Goal: Task Accomplishment & Management: Use online tool/utility

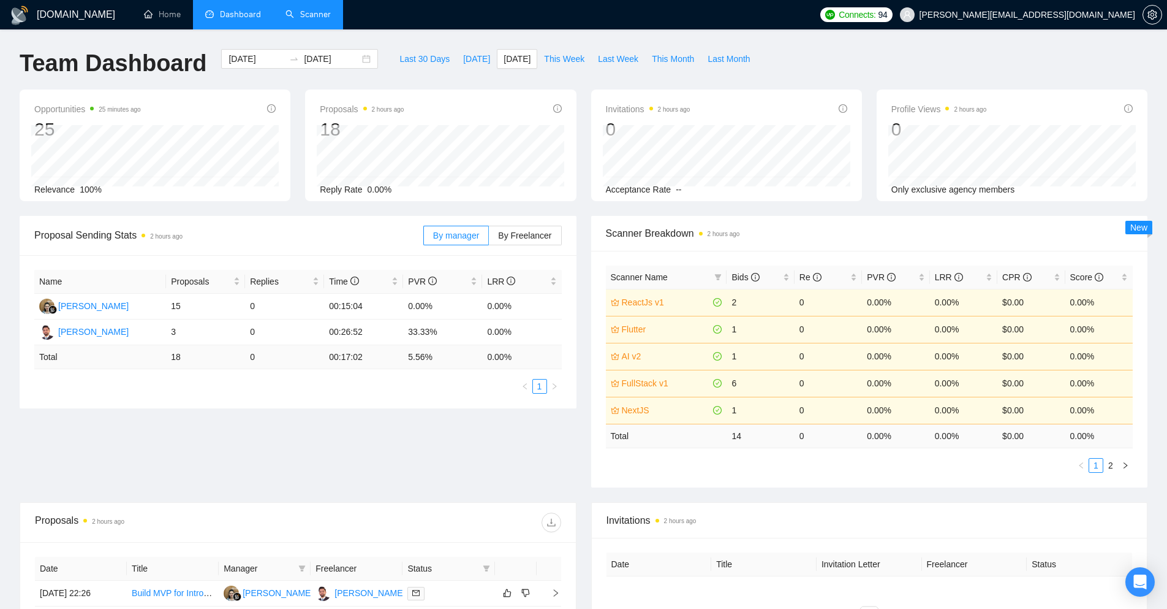
click at [317, 18] on link "Scanner" at bounding box center [308, 14] width 45 height 10
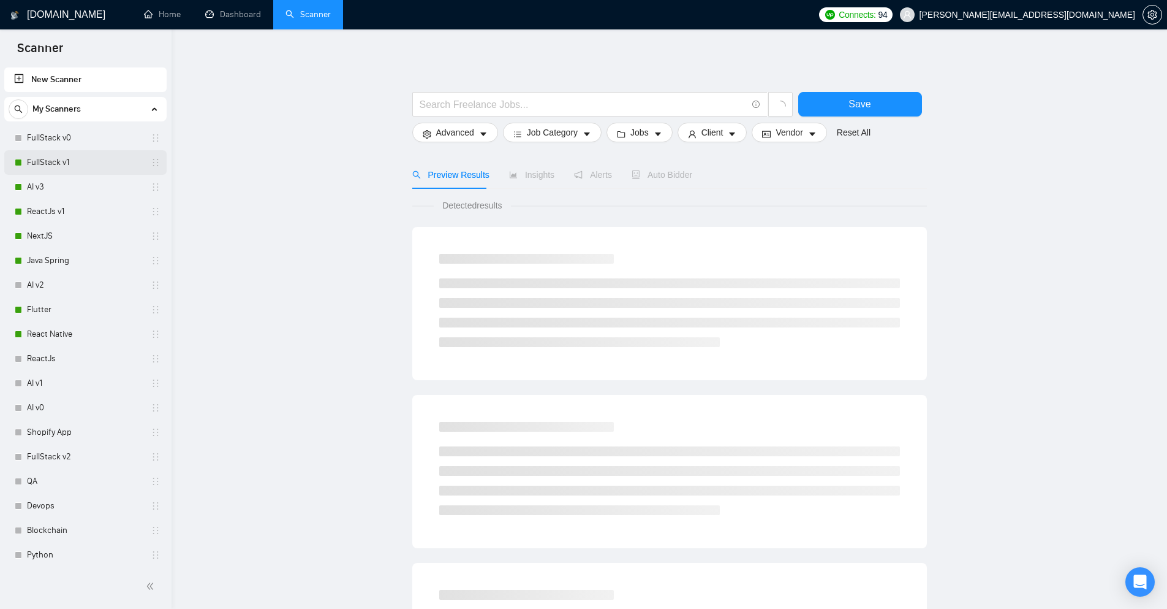
click at [69, 164] on link "FullStack v1" at bounding box center [85, 162] width 116 height 25
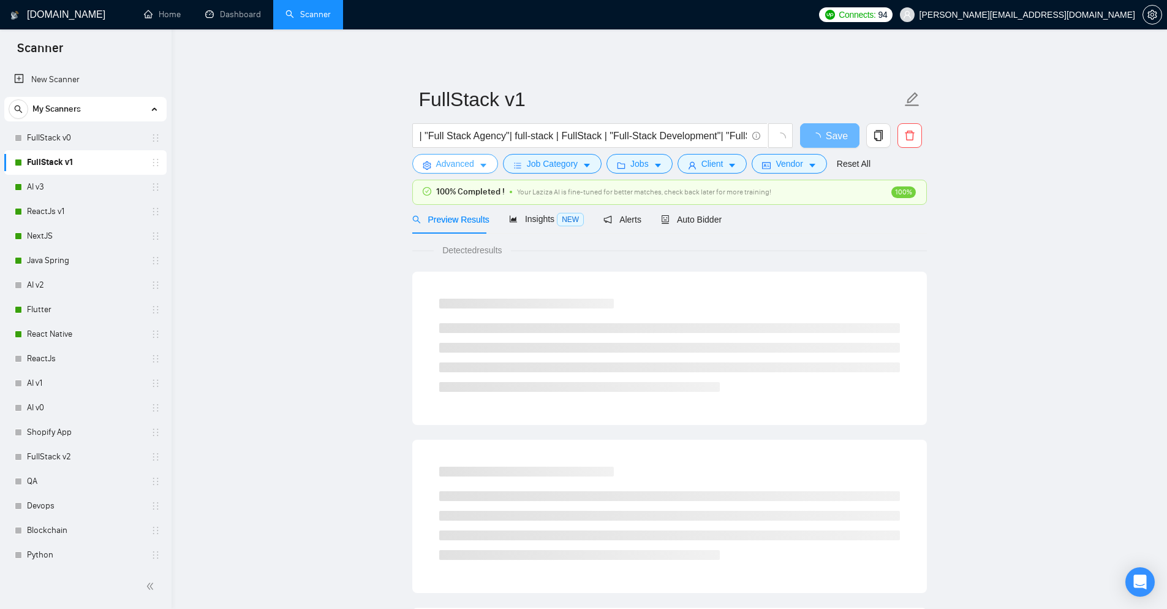
drag, startPoint x: 480, startPoint y: 168, endPoint x: 494, endPoint y: 164, distance: 14.7
click at [494, 164] on button "Advanced" at bounding box center [455, 164] width 86 height 20
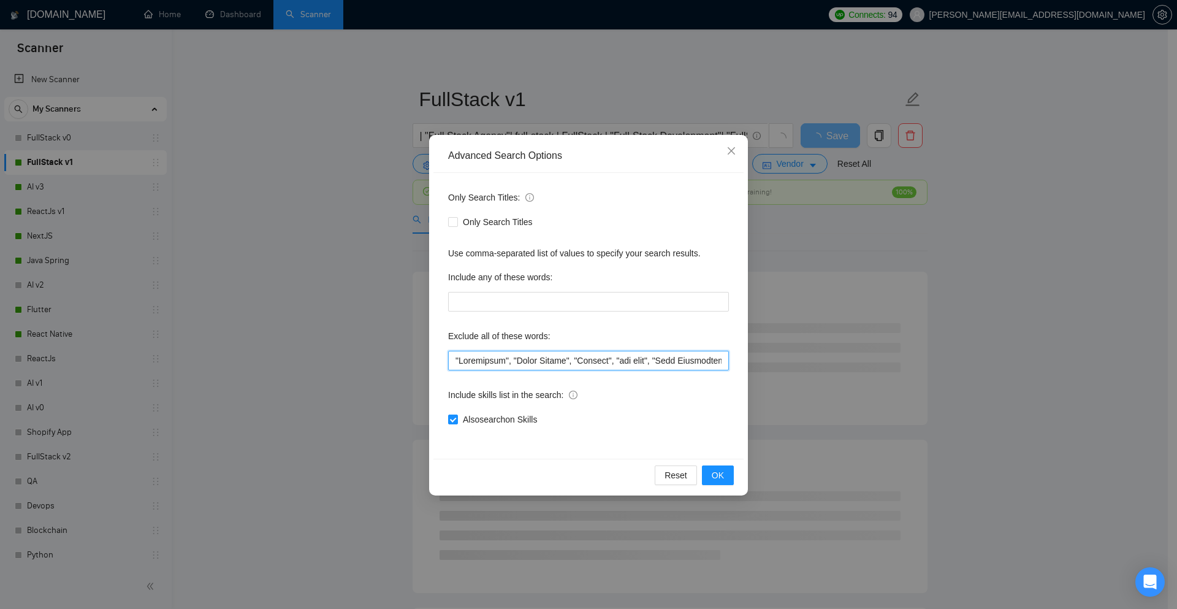
click at [453, 357] on input "text" at bounding box center [588, 361] width 281 height 20
paste input "No Agency!"
drag, startPoint x: 510, startPoint y: 361, endPoint x: 447, endPoint y: 362, distance: 62.5
click at [447, 362] on div "Only Search Titles: Only Search Titles Use comma-separated list of values to sp…" at bounding box center [588, 316] width 310 height 286
click at [472, 360] on input "text" at bounding box center [588, 361] width 281 height 20
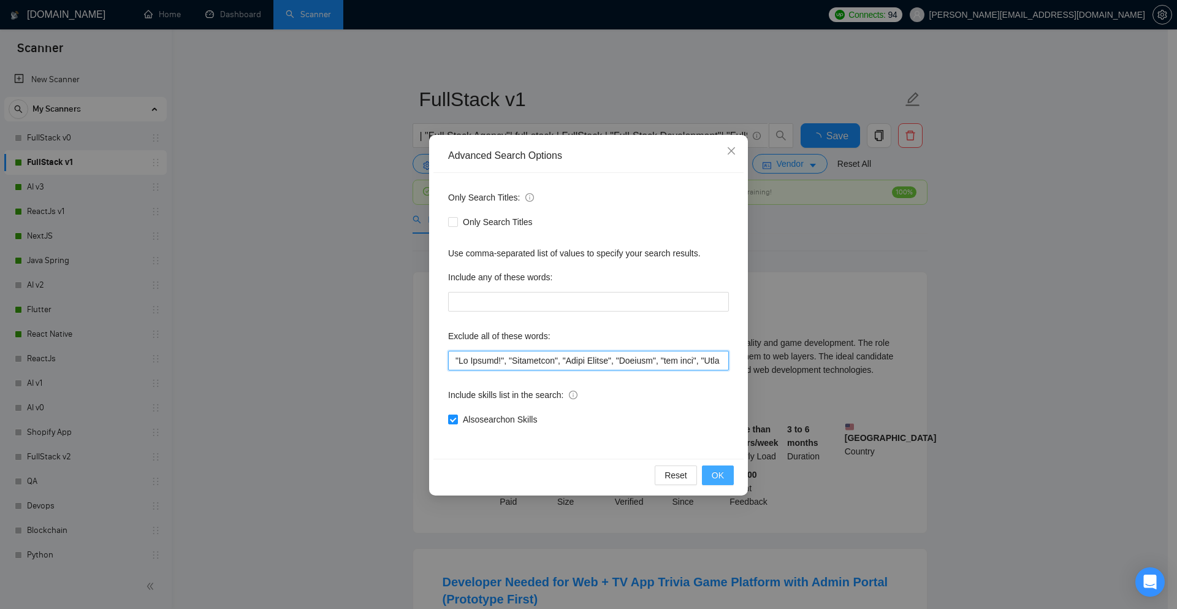
type input ""No Agency!", "Consultant", "React Native", "Flutter", "fix bugs", "Pair Progra…"
click at [715, 471] on span "OK" at bounding box center [717, 474] width 12 height 13
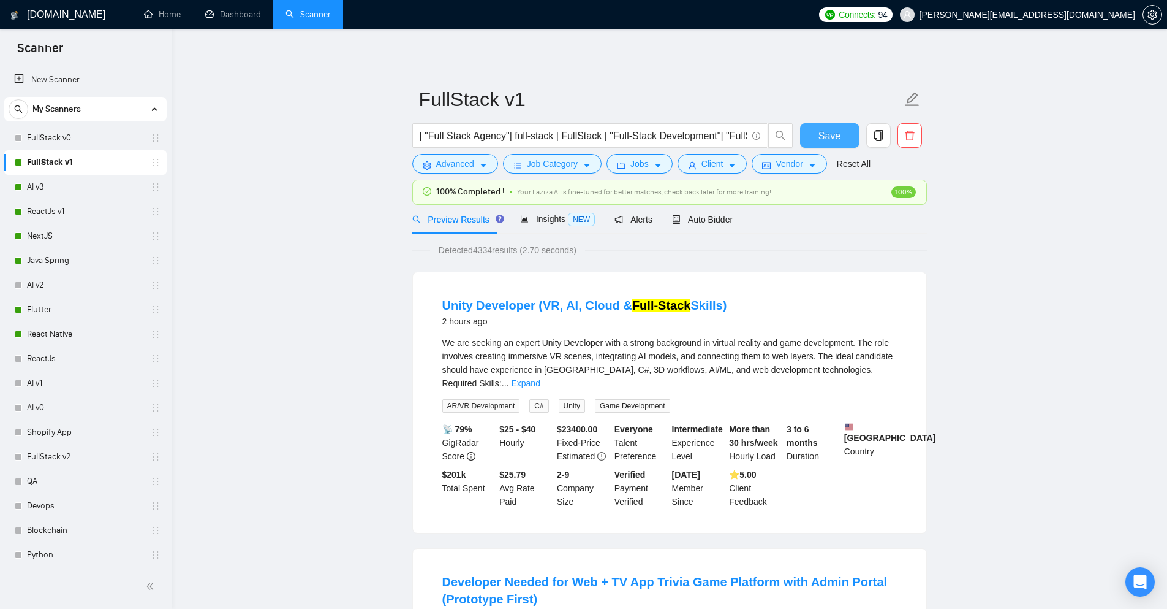
click at [818, 134] on button "Save" at bounding box center [829, 135] width 59 height 25
click at [80, 178] on link "AI v3" at bounding box center [85, 187] width 116 height 25
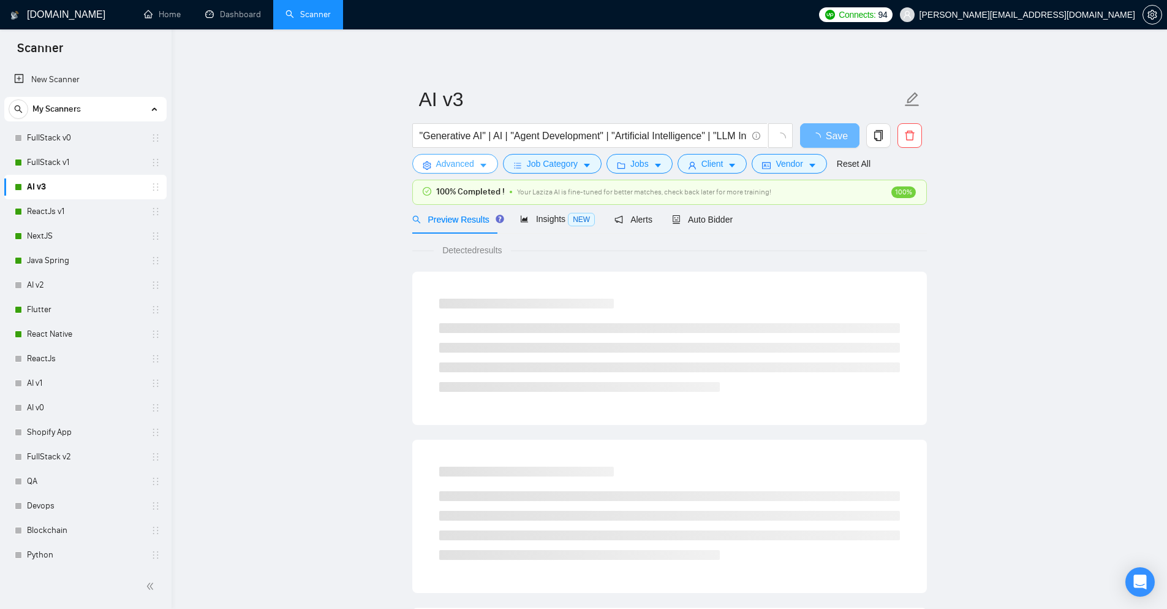
click at [487, 169] on icon "caret-down" at bounding box center [483, 165] width 9 height 9
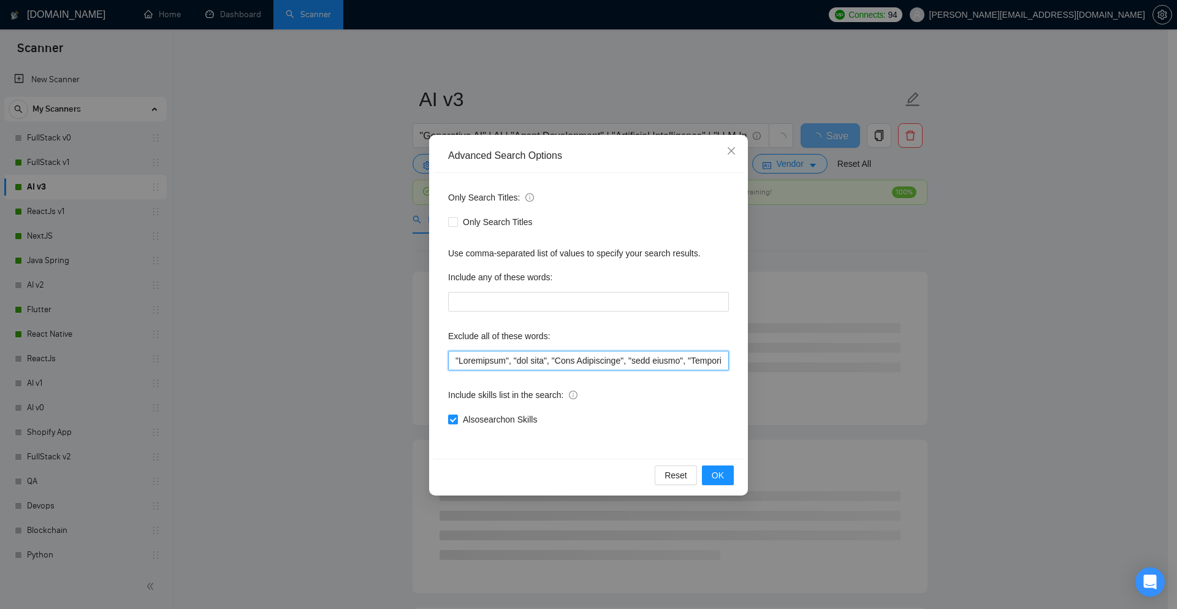
click at [448, 359] on input "text" at bounding box center [588, 361] width 281 height 20
paste input ""No Agency!","
type input ""No Agency!", "Consultant", "fix bugs", "Pair Programming", "pair coding", "Gir…"
click at [708, 472] on button "OK" at bounding box center [718, 475] width 32 height 20
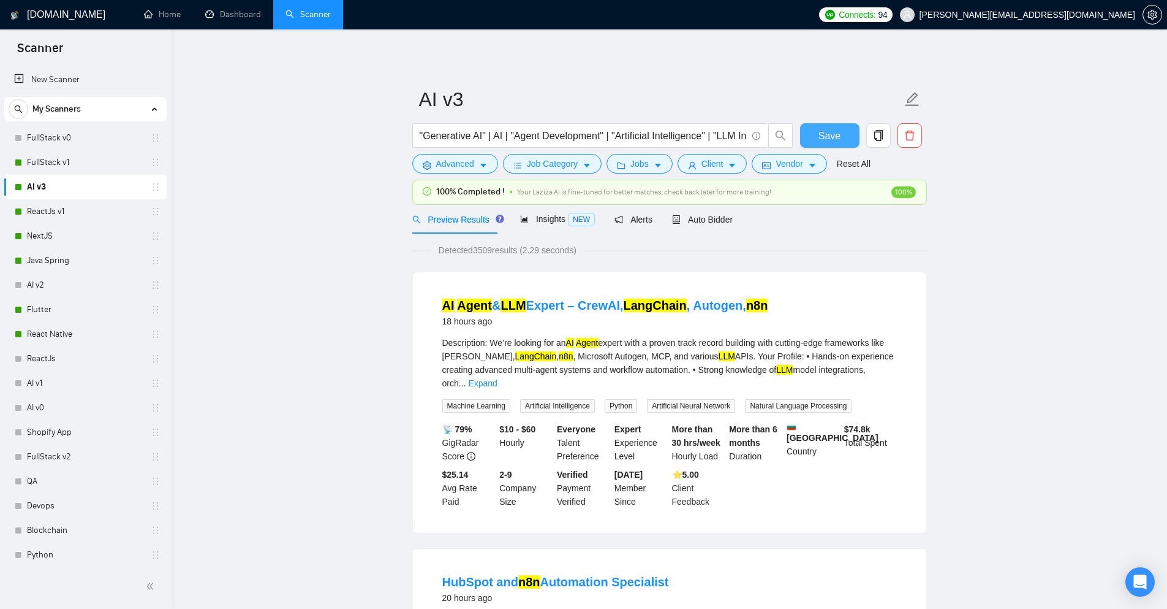
click at [805, 134] on button "Save" at bounding box center [829, 135] width 59 height 25
click at [59, 205] on link "ReactJs v1" at bounding box center [85, 211] width 116 height 25
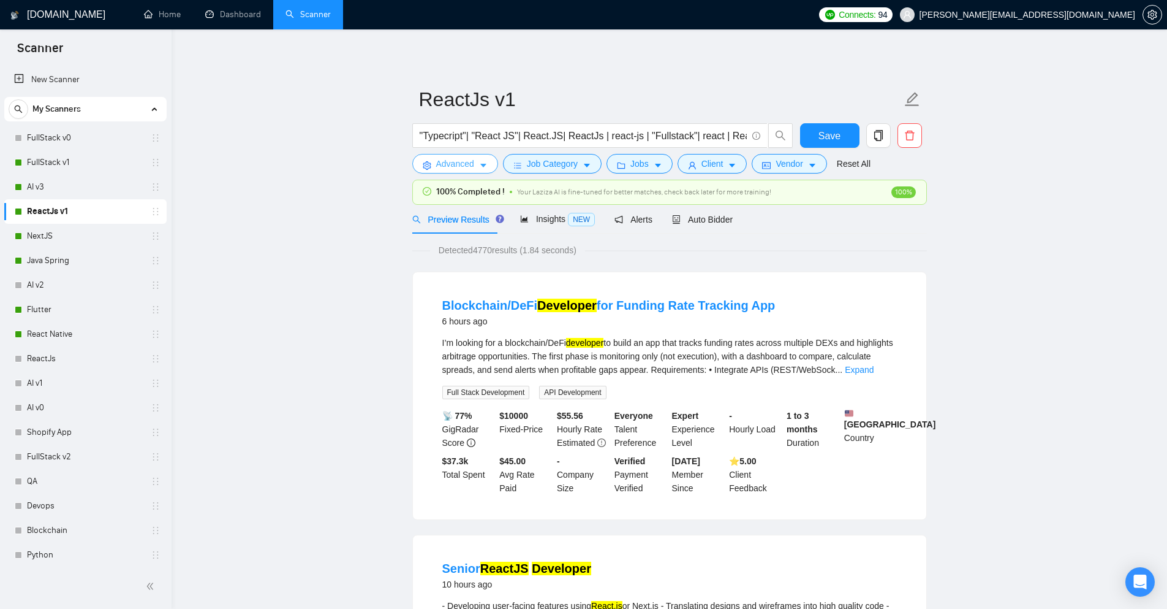
click at [479, 165] on icon "caret-down" at bounding box center [483, 165] width 9 height 9
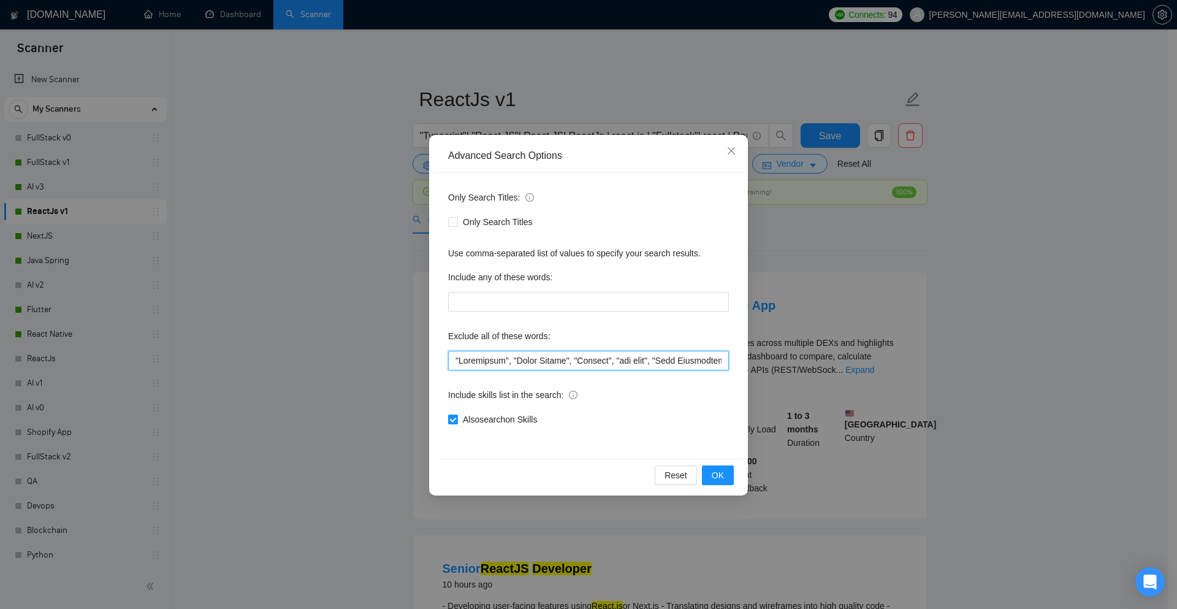
click at [455, 356] on input "text" at bounding box center [588, 361] width 281 height 20
paste input ""No Agency!","
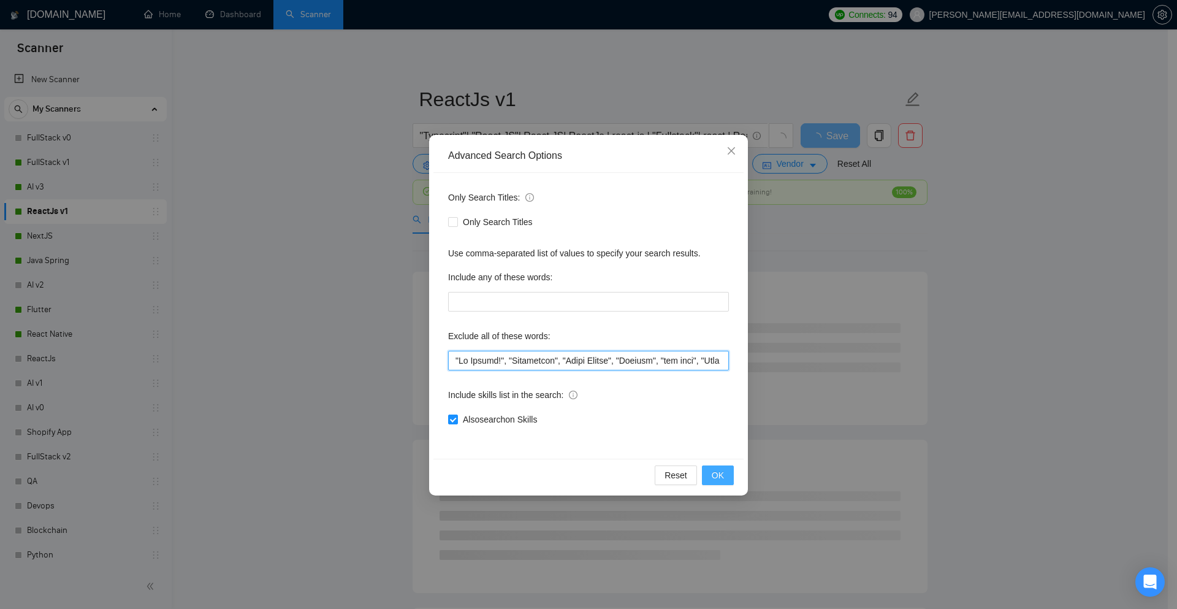
type input ""No Agency!", "Consultant", "React Native", "Flutter", "fix bugs", "Pair Progra…"
click at [727, 474] on button "OK" at bounding box center [718, 475] width 32 height 20
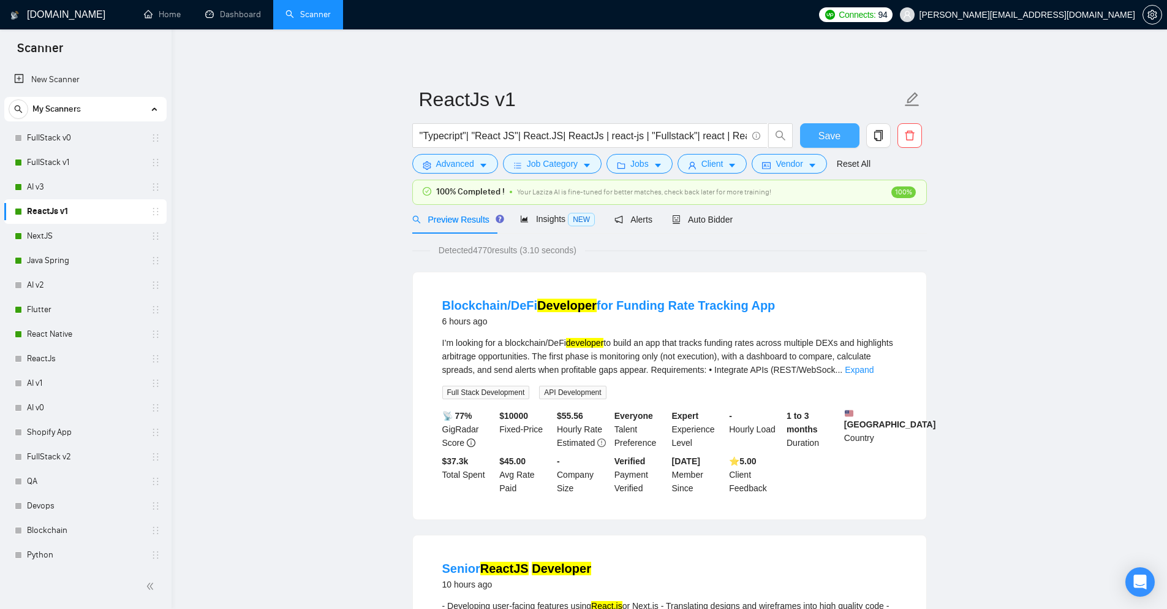
click at [809, 142] on button "Save" at bounding box center [829, 135] width 59 height 25
click at [64, 233] on link "NextJS" at bounding box center [85, 236] width 116 height 25
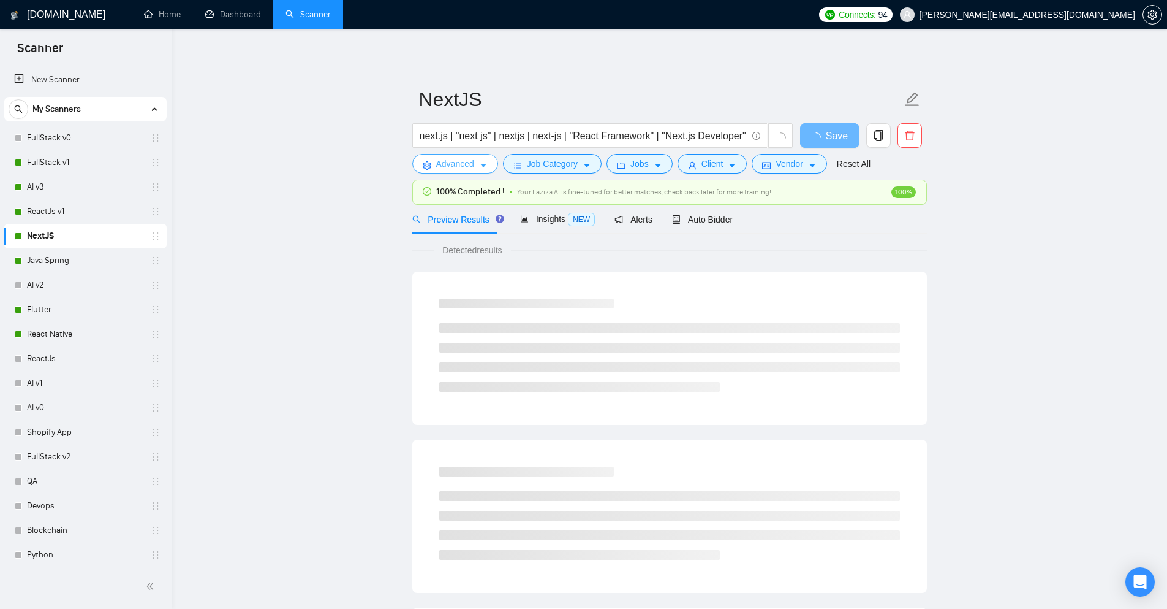
click at [482, 169] on icon "caret-down" at bounding box center [483, 165] width 9 height 9
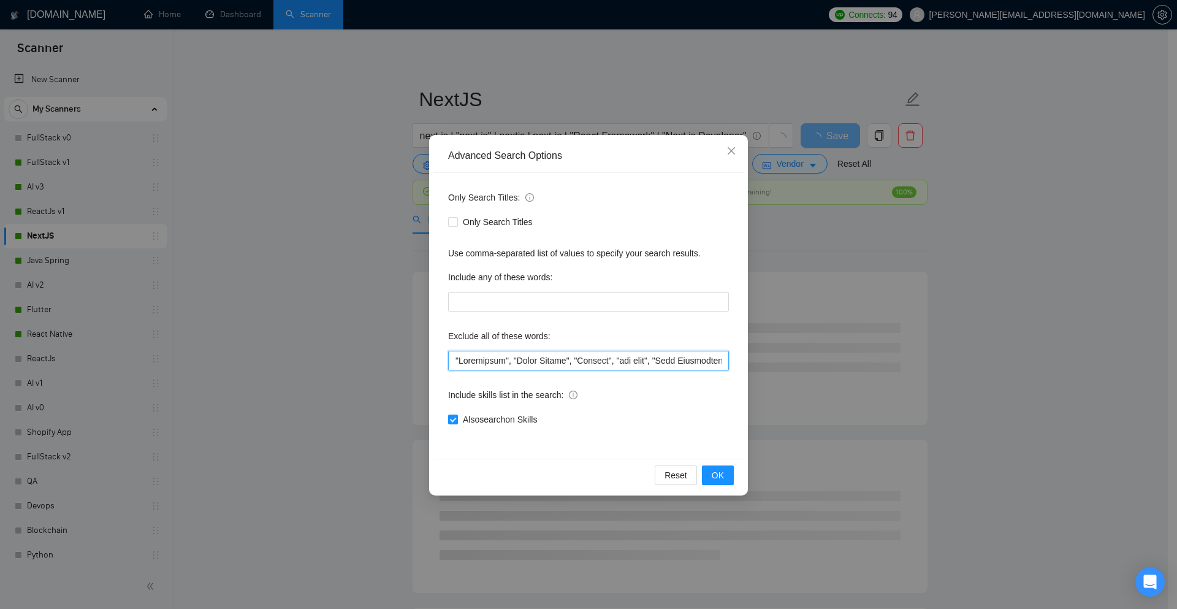
click at [452, 361] on input "text" at bounding box center [588, 361] width 281 height 20
paste input ""No Agency!","
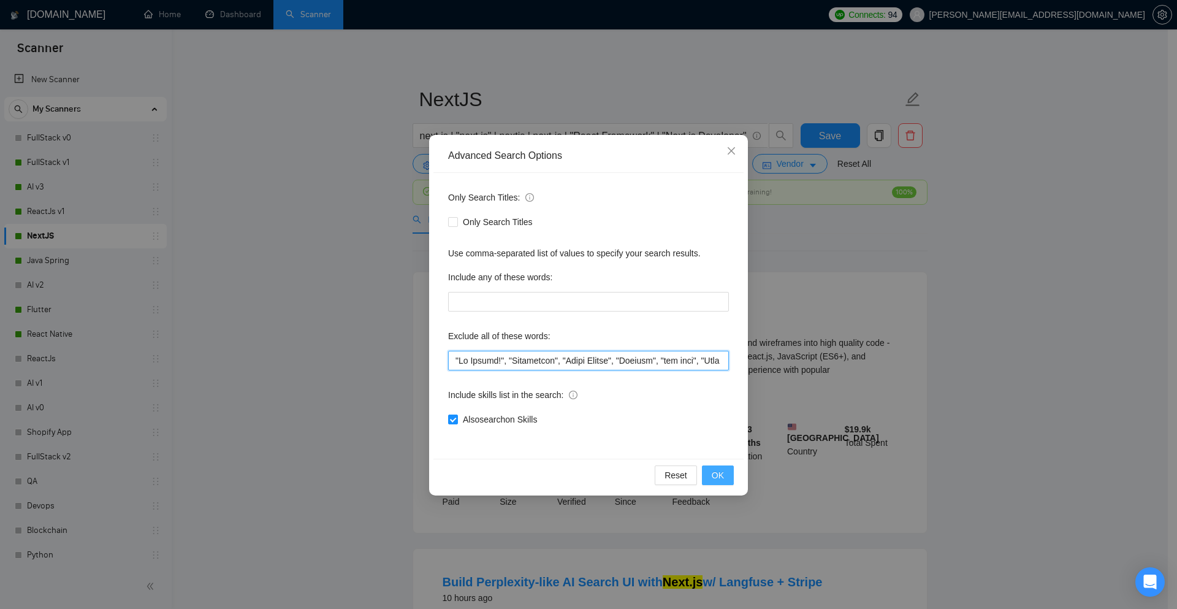
type input ""No Agency!", "Consultant", "React Native", "Flutter", "fix bugs", "Pair Progra…"
click at [708, 479] on button "OK" at bounding box center [718, 475] width 32 height 20
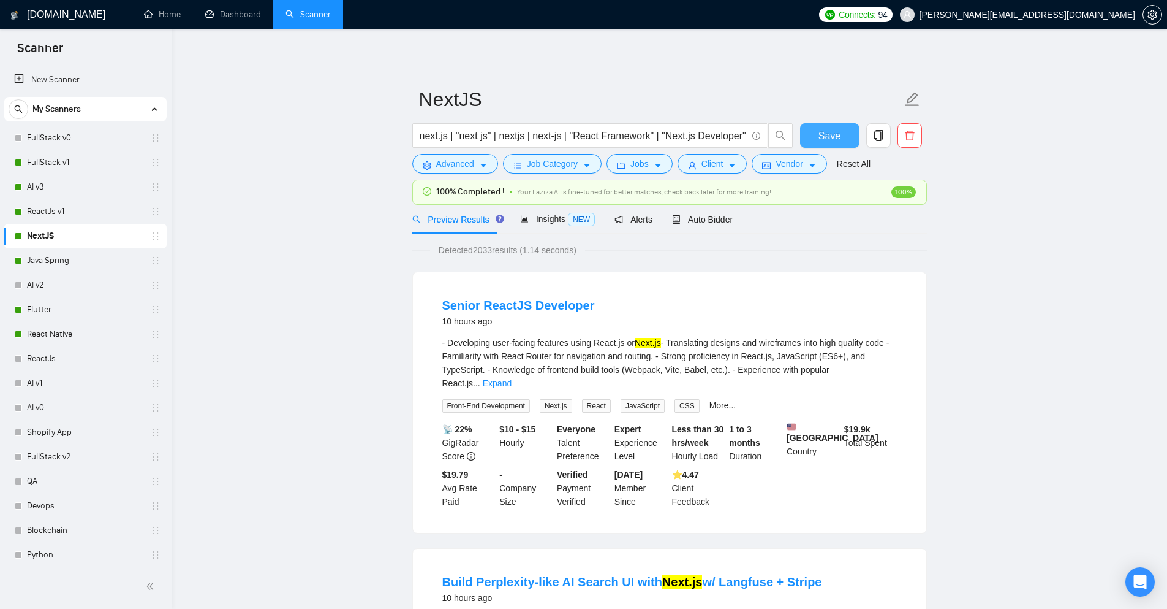
click at [822, 136] on span "Save" at bounding box center [830, 135] width 22 height 15
click at [52, 254] on link "Java Spring" at bounding box center [85, 260] width 116 height 25
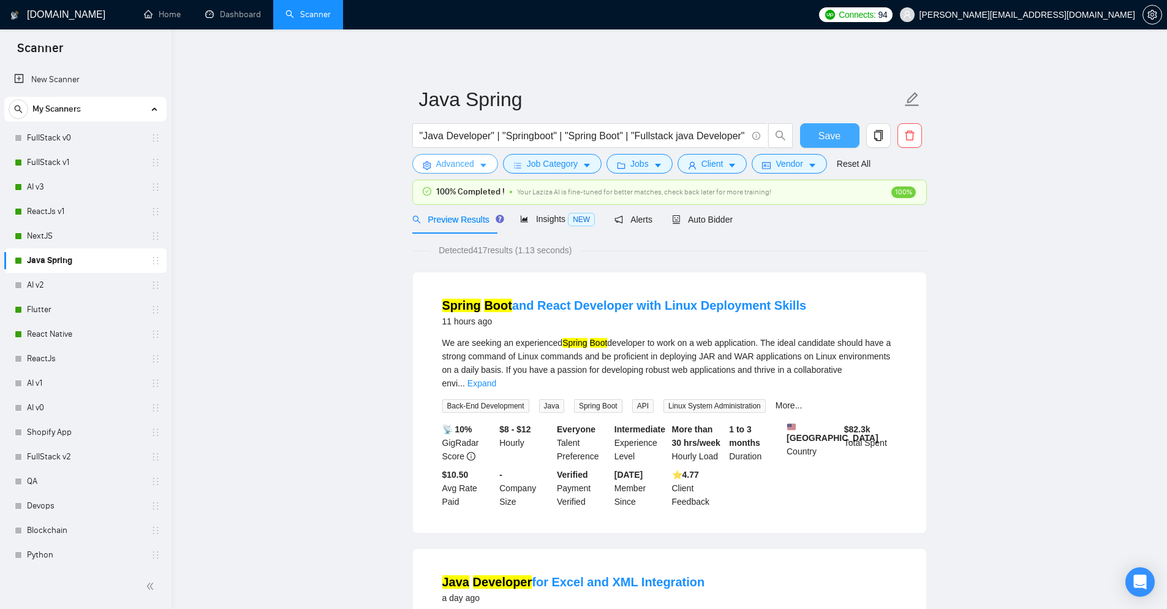
click at [479, 166] on icon "caret-down" at bounding box center [483, 165] width 9 height 9
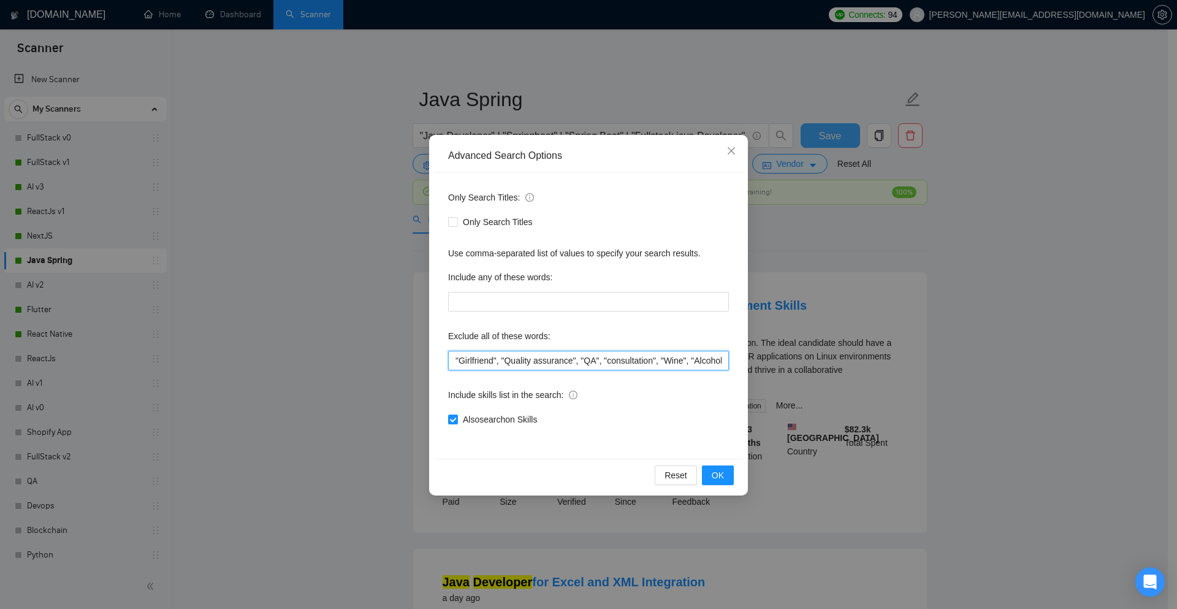
click at [454, 361] on input ""Girlfriend", "Quality assurance", "QA", "consultation", "Wine", "Alcohol", "Me…" at bounding box center [588, 361] width 281 height 20
paste input ""No Agency!","
type input ""No Agency!", "Girlfriend", "Quality assurance", "QA", "consultation", "Wine", …"
click at [716, 469] on span "OK" at bounding box center [717, 474] width 12 height 13
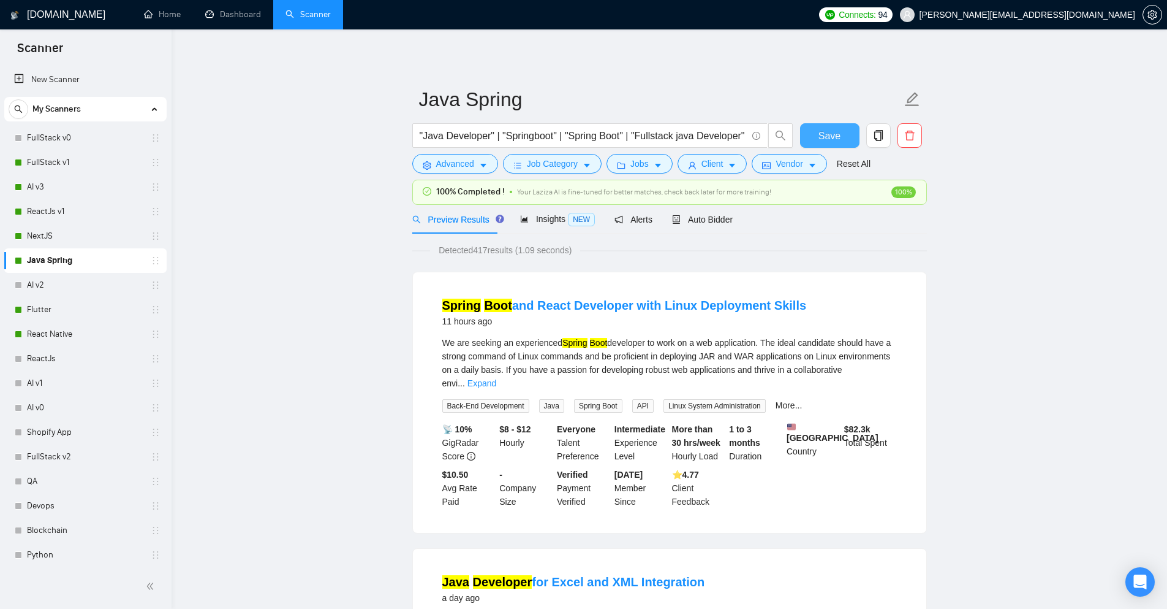
click at [810, 131] on button "Save" at bounding box center [829, 135] width 59 height 25
click at [74, 314] on link "Flutter" at bounding box center [85, 309] width 116 height 25
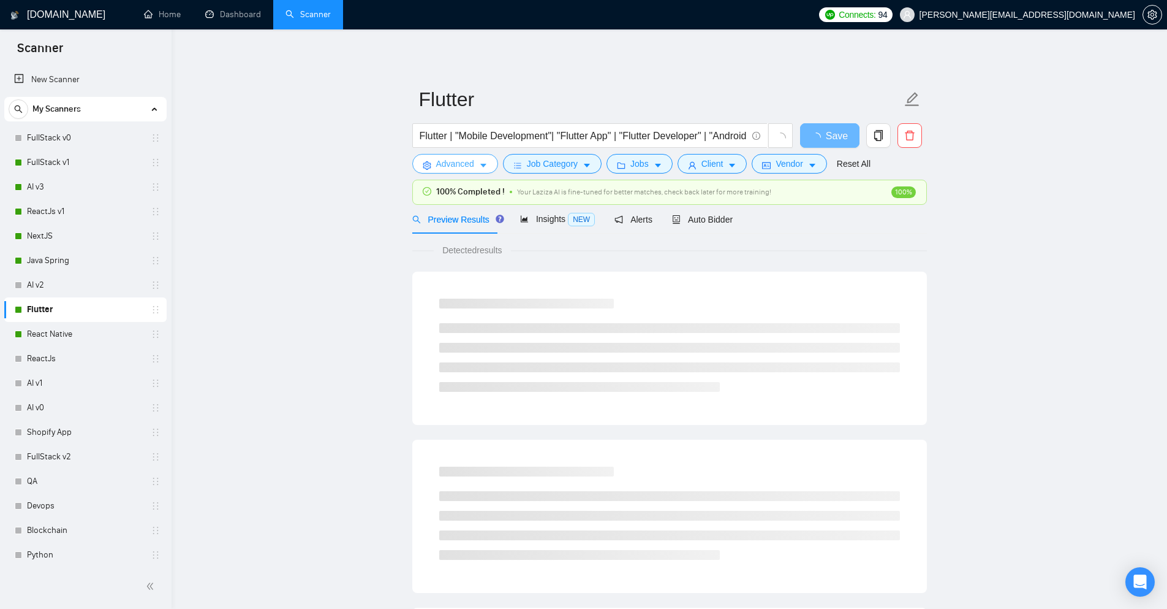
click at [477, 161] on button "Advanced" at bounding box center [455, 164] width 86 height 20
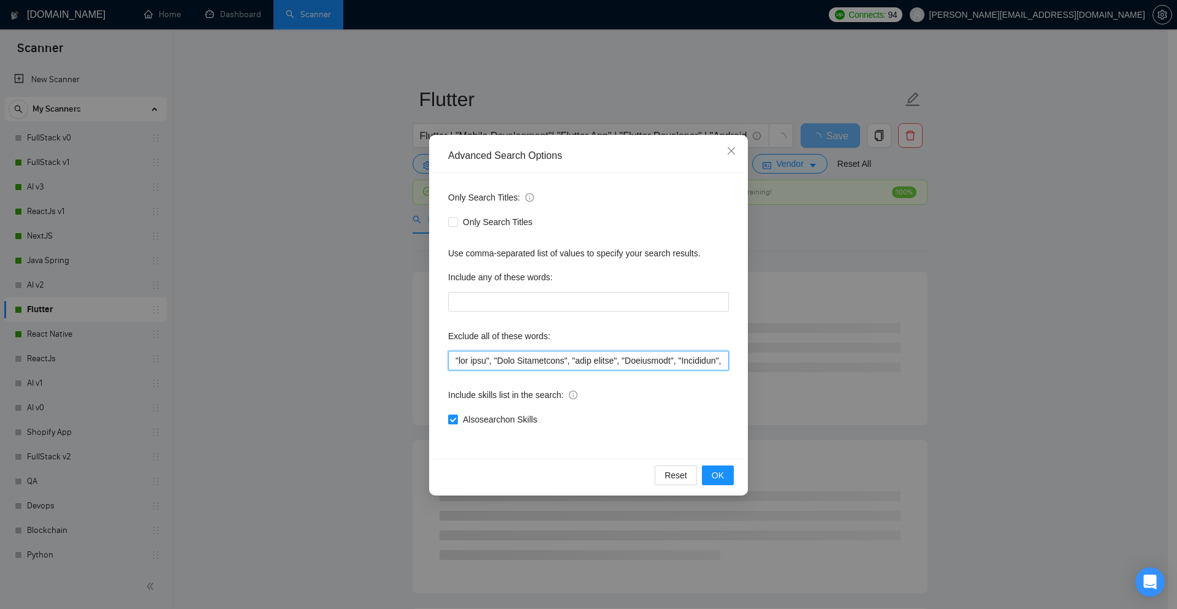
click at [453, 362] on input "text" at bounding box center [588, 361] width 281 height 20
paste input ""No Agency!","
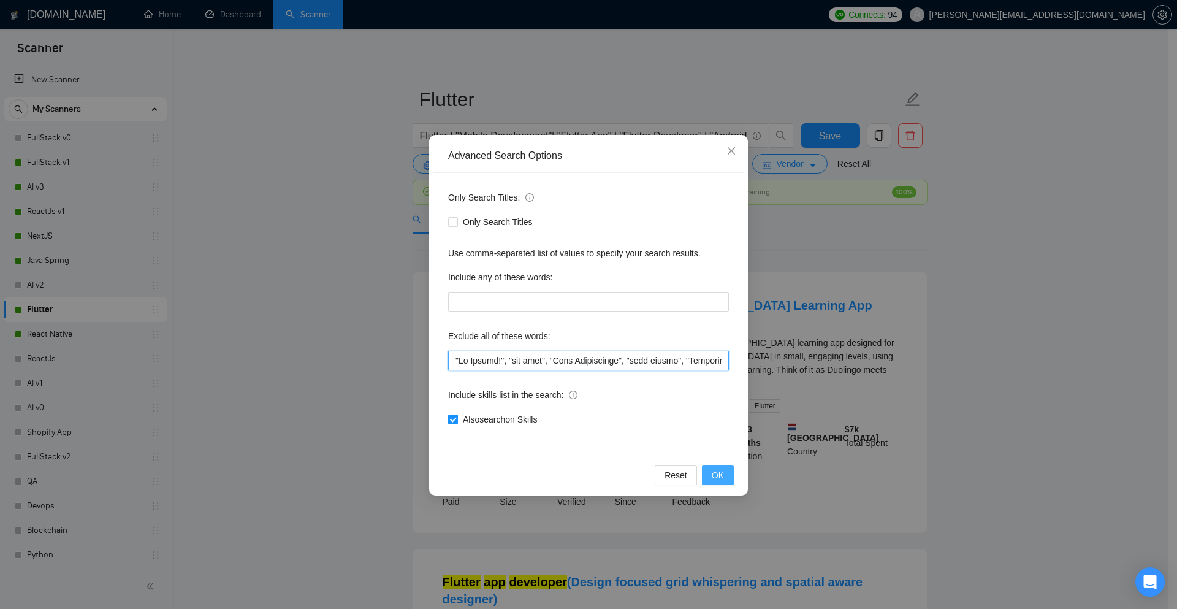
type input ""No Agency!", "fix bugs", "Pair Programming", "pair coding", "Girlfriend", "Ani…"
click at [711, 466] on button "OK" at bounding box center [718, 475] width 32 height 20
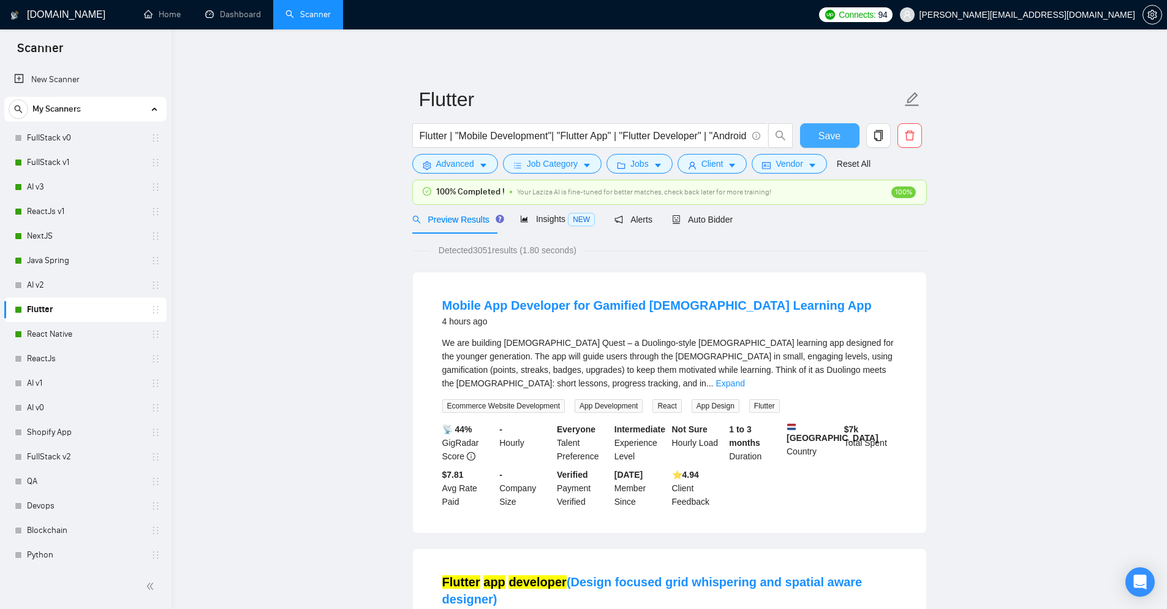
click at [814, 134] on button "Save" at bounding box center [829, 135] width 59 height 25
click at [85, 327] on link "React Native" at bounding box center [85, 334] width 116 height 25
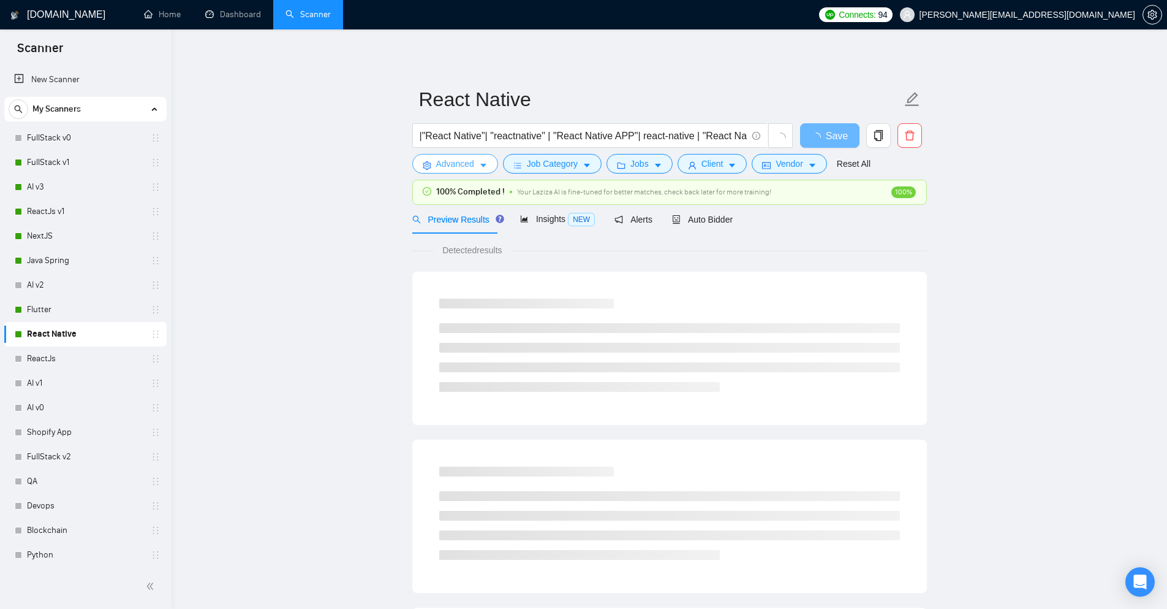
click at [482, 163] on icon "caret-down" at bounding box center [483, 165] width 9 height 9
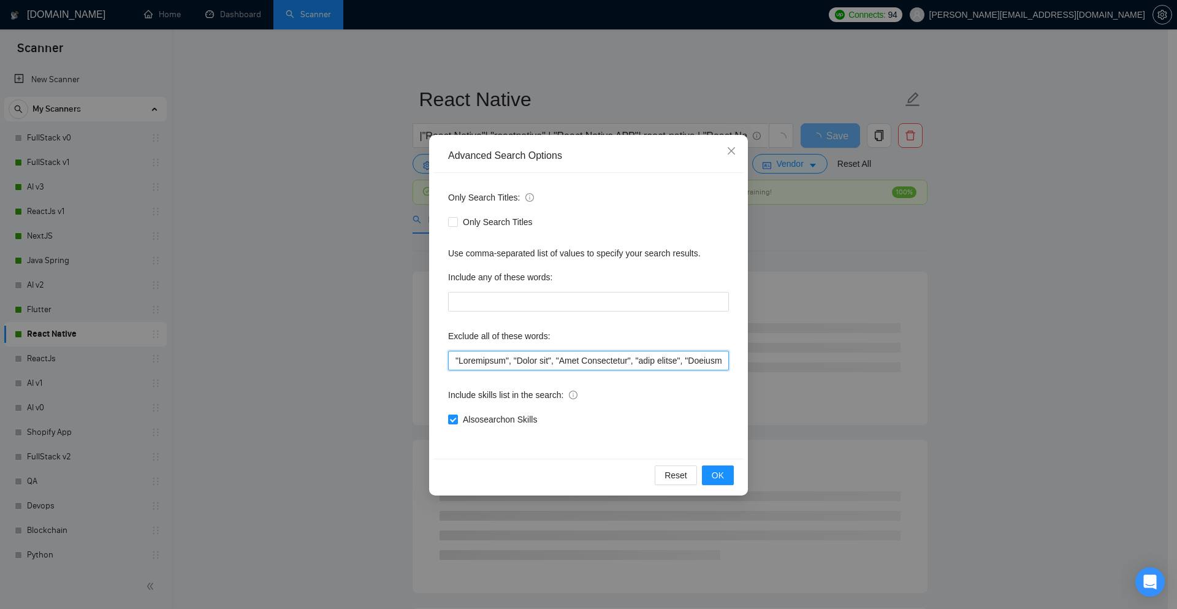
click at [456, 363] on input "text" at bounding box center [588, 361] width 281 height 20
paste input ""No Agency!","
type input ""No Agency!", "Consultant", "React web", "Pair Programming", "pair coding", "Gi…"
click at [704, 472] on button "OK" at bounding box center [718, 475] width 32 height 20
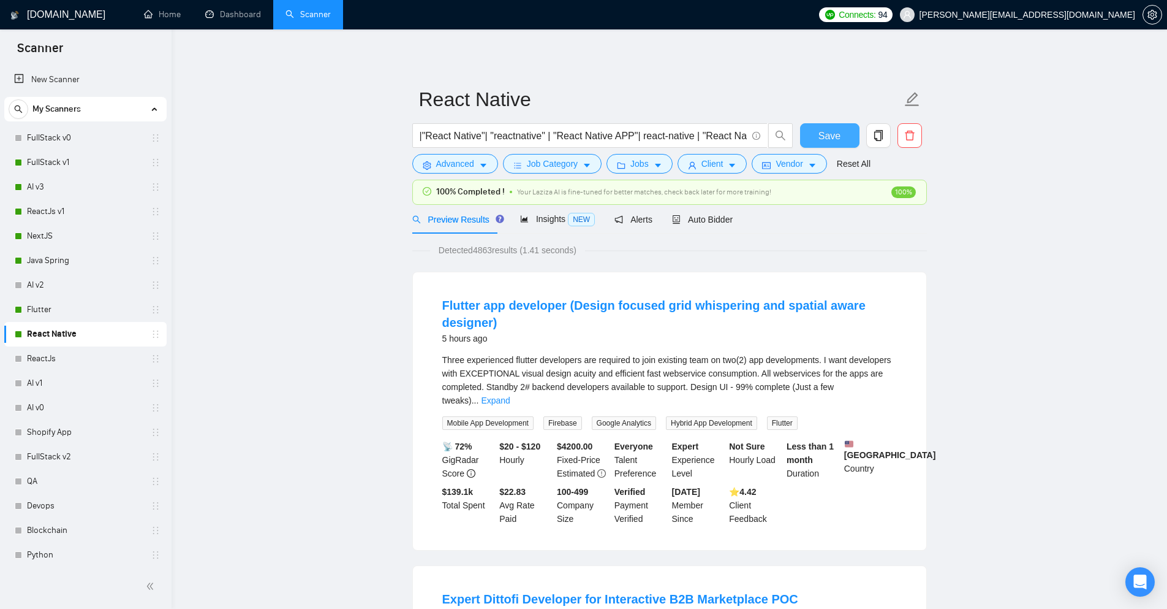
click at [812, 137] on button "Save" at bounding box center [829, 135] width 59 height 25
click at [34, 297] on link "AI v2" at bounding box center [85, 285] width 116 height 25
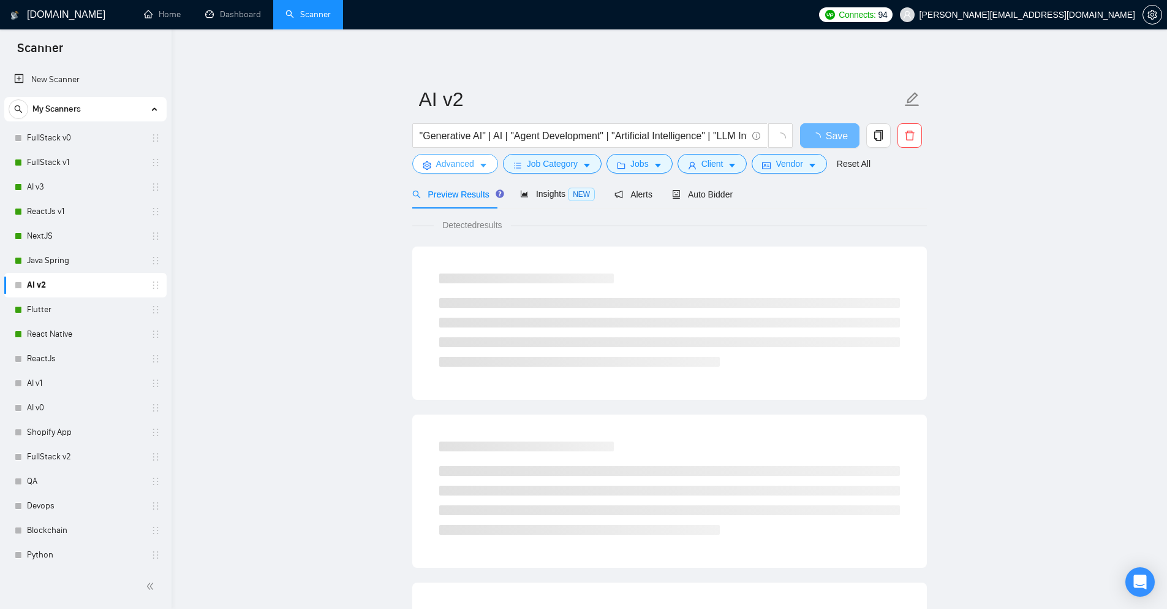
click at [472, 167] on span "Advanced" at bounding box center [455, 163] width 38 height 13
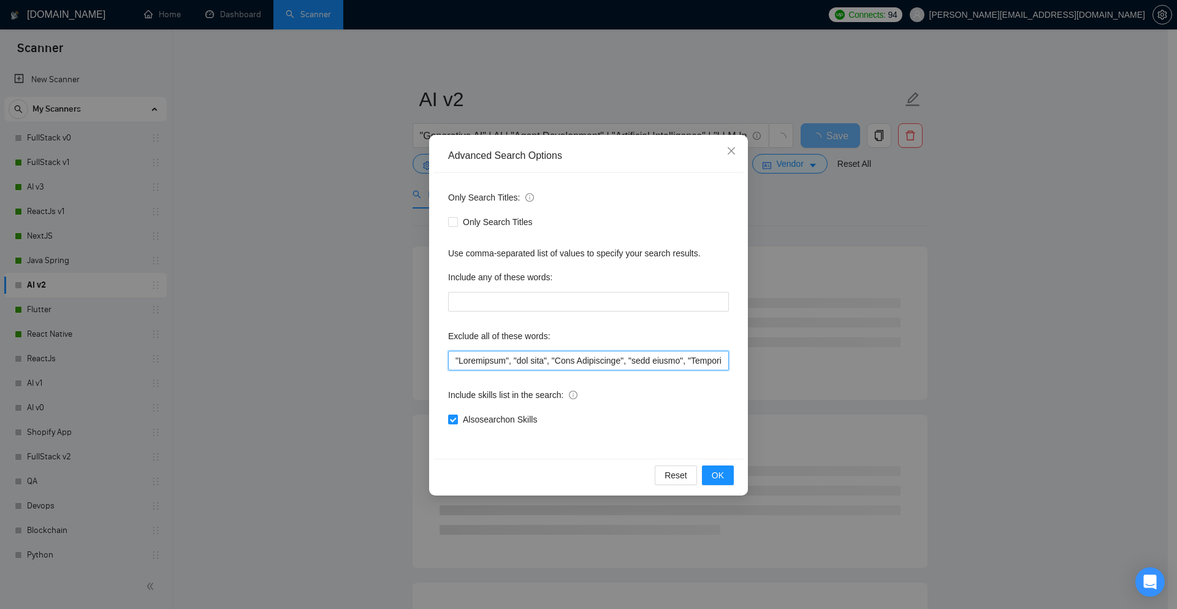
click at [453, 355] on input "text" at bounding box center [588, 361] width 281 height 20
paste input ""No Agency!","
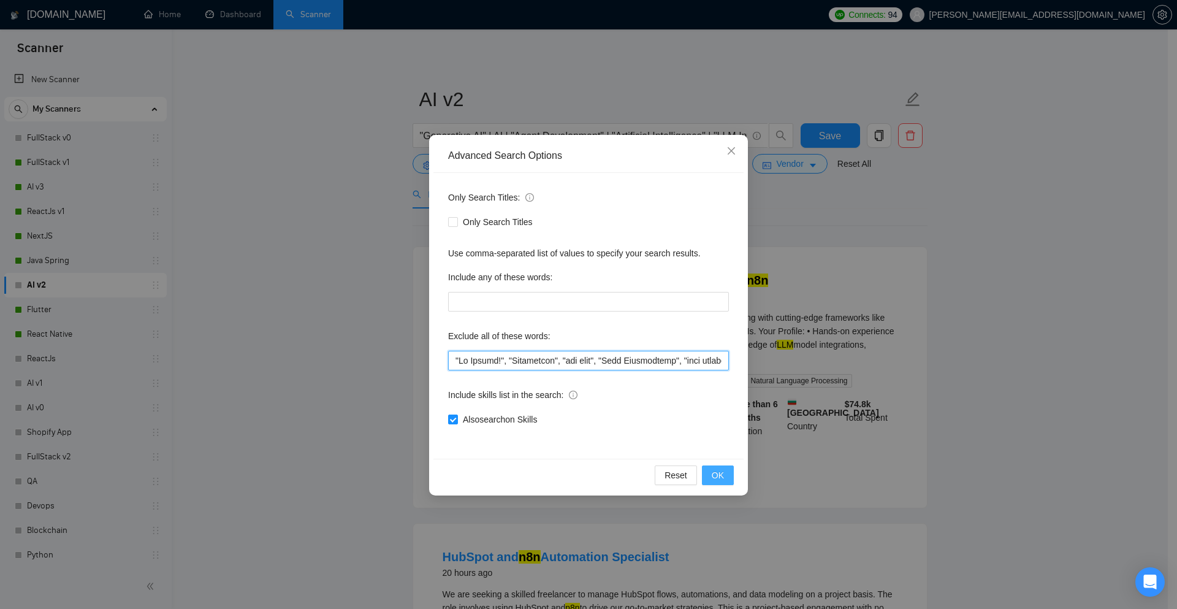
type input ""No Agency!", "Consultant", "fix bugs", "Pair Programming", "pair coding", "Gir…"
click at [723, 474] on span "OK" at bounding box center [717, 474] width 12 height 13
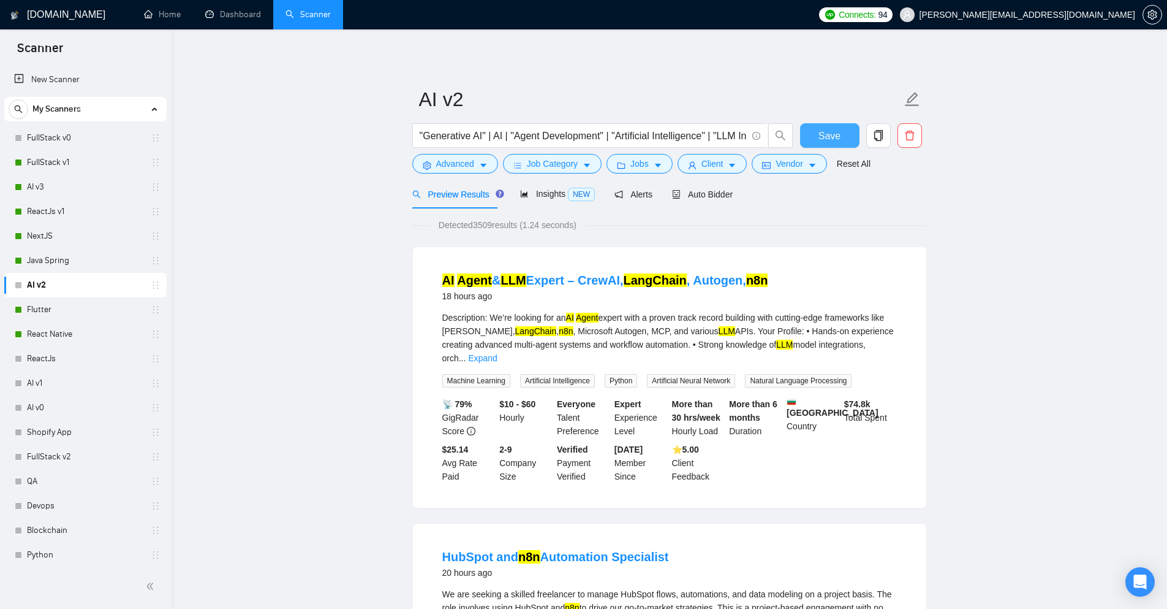
click at [838, 142] on span "Save" at bounding box center [830, 135] width 22 height 15
click at [45, 363] on link "ReactJs" at bounding box center [85, 358] width 116 height 25
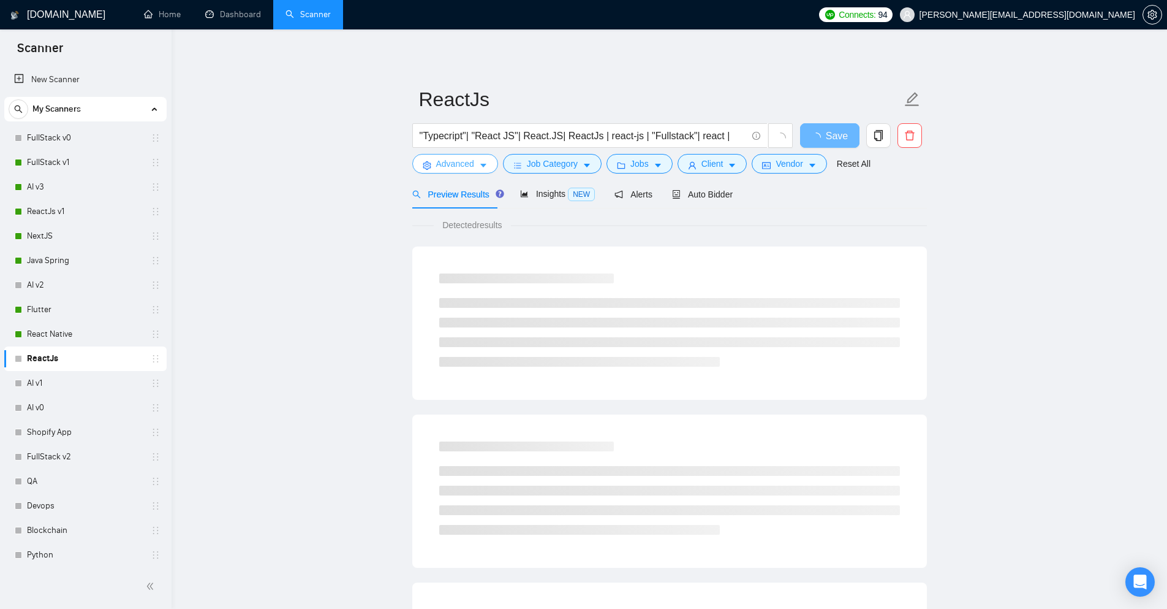
click at [479, 163] on icon "caret-down" at bounding box center [483, 165] width 9 height 9
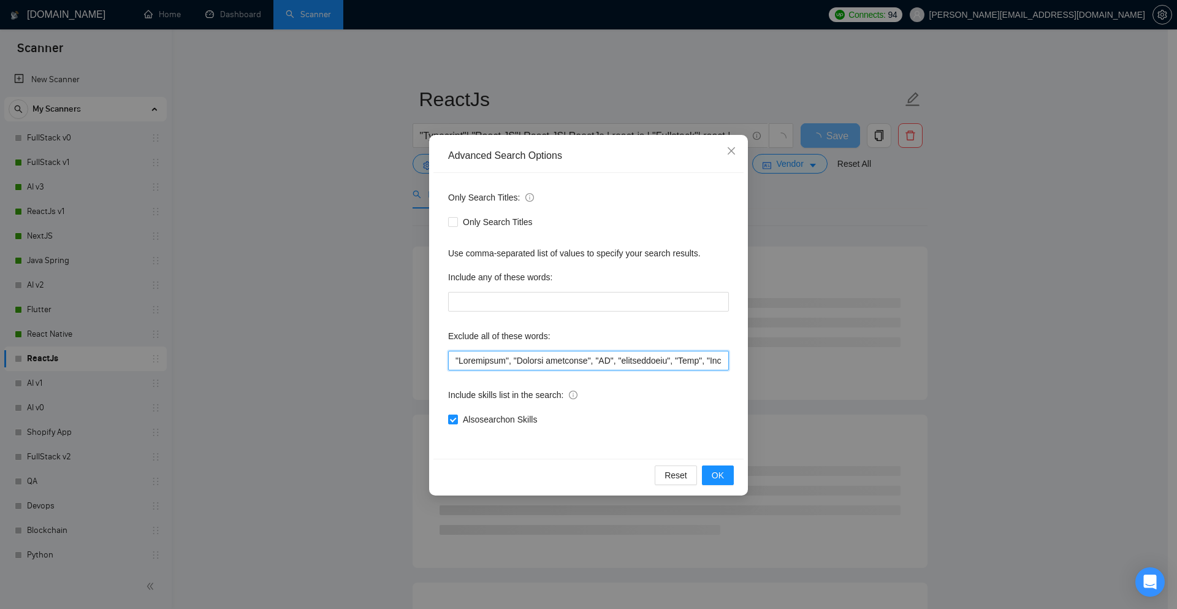
click at [451, 358] on input "text" at bounding box center [588, 361] width 281 height 20
paste input ""No Agency!","
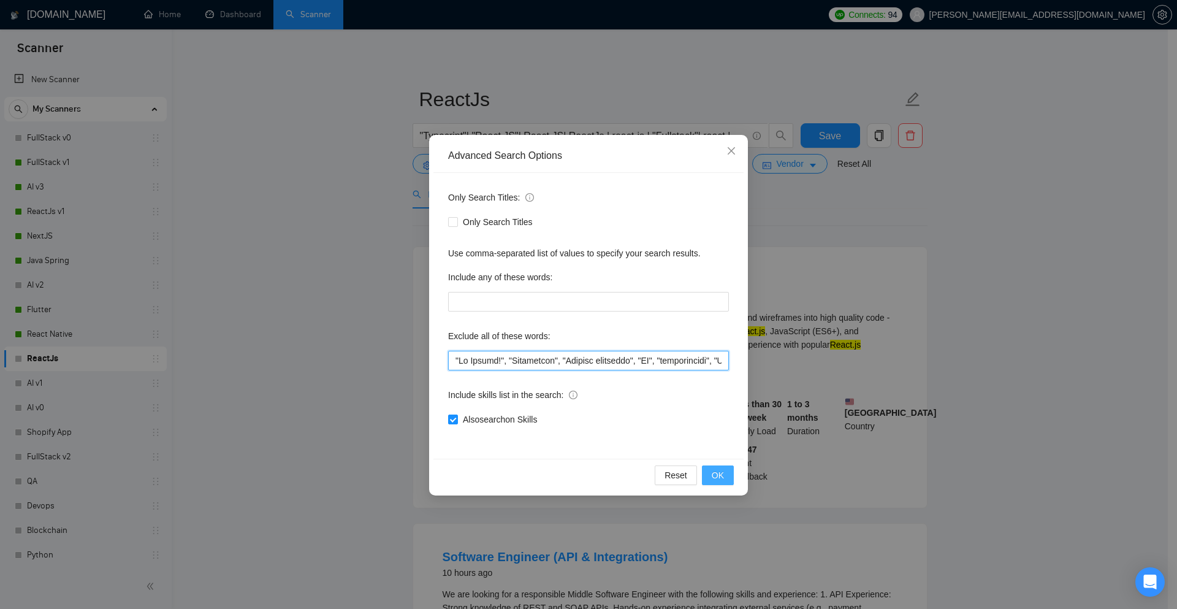
type input ""No Agency!", "Girlfriend", "Quality assurance", "QA", "consultation", "Wine", …"
click at [727, 469] on button "OK" at bounding box center [718, 475] width 32 height 20
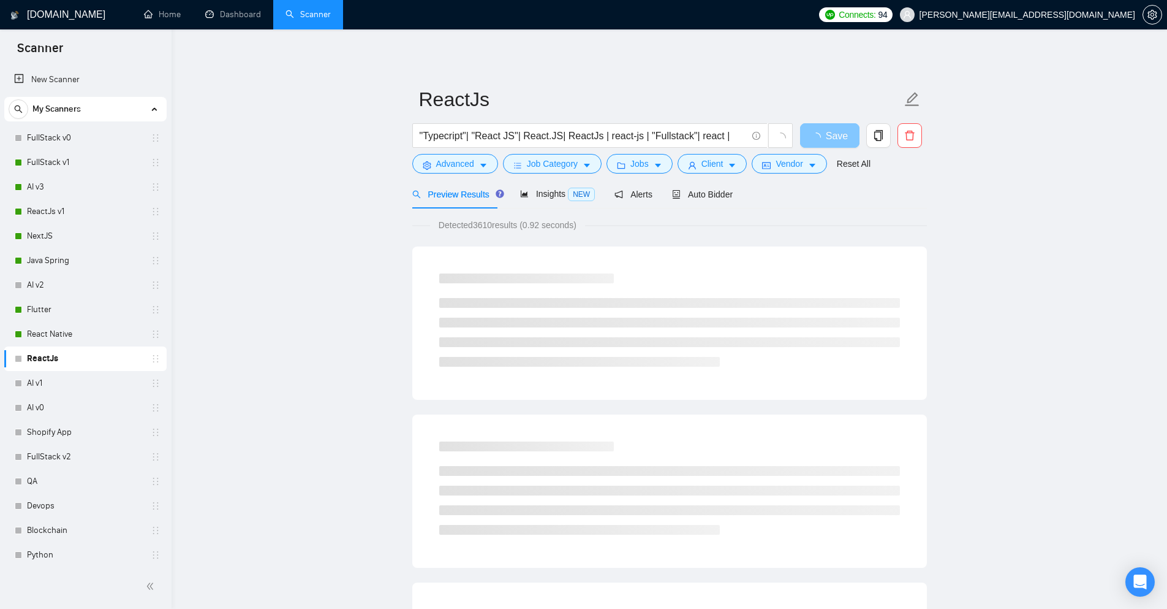
click at [846, 140] on span "Save" at bounding box center [837, 135] width 22 height 15
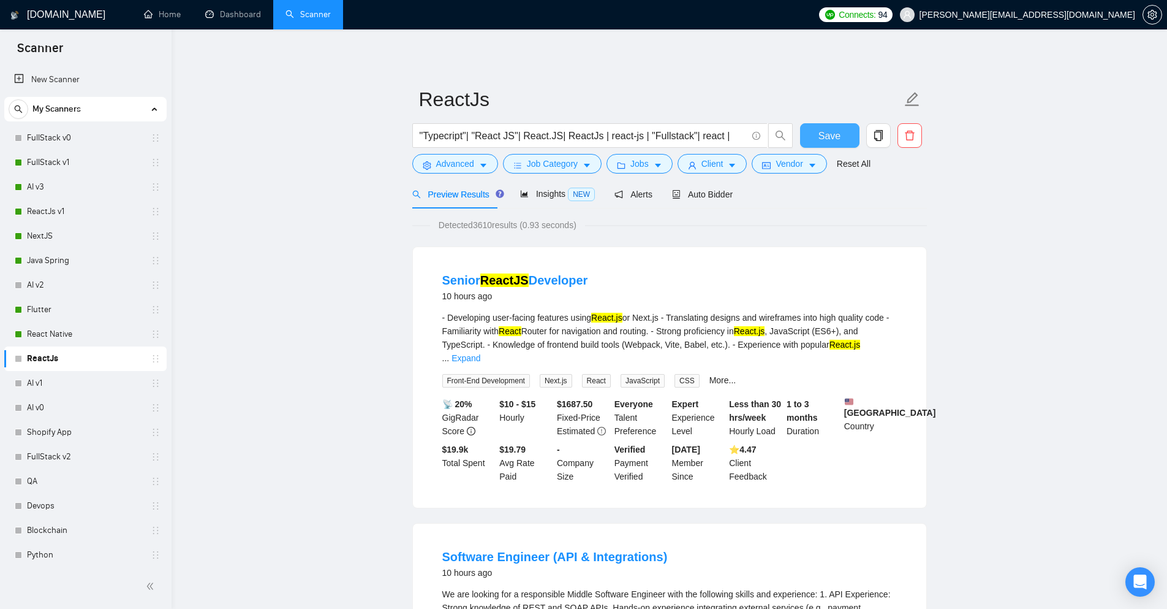
click at [846, 139] on button "Save" at bounding box center [829, 135] width 59 height 25
drag, startPoint x: 40, startPoint y: 330, endPoint x: 117, endPoint y: 320, distance: 77.9
click at [40, 330] on link "React Native" at bounding box center [85, 334] width 116 height 25
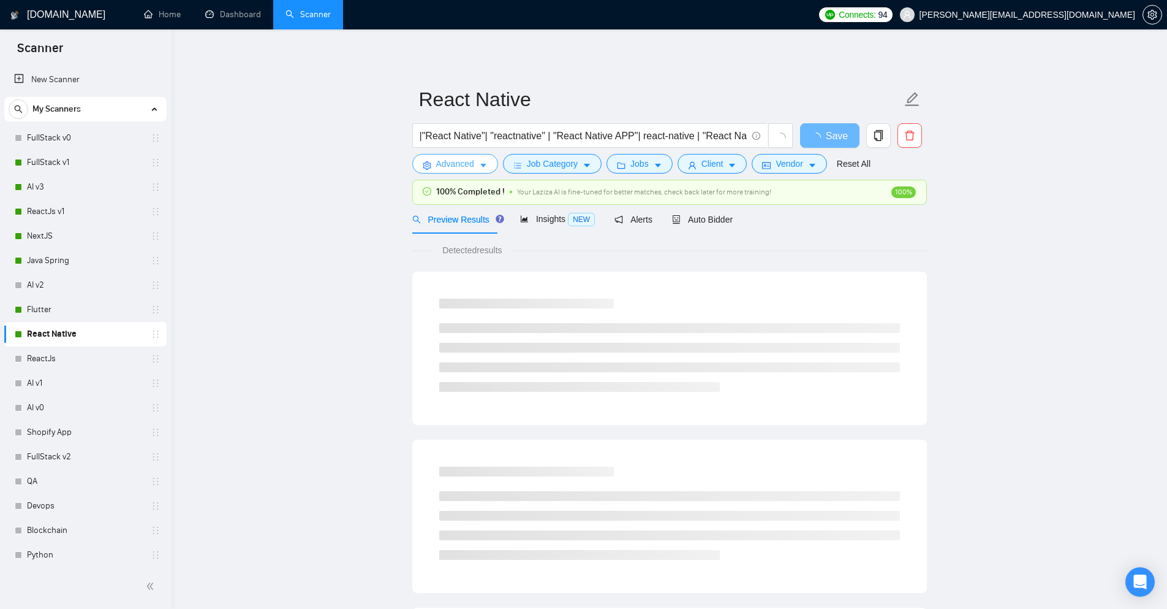
click at [476, 165] on button "Advanced" at bounding box center [455, 164] width 86 height 20
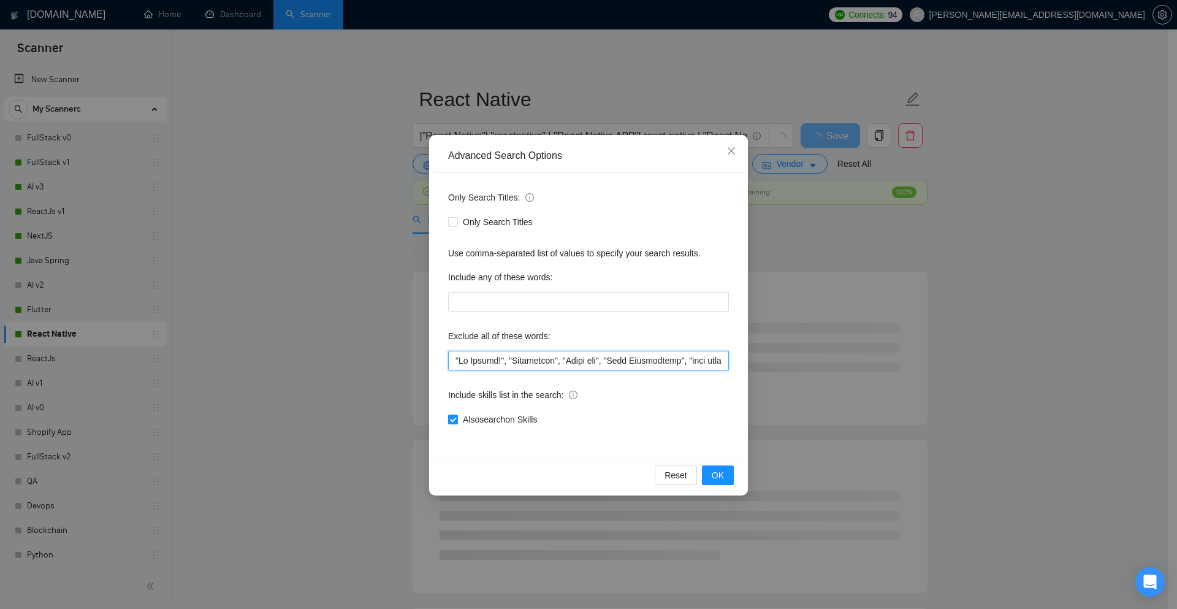
click at [514, 360] on input "text" at bounding box center [588, 361] width 281 height 20
drag, startPoint x: 694, startPoint y: 360, endPoint x: 737, endPoint y: 365, distance: 43.1
click at [737, 365] on div "Only Search Titles: Only Search Titles Use comma-separated list of values to sp…" at bounding box center [588, 316] width 310 height 286
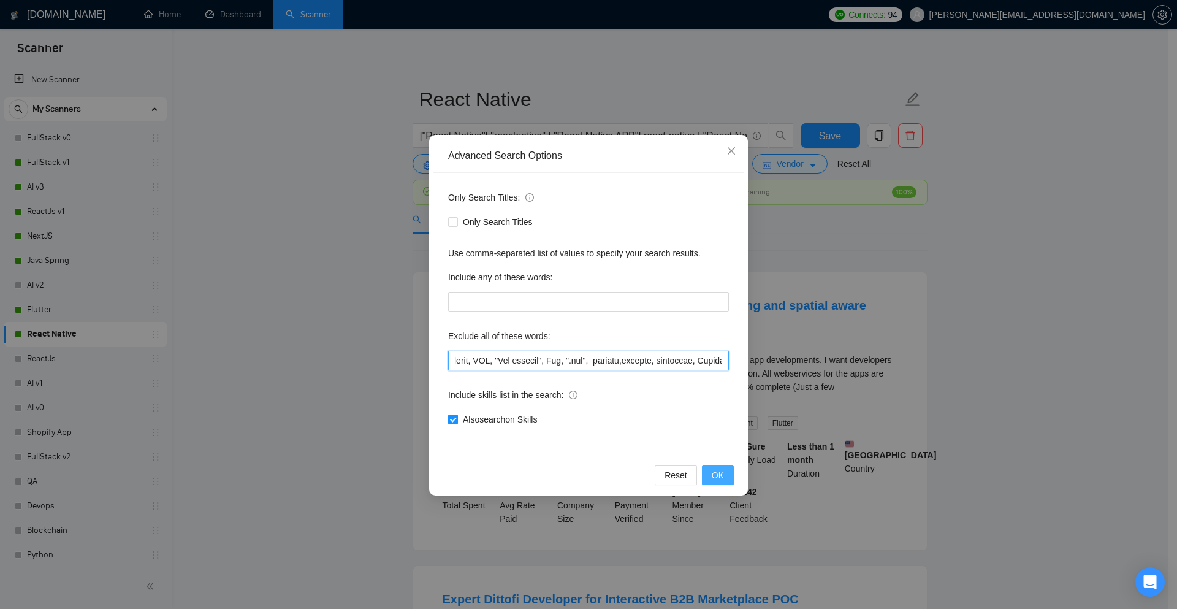
type input ""No Agency!", "Consultant", "React web", "Pair Programming", "pair coding", "Gi…"
click at [716, 472] on span "OK" at bounding box center [717, 474] width 12 height 13
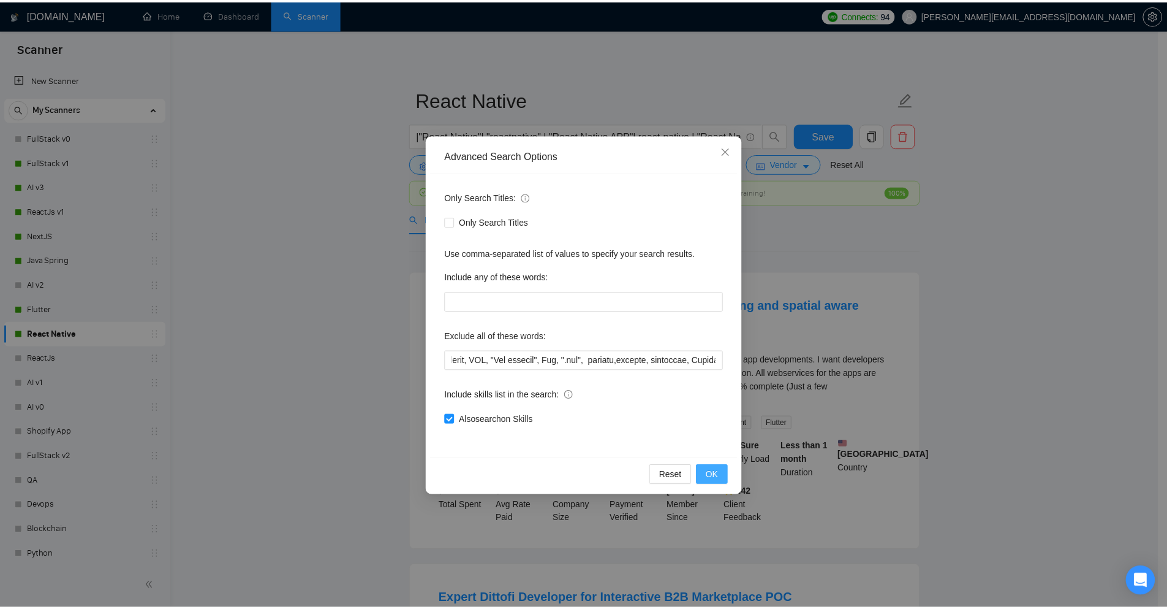
scroll to position [0, 0]
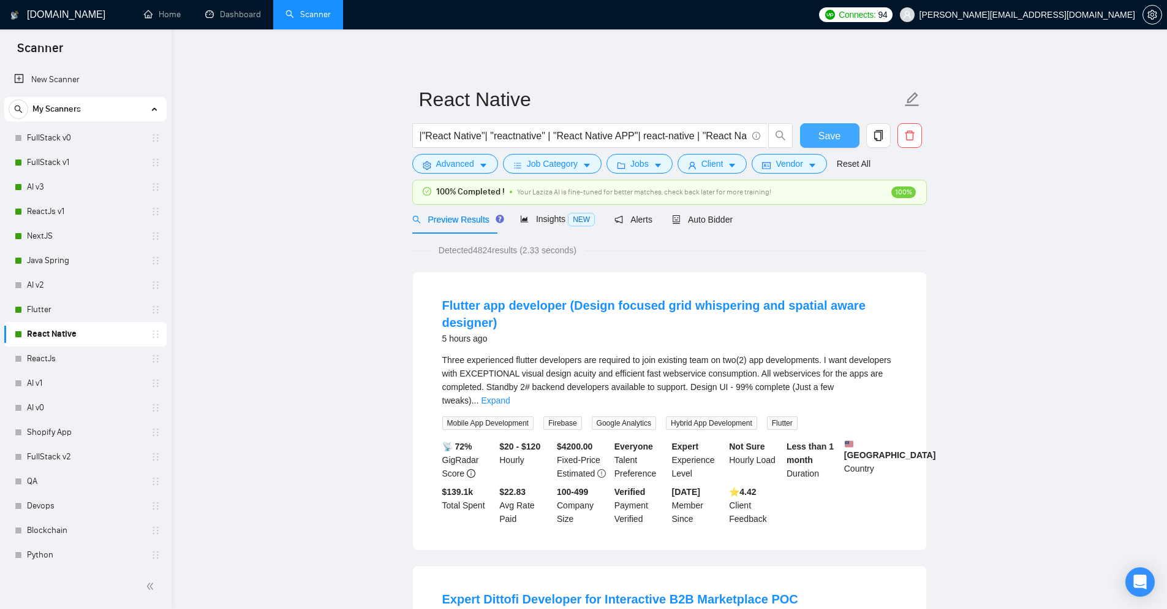
click at [810, 136] on button "Save" at bounding box center [829, 135] width 59 height 25
click at [64, 313] on link "Flutter" at bounding box center [85, 309] width 116 height 25
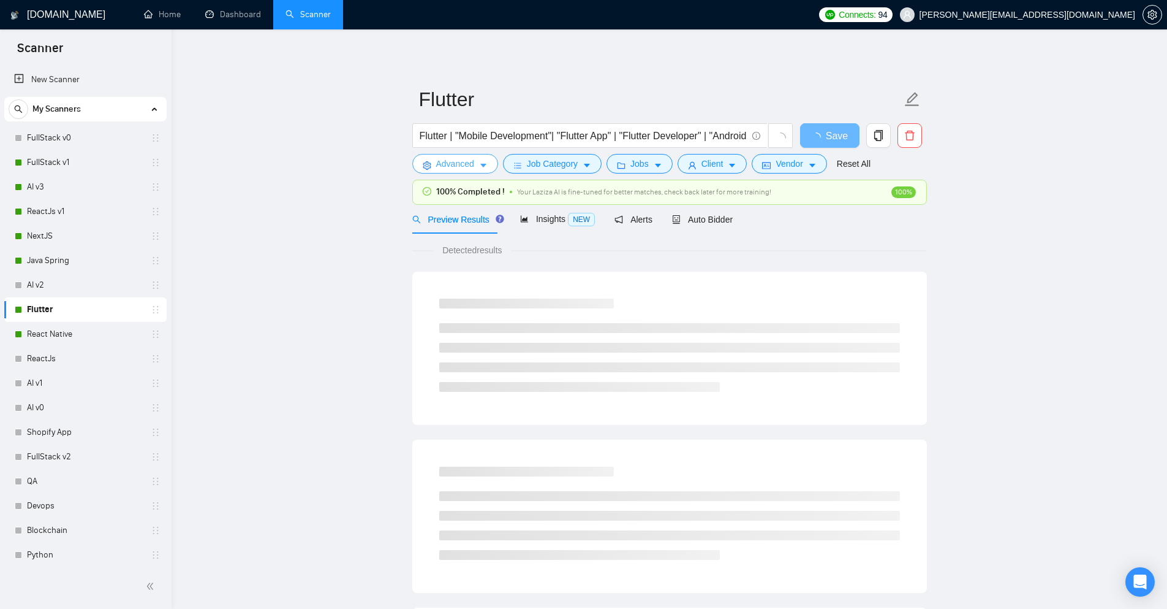
click at [476, 167] on button "Advanced" at bounding box center [455, 164] width 86 height 20
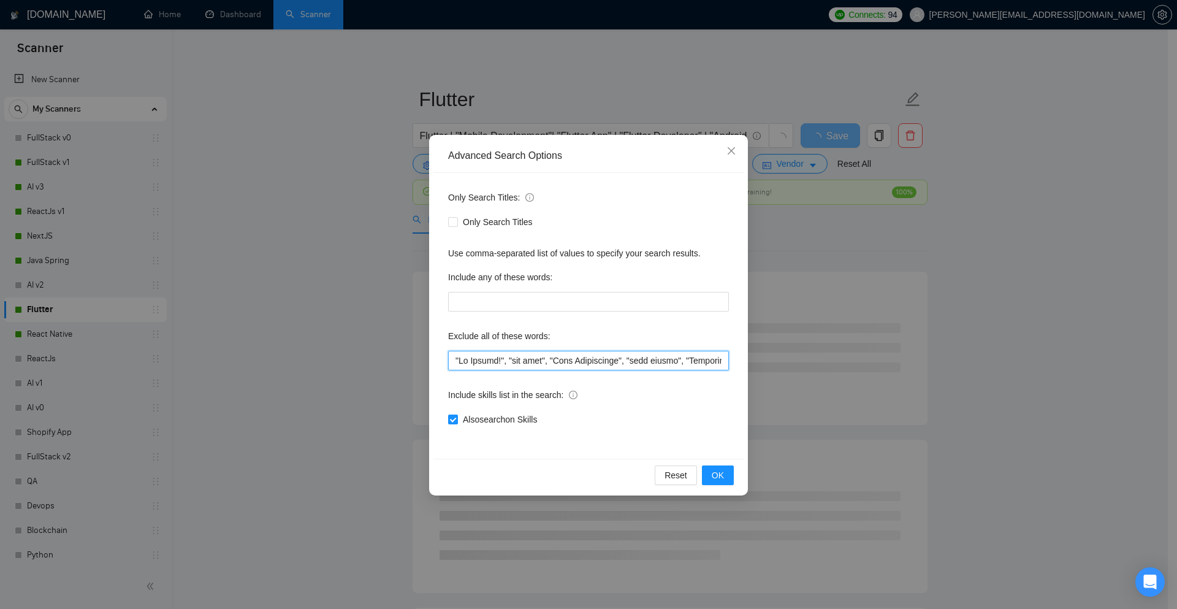
click at [453, 358] on input "text" at bounding box center [588, 361] width 281 height 20
paste input ""Dating""
click at [456, 360] on input "text" at bounding box center [588, 361] width 281 height 20
drag, startPoint x: 491, startPoint y: 364, endPoint x: 428, endPoint y: 364, distance: 63.1
click at [428, 364] on div "Advanced Search Options Only Search Titles: Only Search Titles Use comma-separa…" at bounding box center [588, 304] width 1177 height 609
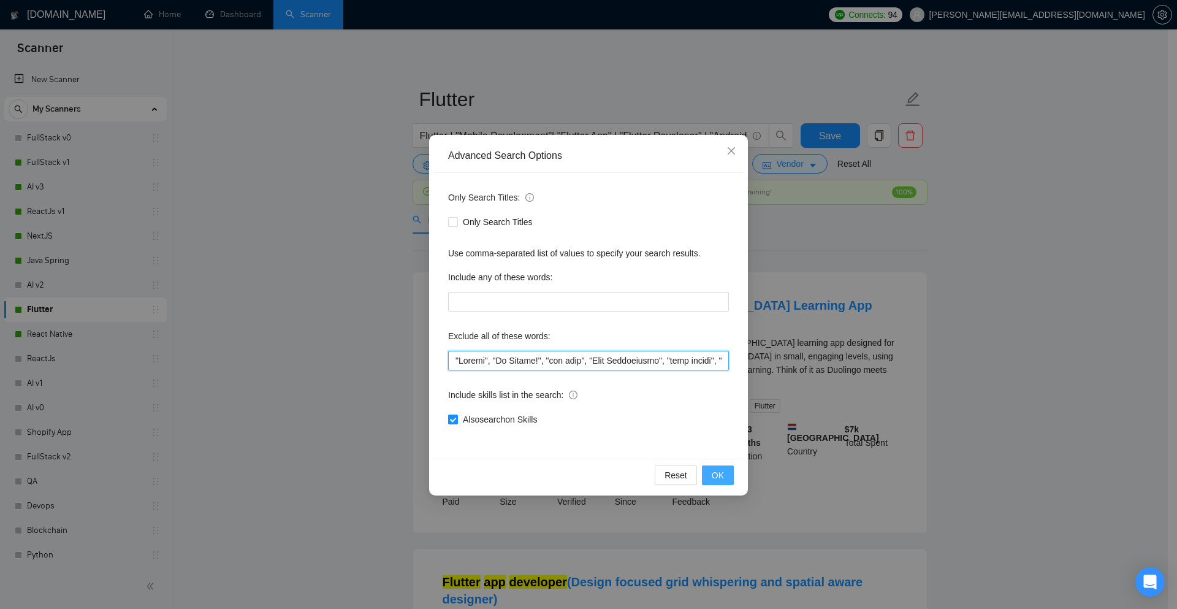
type input ""Dating", "No Agency!", "fix bugs", "Pair Programming", "pair coding", "Girlfri…"
click at [715, 471] on span "OK" at bounding box center [717, 474] width 12 height 13
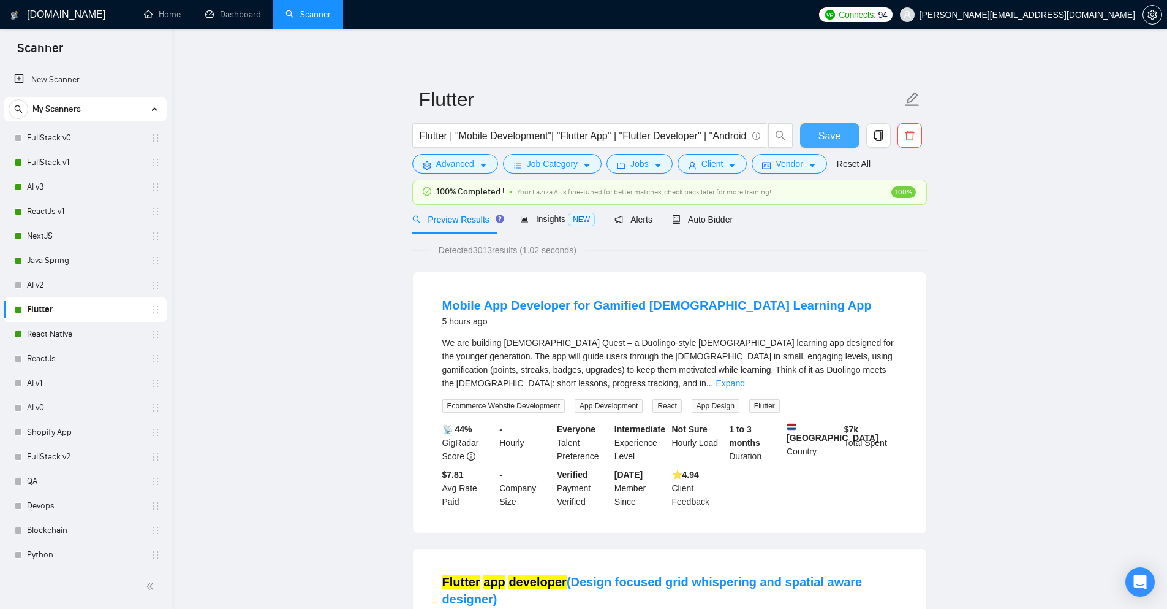
click at [838, 131] on span "Save" at bounding box center [830, 135] width 22 height 15
click at [92, 256] on link "Java Spring" at bounding box center [85, 260] width 116 height 25
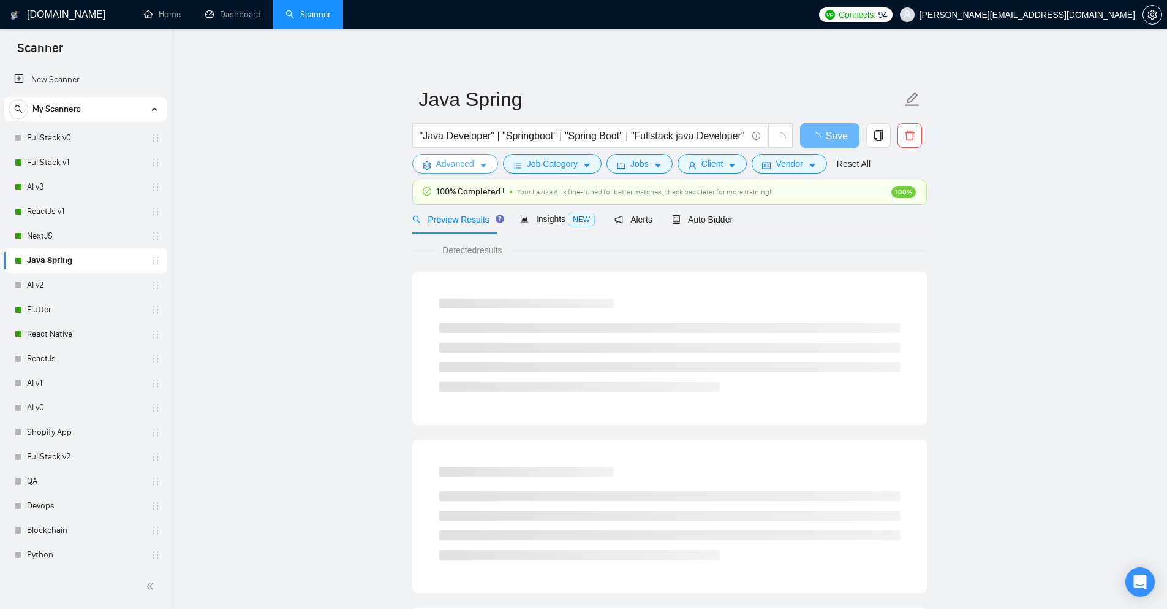
click at [479, 170] on button "Advanced" at bounding box center [455, 164] width 86 height 20
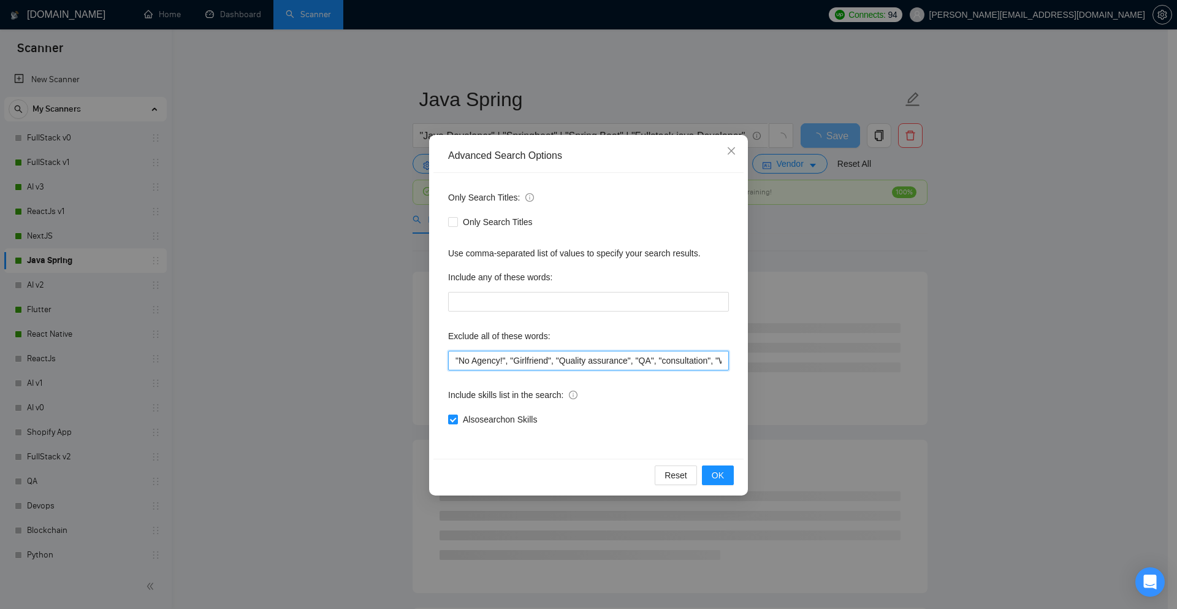
click at [455, 364] on input ""No Agency!", "Girlfriend", "Quality assurance", "QA", "consultation", "Wine", …" at bounding box center [588, 361] width 281 height 20
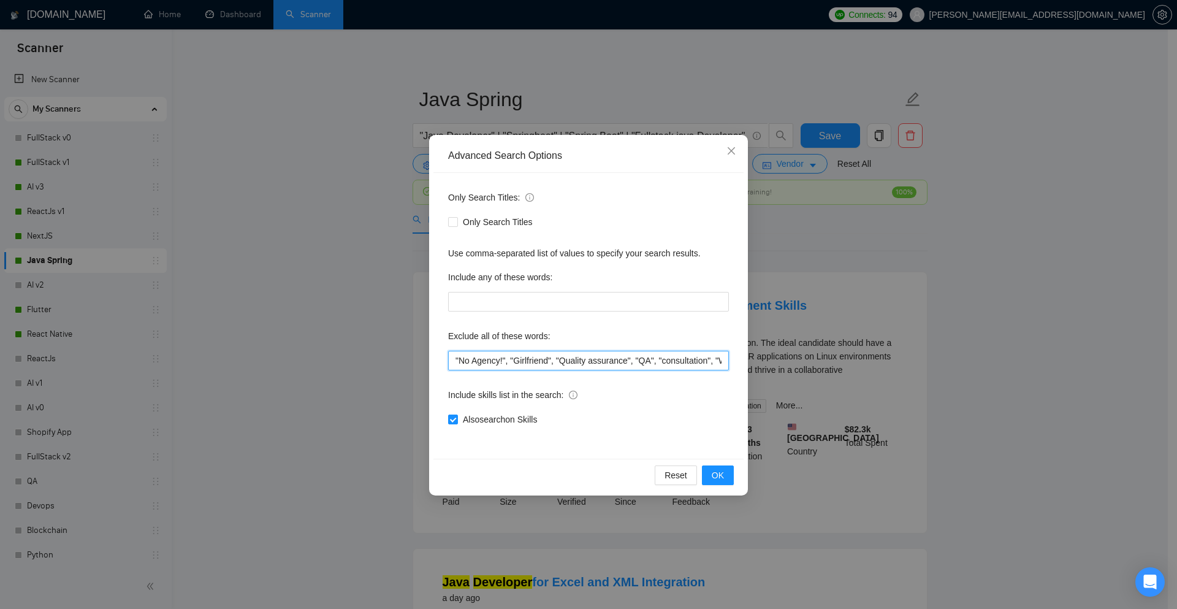
paste input ""Dating","
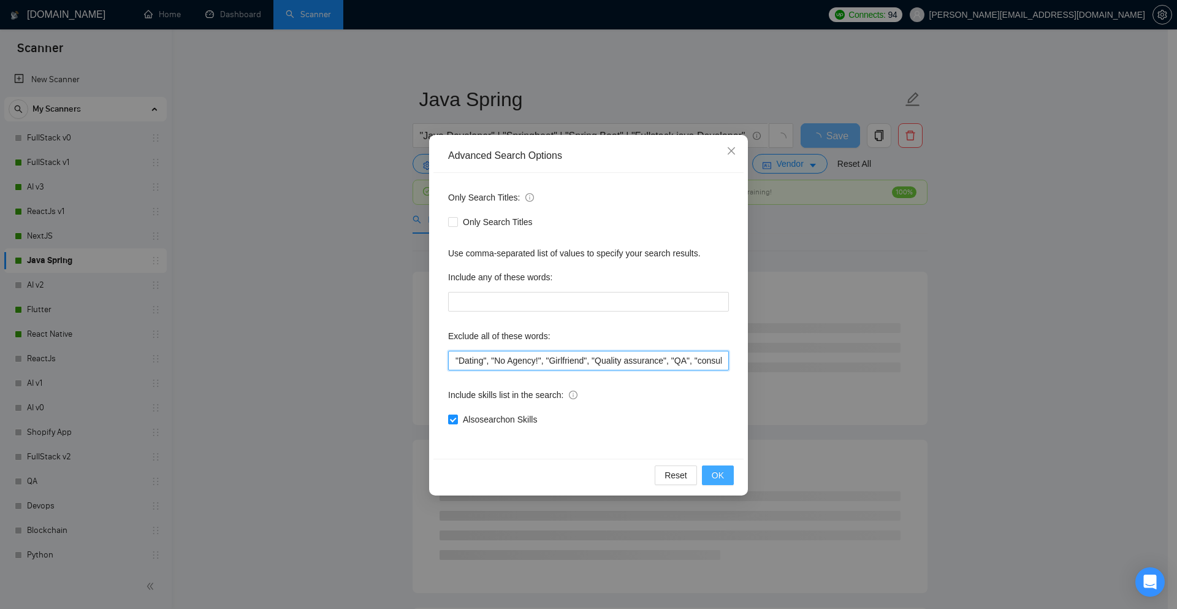
type input ""Dating", "No Agency!", "Girlfriend", "Quality assurance", "QA", "consultation"…"
click at [718, 479] on span "OK" at bounding box center [717, 474] width 12 height 13
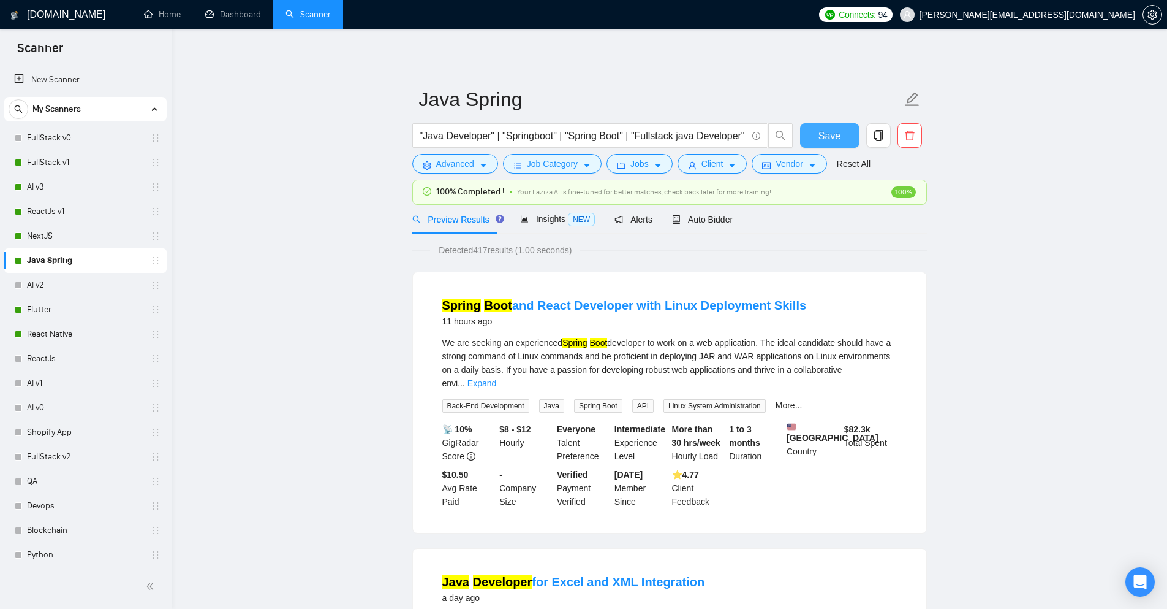
click at [840, 140] on button "Save" at bounding box center [829, 135] width 59 height 25
click at [43, 237] on link "NextJS" at bounding box center [85, 236] width 116 height 25
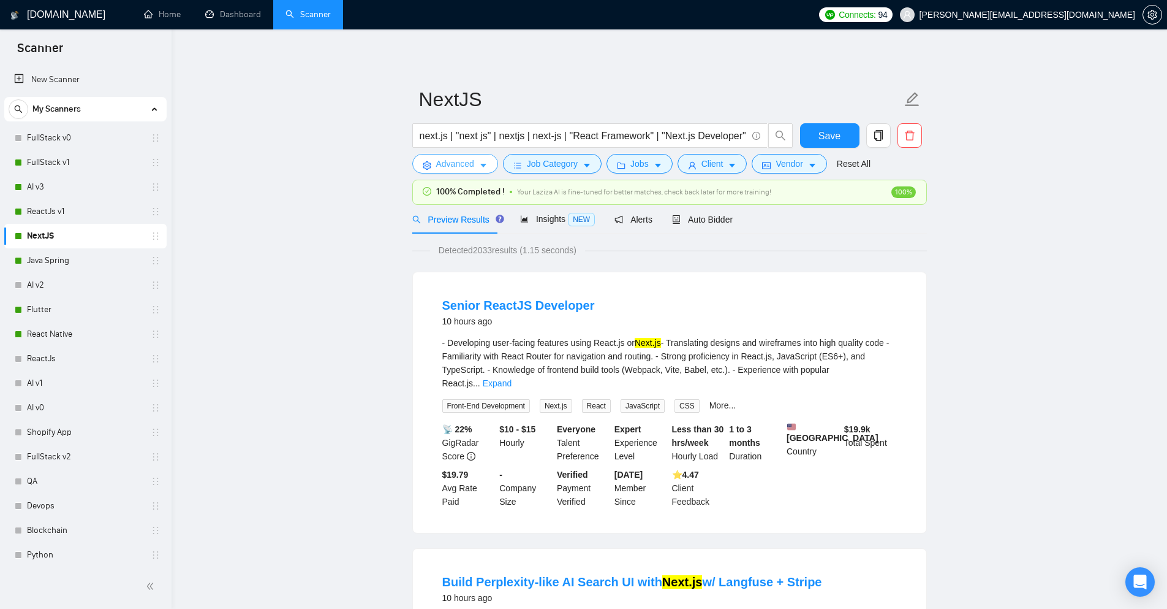
click at [483, 166] on icon "caret-down" at bounding box center [483, 166] width 6 height 4
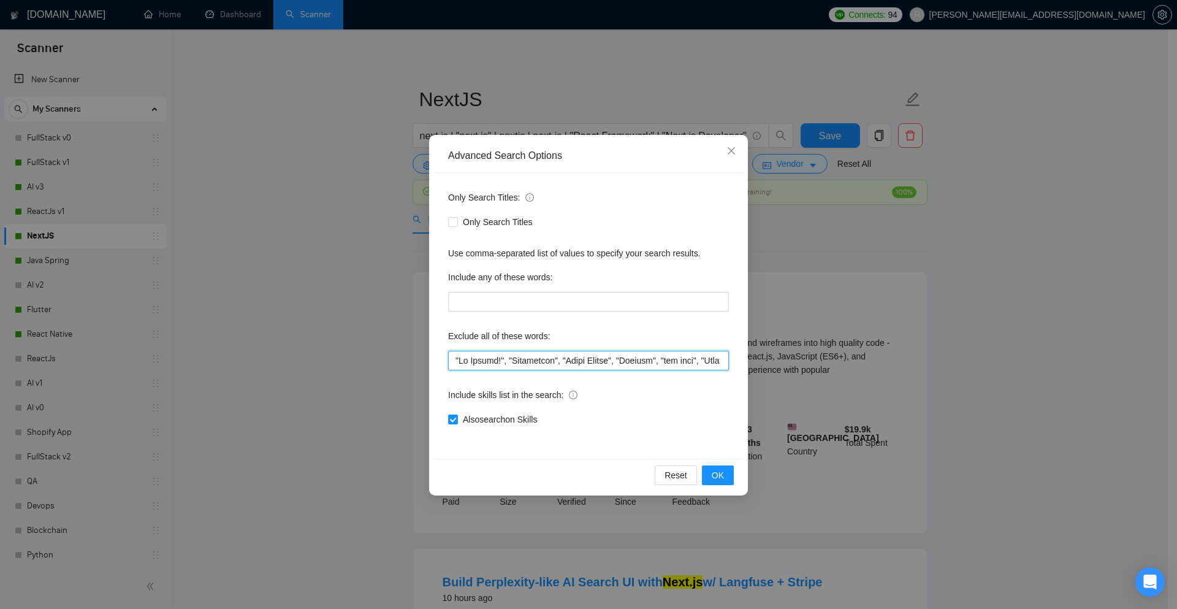
click at [452, 361] on input "text" at bounding box center [588, 361] width 281 height 20
paste input ""Dating","
type input ""Dating", "No Agency!", "Consultant", "React Native", "Flutter", "fix bugs", "P…"
click at [719, 470] on span "OK" at bounding box center [717, 474] width 12 height 13
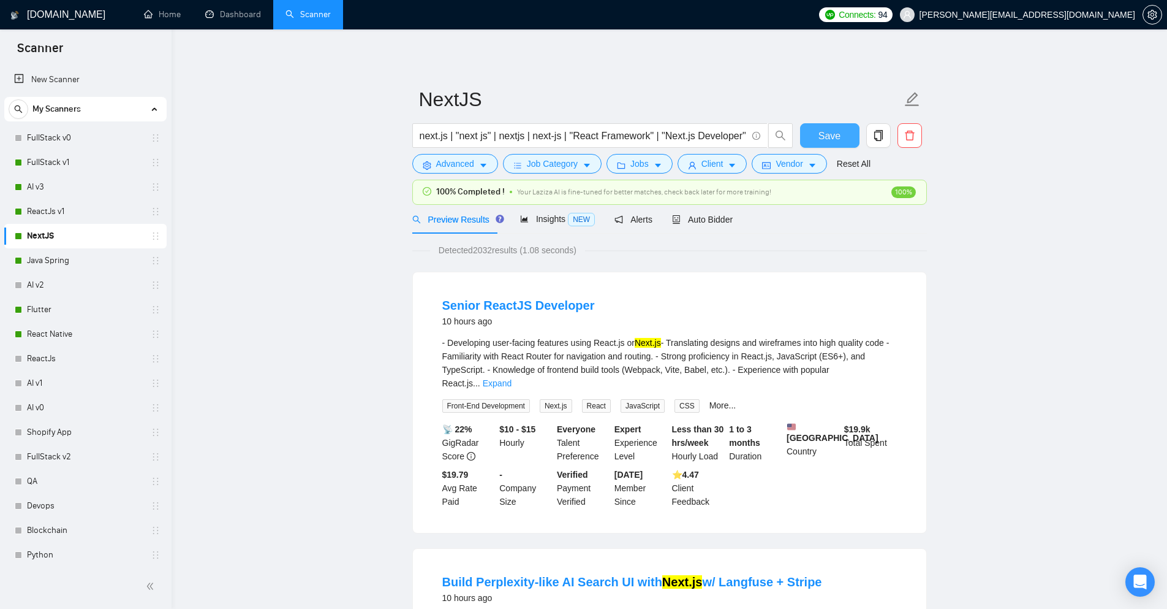
click at [823, 133] on span "Save" at bounding box center [830, 135] width 22 height 15
click at [32, 204] on link "ReactJs v1" at bounding box center [85, 211] width 116 height 25
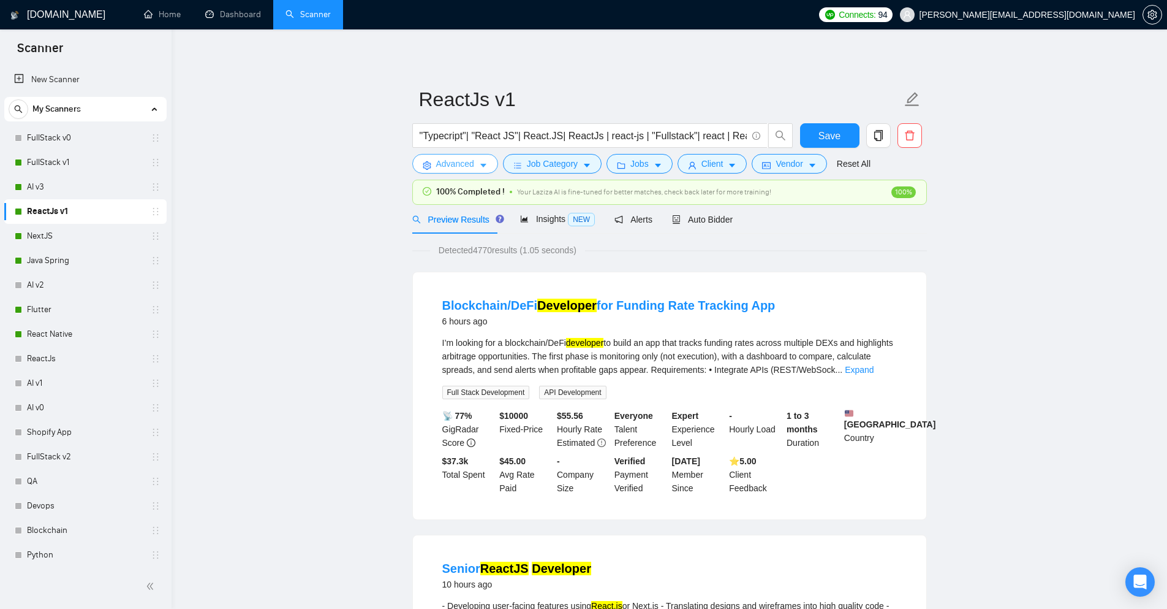
click at [479, 162] on icon "caret-down" at bounding box center [483, 165] width 9 height 9
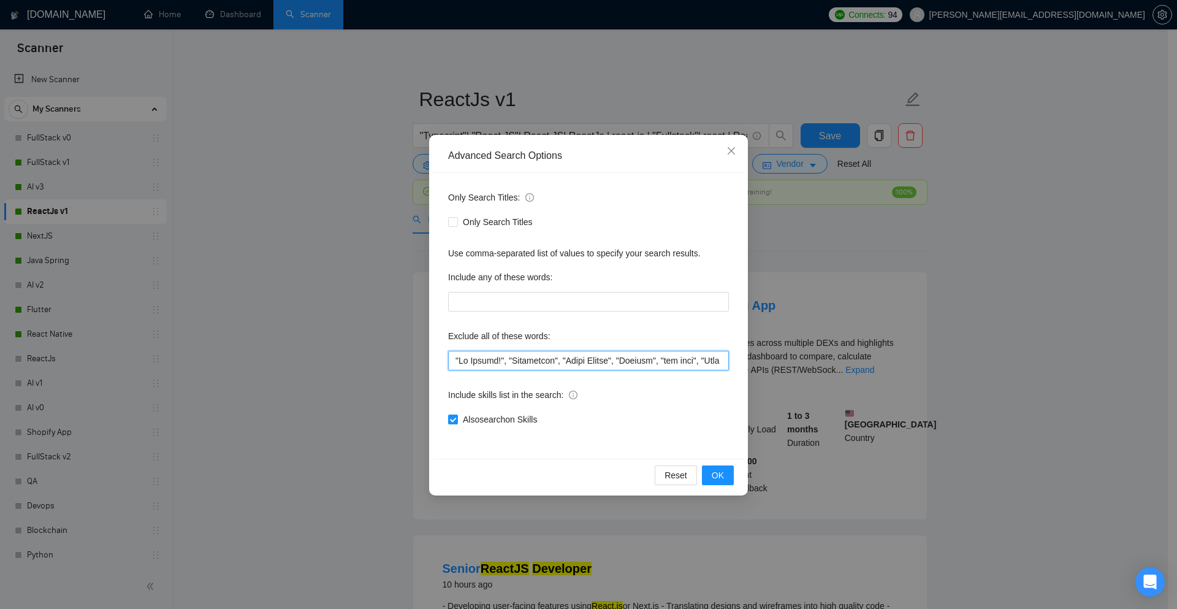
click at [453, 360] on input "text" at bounding box center [588, 361] width 281 height 20
paste input ""Dating","
type input ""Dating", "No Agency!", "Consultant", "React Native", "Flutter", "fix bugs", "P…"
click at [710, 472] on button "OK" at bounding box center [718, 475] width 32 height 20
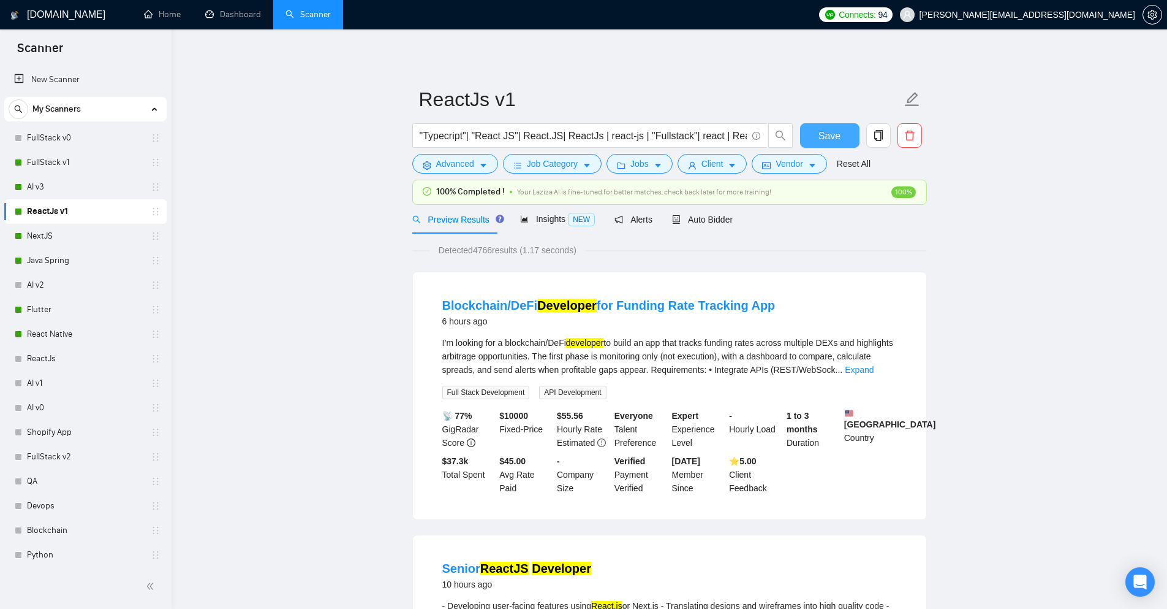
click at [814, 133] on button "Save" at bounding box center [829, 135] width 59 height 25
click at [51, 184] on link "AI v3" at bounding box center [85, 187] width 116 height 25
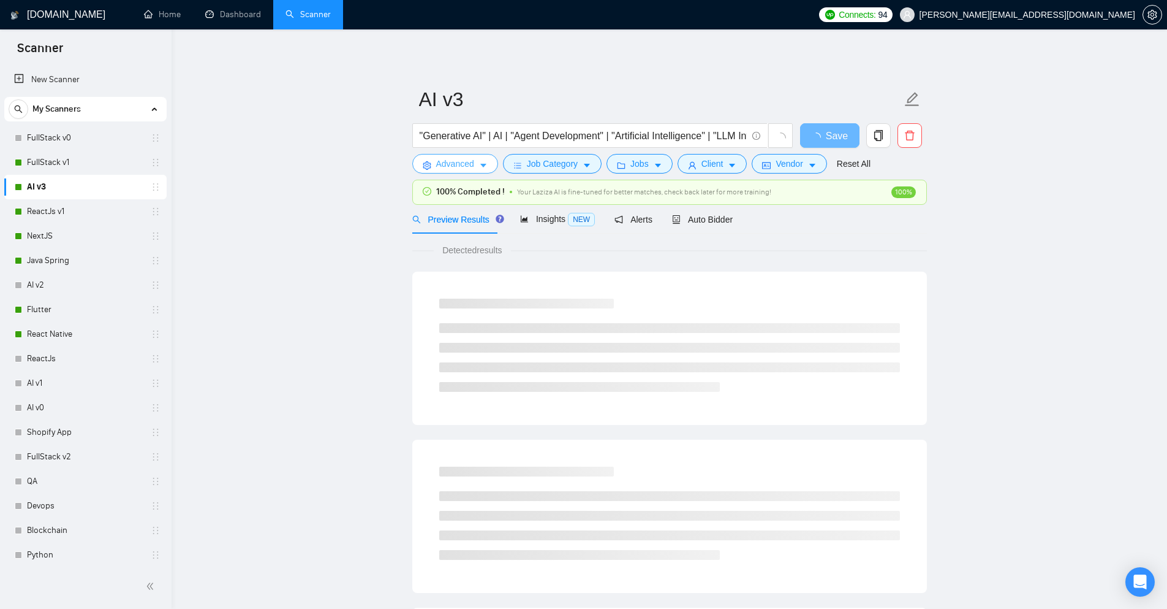
click at [476, 162] on button "Advanced" at bounding box center [455, 164] width 86 height 20
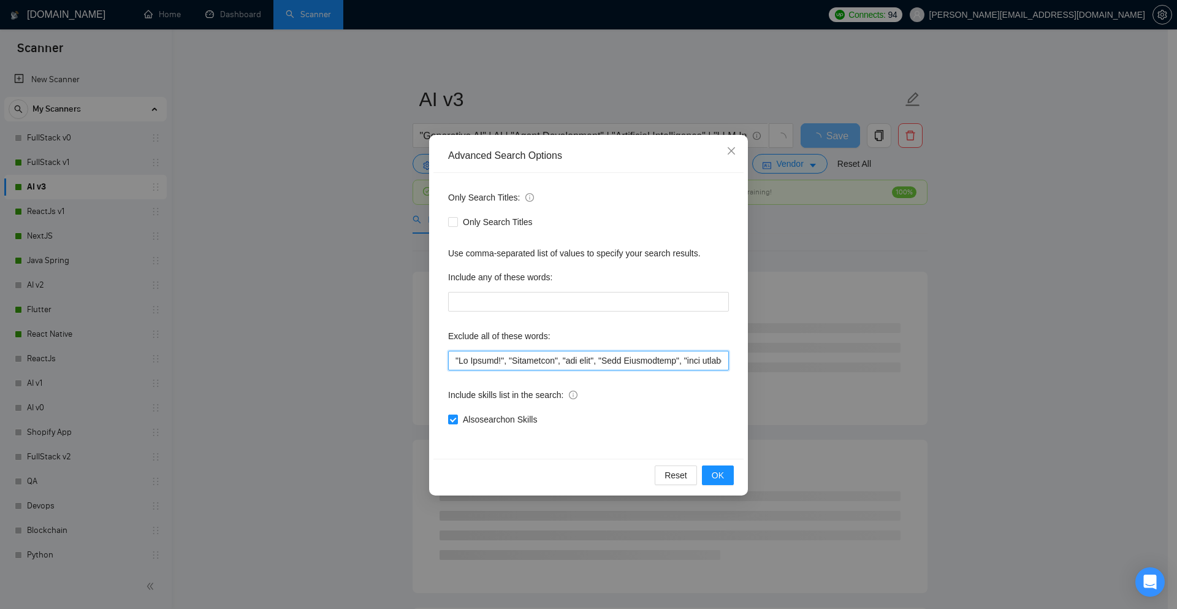
click at [450, 365] on input "text" at bounding box center [588, 361] width 281 height 20
paste input ""Dating","
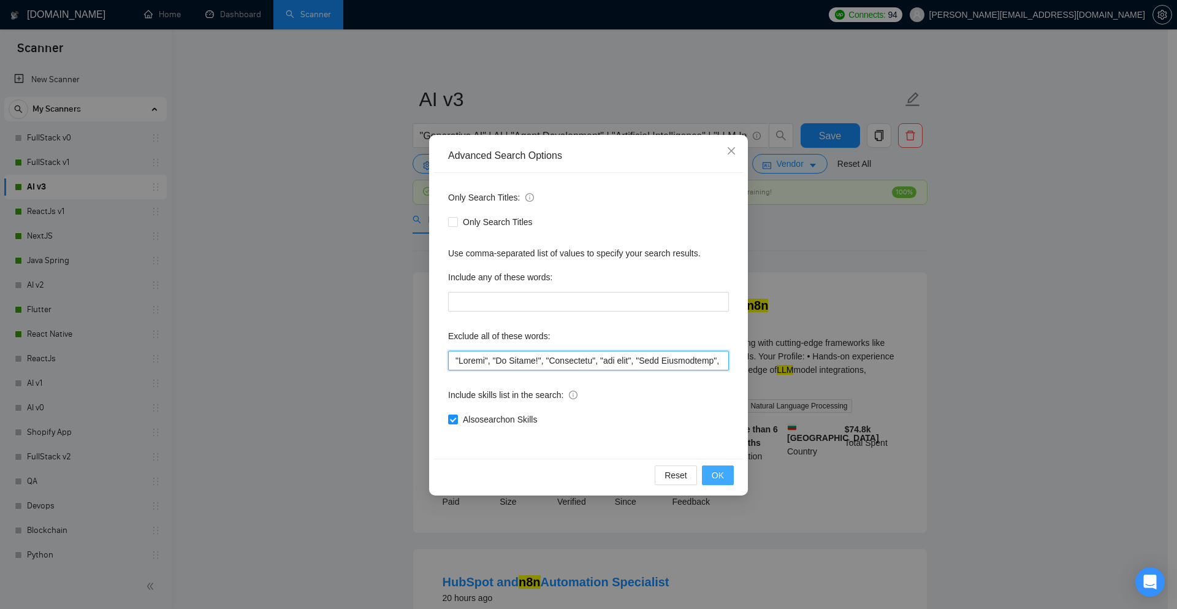
type input ""Dating", "No Agency!", "Consultant", "fix bugs", "Pair Programming", "pair cod…"
click at [711, 467] on button "OK" at bounding box center [718, 475] width 32 height 20
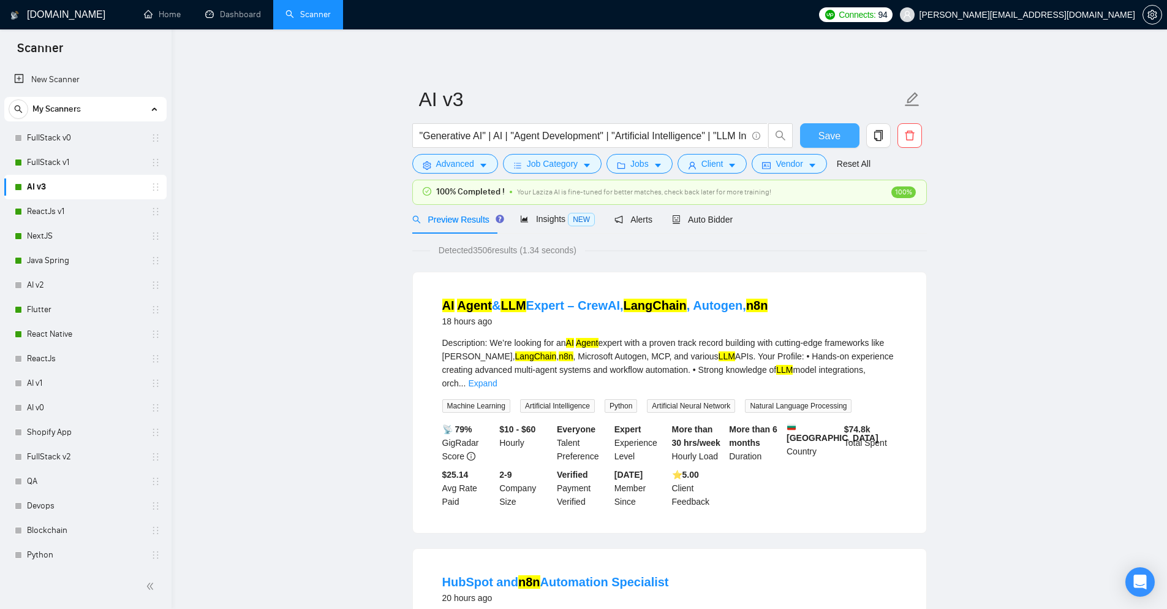
click at [847, 141] on button "Save" at bounding box center [829, 135] width 59 height 25
drag, startPoint x: 45, startPoint y: 161, endPoint x: 319, endPoint y: 161, distance: 274.5
click at [45, 161] on link "FullStack v1" at bounding box center [85, 162] width 116 height 25
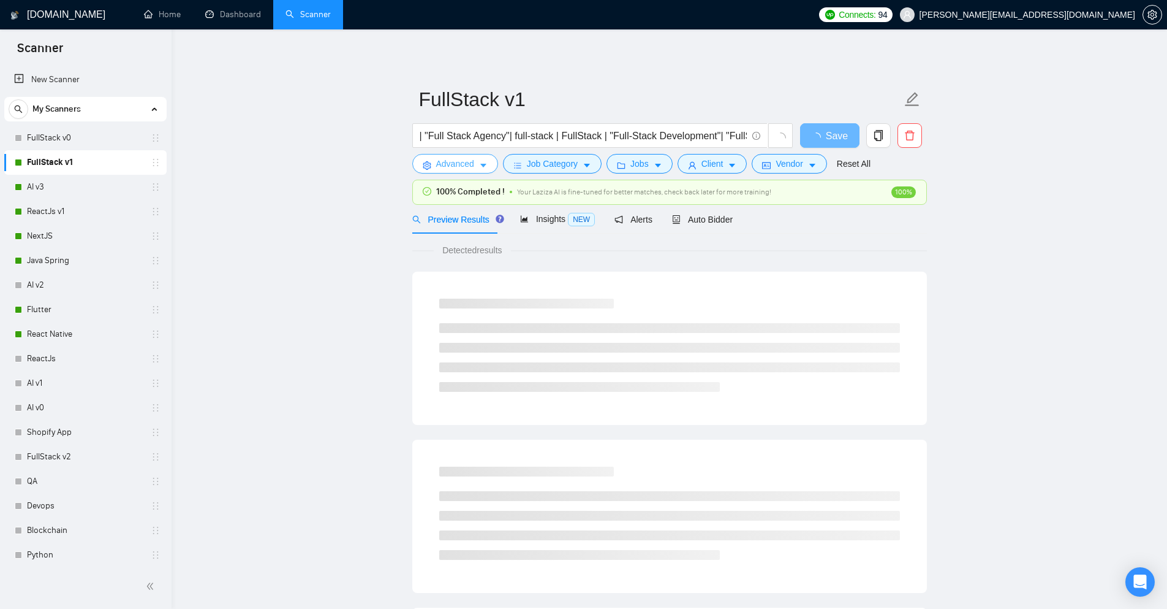
click at [493, 165] on button "Advanced" at bounding box center [455, 164] width 86 height 20
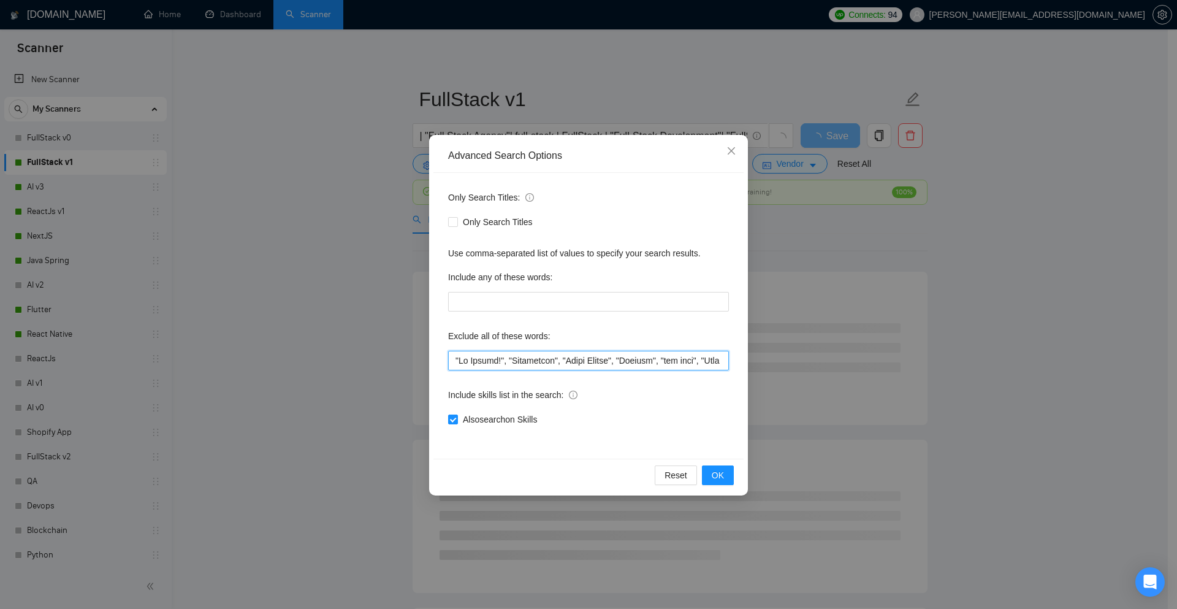
click at [454, 364] on input "text" at bounding box center [588, 361] width 281 height 20
paste input ""Dating","
type input ""Dating", "No Agency!", "Consultant", "React Native", "Flutter", "fix bugs", "P…"
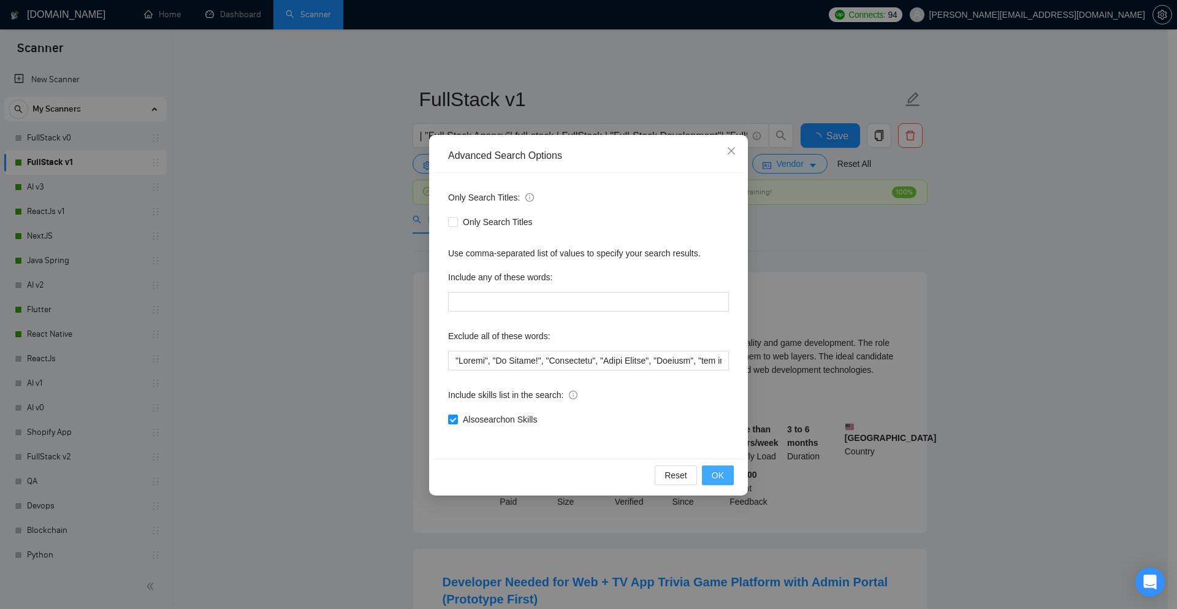
click at [721, 470] on span "OK" at bounding box center [717, 474] width 12 height 13
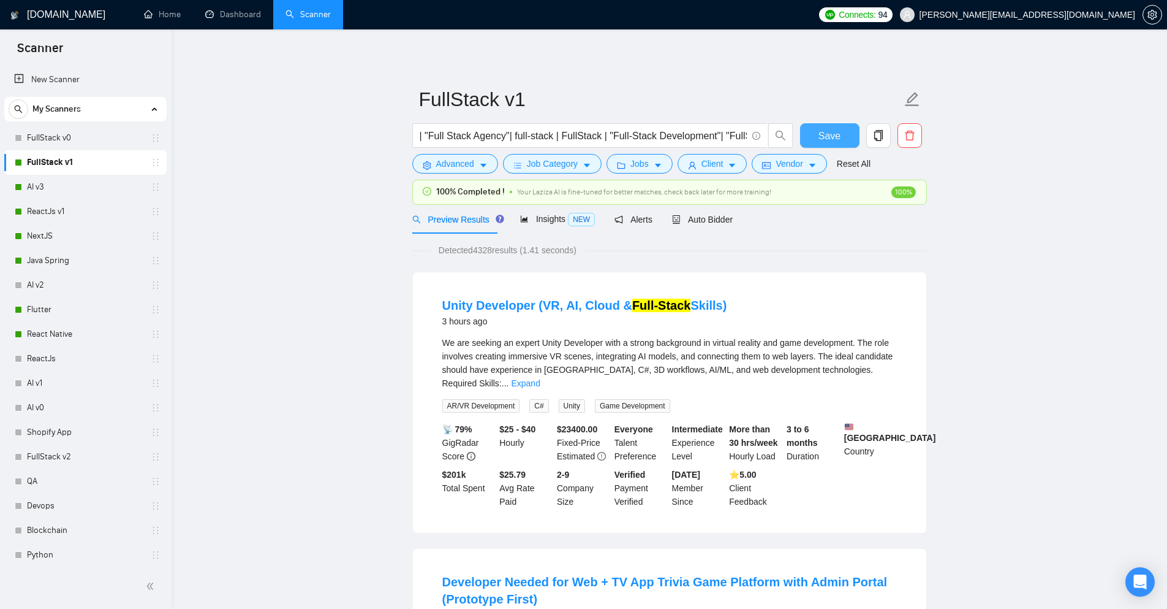
click at [837, 129] on span "Save" at bounding box center [830, 135] width 22 height 15
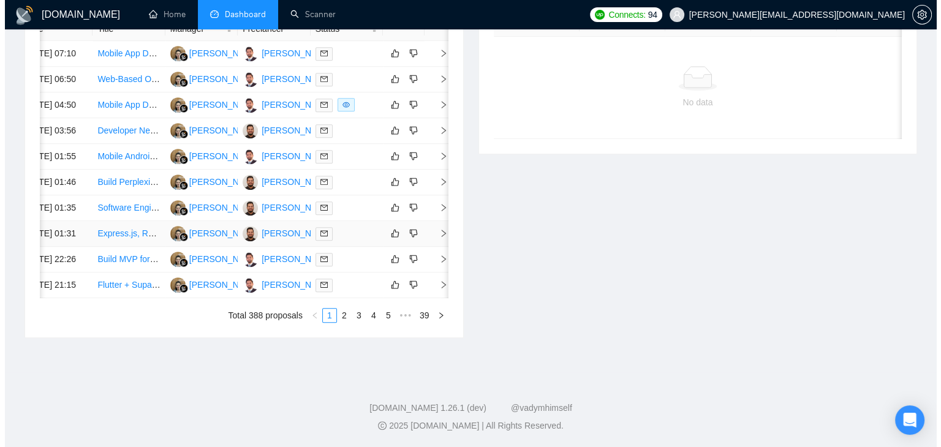
scroll to position [540, 0]
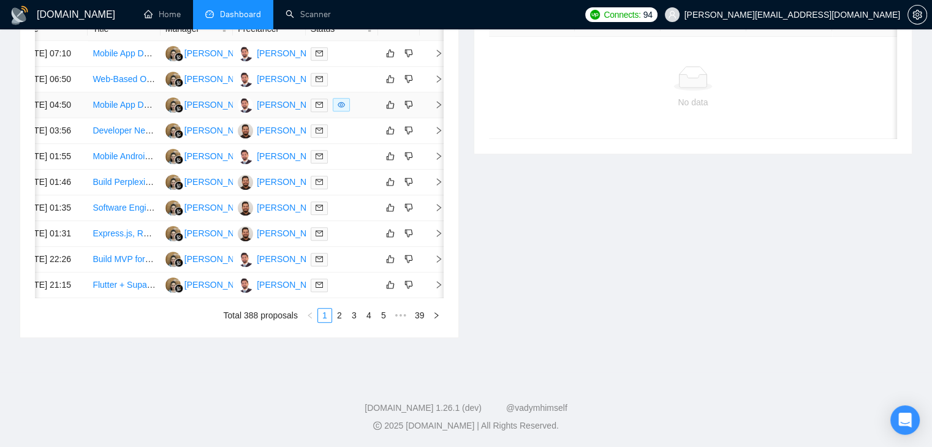
click at [441, 109] on icon "right" at bounding box center [438, 105] width 9 height 9
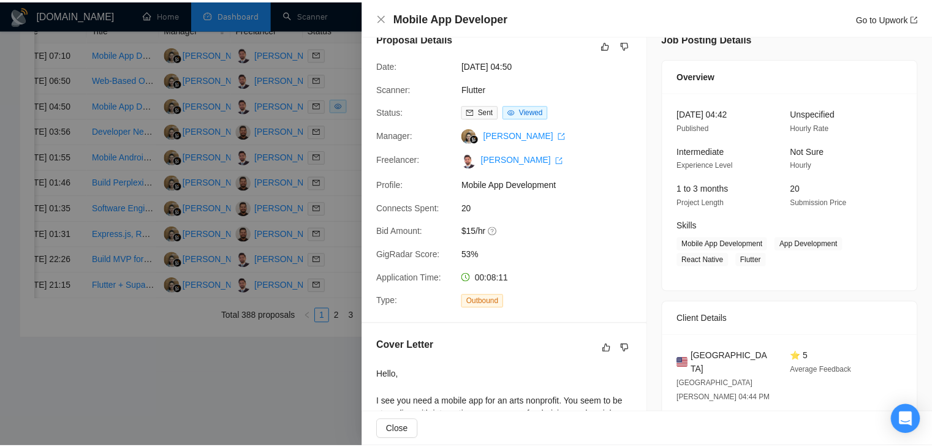
scroll to position [0, 0]
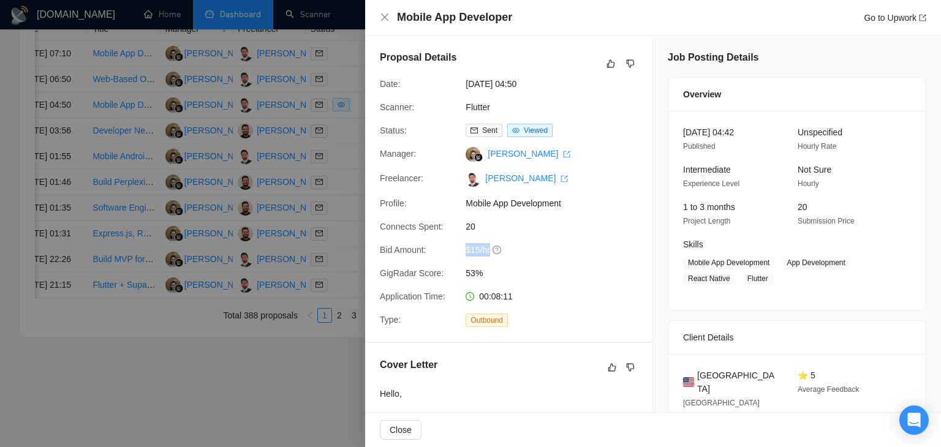
drag, startPoint x: 463, startPoint y: 256, endPoint x: 490, endPoint y: 251, distance: 26.9
click at [490, 251] on div "$15/hr" at bounding box center [525, 249] width 129 height 13
click at [579, 270] on span "53%" at bounding box center [558, 273] width 184 height 13
click at [387, 20] on icon "close" at bounding box center [384, 16] width 7 height 7
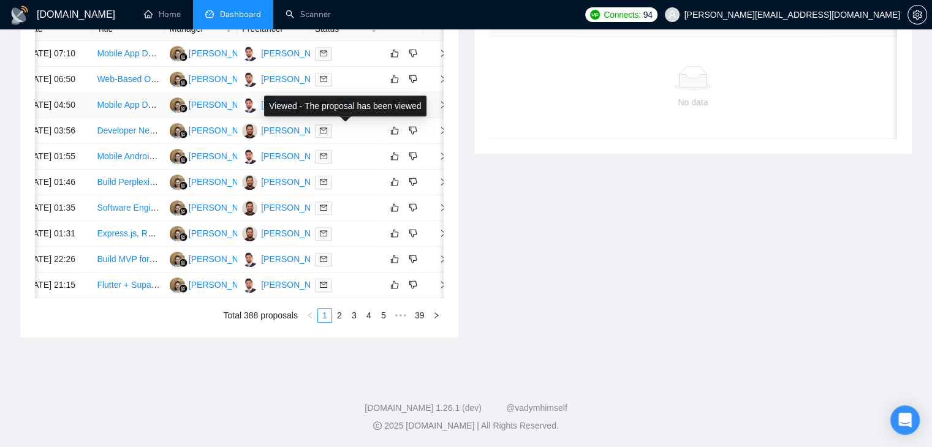
scroll to position [662, 0]
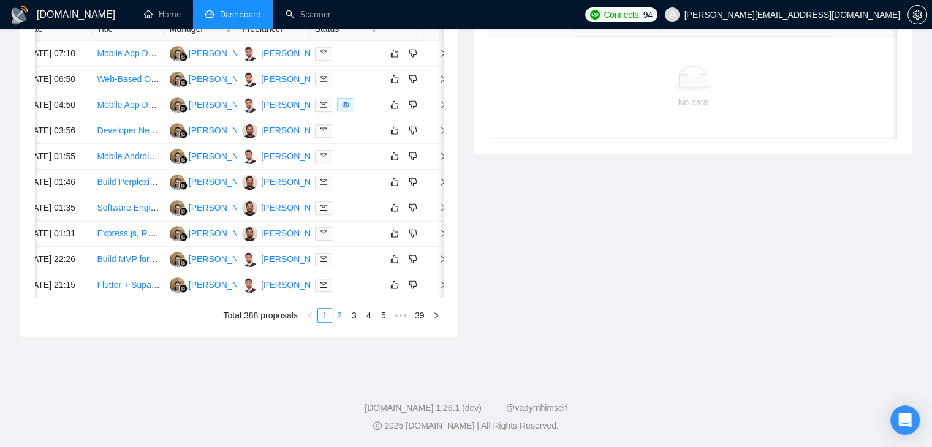
drag, startPoint x: 341, startPoint y: 321, endPoint x: 333, endPoint y: 315, distance: 9.2
click at [339, 322] on link "2" at bounding box center [339, 315] width 13 height 13
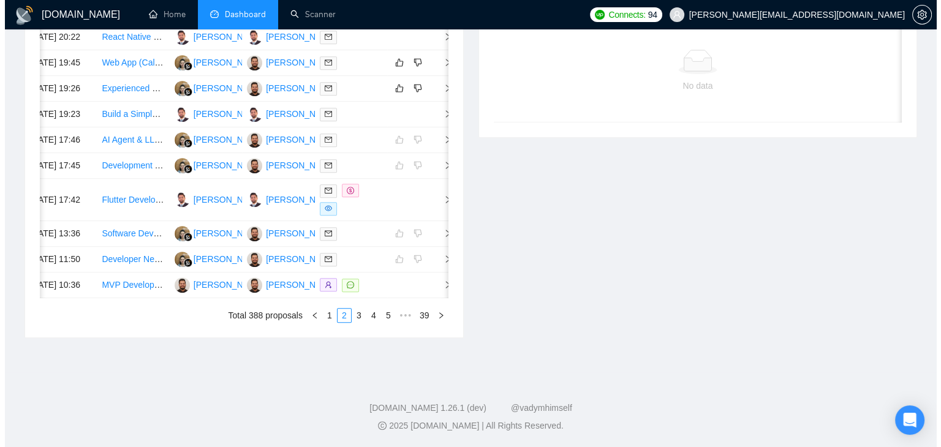
scroll to position [0, 20]
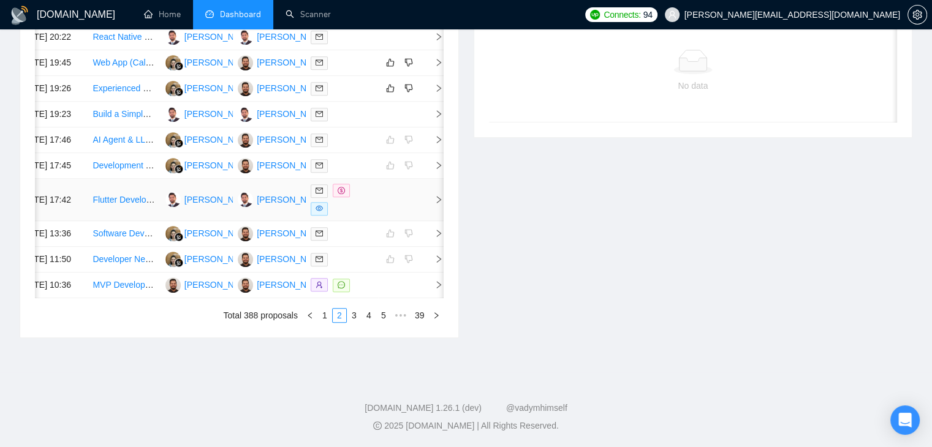
click at [438, 204] on icon "right" at bounding box center [438, 199] width 9 height 9
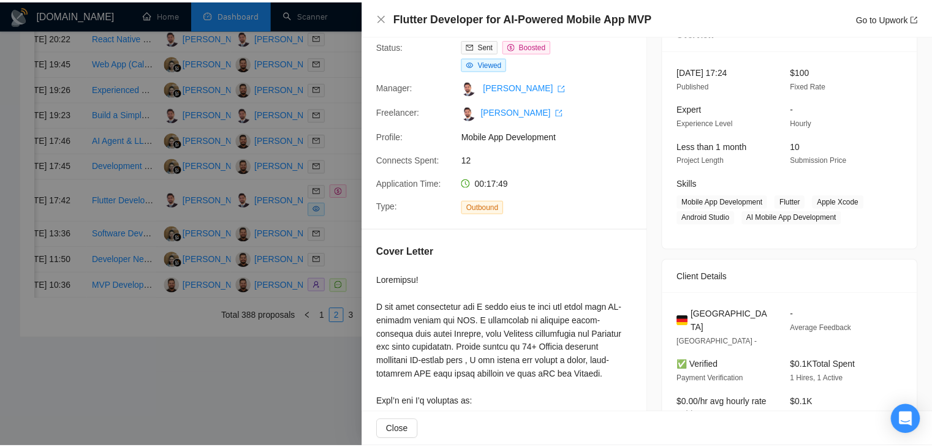
scroll to position [0, 0]
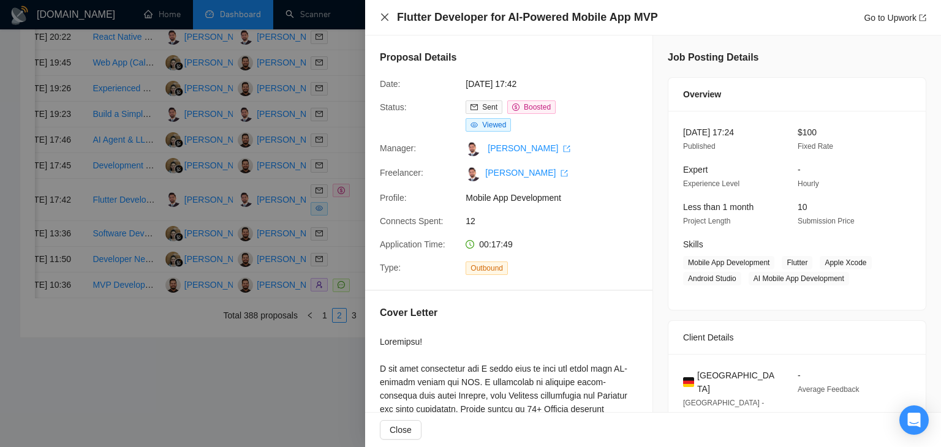
click at [383, 13] on icon "close" at bounding box center [385, 17] width 10 height 10
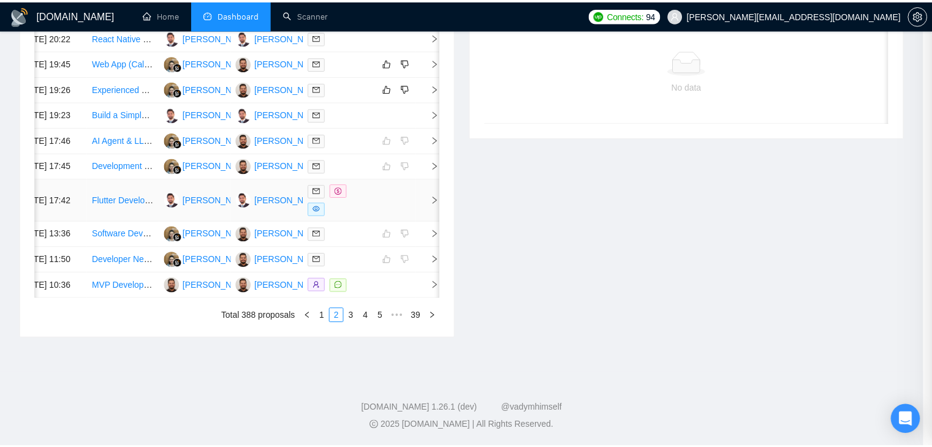
scroll to position [0, 15]
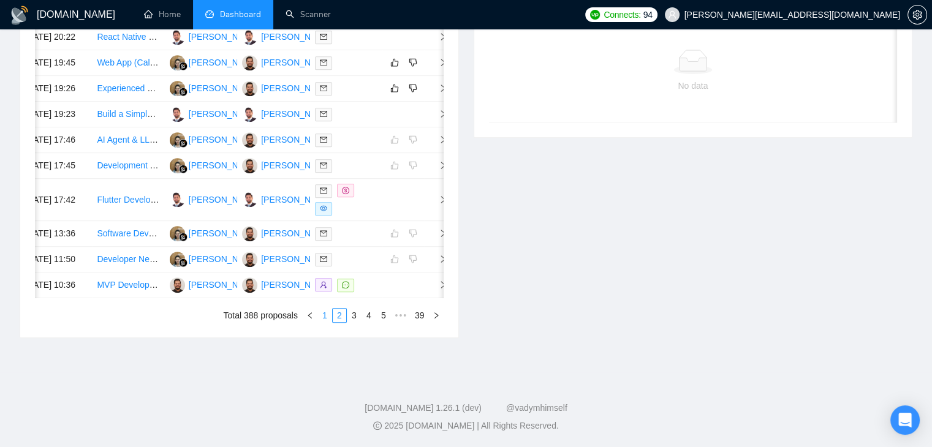
click at [321, 322] on link "1" at bounding box center [324, 315] width 13 height 13
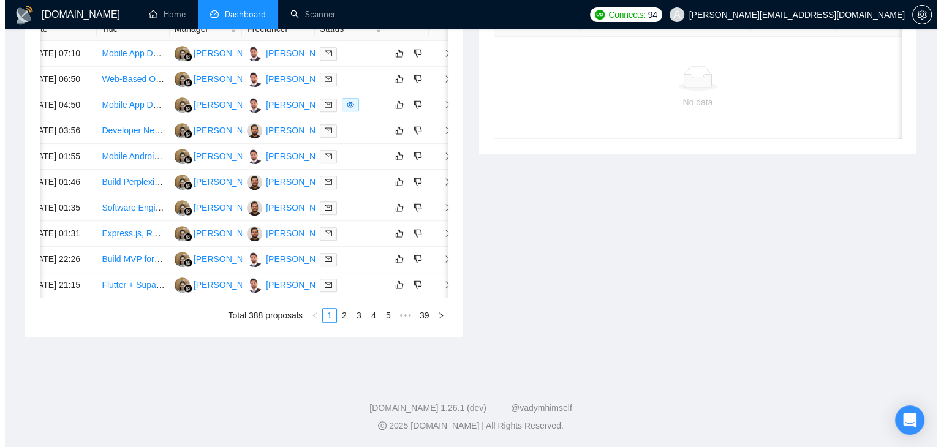
scroll to position [0, 20]
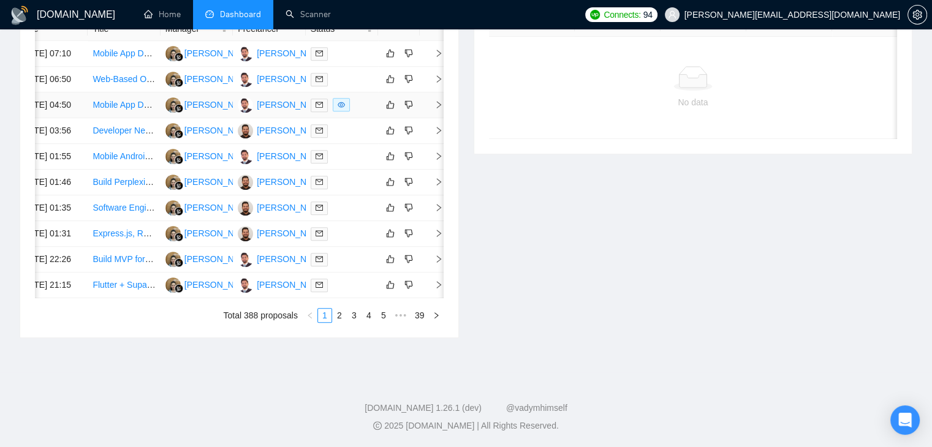
click at [442, 109] on icon "right" at bounding box center [438, 105] width 9 height 9
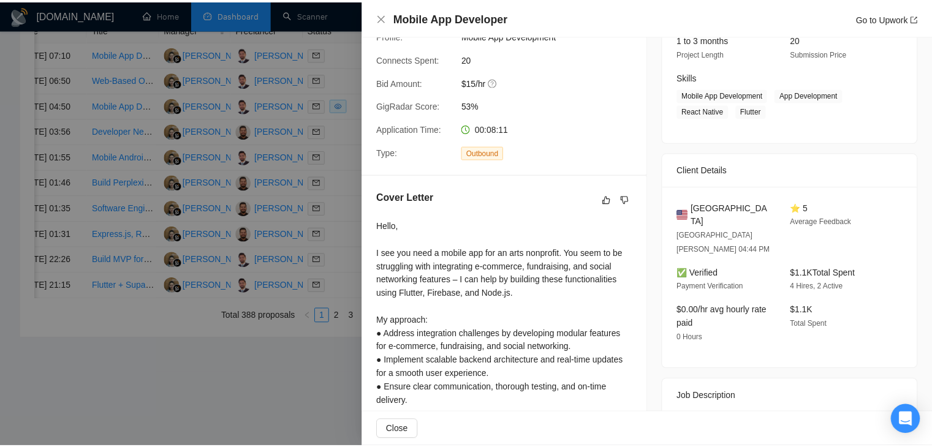
scroll to position [184, 0]
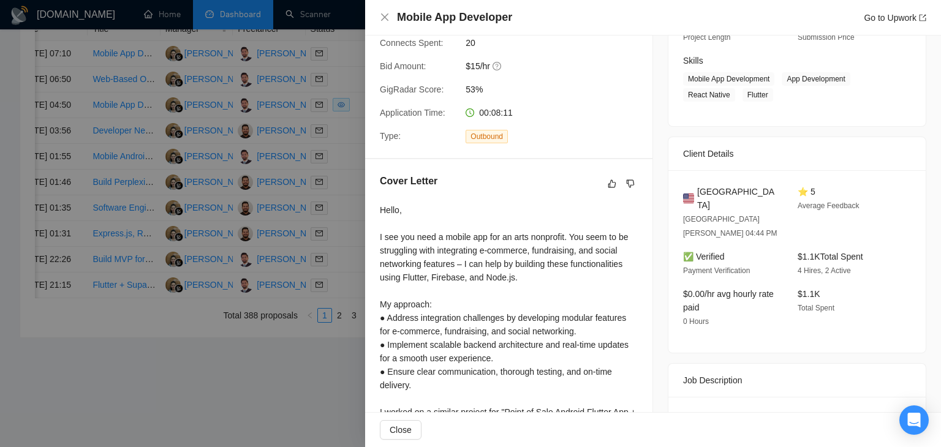
click at [379, 11] on div "Mobile App Developer Go to Upwork" at bounding box center [653, 18] width 576 height 36
click at [385, 15] on icon "close" at bounding box center [385, 17] width 10 height 10
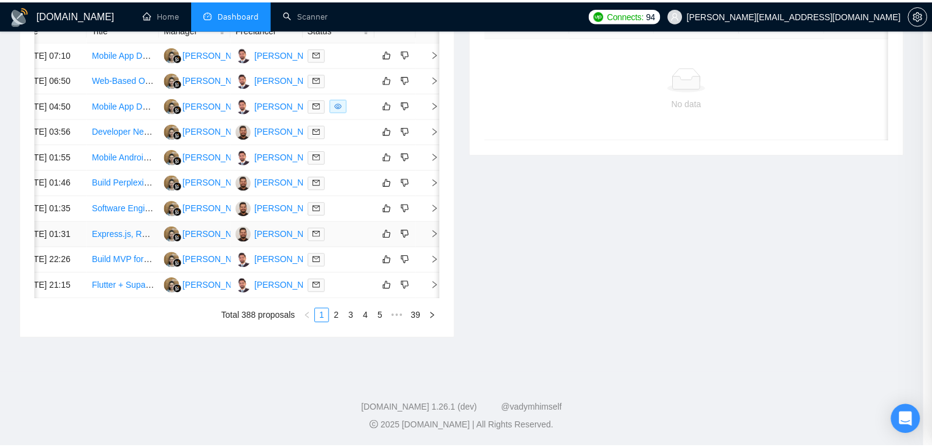
scroll to position [0, 15]
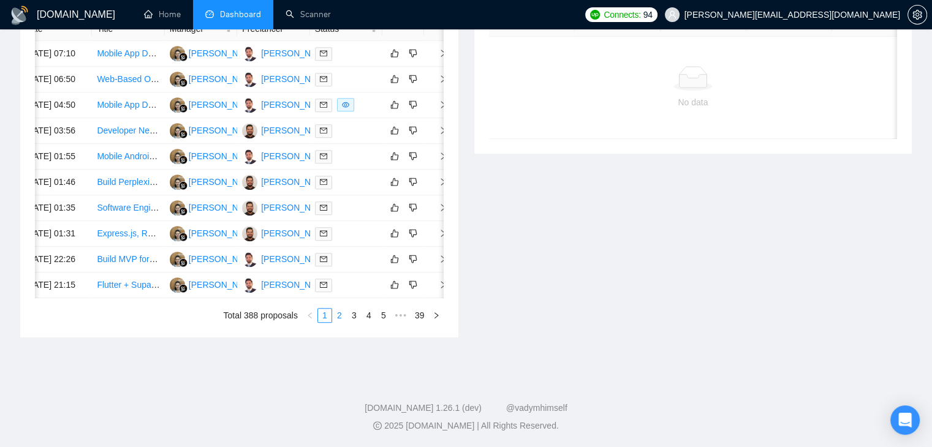
click at [340, 322] on link "2" at bounding box center [339, 315] width 13 height 13
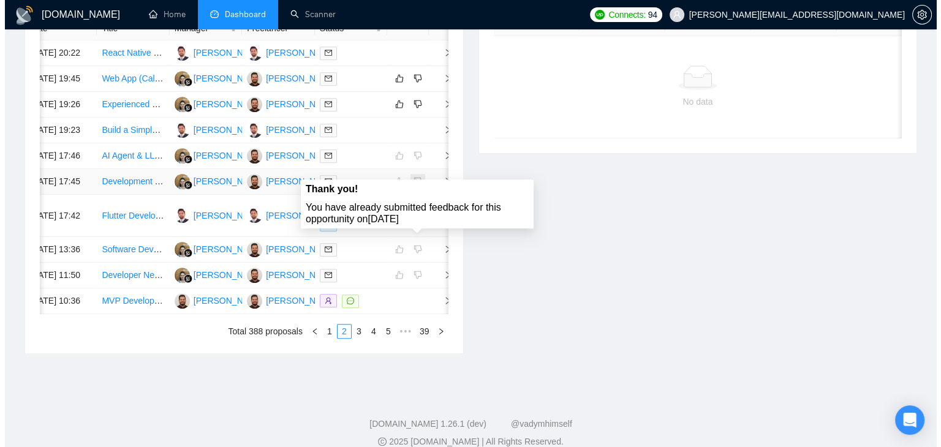
scroll to position [479, 0]
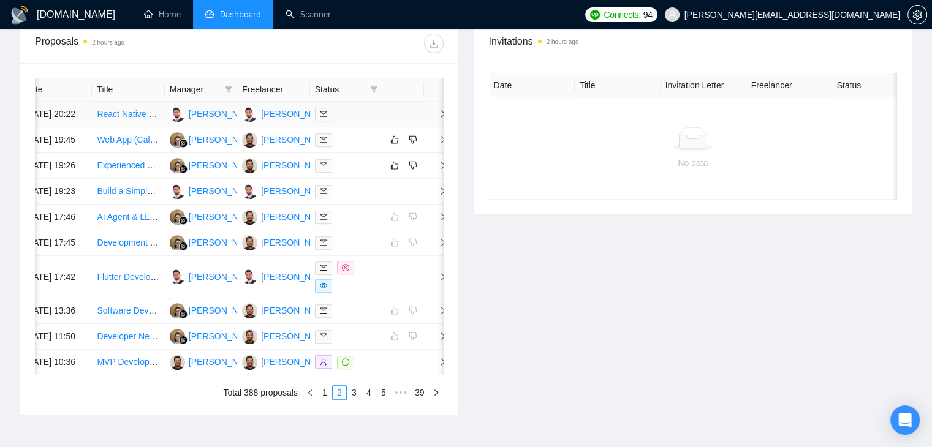
click at [430, 118] on span "right" at bounding box center [438, 114] width 18 height 9
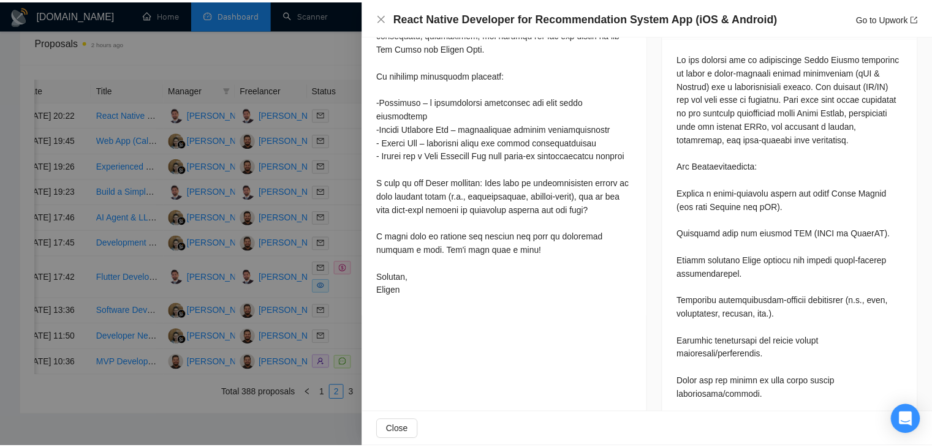
scroll to position [552, 0]
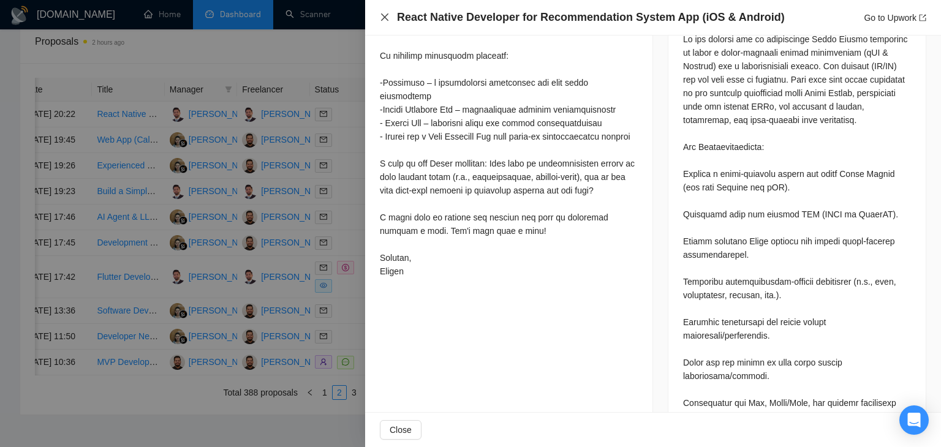
click at [382, 18] on icon "close" at bounding box center [385, 17] width 10 height 10
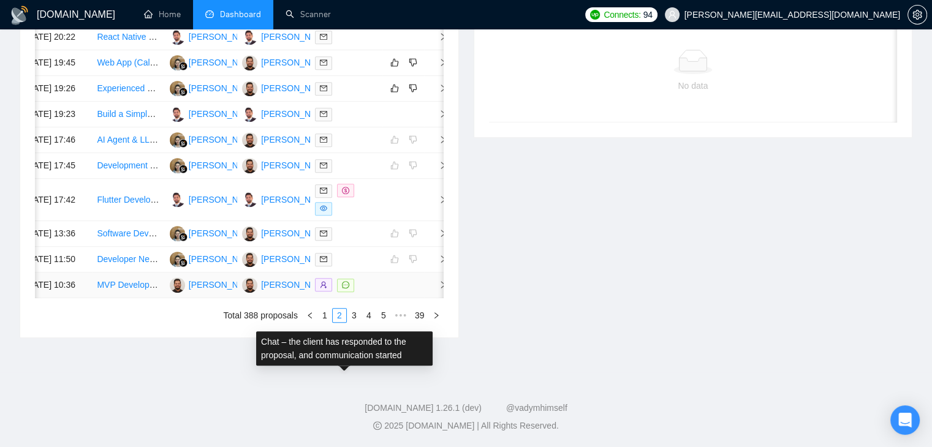
scroll to position [667, 0]
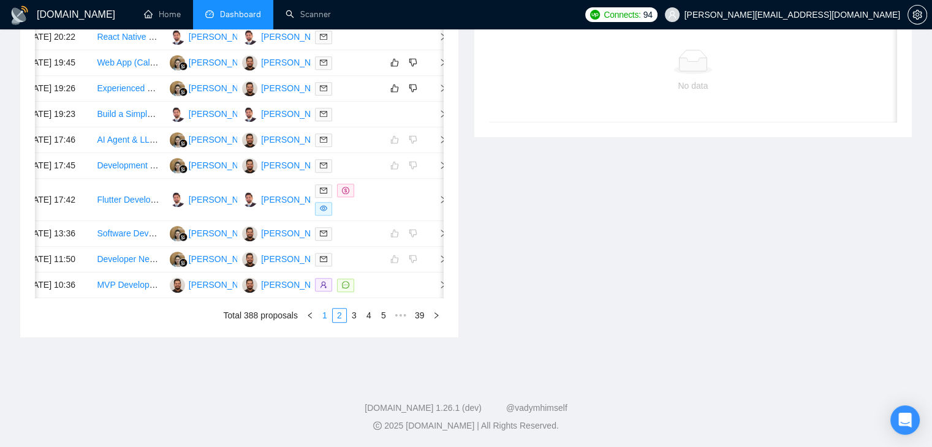
click at [328, 314] on link "1" at bounding box center [324, 315] width 13 height 13
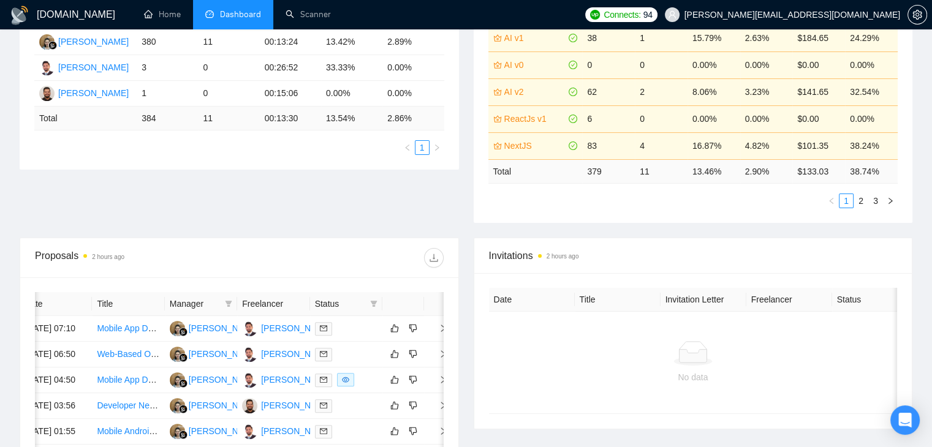
scroll to position [0, 0]
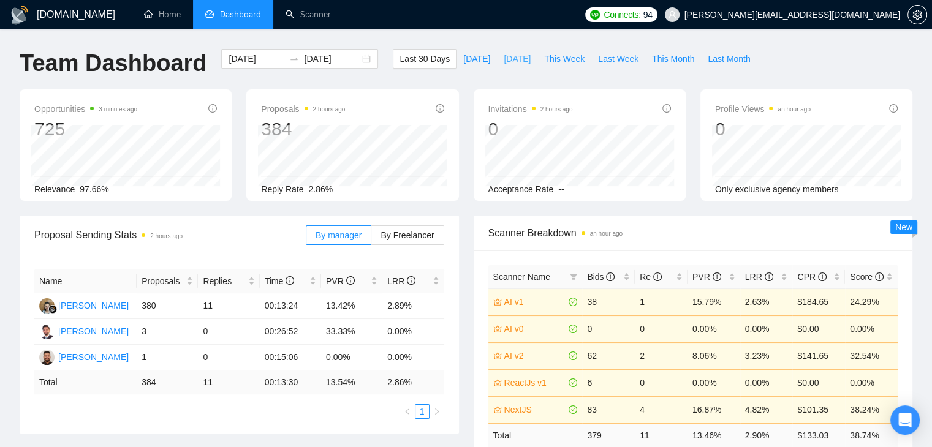
click at [504, 62] on span "Yesterday" at bounding box center [517, 58] width 27 height 13
type input "2025-09-24"
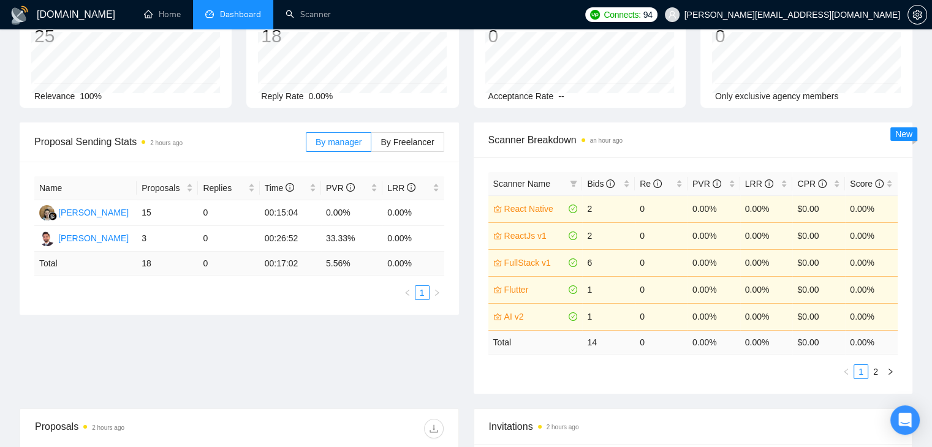
scroll to position [123, 0]
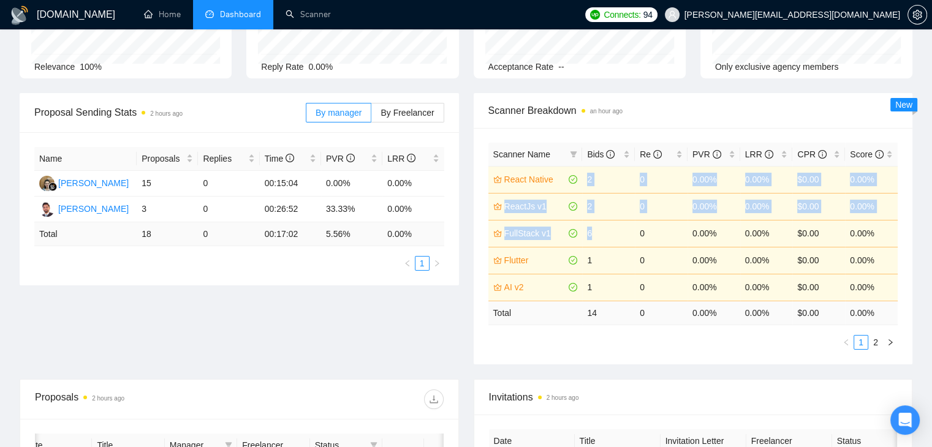
drag, startPoint x: 596, startPoint y: 235, endPoint x: 586, endPoint y: 184, distance: 51.7
click at [586, 184] on tbody "React Native 2 0 0.00% 0.00% $0.00 0.00% ReactJs v1 2 0 0.00% 0.00% $0.00 0.00%…" at bounding box center [693, 233] width 410 height 135
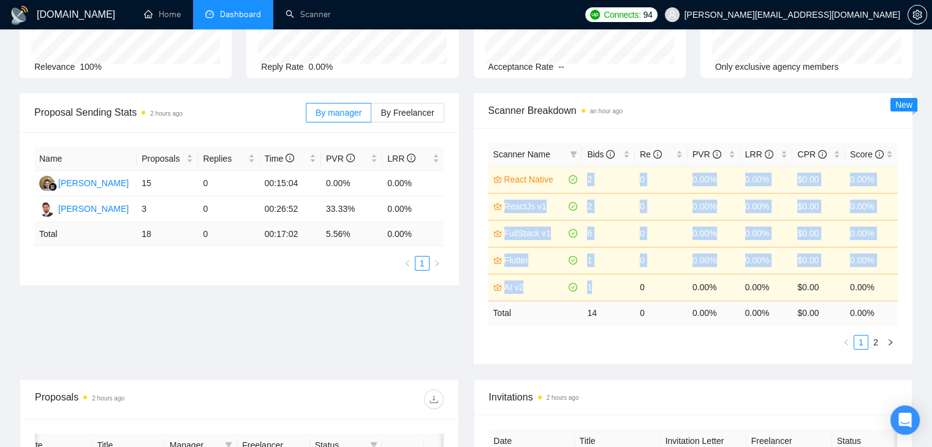
drag, startPoint x: 599, startPoint y: 286, endPoint x: 583, endPoint y: 176, distance: 110.2
click at [583, 176] on tbody "React Native 2 0 0.00% 0.00% $0.00 0.00% ReactJs v1 2 0 0.00% 0.00% $0.00 0.00%…" at bounding box center [693, 233] width 410 height 135
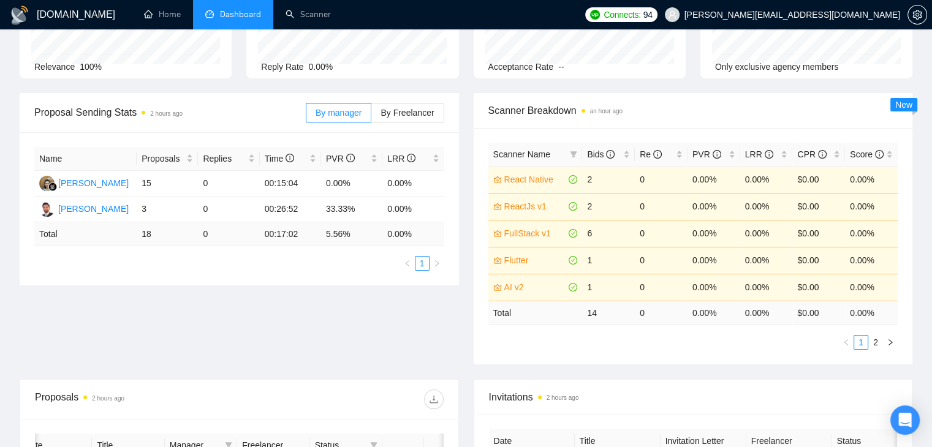
click at [457, 323] on div "Proposal Sending Stats 2 hours ago By manager By Freelancer Name Proposals Repl…" at bounding box center [466, 236] width 908 height 286
click at [571, 153] on icon "filter" at bounding box center [573, 154] width 7 height 7
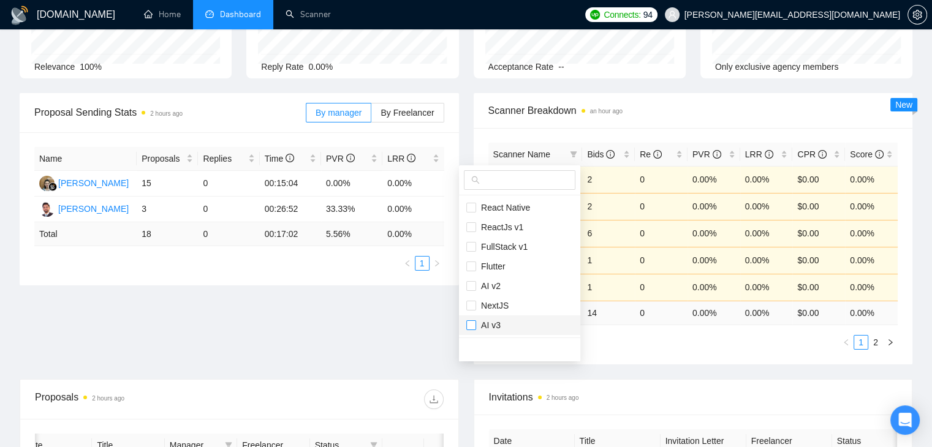
click at [471, 322] on input "checkbox" at bounding box center [471, 326] width 10 height 10
checkbox input "true"
click at [444, 317] on main "Team Dashboard 2025-09-24 2025-09-24 Last 30 Days Today Yesterday This Week Las…" at bounding box center [466, 356] width 893 height 860
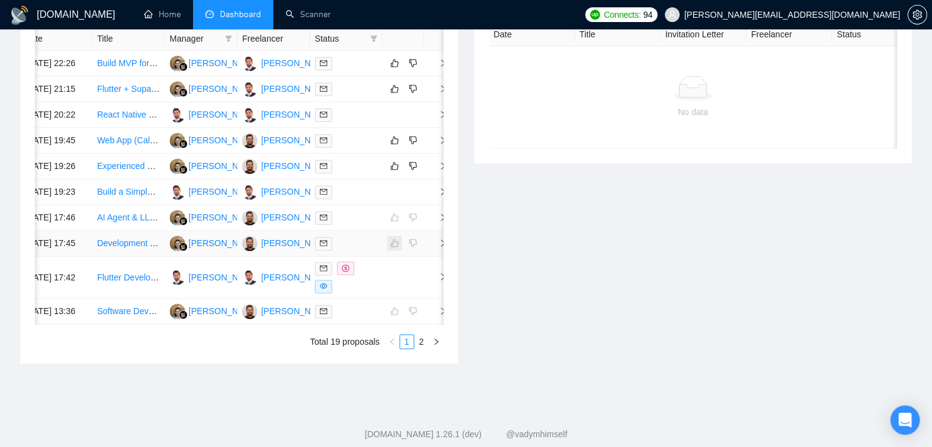
scroll to position [552, 0]
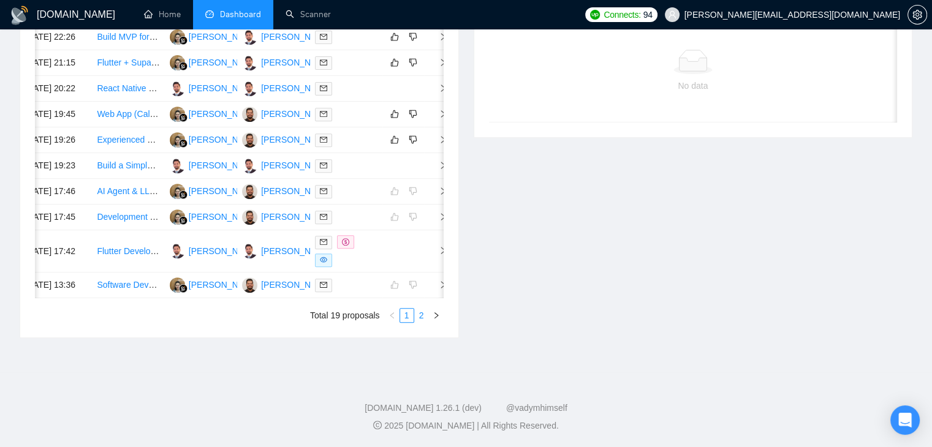
click at [417, 322] on link "2" at bounding box center [421, 315] width 13 height 13
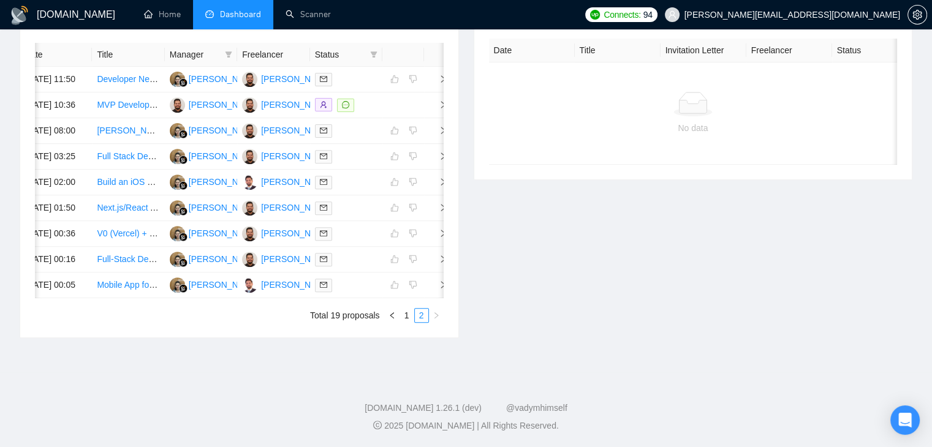
drag, startPoint x: 392, startPoint y: 332, endPoint x: 423, endPoint y: 333, distance: 31.9
click at [423, 333] on div "Date Title Manager Freelancer Status 24 Sep, 2025 11:50 Developer Needed: Dashb…" at bounding box center [239, 182] width 438 height 309
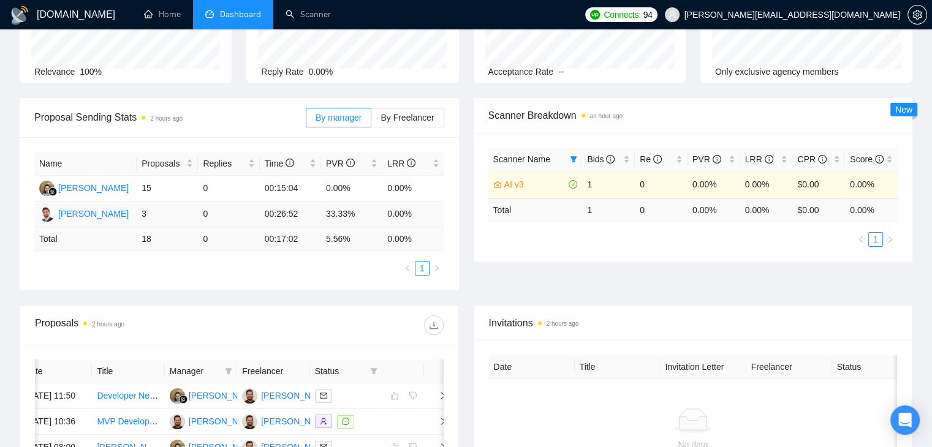
scroll to position [0, 0]
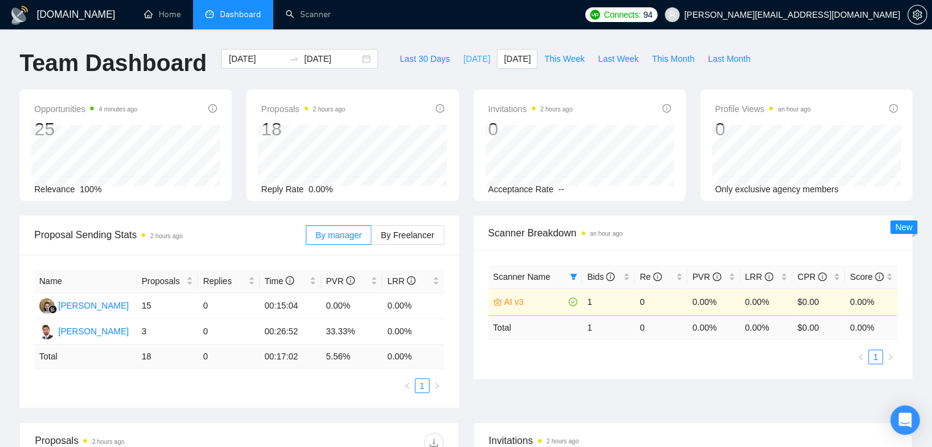
click at [468, 68] on button "Today" at bounding box center [477, 59] width 40 height 20
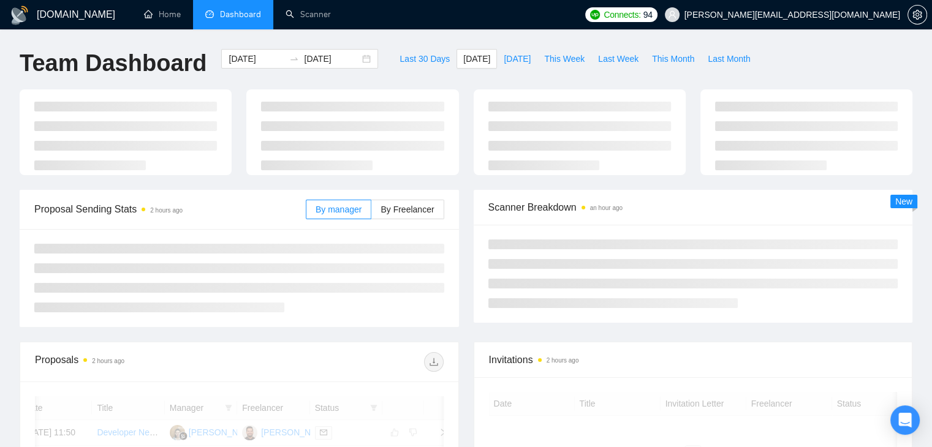
type input "2025-09-25"
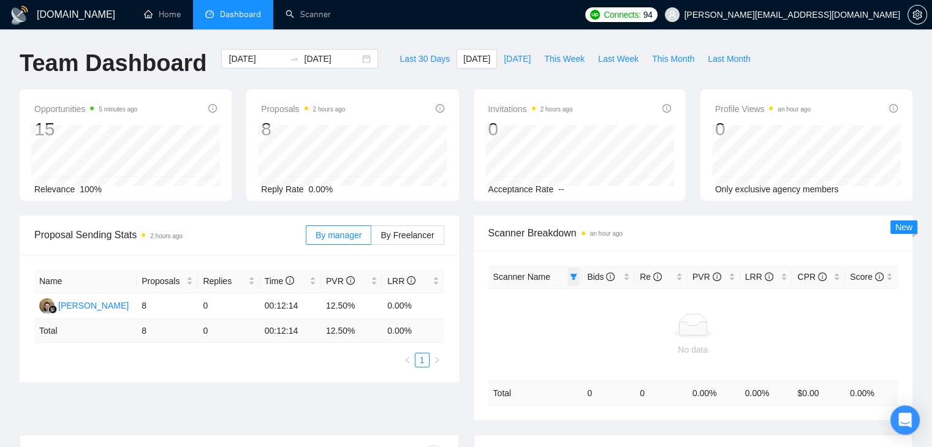
click at [575, 276] on icon "filter" at bounding box center [574, 277] width 7 height 6
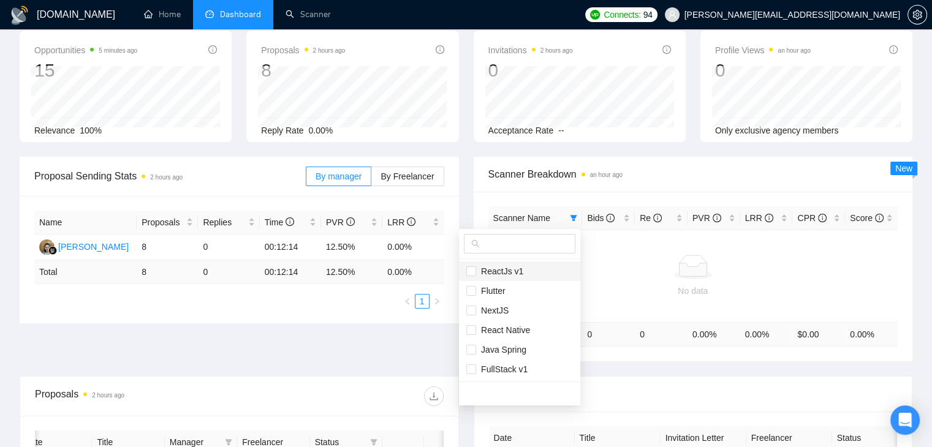
scroll to position [61, 0]
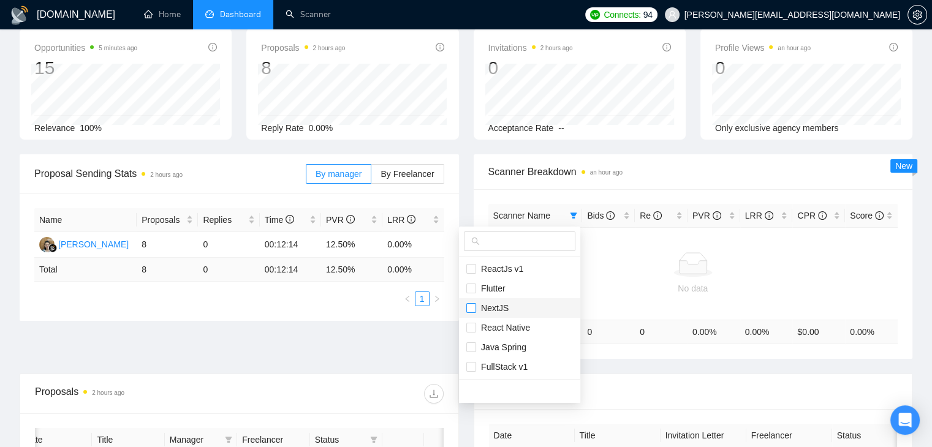
click at [472, 311] on input "checkbox" at bounding box center [471, 308] width 10 height 10
checkbox input "true"
click at [475, 370] on input "checkbox" at bounding box center [471, 367] width 10 height 10
checkbox input "true"
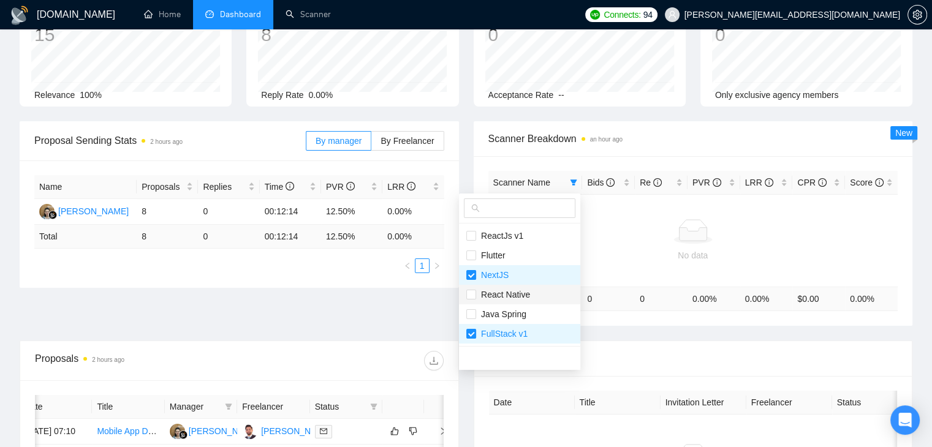
scroll to position [123, 0]
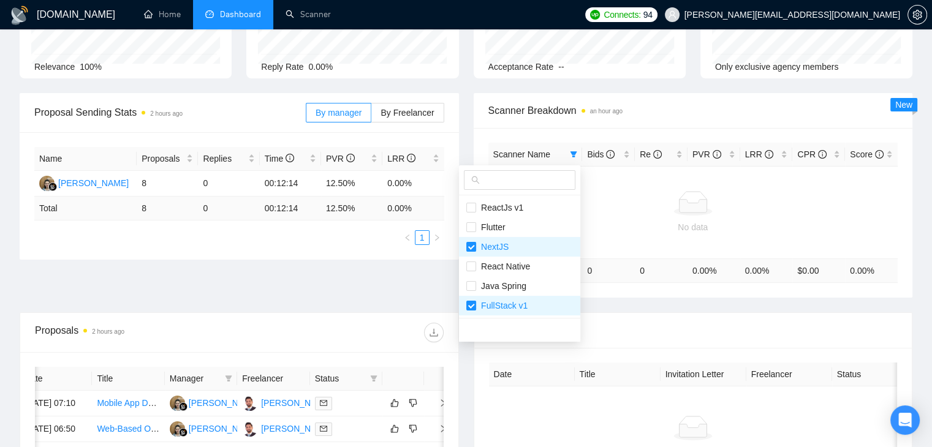
click at [438, 276] on div "Proposal Sending Stats 2 hours ago By manager By Freelancer Name Proposals Repl…" at bounding box center [466, 202] width 908 height 219
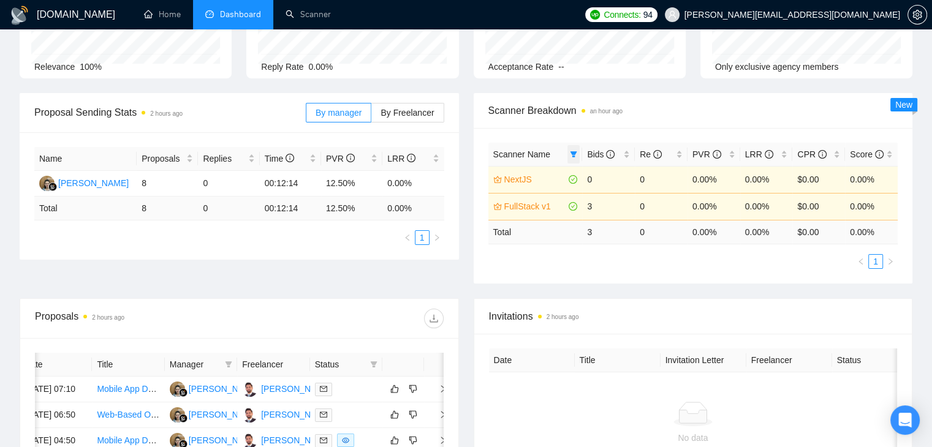
click at [576, 153] on icon "filter" at bounding box center [573, 154] width 7 height 7
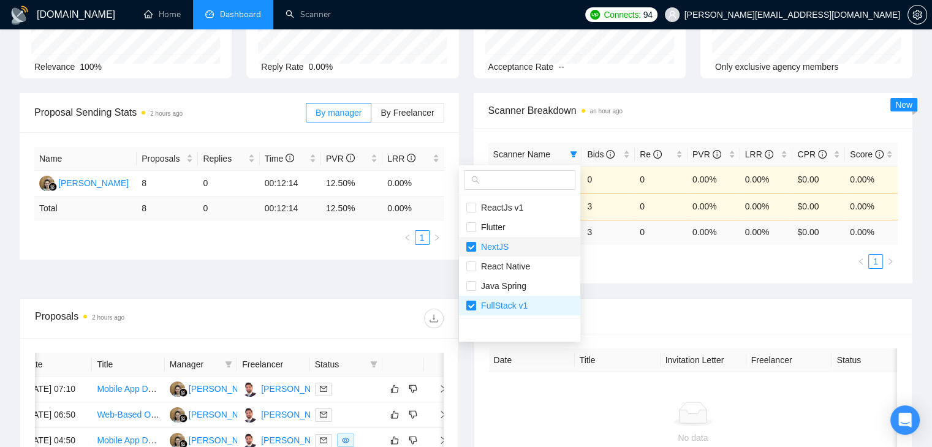
click at [477, 246] on span "NextJS" at bounding box center [492, 247] width 32 height 10
checkbox input "false"
click at [474, 208] on input "checkbox" at bounding box center [471, 208] width 10 height 10
checkbox input "true"
click at [471, 287] on input "checkbox" at bounding box center [471, 286] width 10 height 10
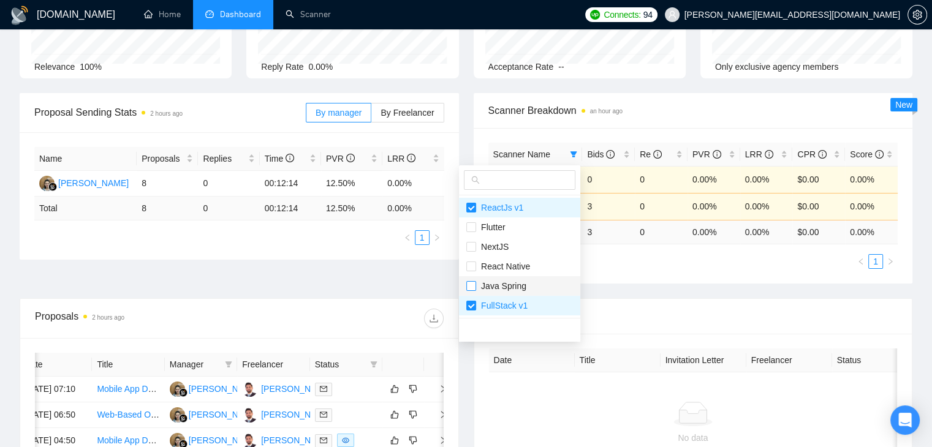
checkbox input "true"
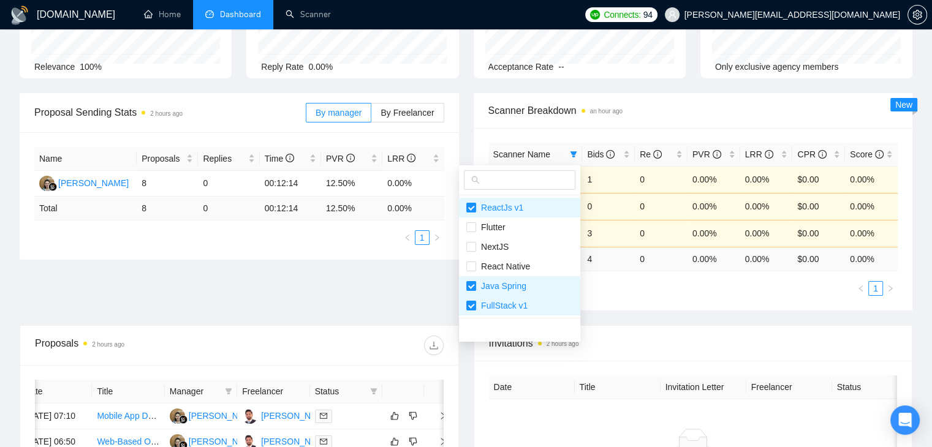
click at [451, 290] on div "Proposal Sending Stats 2 hours ago By manager By Freelancer Name Proposals Repl…" at bounding box center [466, 209] width 908 height 232
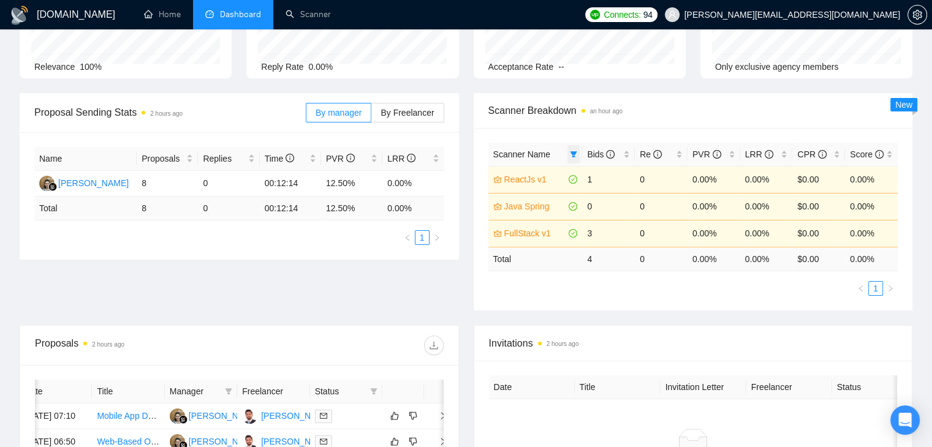
click at [574, 153] on icon "filter" at bounding box center [574, 154] width 7 height 6
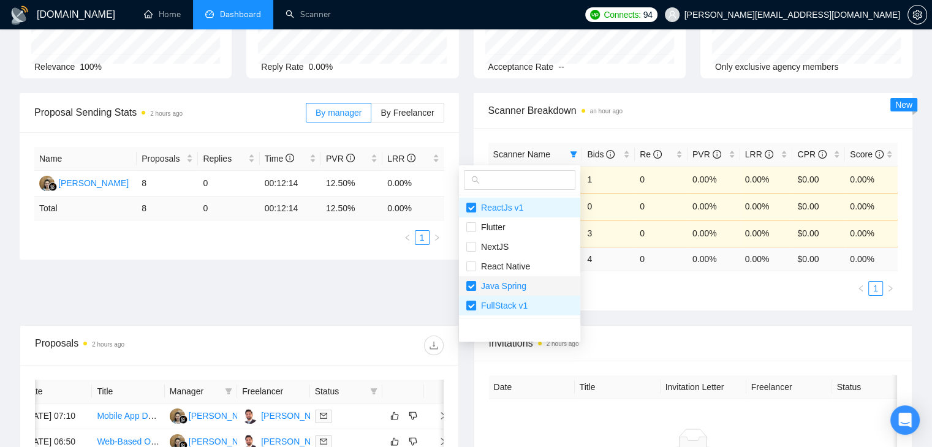
scroll to position [61, 0]
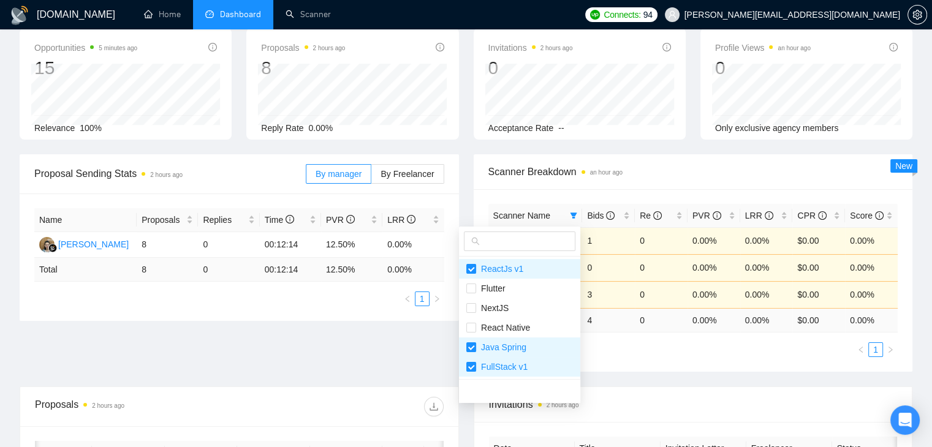
click at [440, 334] on div "Proposal Sending Stats 2 hours ago By manager By Freelancer Name Proposals Repl…" at bounding box center [466, 270] width 908 height 232
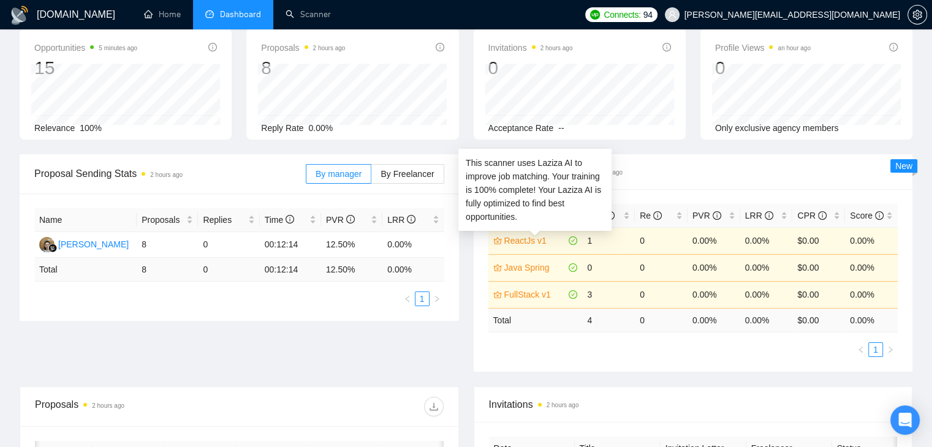
click at [575, 213] on div "This scanner uses Laziza AI to improve job matching. Your training is 100% comp…" at bounding box center [535, 189] width 138 height 67
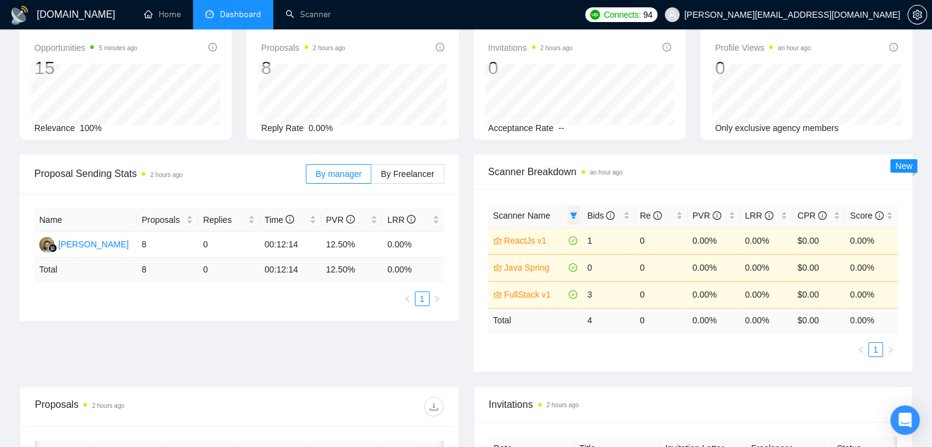
click at [567, 218] on span at bounding box center [573, 216] width 12 height 18
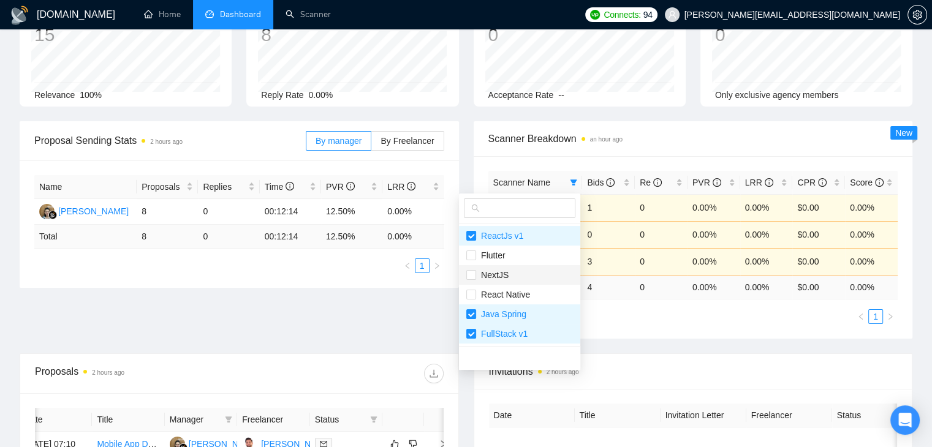
scroll to position [123, 0]
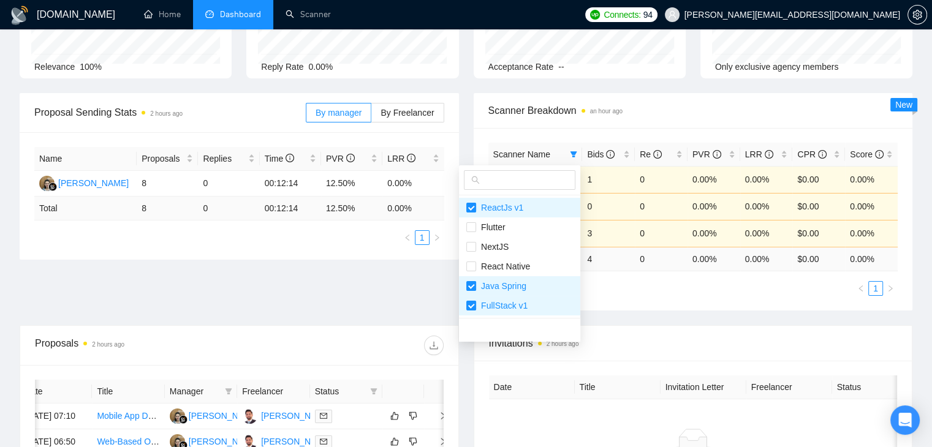
click at [431, 315] on div "Proposal Sending Stats 2 hours ago By manager By Freelancer Name Proposals Repl…" at bounding box center [466, 209] width 908 height 232
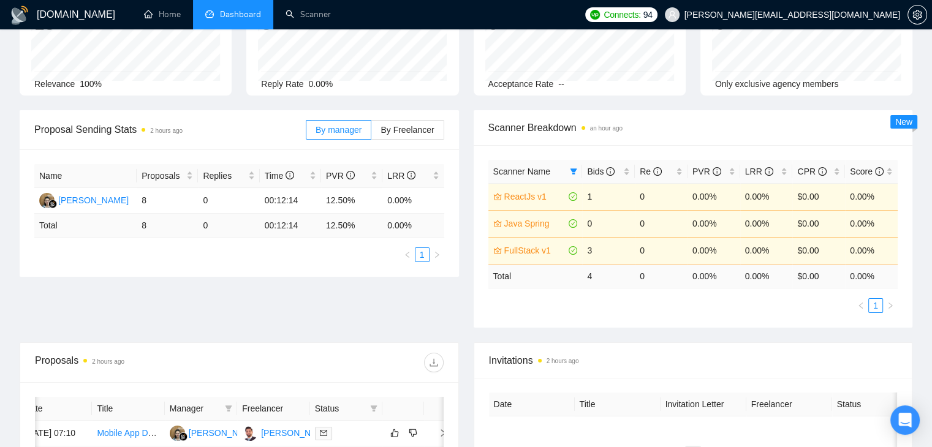
scroll to position [0, 0]
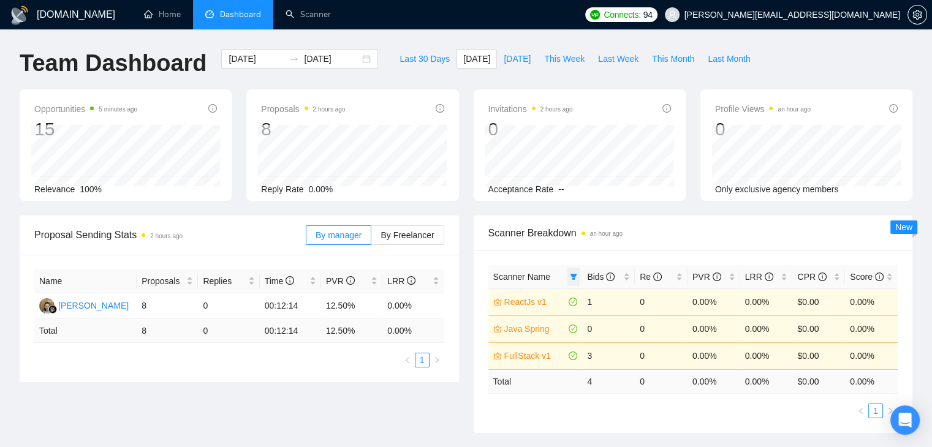
click at [568, 272] on span at bounding box center [573, 277] width 12 height 18
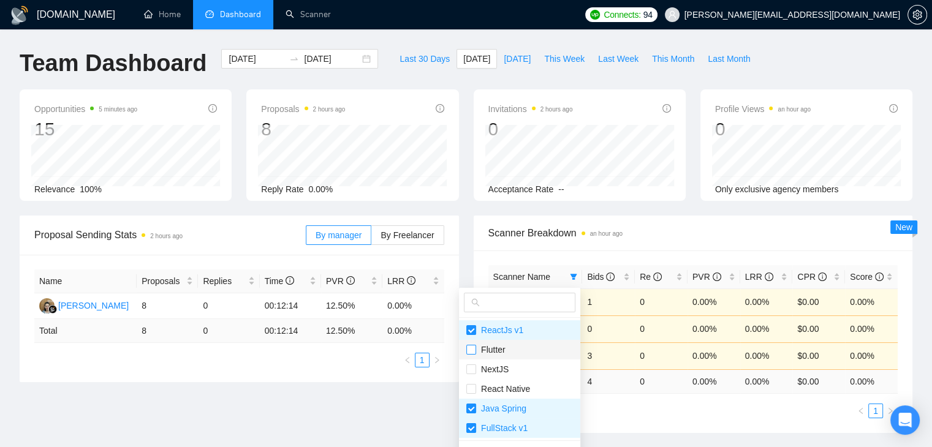
click at [476, 350] on input "checkbox" at bounding box center [471, 350] width 10 height 10
checkbox input "true"
click at [476, 363] on label at bounding box center [471, 369] width 10 height 13
click at [476, 365] on input "checkbox" at bounding box center [471, 370] width 10 height 10
checkbox input "false"
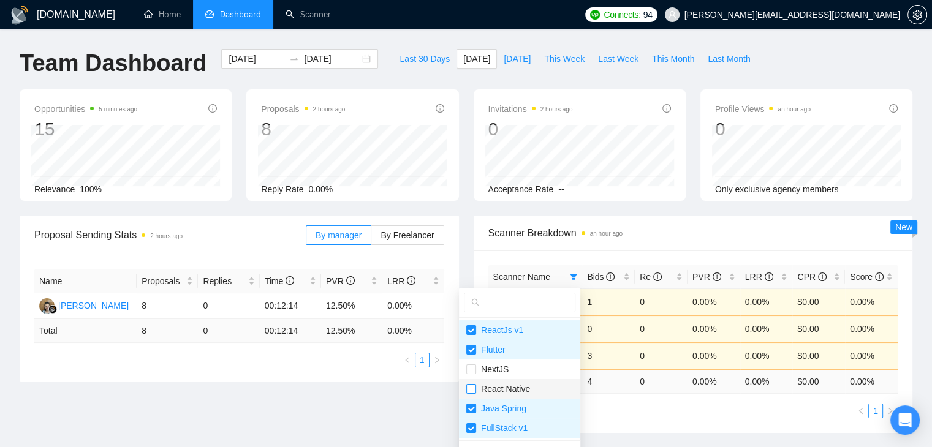
click at [472, 389] on input "checkbox" at bounding box center [471, 389] width 10 height 10
checkbox input "true"
click at [471, 371] on input "checkbox" at bounding box center [471, 370] width 10 height 10
checkbox input "true"
click at [439, 398] on div "Proposal Sending Stats 2 hours ago By manager By Freelancer Name Proposals Repl…" at bounding box center [466, 332] width 908 height 232
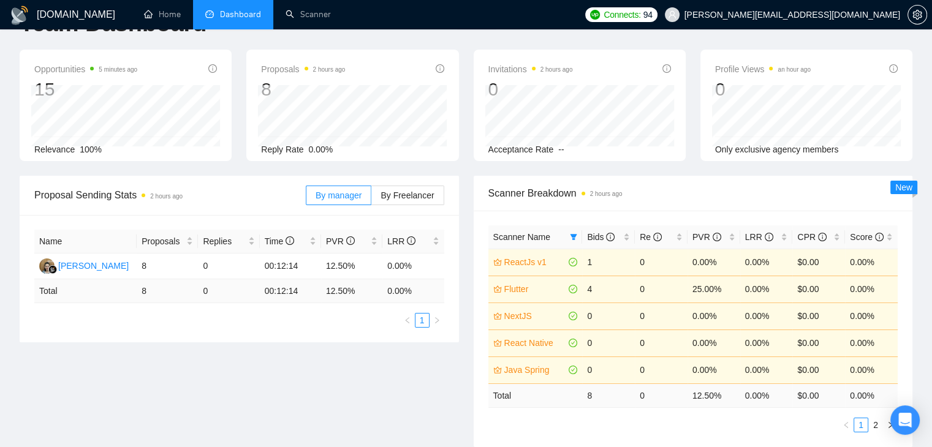
scroll to position [61, 0]
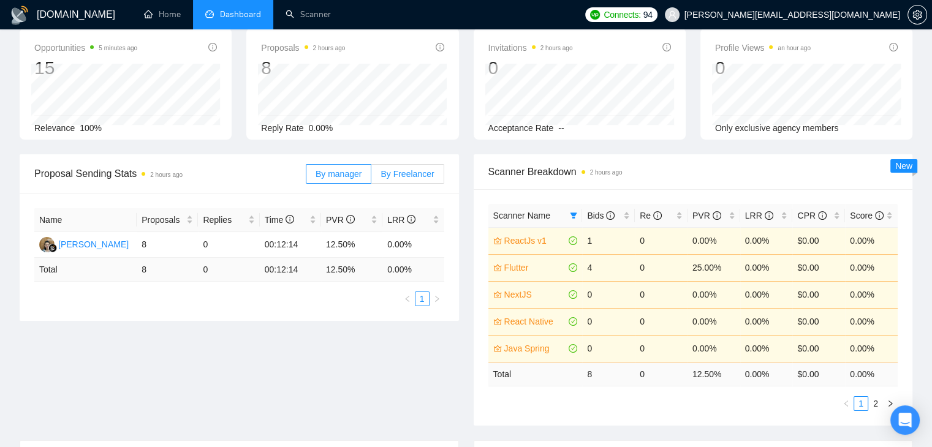
click at [412, 182] on label "By Freelancer" at bounding box center [407, 174] width 72 height 20
click at [371, 177] on input "By Freelancer" at bounding box center [371, 177] width 0 height 0
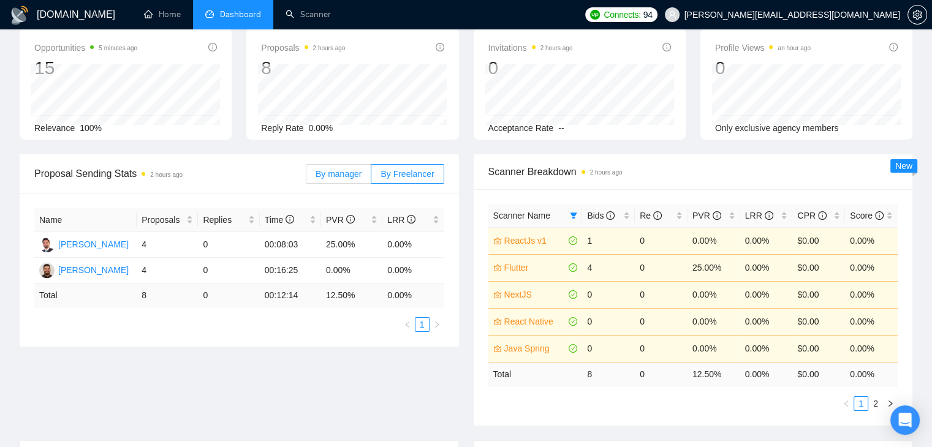
click at [360, 170] on span "By manager" at bounding box center [339, 174] width 46 height 10
click at [306, 177] on input "By manager" at bounding box center [306, 177] width 0 height 0
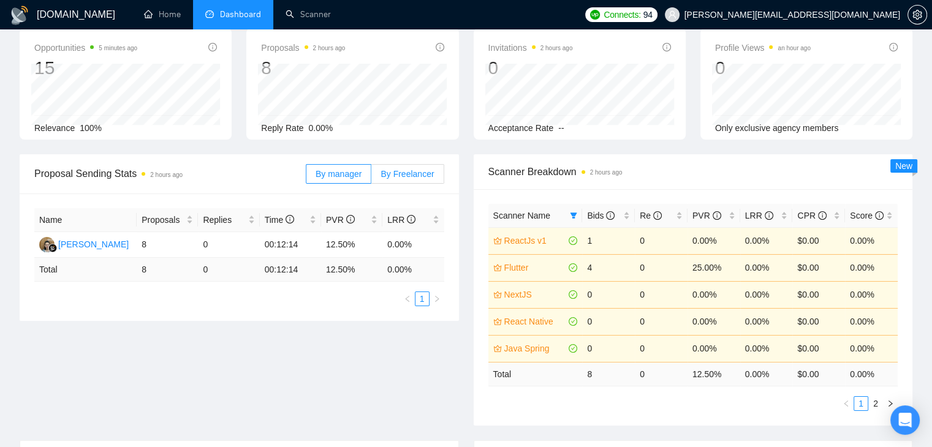
click at [384, 172] on span "By Freelancer" at bounding box center [407, 174] width 53 height 10
click at [371, 177] on input "By Freelancer" at bounding box center [371, 177] width 0 height 0
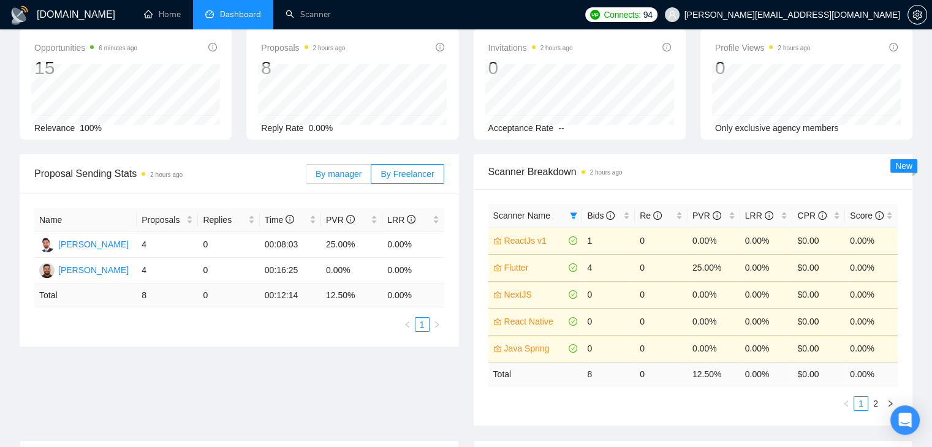
click at [337, 170] on span "By manager" at bounding box center [339, 174] width 46 height 10
click at [306, 177] on input "By manager" at bounding box center [306, 177] width 0 height 0
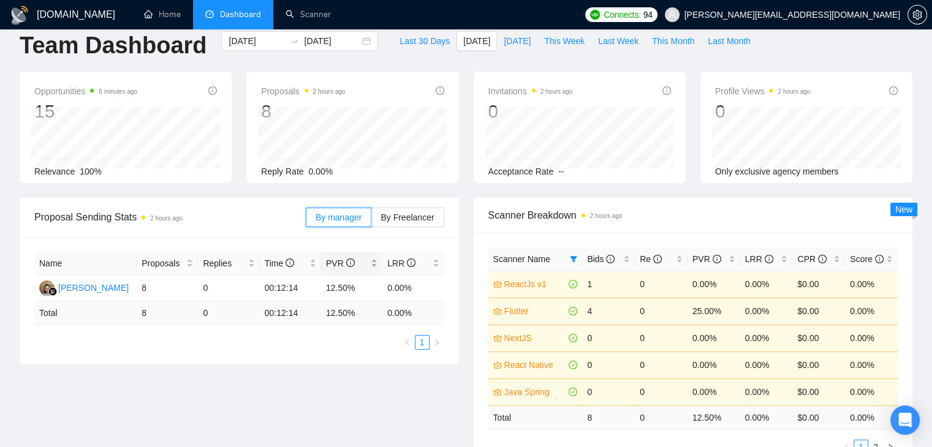
scroll to position [0, 0]
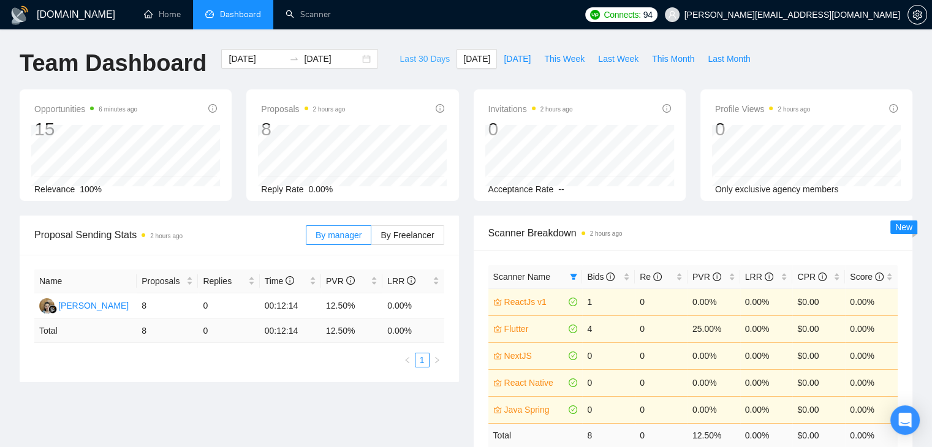
click at [400, 55] on span "Last 30 Days" at bounding box center [425, 58] width 50 height 13
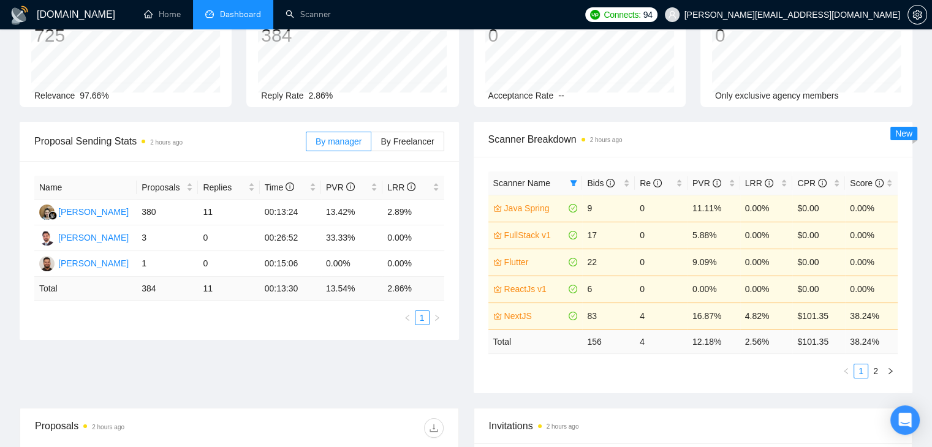
scroll to position [123, 0]
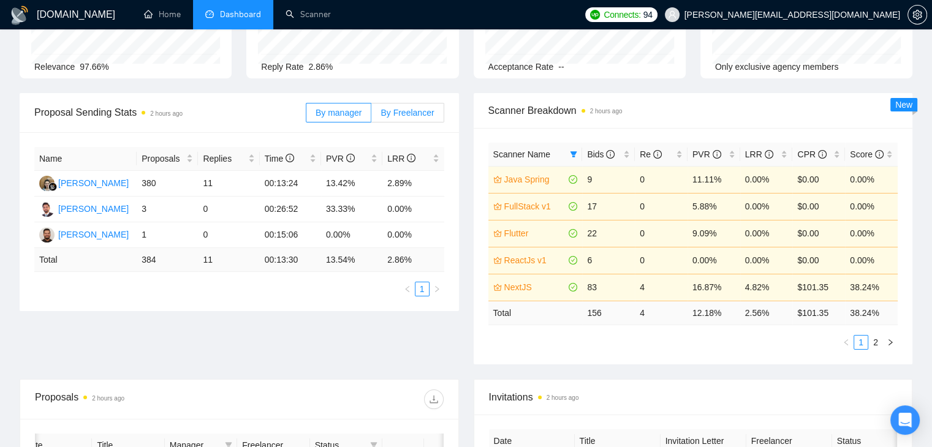
click at [402, 113] on span "By Freelancer" at bounding box center [407, 113] width 53 height 10
click at [371, 116] on input "By Freelancer" at bounding box center [371, 116] width 0 height 0
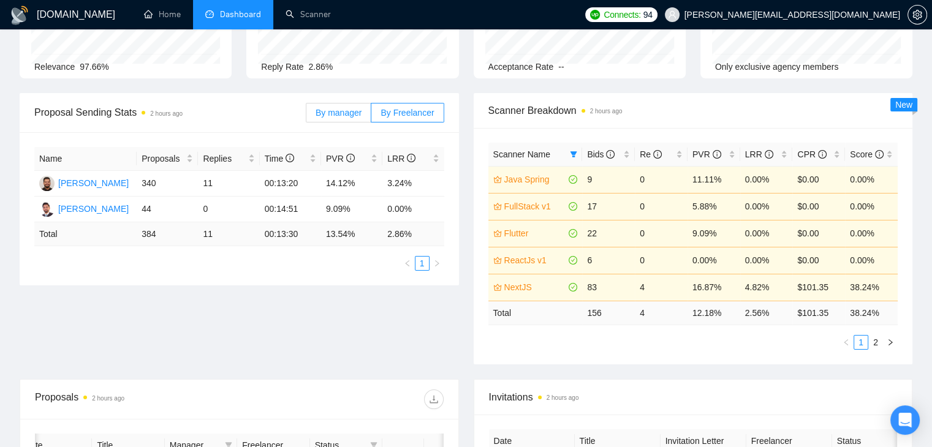
click at [361, 113] on span "By manager" at bounding box center [339, 113] width 46 height 10
click at [306, 116] on input "By manager" at bounding box center [306, 116] width 0 height 0
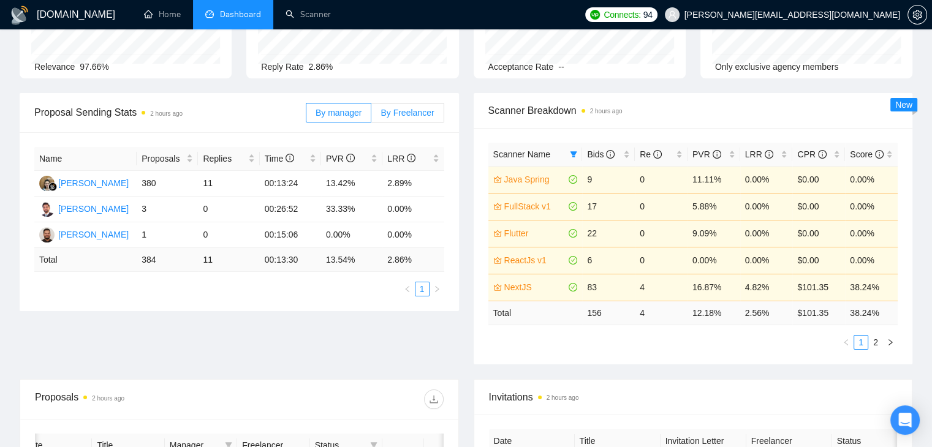
click at [397, 113] on span "By Freelancer" at bounding box center [407, 113] width 53 height 10
click at [371, 116] on input "By Freelancer" at bounding box center [371, 116] width 0 height 0
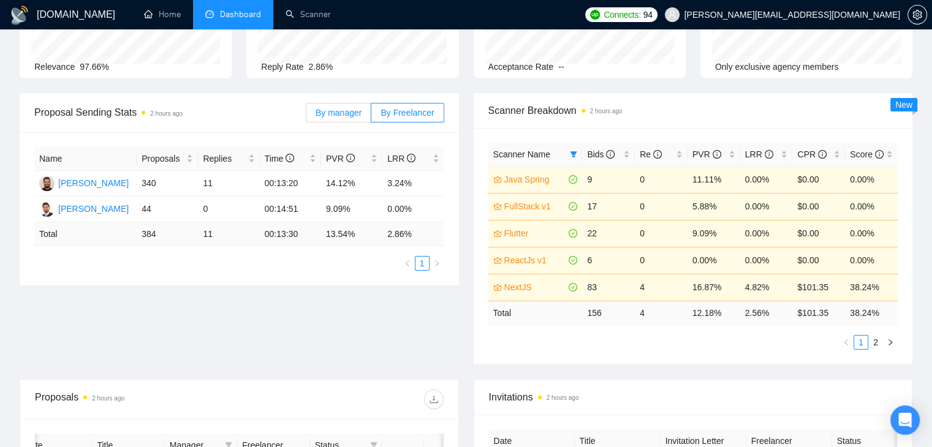
click at [349, 108] on span "By manager" at bounding box center [339, 113] width 46 height 10
click at [306, 116] on input "By manager" at bounding box center [306, 116] width 0 height 0
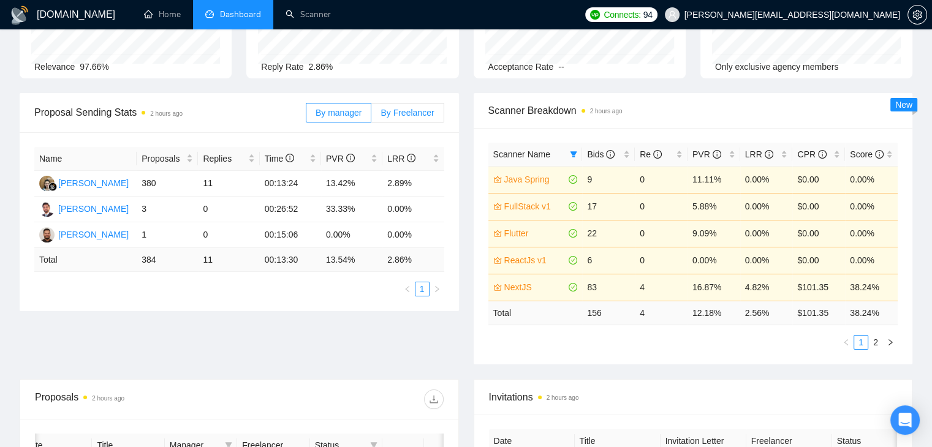
click at [409, 108] on span "By Freelancer" at bounding box center [407, 113] width 53 height 10
click at [371, 116] on input "By Freelancer" at bounding box center [371, 116] width 0 height 0
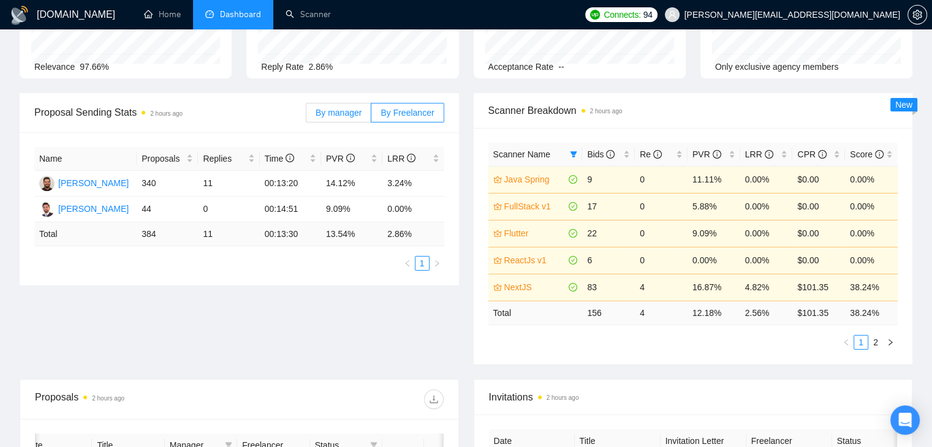
click at [355, 108] on span "By manager" at bounding box center [339, 113] width 46 height 10
click at [306, 116] on input "By manager" at bounding box center [306, 116] width 0 height 0
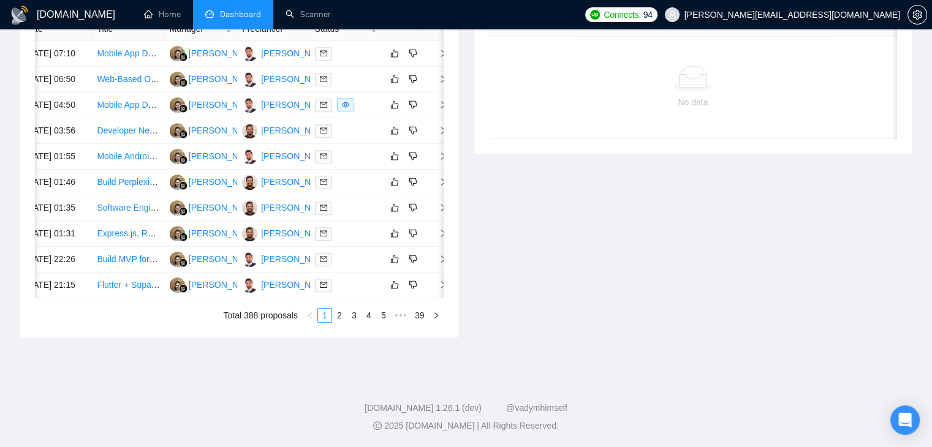
scroll to position [0, 20]
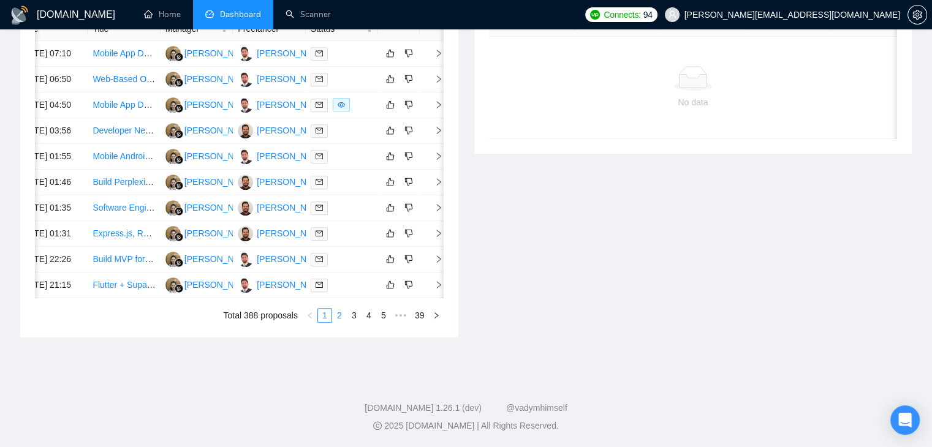
click at [337, 316] on link "2" at bounding box center [339, 315] width 13 height 13
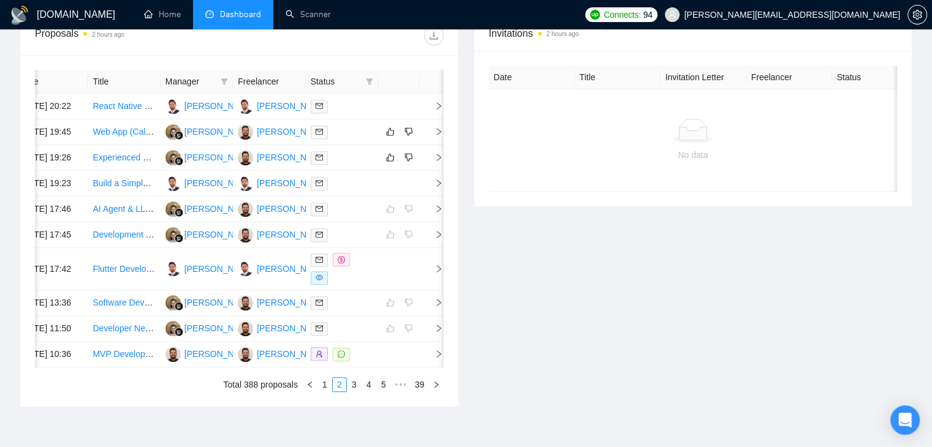
scroll to position [479, 0]
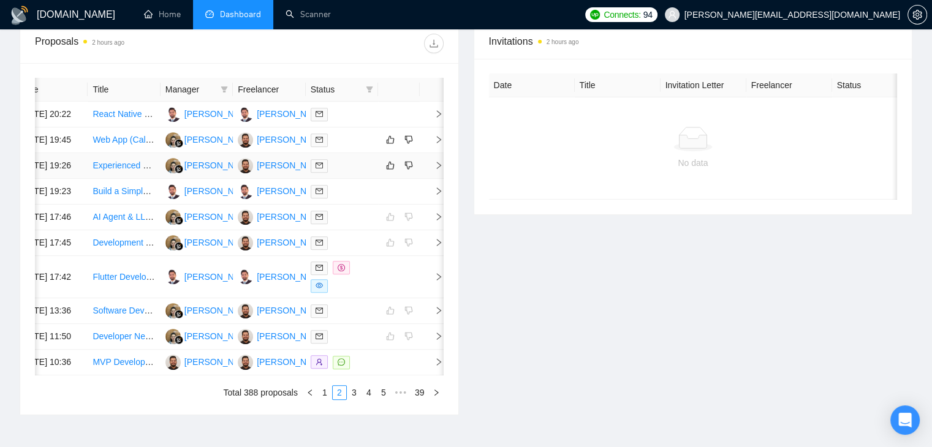
click at [427, 170] on span "right" at bounding box center [434, 165] width 18 height 9
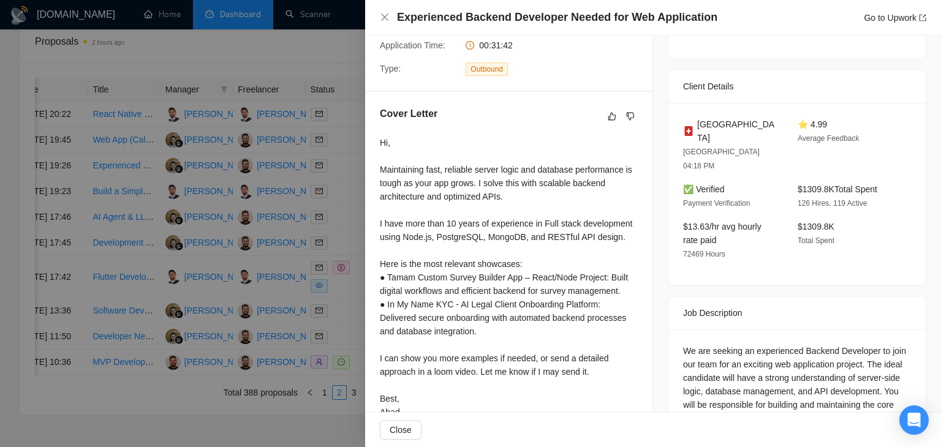
scroll to position [313, 0]
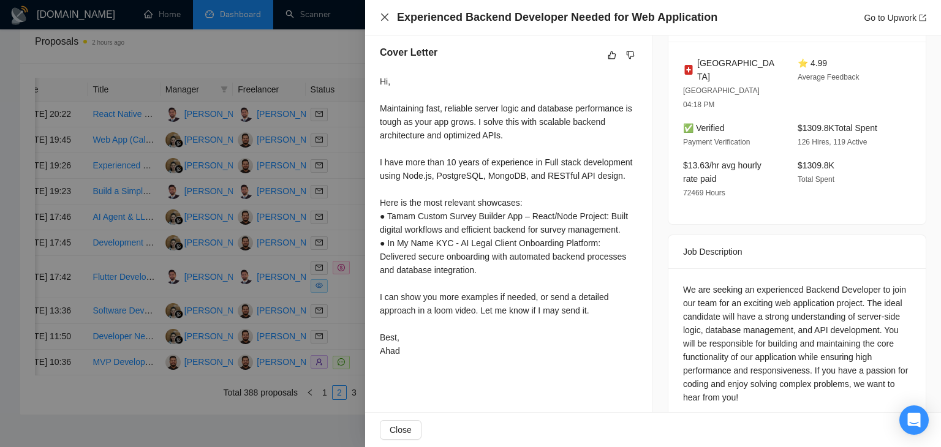
click at [385, 18] on icon "close" at bounding box center [384, 16] width 7 height 7
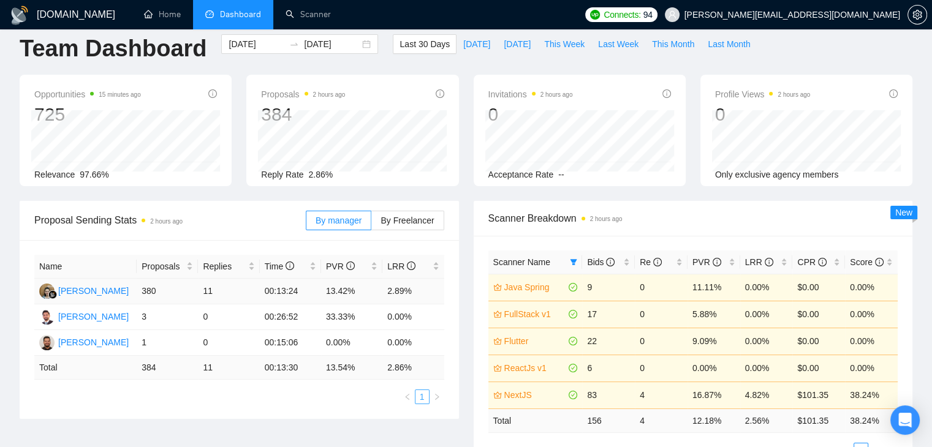
scroll to position [0, 0]
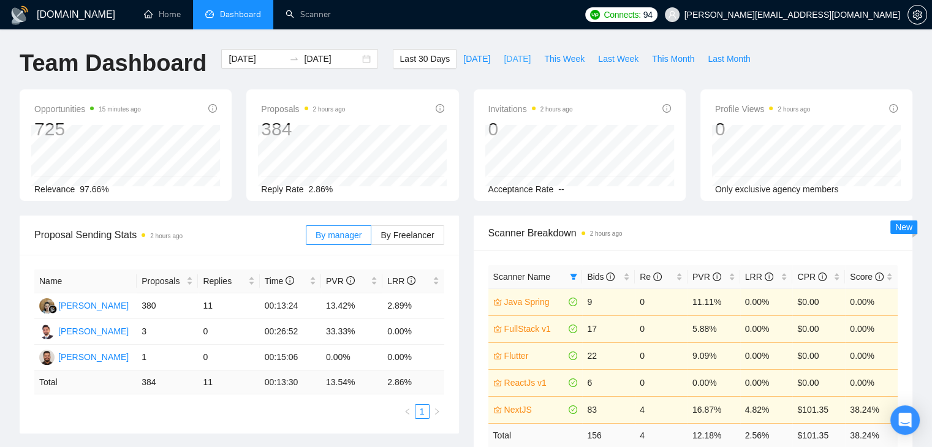
click at [520, 59] on span "[DATE]" at bounding box center [517, 58] width 27 height 13
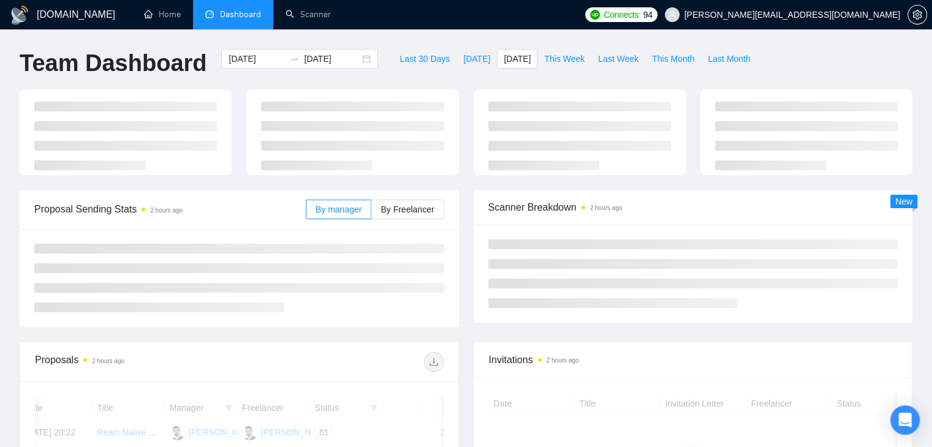
type input "[DATE]"
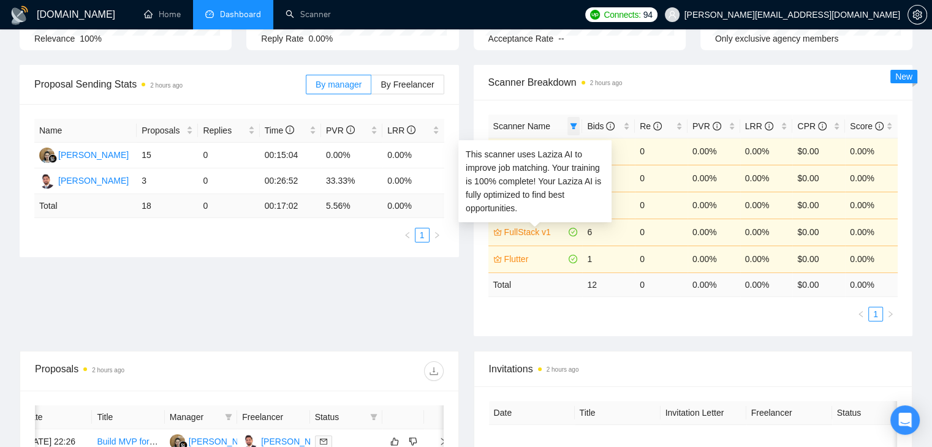
scroll to position [123, 0]
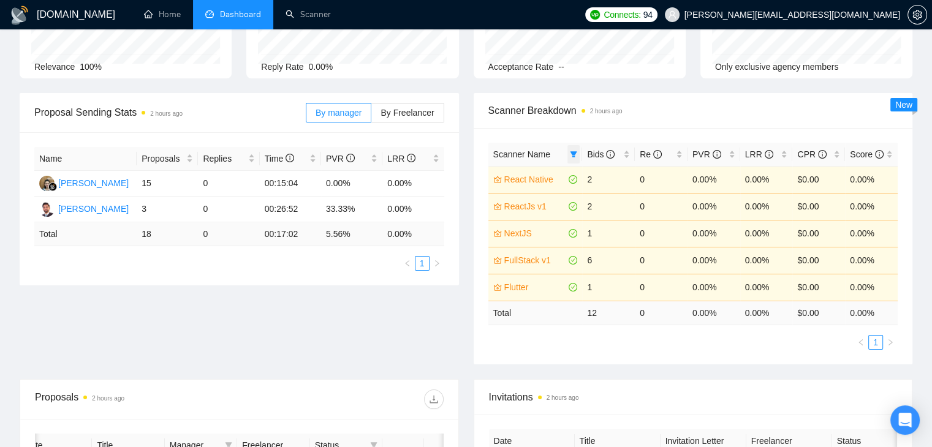
click at [571, 152] on icon "filter" at bounding box center [573, 154] width 7 height 7
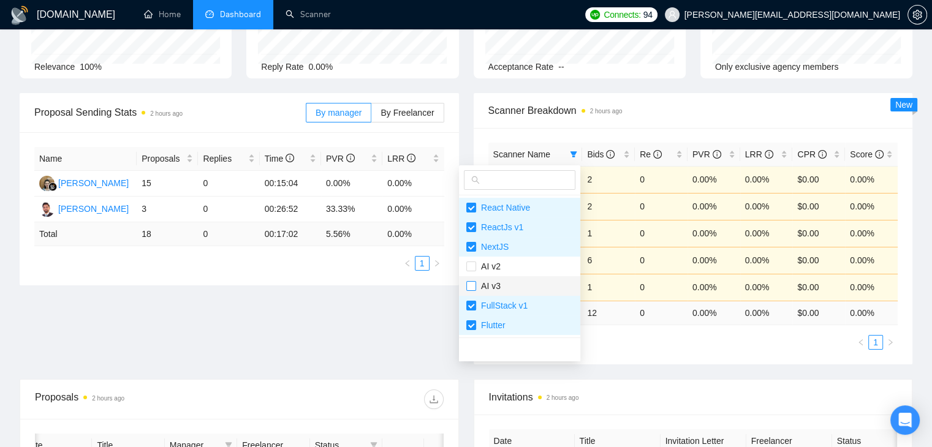
click at [471, 286] on input "checkbox" at bounding box center [471, 286] width 10 height 10
checkbox input "true"
click at [447, 295] on div "Proposal Sending Stats 2 hours ago By manager By Freelancer Name Proposals Repl…" at bounding box center [466, 236] width 908 height 286
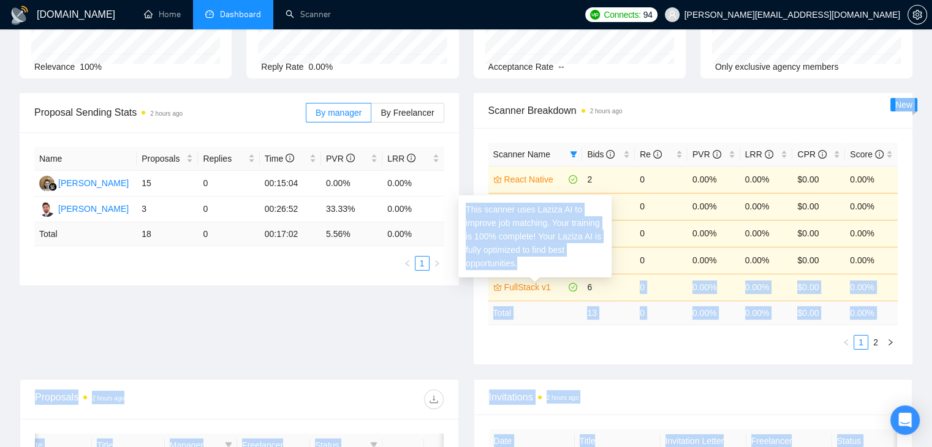
drag, startPoint x: 601, startPoint y: 290, endPoint x: 589, endPoint y: 260, distance: 31.6
click at [589, 260] on body "GigRadar.io Home Dashboard Scanner Connects: 94 ahmad.abbas@xislabs.com Team Da…" at bounding box center [466, 100] width 932 height 447
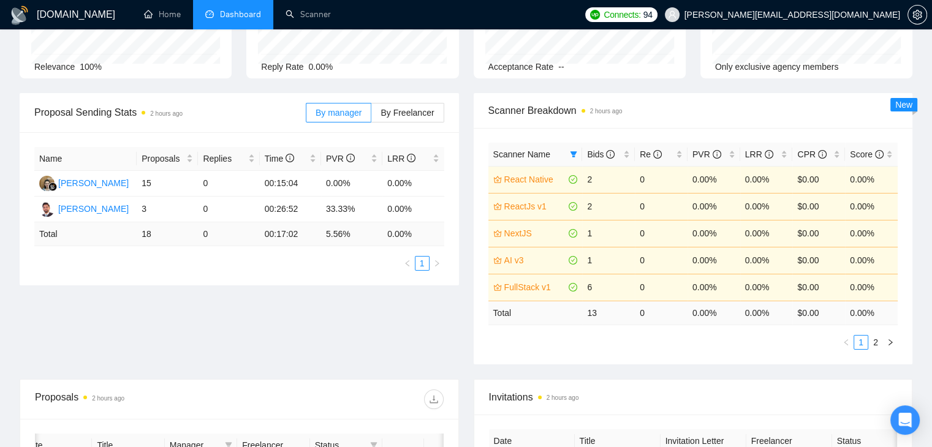
click at [429, 318] on div "Proposal Sending Stats 2 hours ago By manager By Freelancer Name Proposals Repl…" at bounding box center [466, 236] width 908 height 286
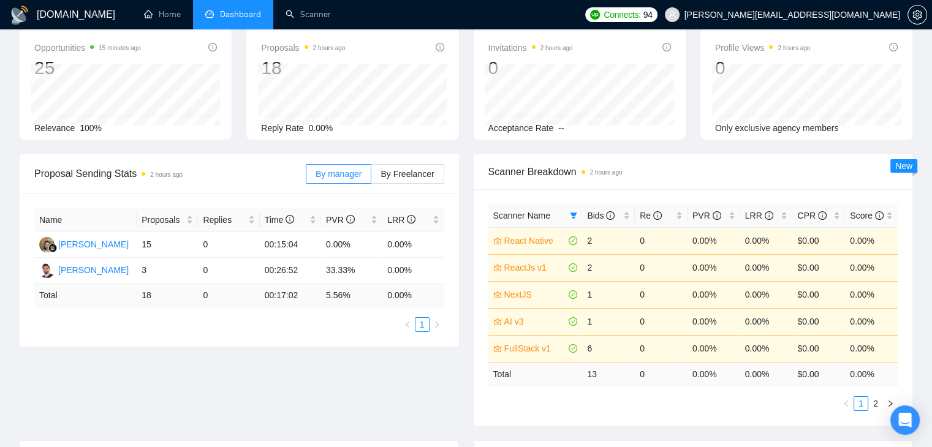
scroll to position [0, 0]
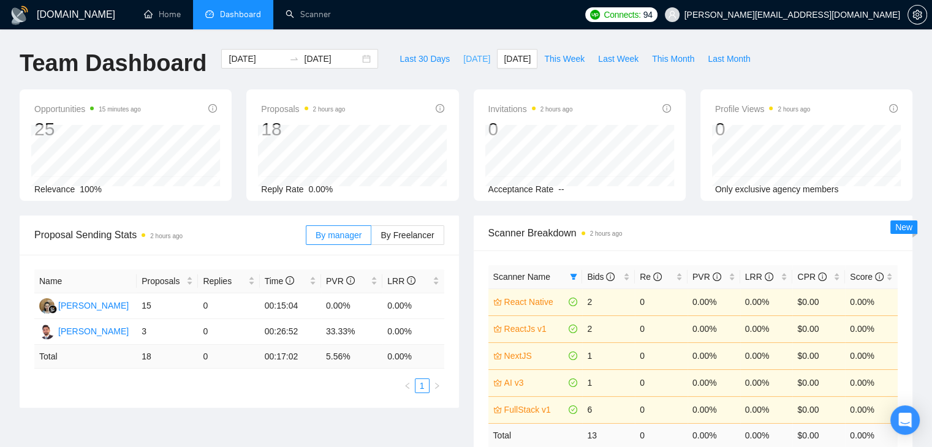
click at [463, 58] on span "[DATE]" at bounding box center [476, 58] width 27 height 13
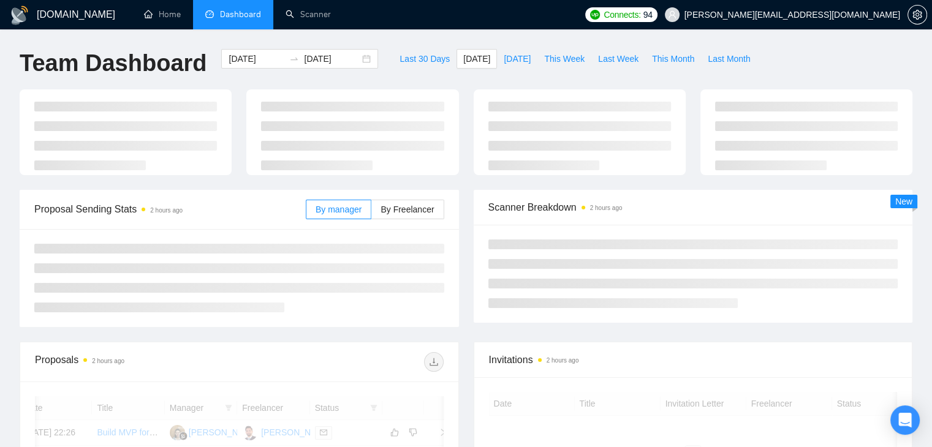
type input "[DATE]"
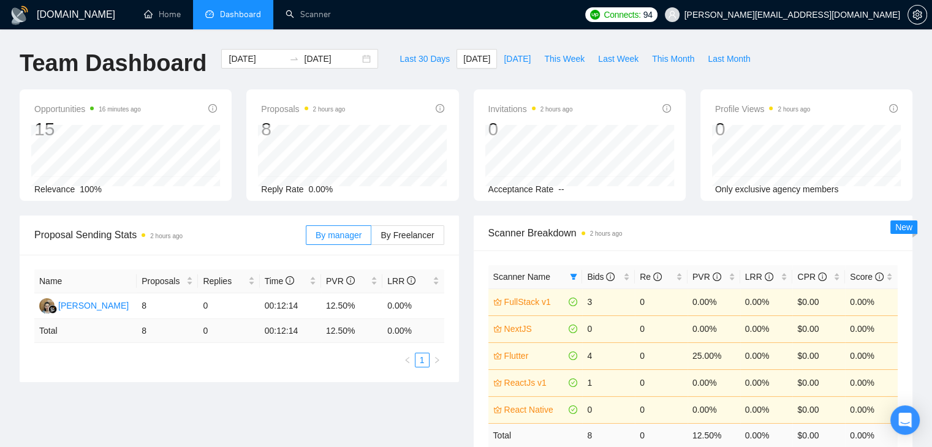
scroll to position [61, 0]
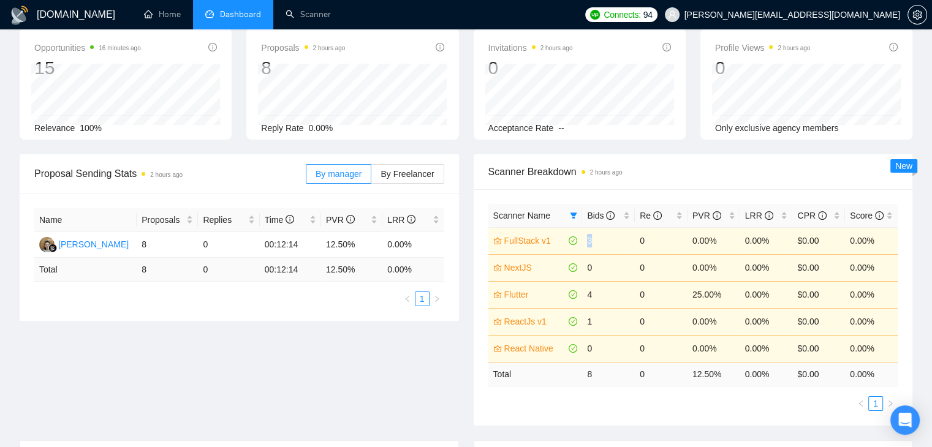
click at [590, 241] on td "3" at bounding box center [608, 240] width 53 height 27
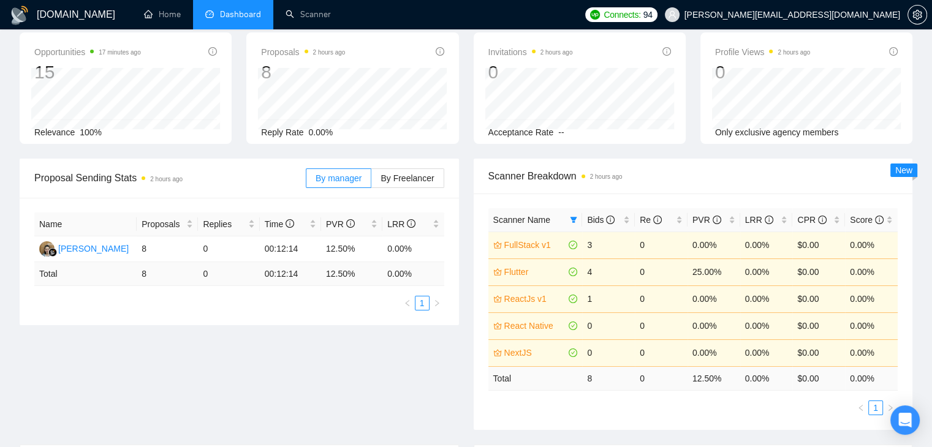
scroll to position [37, 0]
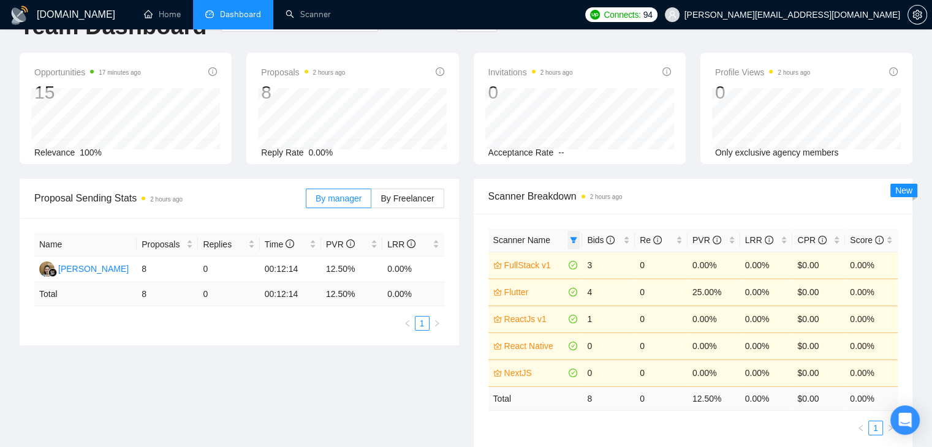
click at [575, 243] on icon "filter" at bounding box center [573, 240] width 7 height 7
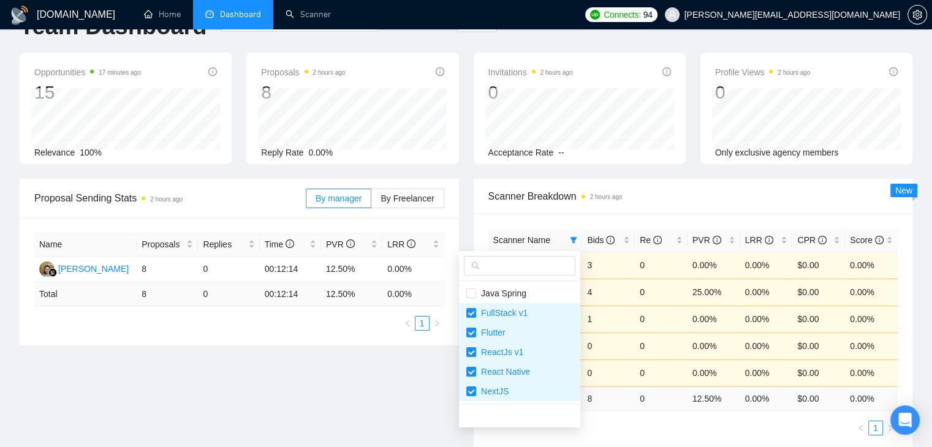
click at [439, 379] on div "Proposal Sending Stats 2 hours ago By manager By Freelancer Name Proposals Repl…" at bounding box center [466, 322] width 908 height 286
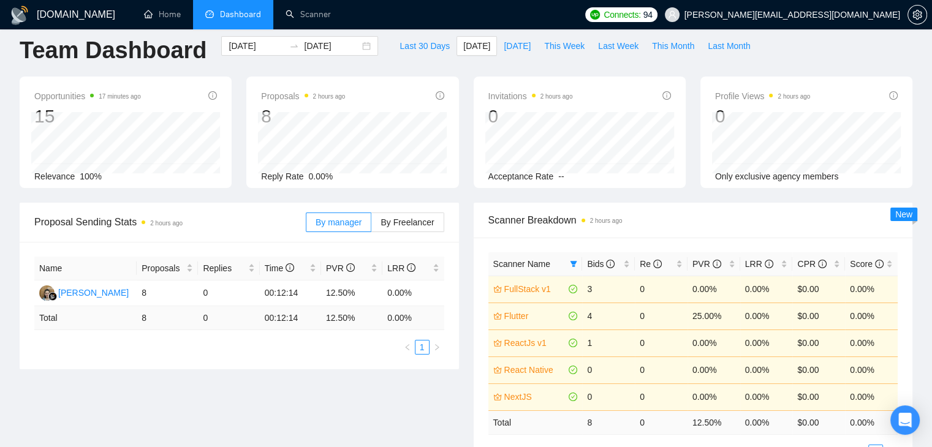
scroll to position [0, 0]
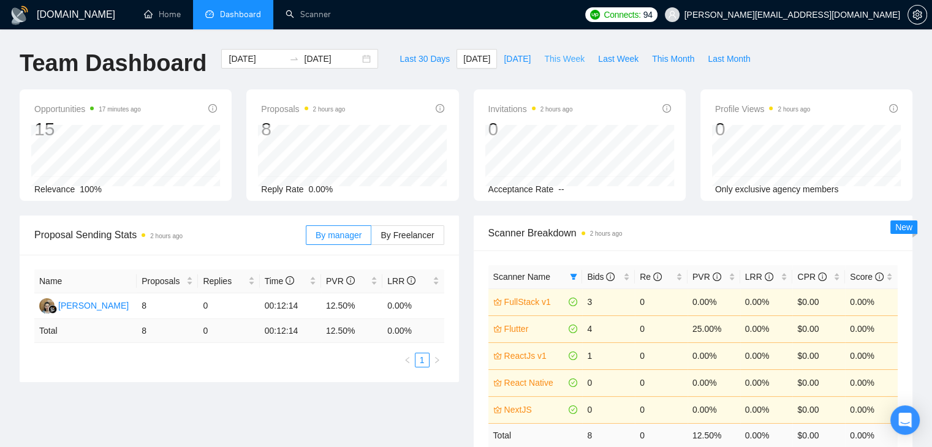
click at [556, 56] on span "This Week" at bounding box center [564, 58] width 40 height 13
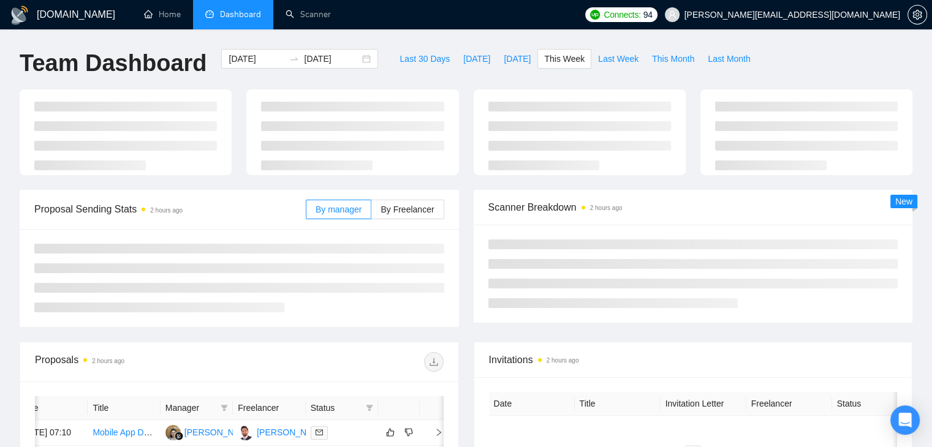
type input "[DATE]"
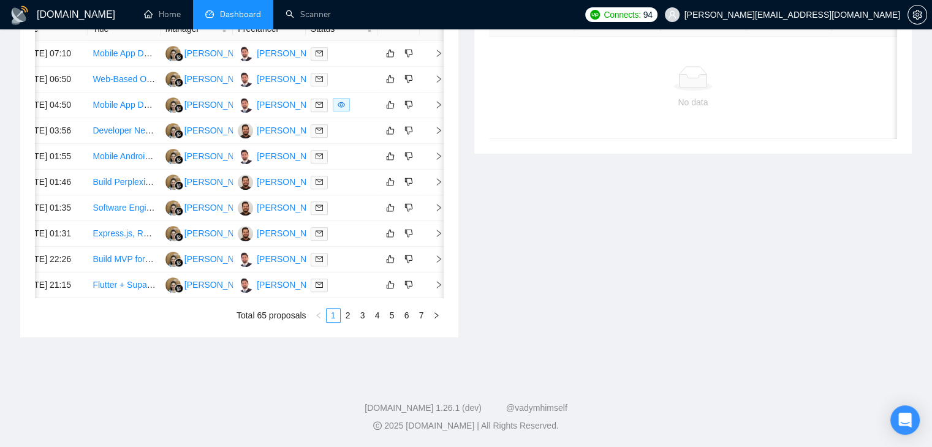
scroll to position [662, 0]
click at [341, 321] on link "2" at bounding box center [347, 315] width 13 height 13
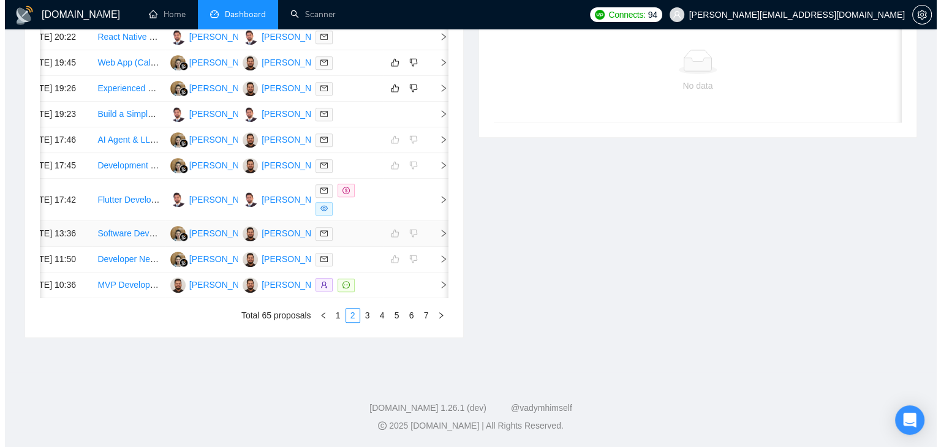
scroll to position [540, 0]
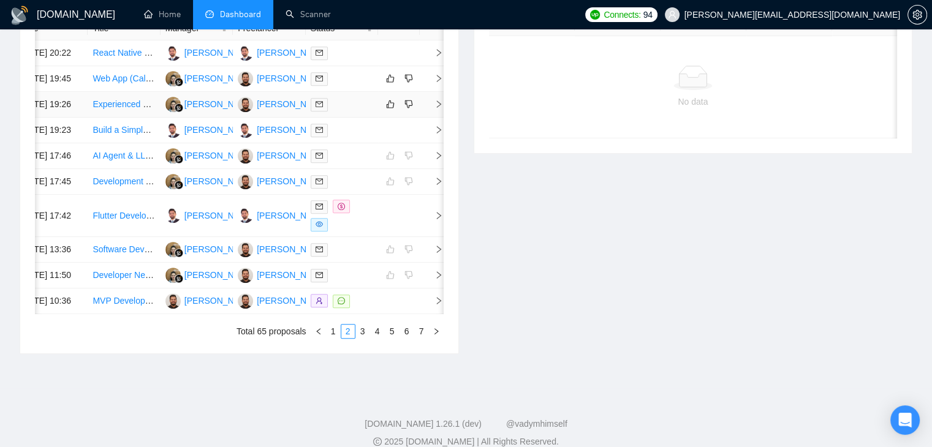
click at [434, 108] on icon "right" at bounding box center [438, 104] width 9 height 9
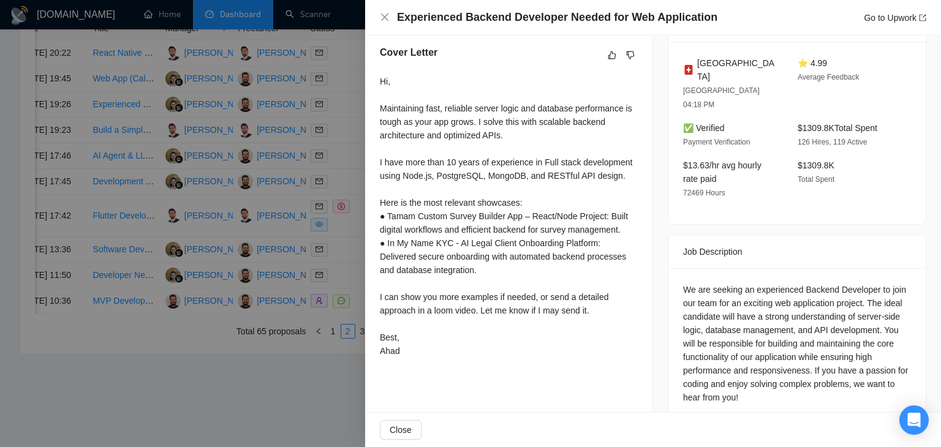
scroll to position [252, 0]
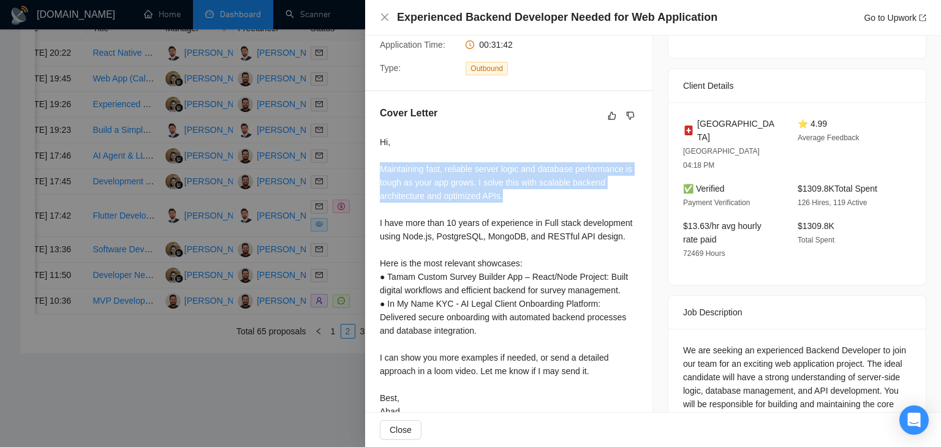
drag, startPoint x: 379, startPoint y: 165, endPoint x: 529, endPoint y: 195, distance: 153.1
click at [529, 195] on div "Cover Letter Hi, Maintaining fast, reliable server logic and database performan…" at bounding box center [508, 264] width 287 height 347
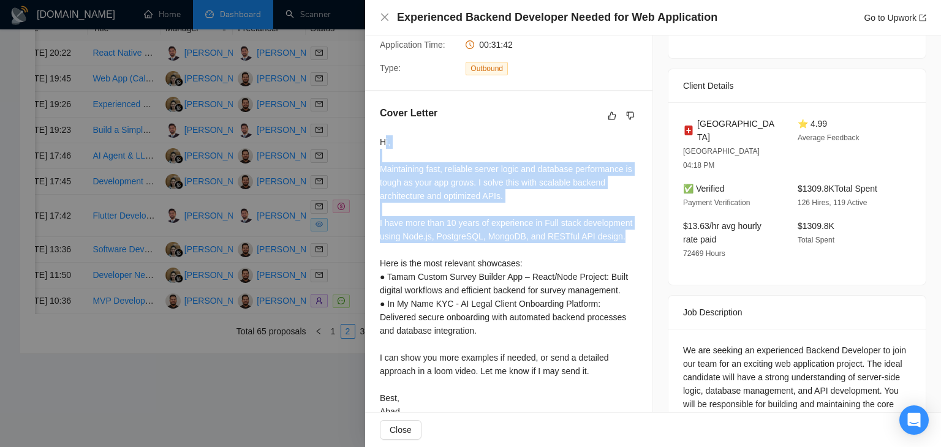
drag, startPoint x: 633, startPoint y: 243, endPoint x: 383, endPoint y: 135, distance: 272.1
click at [383, 135] on div "Cover Letter Hi, Maintaining fast, reliable server logic and database performan…" at bounding box center [508, 264] width 287 height 347
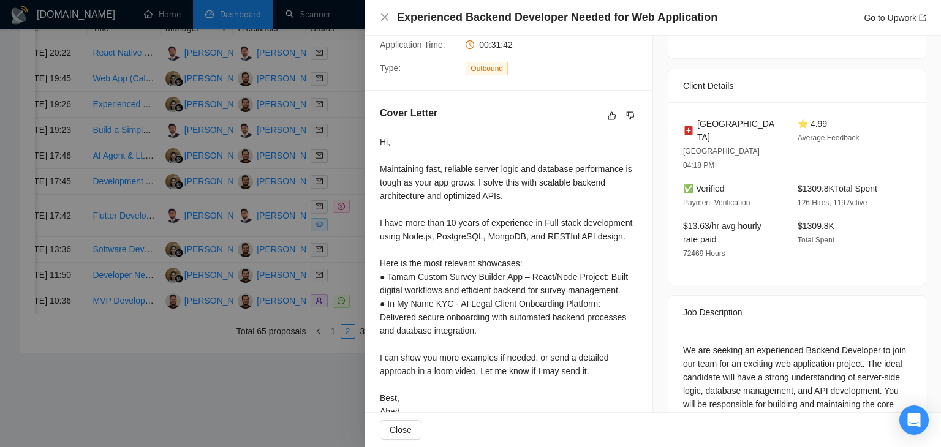
click at [383, 135] on div "Cover Letter Hi, Maintaining fast, reliable server logic and database performan…" at bounding box center [508, 264] width 287 height 347
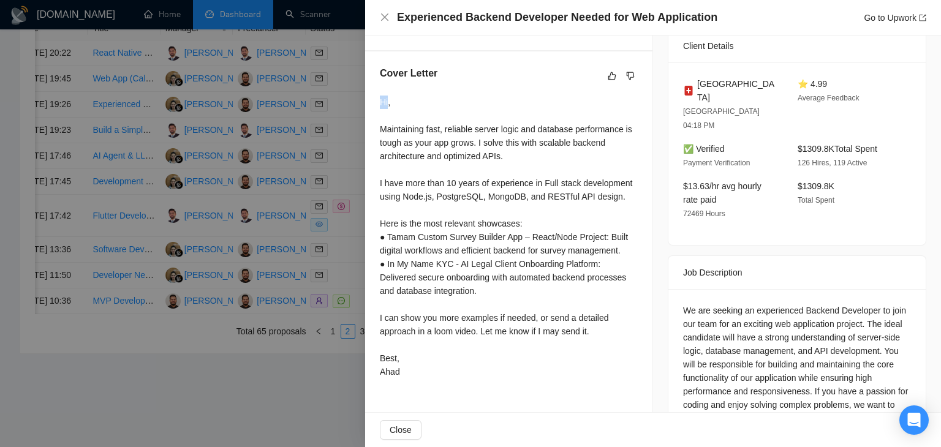
scroll to position [313, 0]
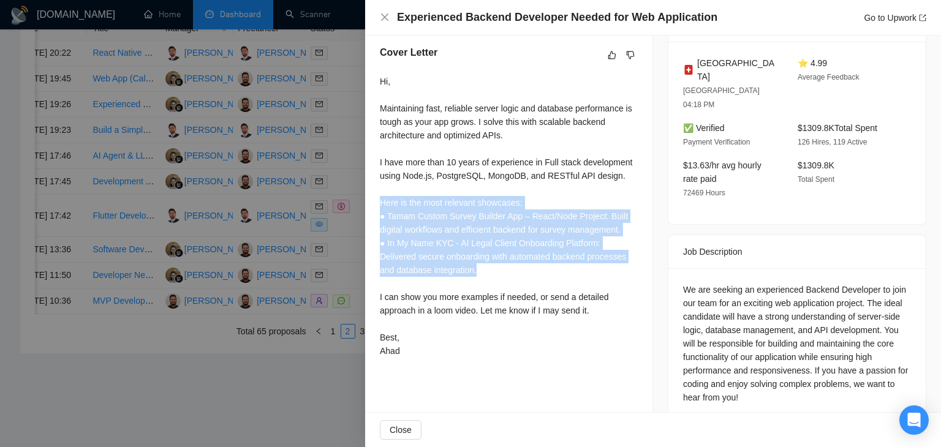
drag, startPoint x: 380, startPoint y: 204, endPoint x: 554, endPoint y: 273, distance: 187.3
click at [554, 273] on div "Hi, Maintaining fast, reliable server logic and database performance is tough a…" at bounding box center [509, 216] width 258 height 283
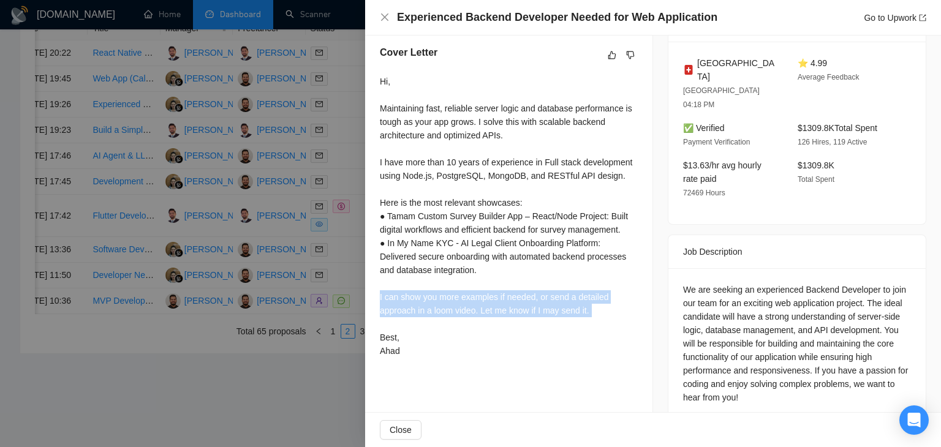
drag, startPoint x: 372, startPoint y: 295, endPoint x: 607, endPoint y: 320, distance: 236.1
click at [607, 320] on div "Cover Letter Hi, Maintaining fast, reliable server logic and database performan…" at bounding box center [508, 204] width 287 height 347
click at [607, 320] on div "Hi, Maintaining fast, reliable server logic and database performance is tough a…" at bounding box center [509, 216] width 258 height 283
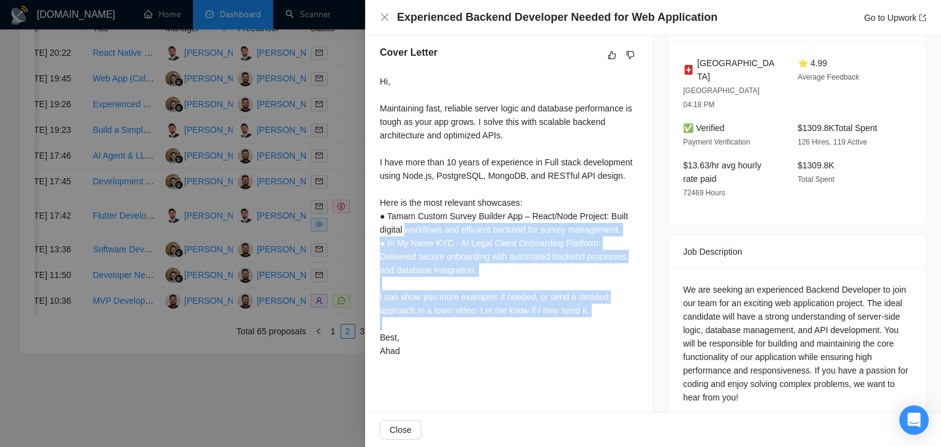
drag, startPoint x: 607, startPoint y: 320, endPoint x: 423, endPoint y: 226, distance: 206.4
click at [423, 226] on div "Hi, Maintaining fast, reliable server logic and database performance is tough a…" at bounding box center [509, 216] width 258 height 283
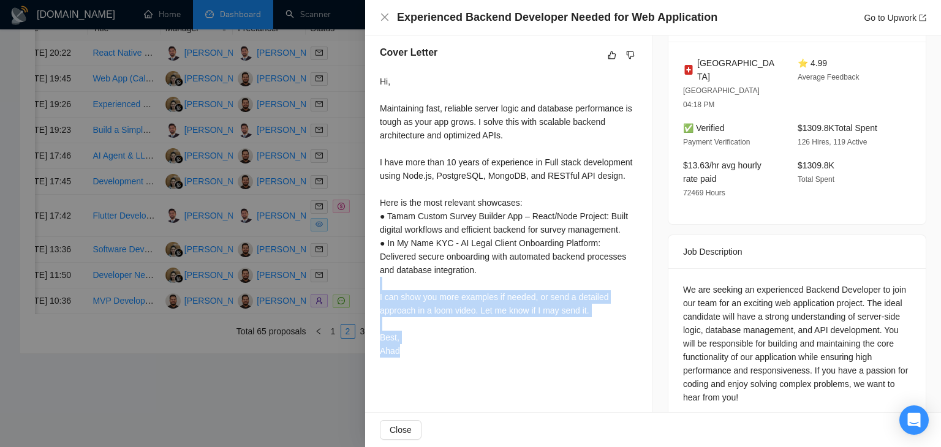
drag, startPoint x: 430, startPoint y: 361, endPoint x: 391, endPoint y: 223, distance: 143.2
click at [390, 266] on div "Hi, Maintaining fast, reliable server logic and database performance is tough a…" at bounding box center [509, 216] width 258 height 283
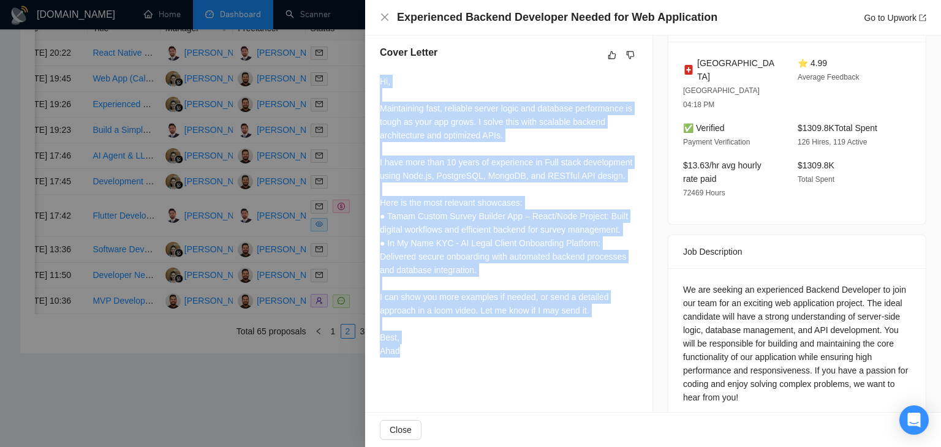
drag, startPoint x: 379, startPoint y: 85, endPoint x: 415, endPoint y: 354, distance: 271.5
click at [415, 354] on div "Cover Letter Hi, Maintaining fast, reliable server logic and database performan…" at bounding box center [508, 204] width 287 height 347
click at [439, 357] on div "Hi, Maintaining fast, reliable server logic and database performance is tough a…" at bounding box center [509, 216] width 258 height 283
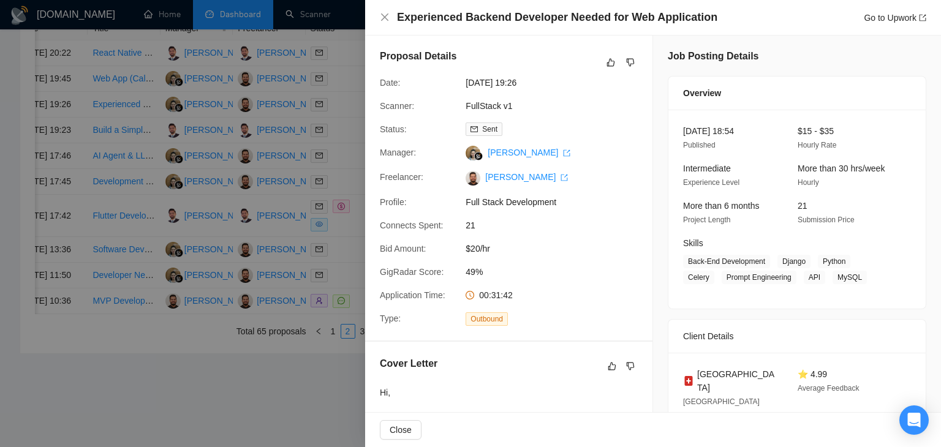
scroll to position [0, 0]
click at [612, 65] on button "button" at bounding box center [611, 63] width 15 height 15
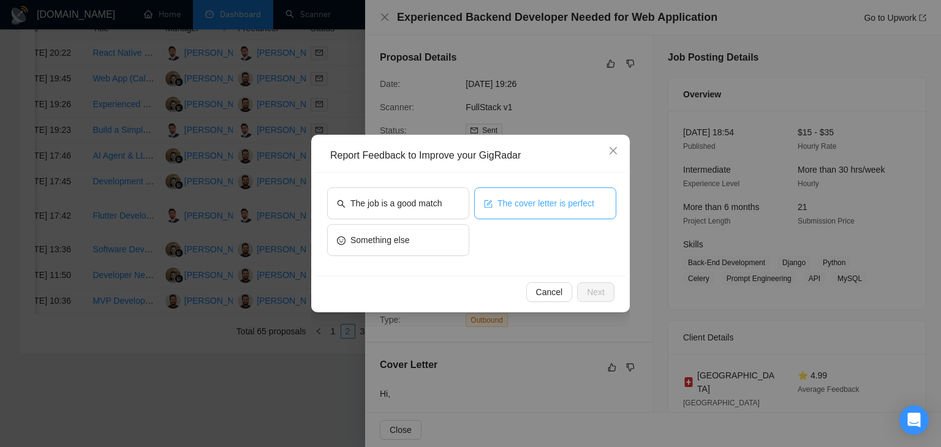
click at [485, 193] on button "The cover letter is perfect" at bounding box center [545, 204] width 142 height 32
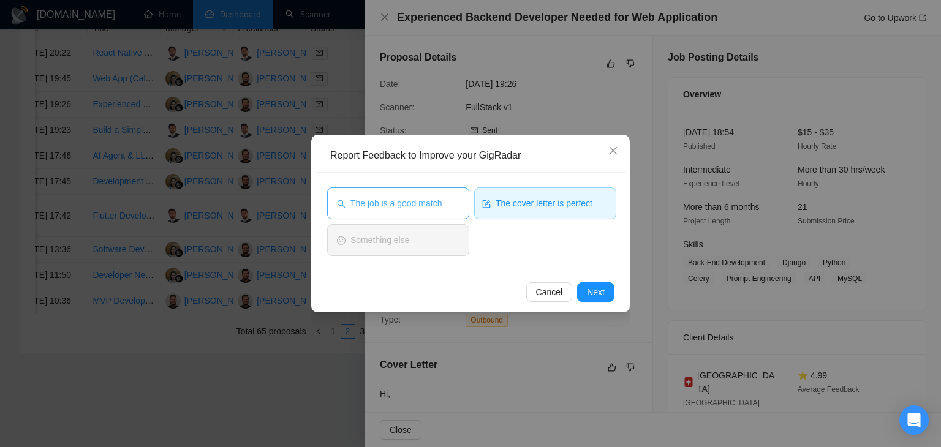
click at [440, 202] on span "The job is a good match" at bounding box center [396, 203] width 91 height 13
click at [600, 301] on button "Next" at bounding box center [595, 293] width 37 height 20
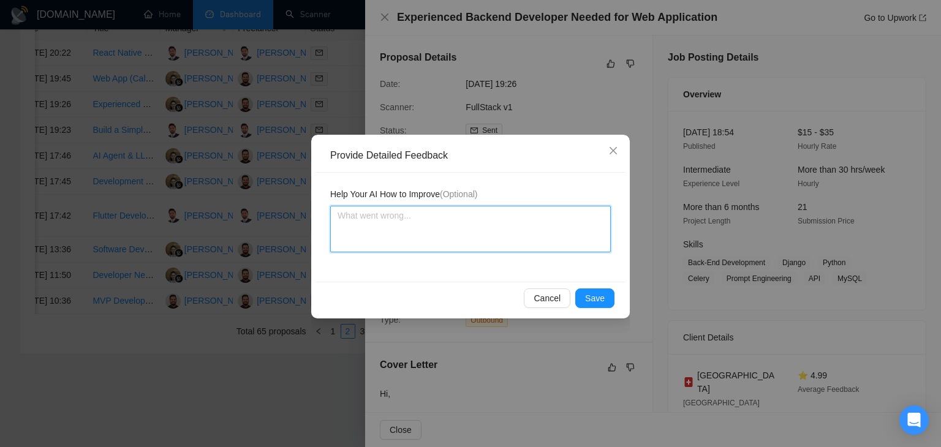
click at [479, 247] on textarea at bounding box center [470, 229] width 281 height 47
type textarea "c"
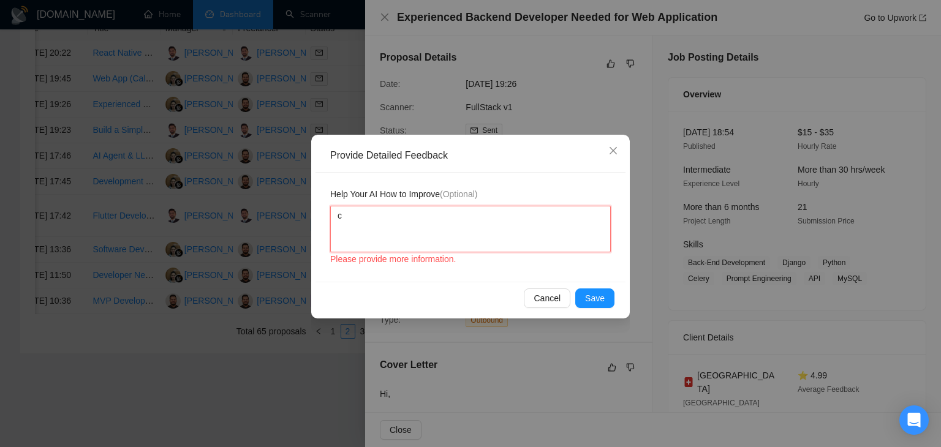
type textarea "co"
type textarea "cov"
type textarea "cove"
type textarea "cover"
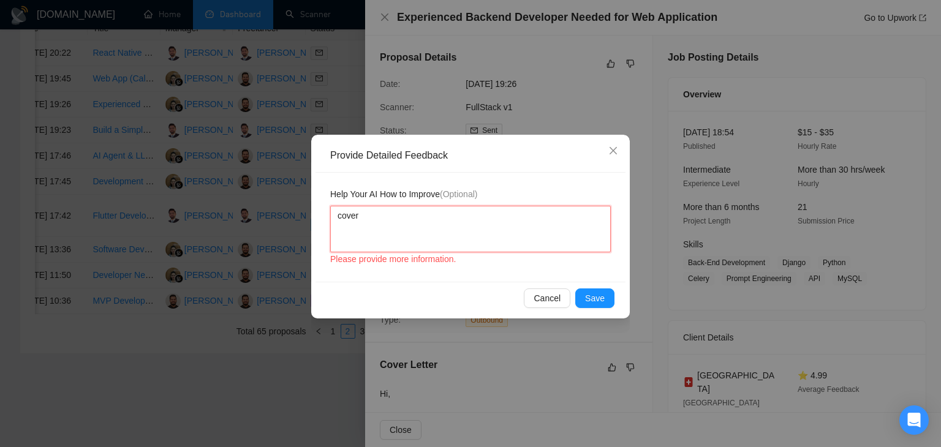
type textarea "cover l"
type textarea "cover le"
type textarea "cover let"
type textarea "cover lette"
type textarea "cover letter"
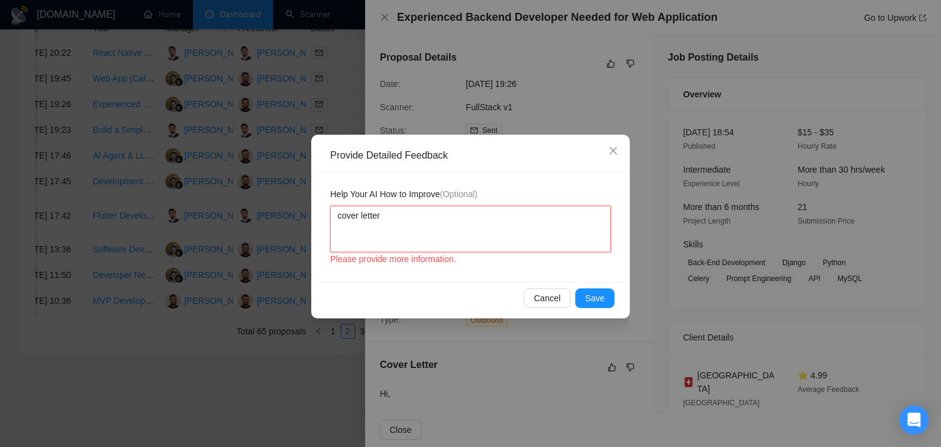
type textarea "cover letter"
type textarea "cover letter i"
type textarea "cover letter is"
type textarea "cover letter is a"
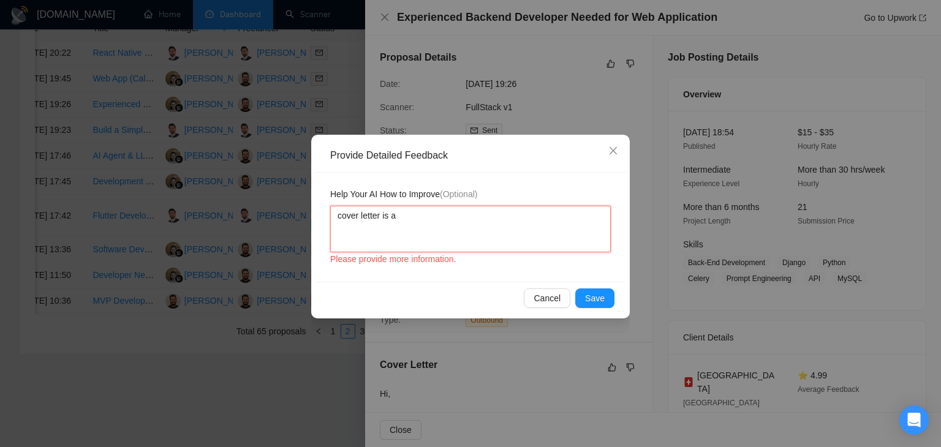
type textarea "cover letter is ac"
type textarea "cover letter is acc"
type textarea "cover letter is acco"
type textarea "cover letter is accor"
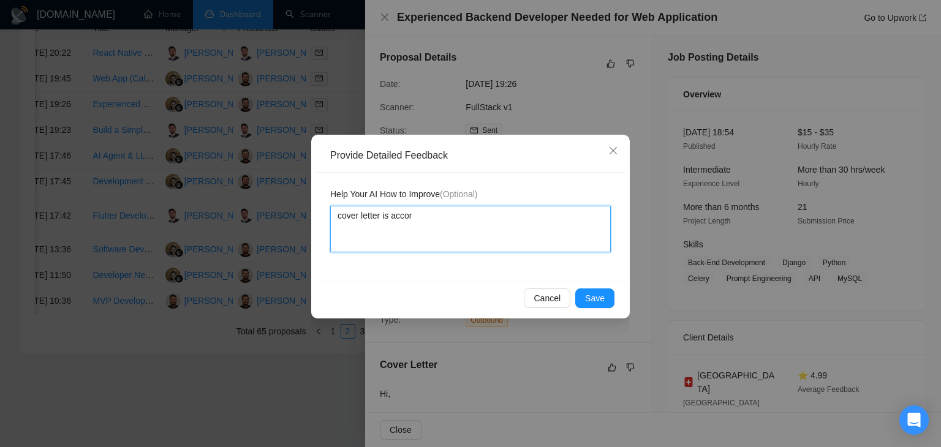
type textarea "cover letter is accord"
type textarea "cover letter is accordi"
type textarea "cover letter is accordin"
type textarea "cover letter is according"
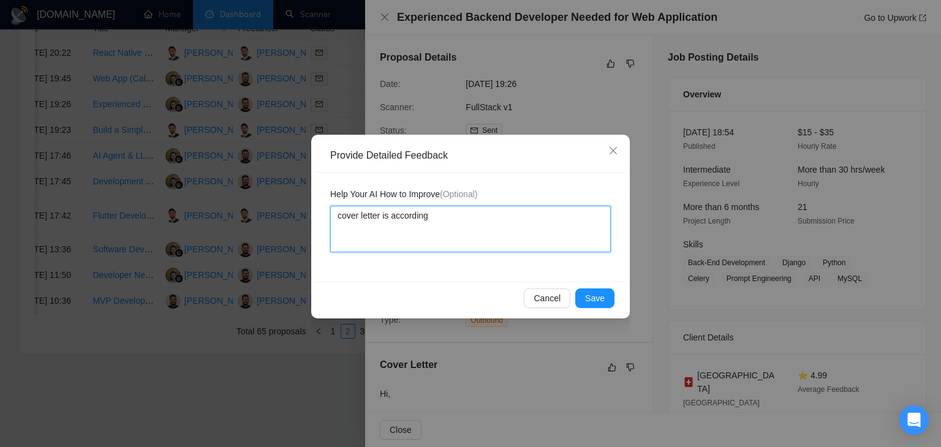
type textarea "cover letter is according t"
type textarea "cover letter is according to"
type textarea "cover letter is according to m"
type textarea "cover letter is according to my"
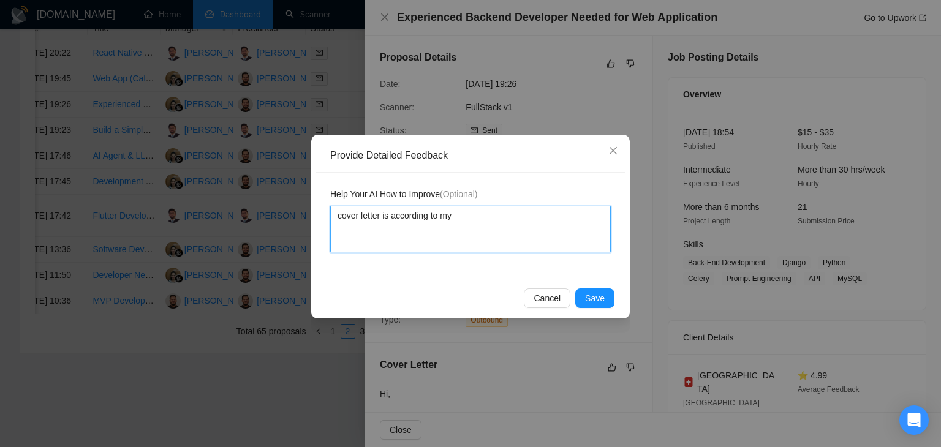
type textarea "cover letter is according to my"
type textarea "cover letter is according to my i"
type textarea "cover letter is according to my in"
type textarea "cover letter is according to my ins"
type textarea "cover letter is according to my inst"
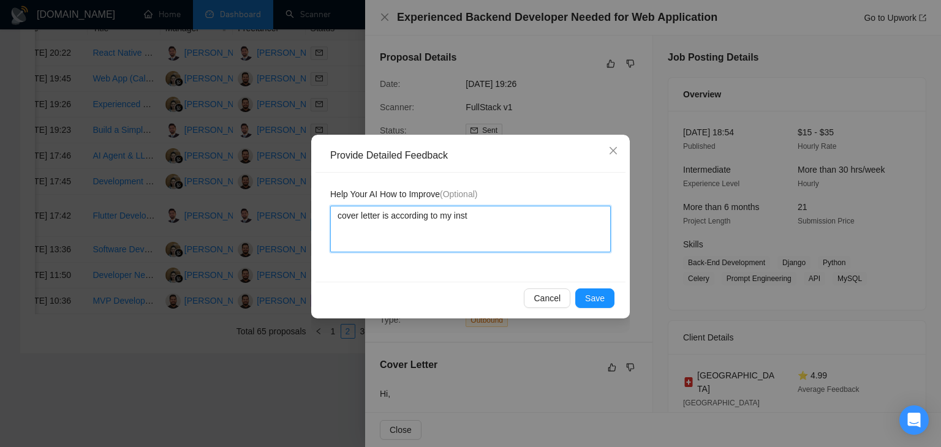
type textarea "cover letter is according to my instr"
type textarea "cover letter is according to my instru"
type textarea "cover letter is according to my instruc"
type textarea "cover letter is according to my instruct"
type textarea "cover letter is according to my instructi"
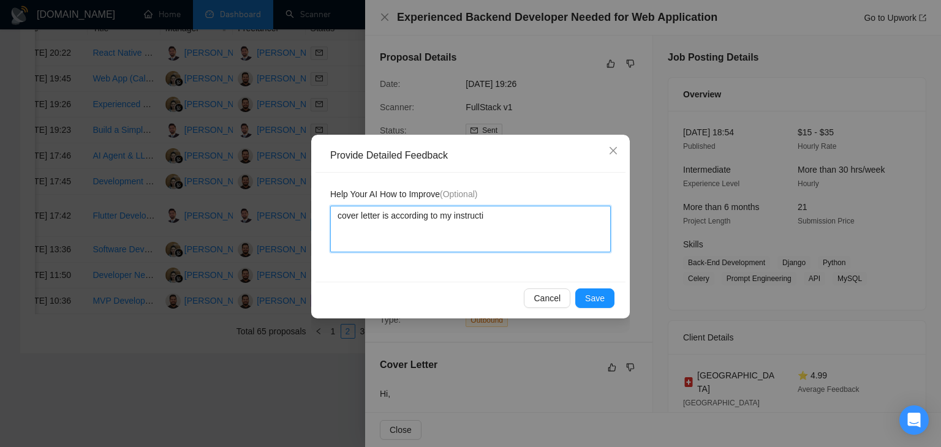
type textarea "cover letter is according to my instructio"
type textarea "cover letter is according to my instruction"
type textarea "cover letter is according to my instructions"
type textarea "cover letter is according to my instructions J"
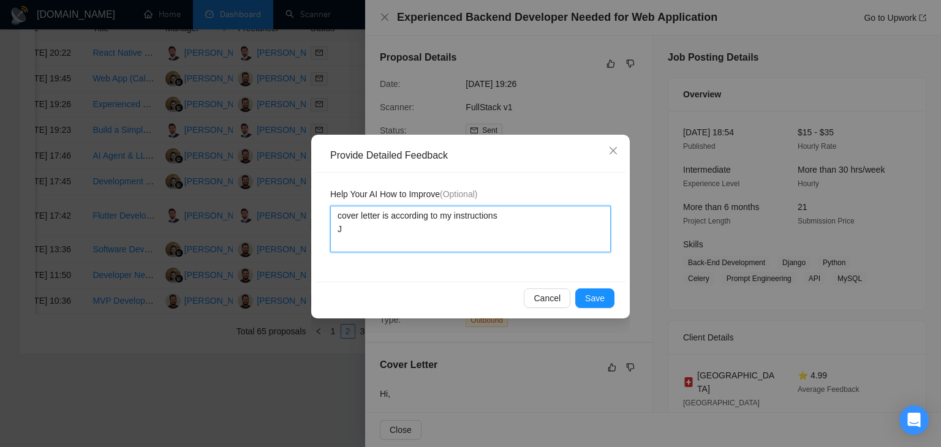
type textarea "cover letter is according to my instructions Jo"
type textarea "cover letter is according to my instructions Job"
type textarea "cover letter is according to my instructions Job i"
type textarea "cover letter is according to my instructions Job is"
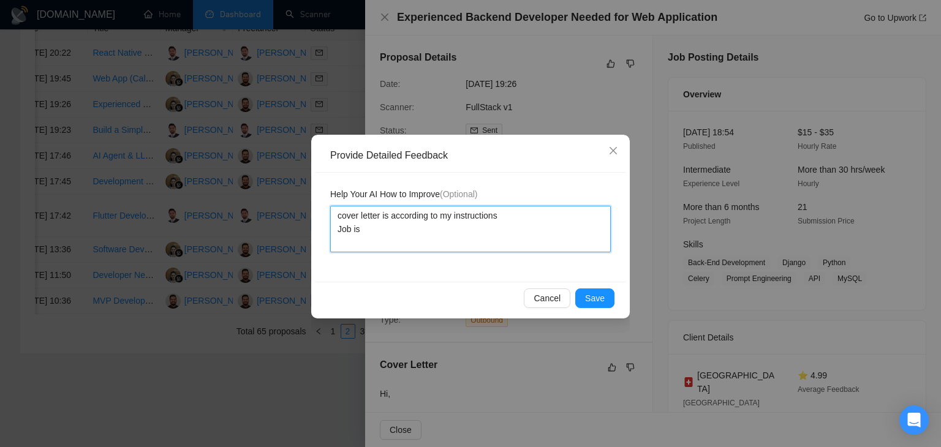
type textarea "cover letter is according to my instructions Job is"
type textarea "cover letter is according to my instructions Job is a"
type textarea "cover letter is according to my instructions Job is al"
type textarea "cover letter is according to my instructions Job is also"
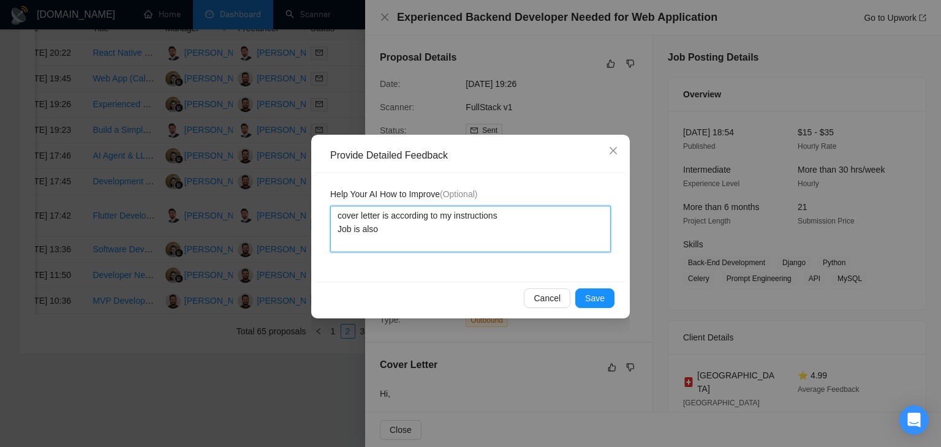
type textarea "cover letter is according to my instructions Job is also a"
type textarea "cover letter is according to my instructions Job is also a v"
type textarea "cover letter is according to my instructions Job is also a ve"
type textarea "cover letter is according to my instructions Job is also a ver"
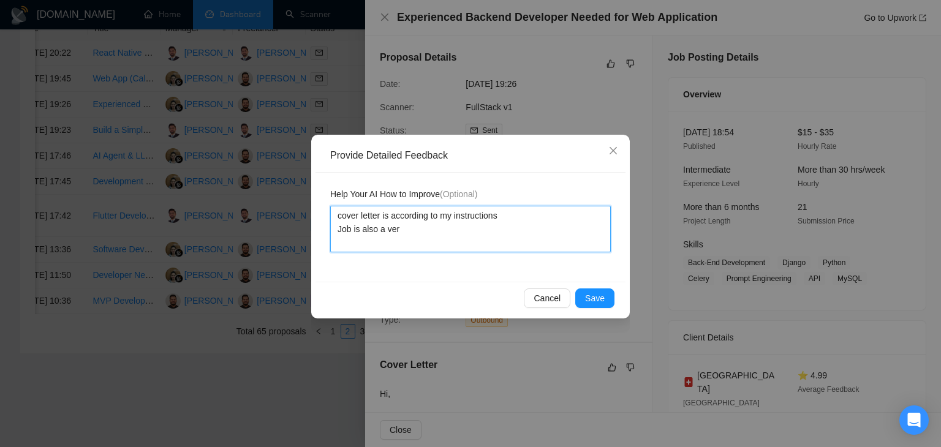
type textarea "cover letter is according to my instructions Job is also a very"
type textarea "cover letter is according to my instructions Job is also a very g"
type textarea "cover letter is according to my instructions Job is also a very go"
type textarea "cover letter is according to my instructions Job is also a very goo"
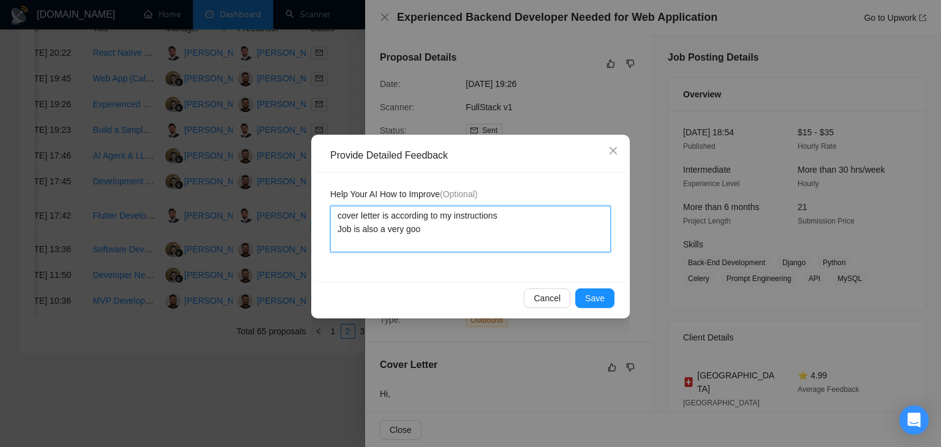
type textarea "cover letter is according to my instructions Job is also a very good"
type textarea "cover letter is according to my instructions Job is also a very good m"
type textarea "cover letter is according to my instructions Job is also a very good ma"
type textarea "cover letter is according to my instructions Job is also a very good mat"
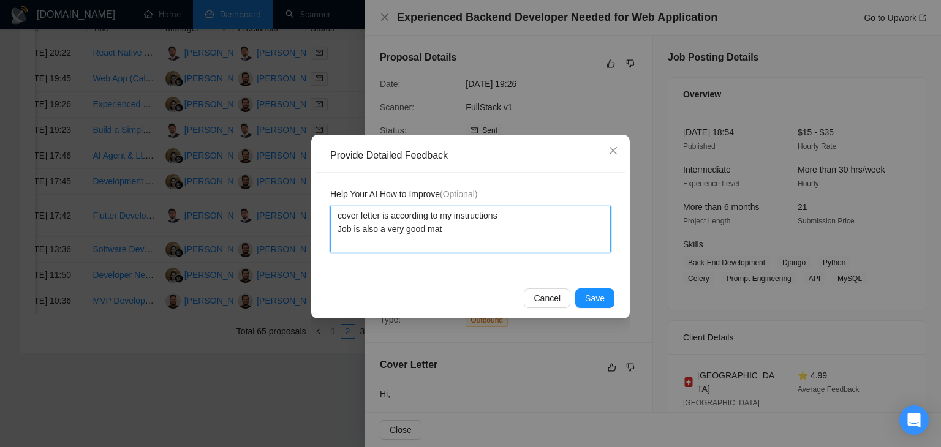
type textarea "cover letter is according to my instructions Job is also a very good matc"
type textarea "cover letter is according to my instructions Job is also a very good match"
click at [343, 215] on textarea "cover letter is according to my instructions Job is also a very good match" at bounding box center [470, 229] width 281 height 47
type textarea "over letter is according to my instructions Job is also a very good match"
drag, startPoint x: 463, startPoint y: 233, endPoint x: 333, endPoint y: 219, distance: 131.4
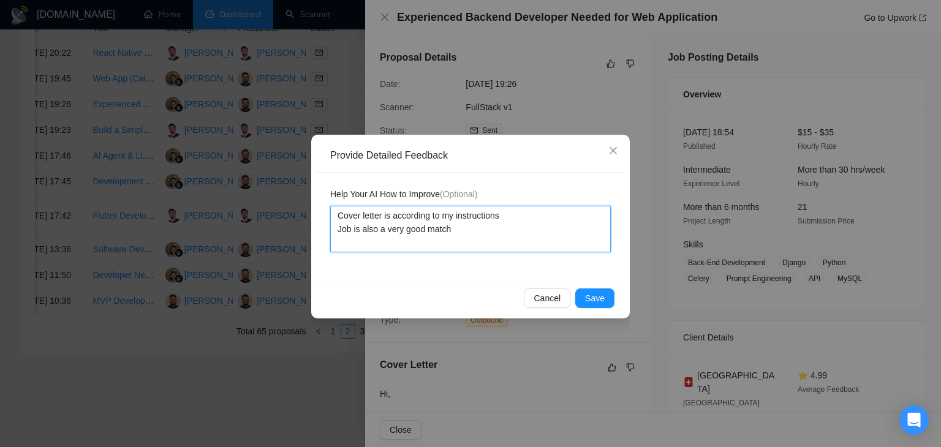
click at [333, 219] on textarea "Cover letter is according to my instructions Job is also a very good match" at bounding box center [470, 229] width 281 height 47
click at [421, 237] on textarea "Cover letter is according to my instructions Job is also a very good match" at bounding box center [470, 229] width 281 height 47
type textarea "Cover letter is according to my instructions Job is also a very good match"
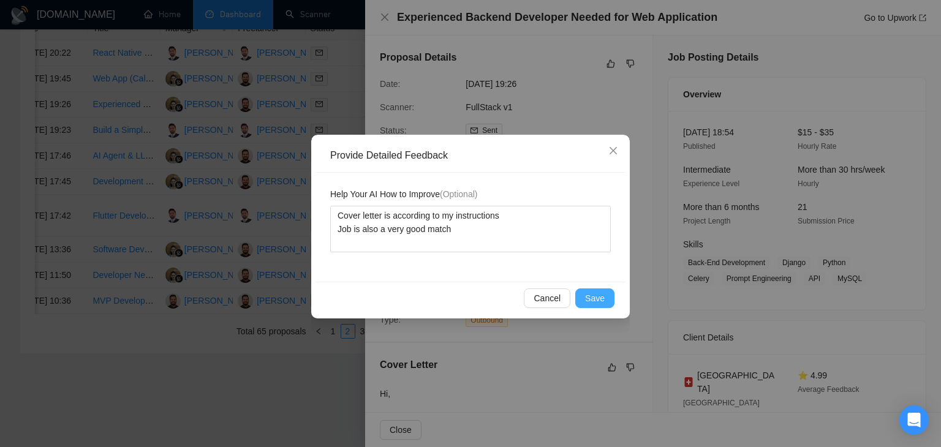
click at [596, 295] on span "Save" at bounding box center [595, 298] width 20 height 13
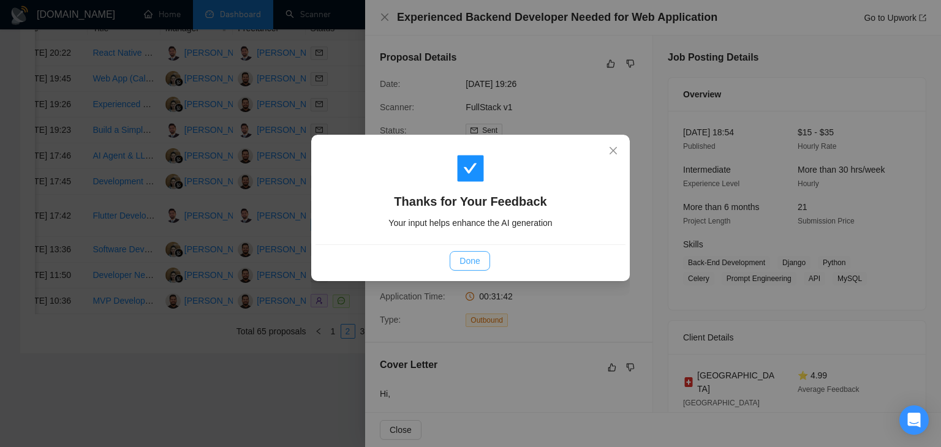
click at [461, 258] on span "Done" at bounding box center [470, 260] width 20 height 13
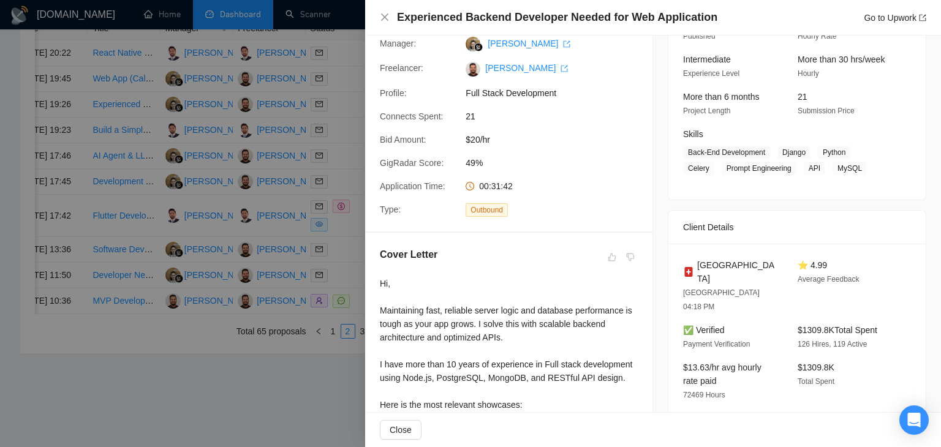
scroll to position [184, 0]
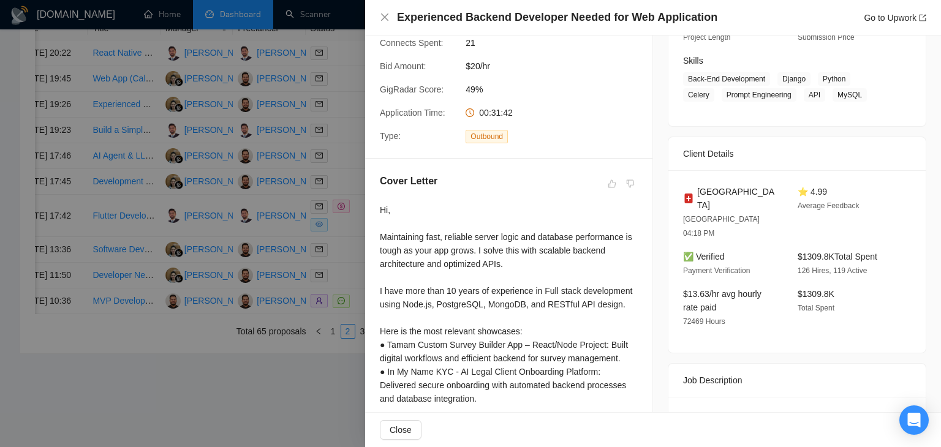
drag, startPoint x: 794, startPoint y: 232, endPoint x: 890, endPoint y: 230, distance: 95.6
click at [890, 250] on div "$1309.8K Total Spent 126 Hires, 119 Active" at bounding box center [845, 264] width 105 height 28
drag, startPoint x: 890, startPoint y: 230, endPoint x: 794, endPoint y: 232, distance: 96.2
click at [794, 250] on div "$1309.8K Total Spent 126 Hires, 119 Active" at bounding box center [845, 264] width 105 height 28
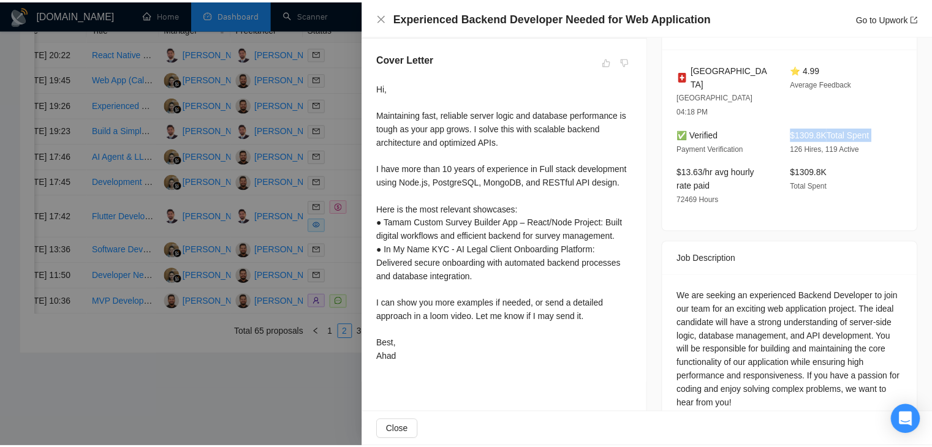
scroll to position [313, 0]
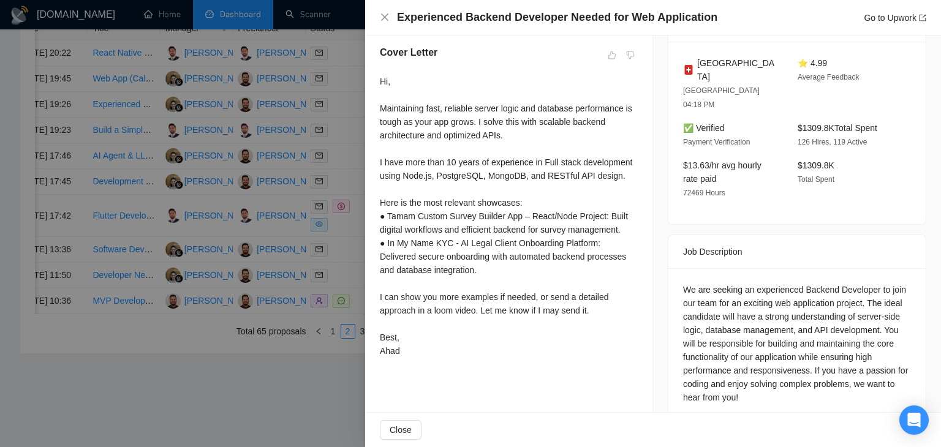
click at [392, 18] on div "Experienced Backend Developer Needed for Web Application Go to Upwork" at bounding box center [653, 17] width 547 height 15
click at [382, 20] on icon "close" at bounding box center [385, 17] width 10 height 10
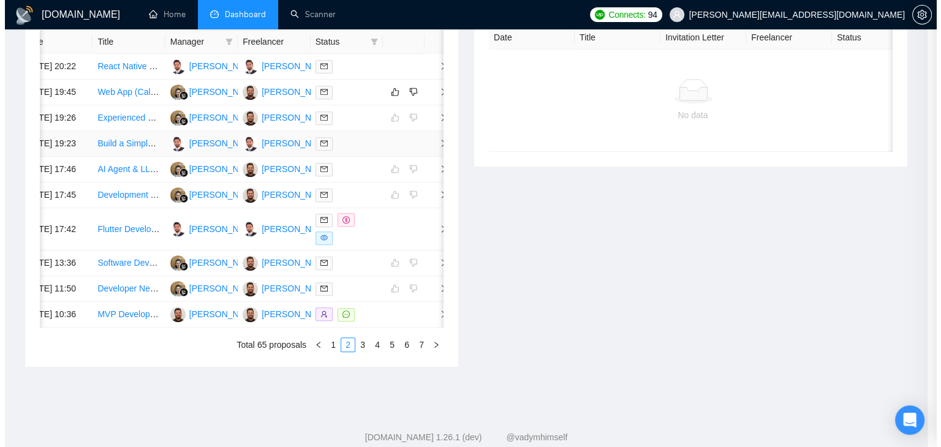
scroll to position [0, 15]
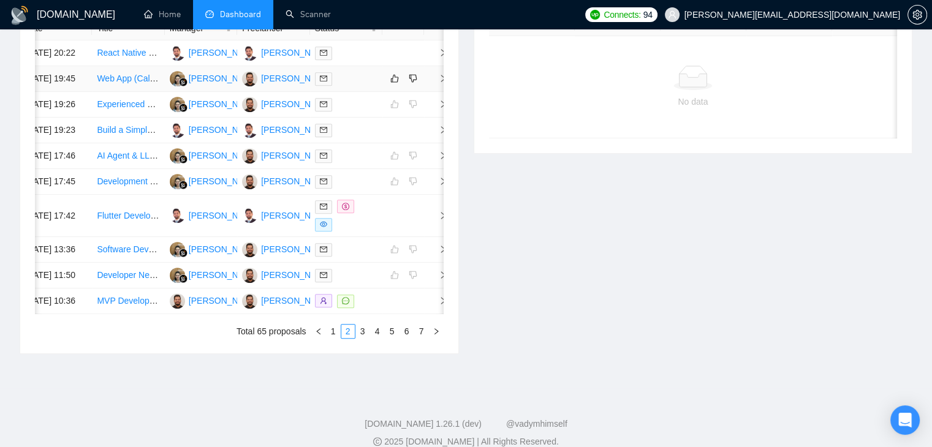
click at [434, 88] on td at bounding box center [436, 79] width 25 height 26
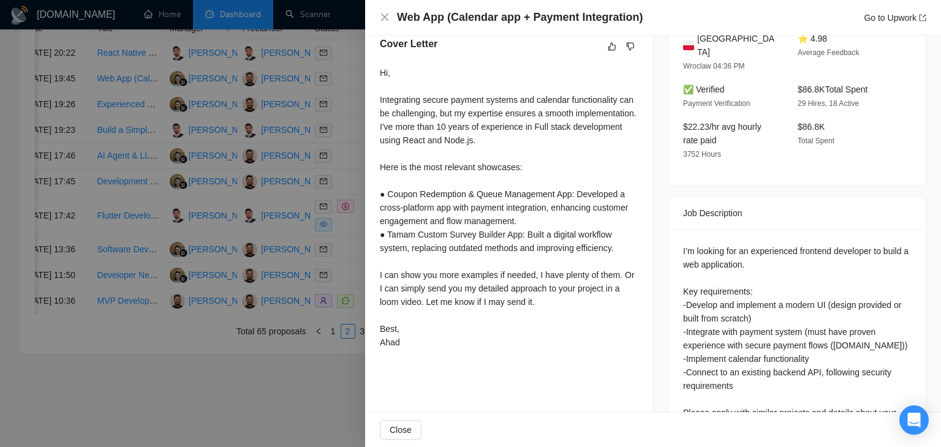
scroll to position [303, 0]
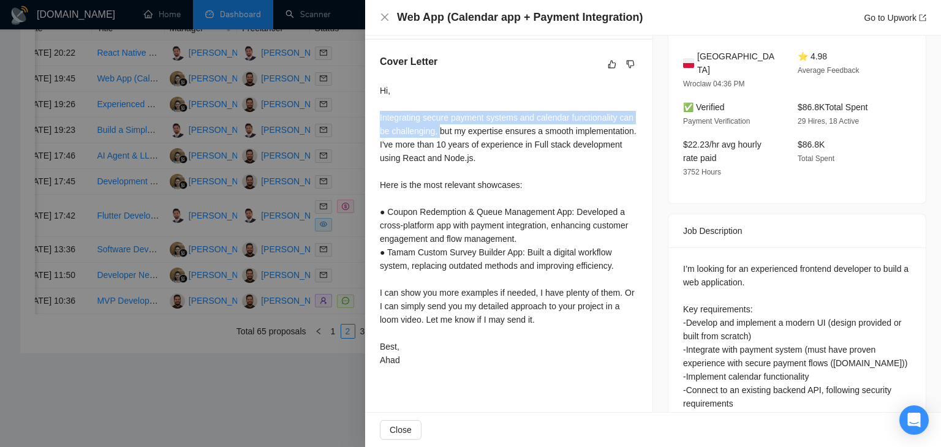
drag, startPoint x: 376, startPoint y: 115, endPoint x: 439, endPoint y: 131, distance: 65.1
click at [439, 131] on div "Cover Letter Hi, Integrating secure payment systems and calendar functionality …" at bounding box center [508, 213] width 287 height 347
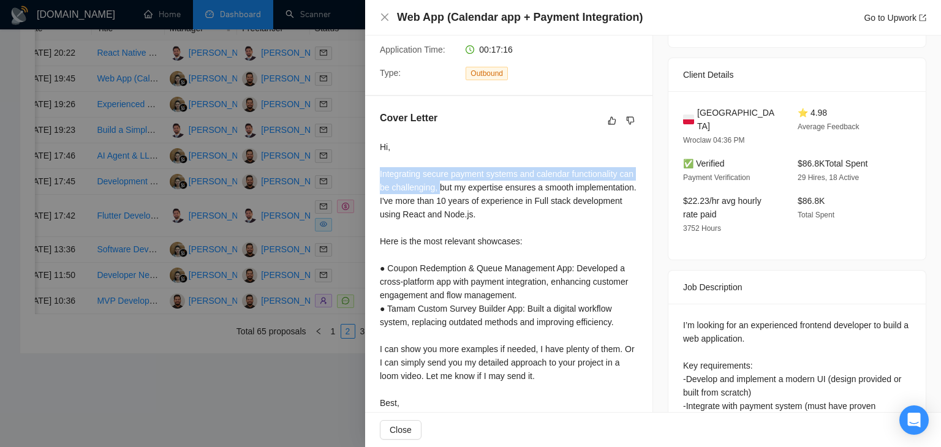
scroll to position [306, 0]
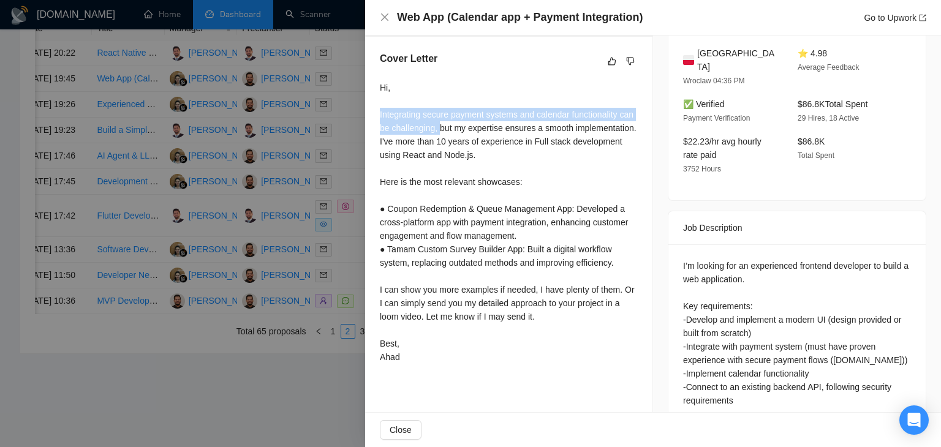
click at [414, 122] on div "Hi, Integrating secure payment systems and calendar functionality can be challe…" at bounding box center [509, 222] width 258 height 283
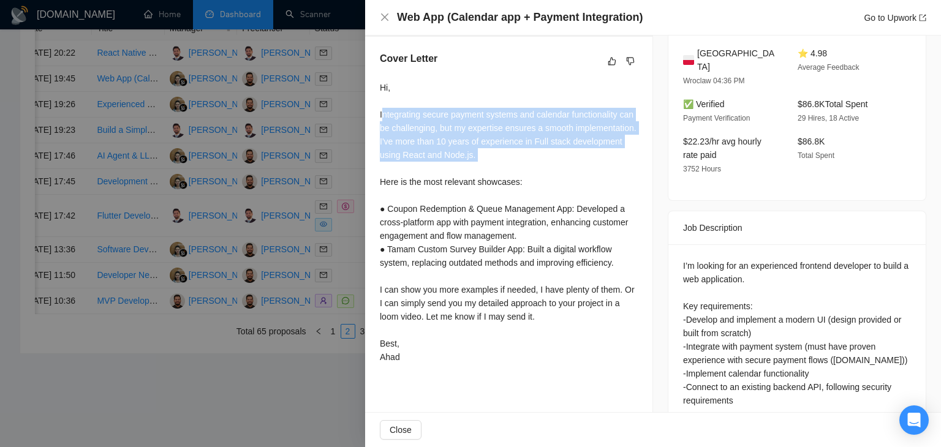
drag, startPoint x: 381, startPoint y: 114, endPoint x: 557, endPoint y: 161, distance: 181.9
click at [556, 161] on div "Hi, Integrating secure payment systems and calendar functionality can be challe…" at bounding box center [509, 222] width 258 height 283
click at [564, 162] on div "Hi, Integrating secure payment systems and calendar functionality can be challe…" at bounding box center [509, 222] width 258 height 283
drag, startPoint x: 564, startPoint y: 162, endPoint x: 388, endPoint y: 116, distance: 181.8
click at [388, 116] on div "Hi, Integrating secure payment systems and calendar functionality can be challe…" at bounding box center [509, 222] width 258 height 283
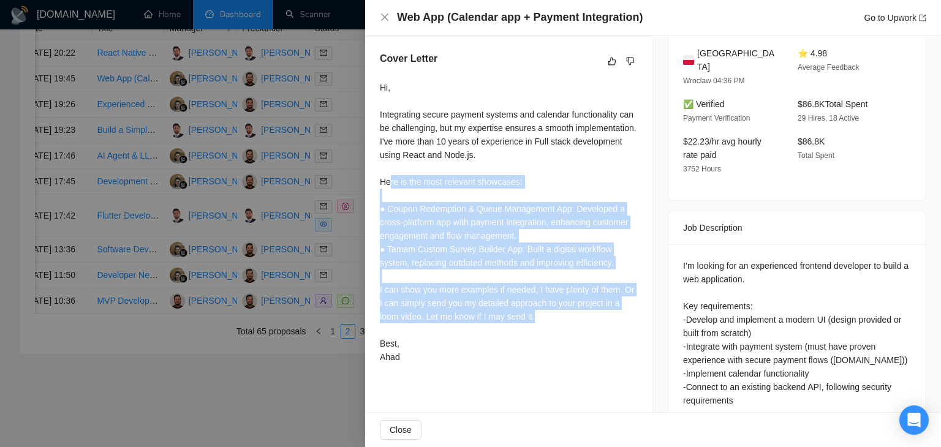
drag, startPoint x: 391, startPoint y: 184, endPoint x: 579, endPoint y: 327, distance: 236.2
click at [582, 325] on div "Hi, Integrating secure payment systems and calendar functionality can be challe…" at bounding box center [509, 222] width 258 height 283
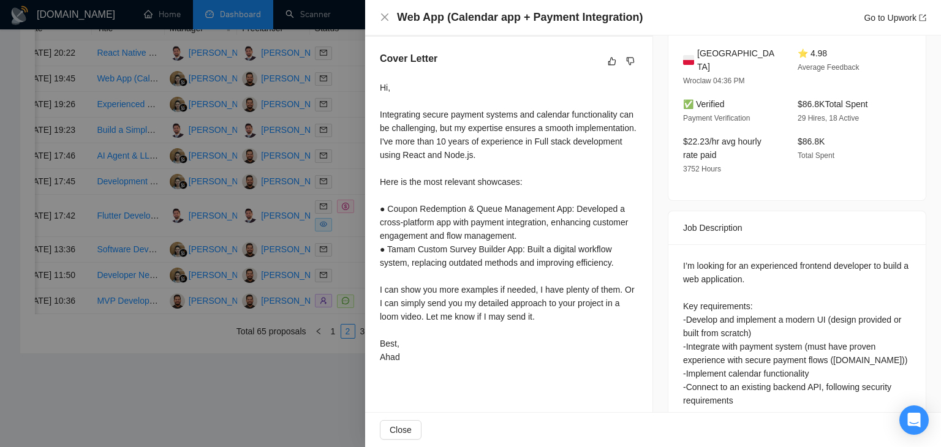
click at [495, 356] on div "Hi, Integrating secure payment systems and calendar functionality can be challe…" at bounding box center [509, 222] width 258 height 283
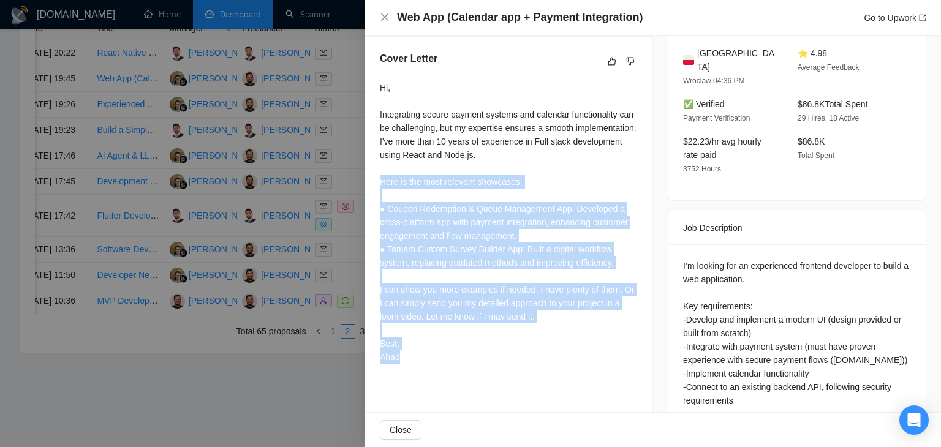
drag, startPoint x: 449, startPoint y: 357, endPoint x: 381, endPoint y: 182, distance: 188.0
click at [381, 182] on div "Hi, Integrating secure payment systems and calendar functionality can be challe…" at bounding box center [509, 222] width 258 height 283
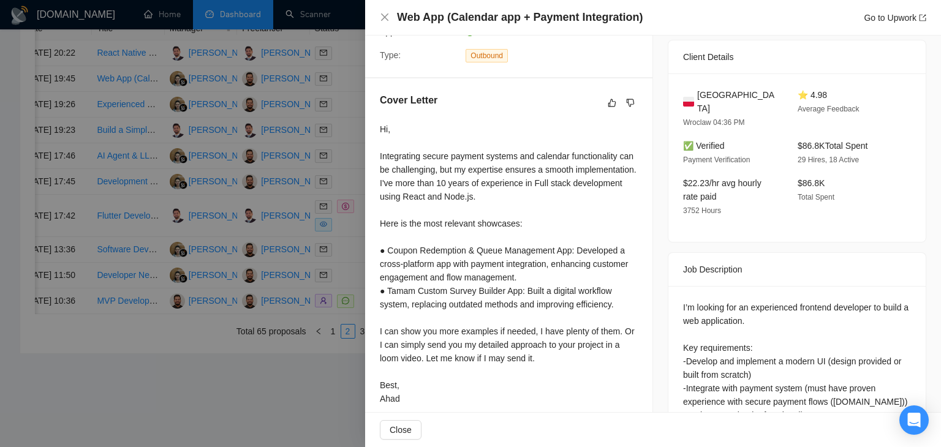
scroll to position [245, 0]
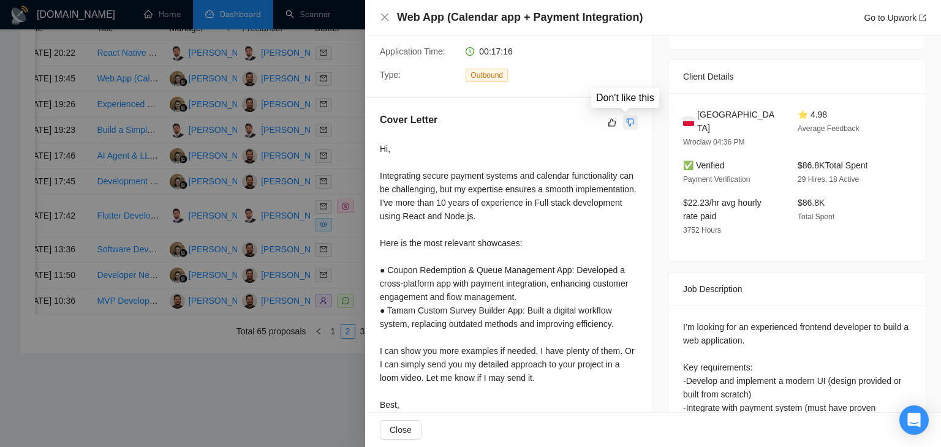
click at [629, 124] on icon "dislike" at bounding box center [631, 122] width 8 height 8
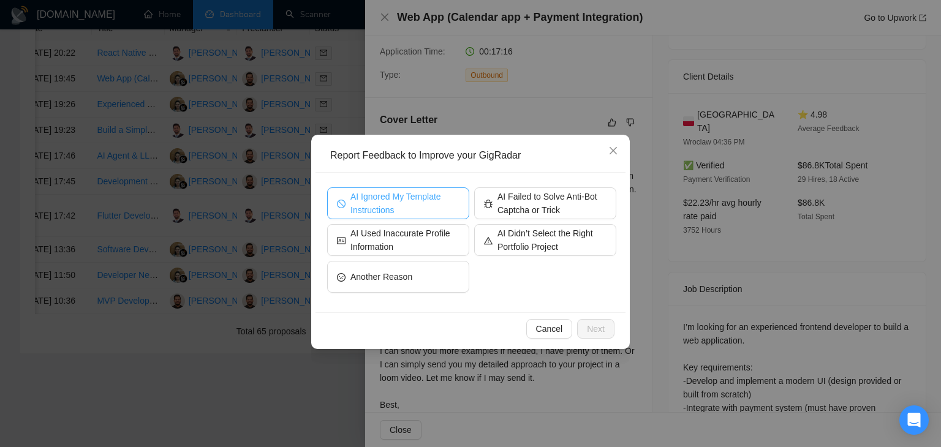
click at [414, 205] on span "AI Ignored My Template Instructions" at bounding box center [405, 203] width 109 height 27
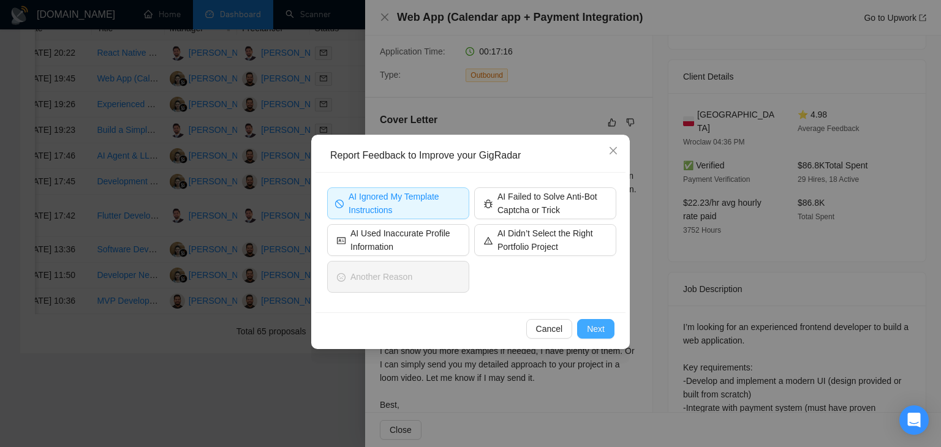
click at [583, 325] on button "Next" at bounding box center [595, 329] width 37 height 20
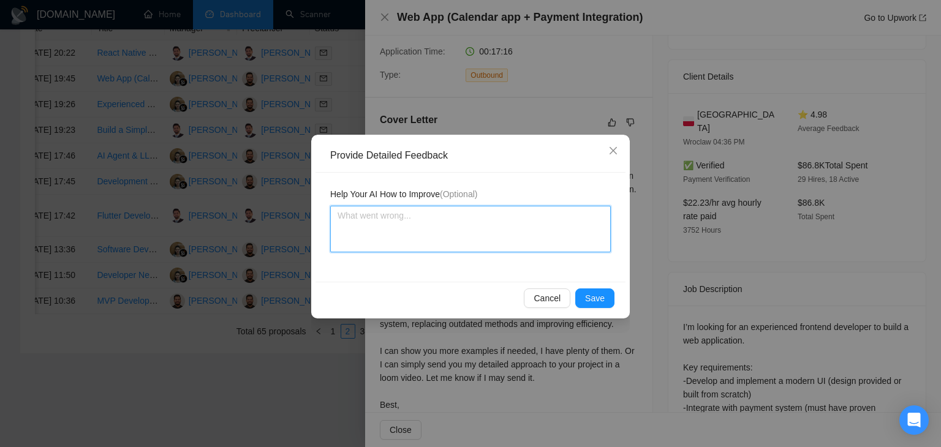
click at [476, 221] on textarea at bounding box center [470, 229] width 281 height 47
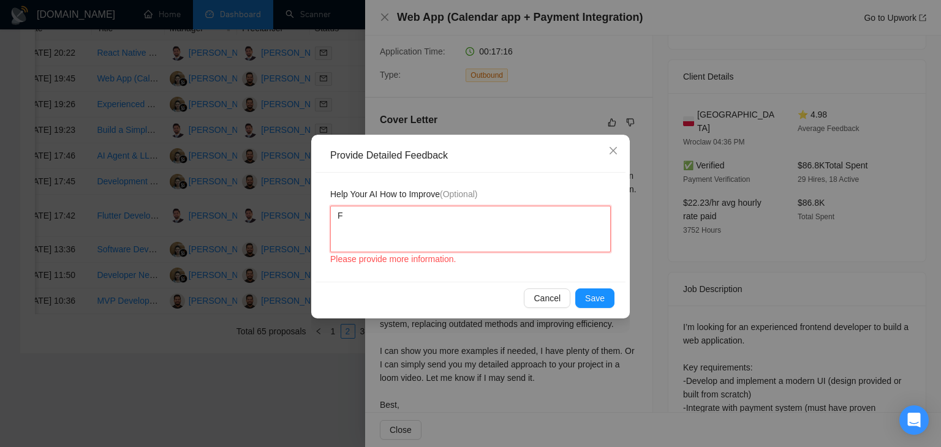
type textarea "Fi"
type textarea "Fir"
type textarea "Firs"
type textarea "First"
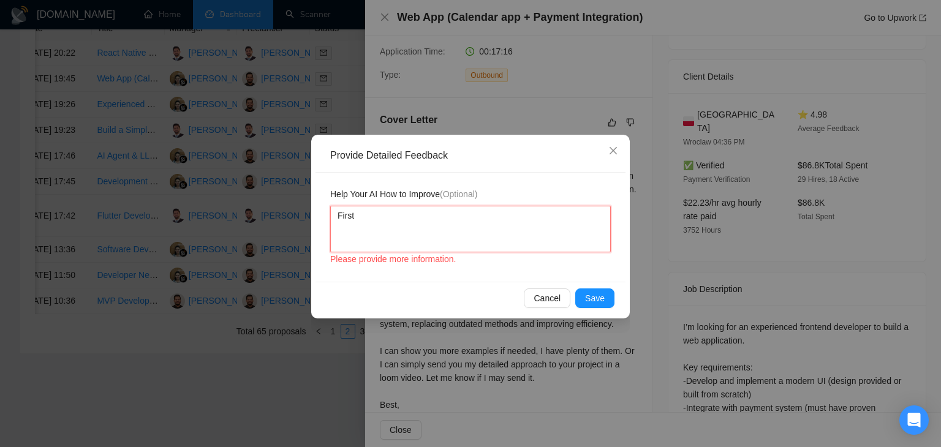
type textarea "First p"
type textarea "First pa"
type textarea "First para"
type textarea "First parag"
type textarea "First paragr"
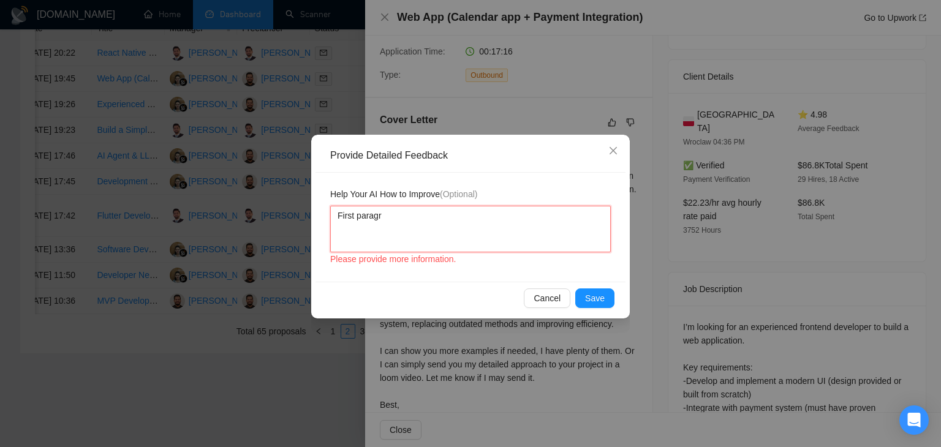
type textarea "First paragra"
type textarea "First paragrap"
type textarea "First paragraph"
type textarea "First paragraph s"
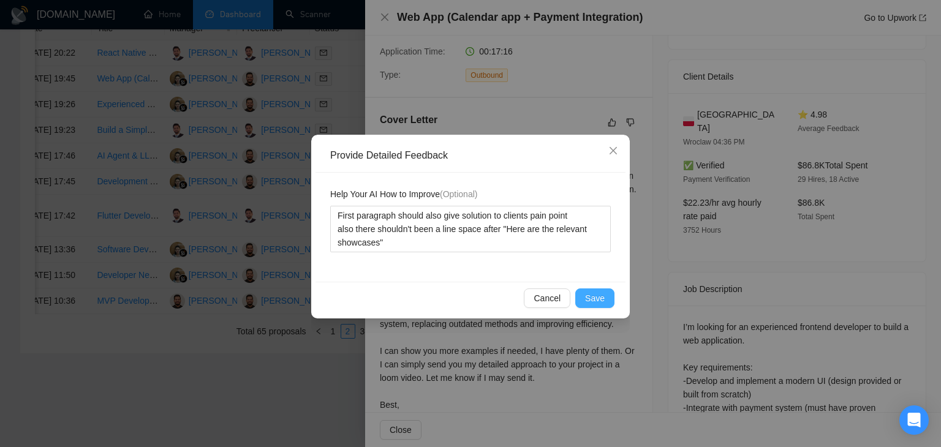
click at [595, 292] on span "Save" at bounding box center [595, 298] width 20 height 13
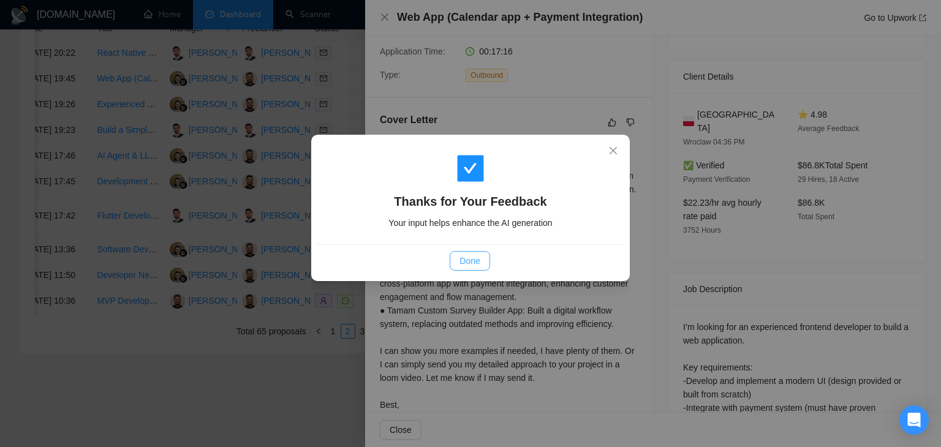
click at [485, 263] on button "Done" at bounding box center [470, 261] width 40 height 20
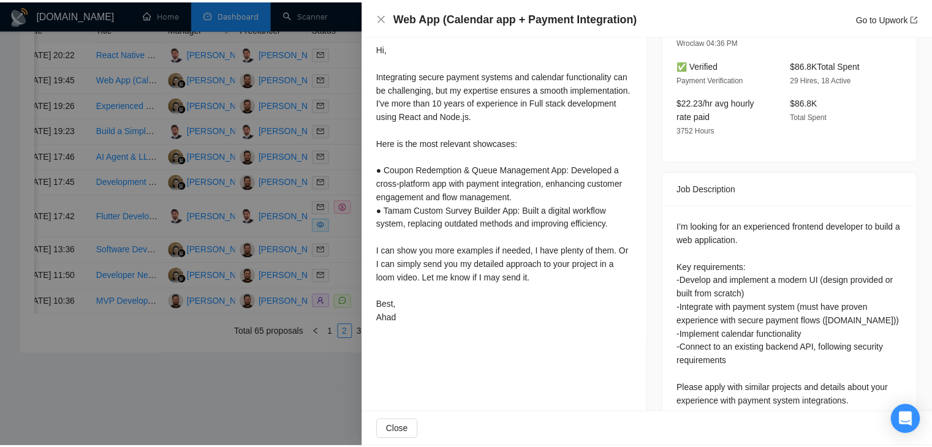
scroll to position [364, 0]
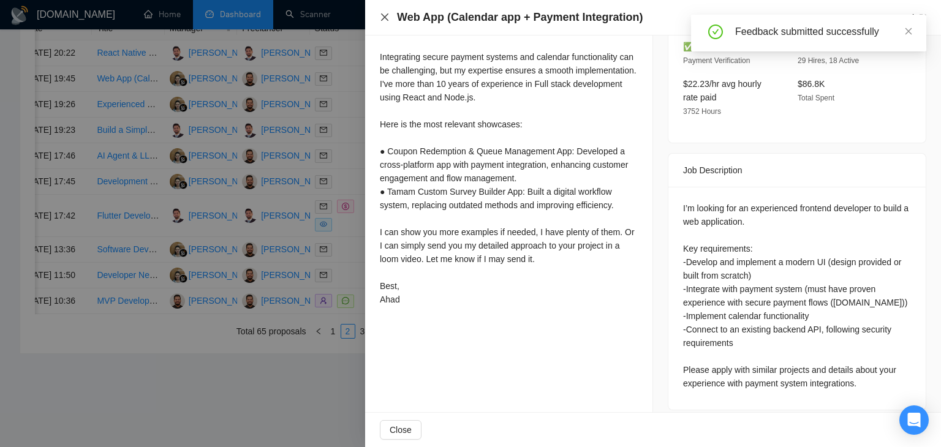
click at [386, 20] on icon "close" at bounding box center [385, 17] width 10 height 10
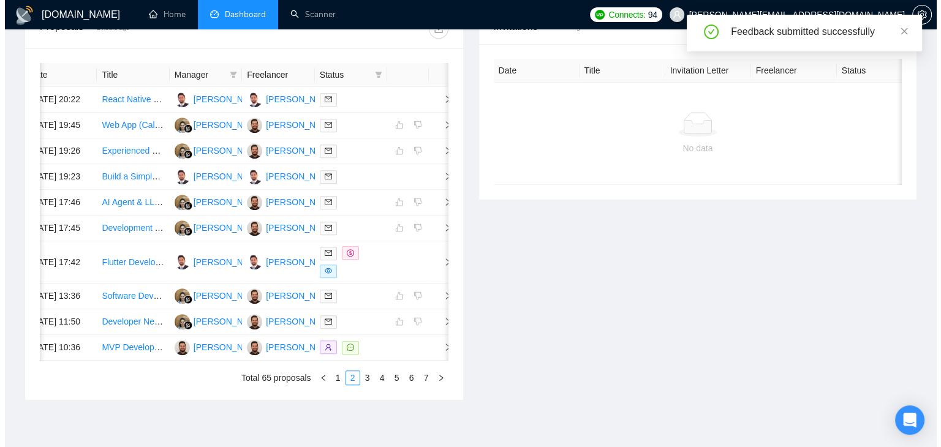
scroll to position [540, 0]
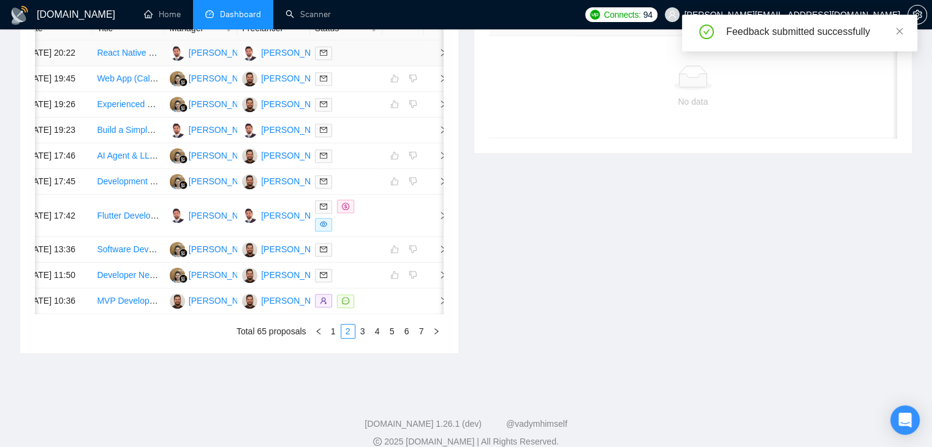
click at [437, 57] on span "right" at bounding box center [438, 52] width 18 height 9
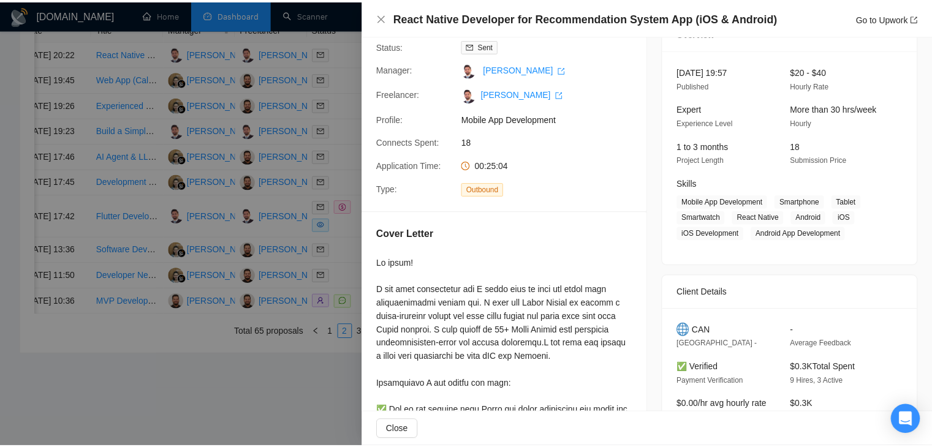
scroll to position [0, 0]
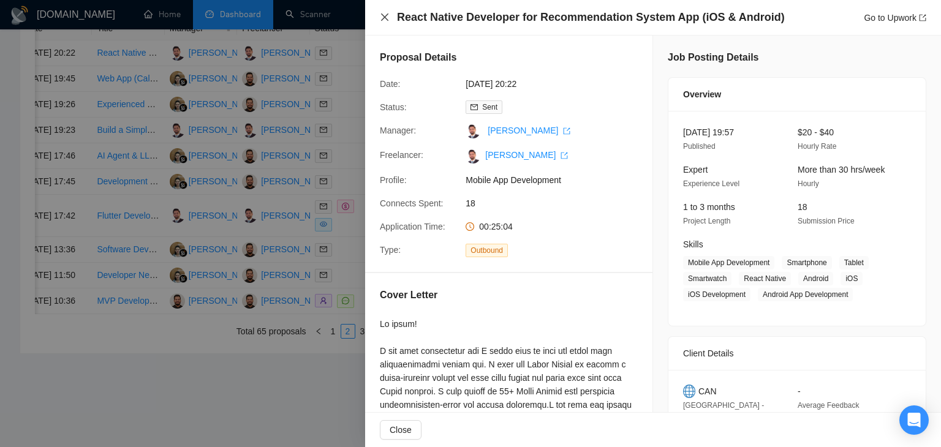
click at [387, 15] on icon "close" at bounding box center [384, 16] width 7 height 7
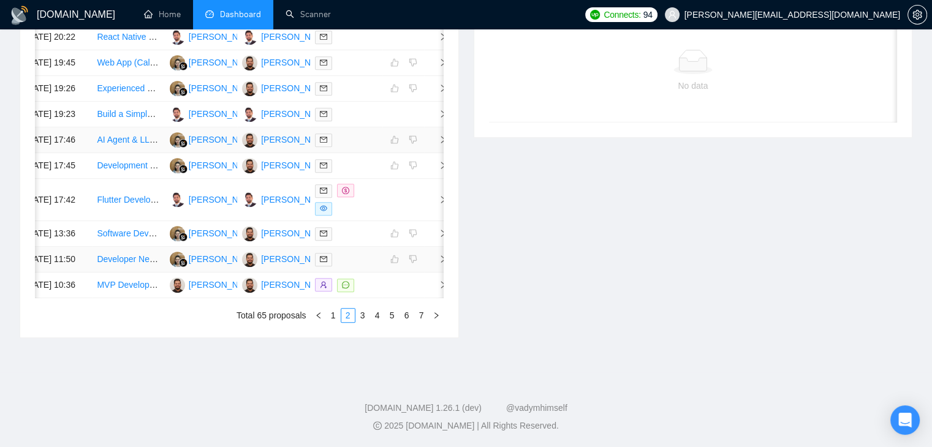
scroll to position [667, 0]
click at [339, 319] on link "1" at bounding box center [333, 315] width 13 height 13
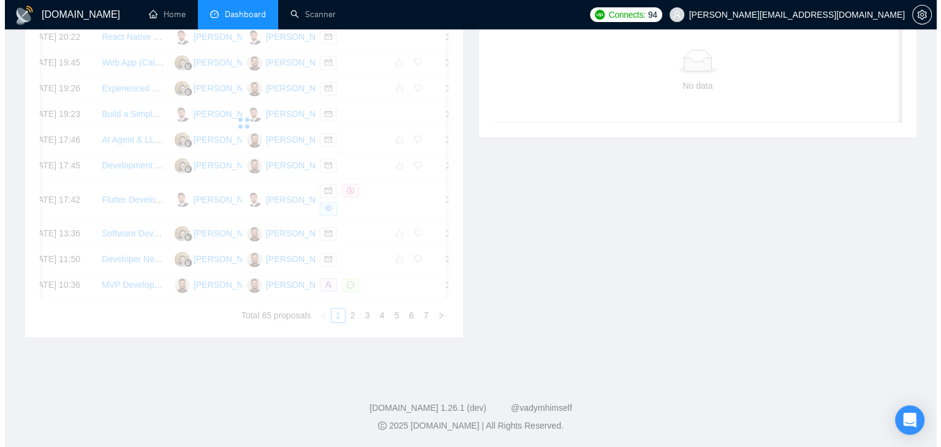
scroll to position [662, 0]
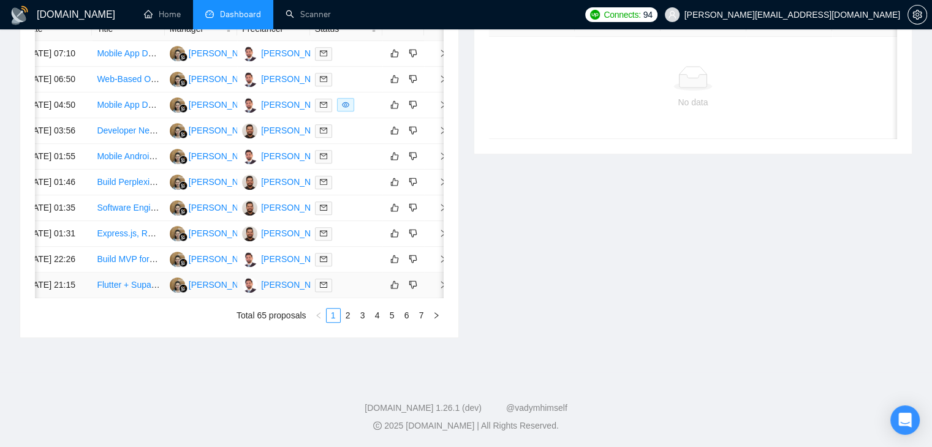
click at [438, 277] on td at bounding box center [436, 286] width 25 height 26
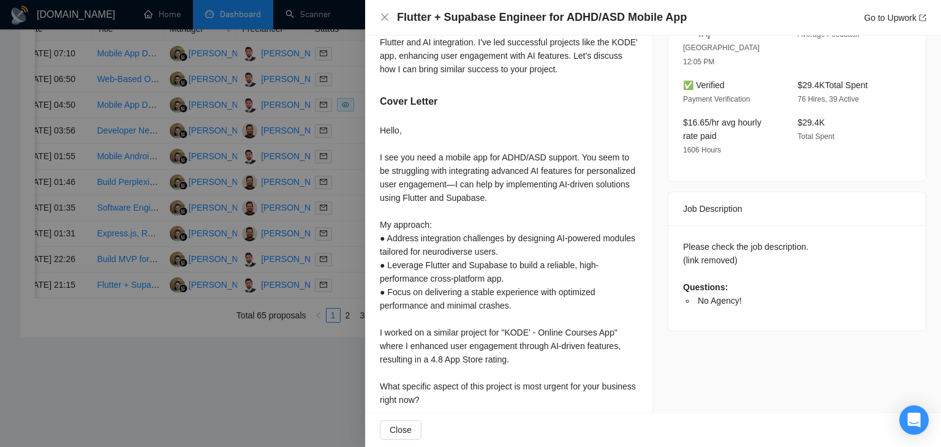
scroll to position [411, 0]
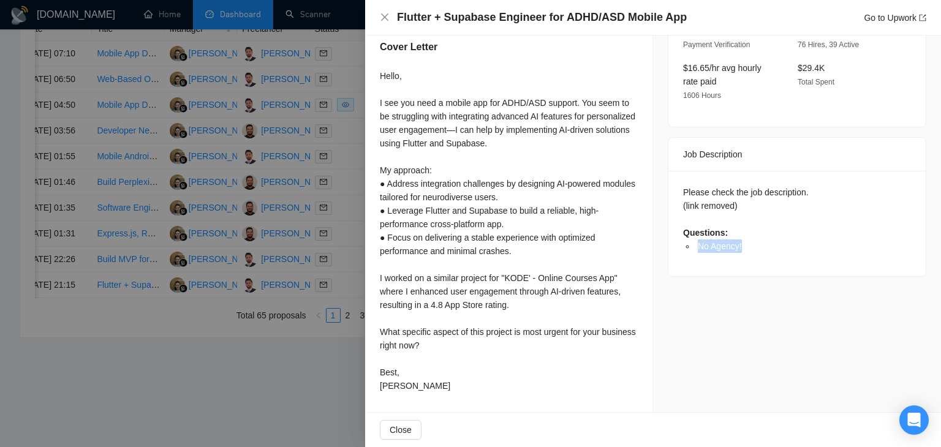
drag, startPoint x: 738, startPoint y: 218, endPoint x: 691, endPoint y: 222, distance: 47.9
click at [696, 240] on li "No Agency!" at bounding box center [804, 246] width 216 height 13
copy span "No Agency!"
click at [669, 207] on div "Please check the job description. (link removed) Questions: No Agency!" at bounding box center [797, 223] width 257 height 105
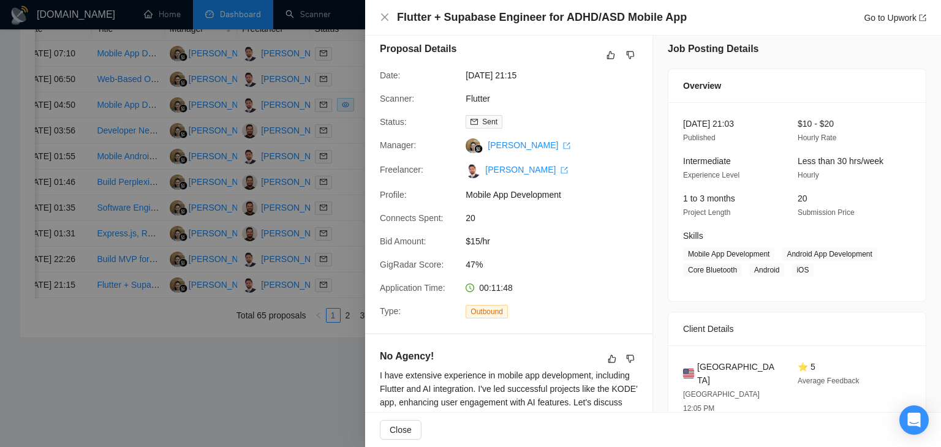
scroll to position [0, 0]
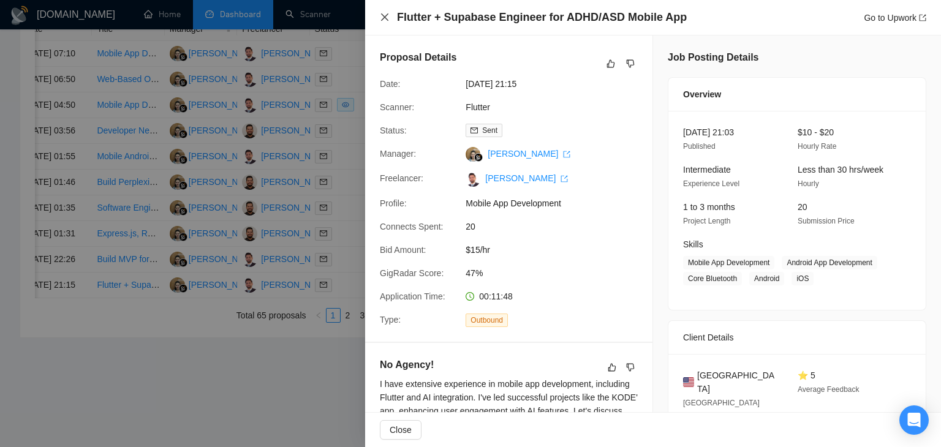
click at [385, 19] on icon "close" at bounding box center [385, 17] width 10 height 10
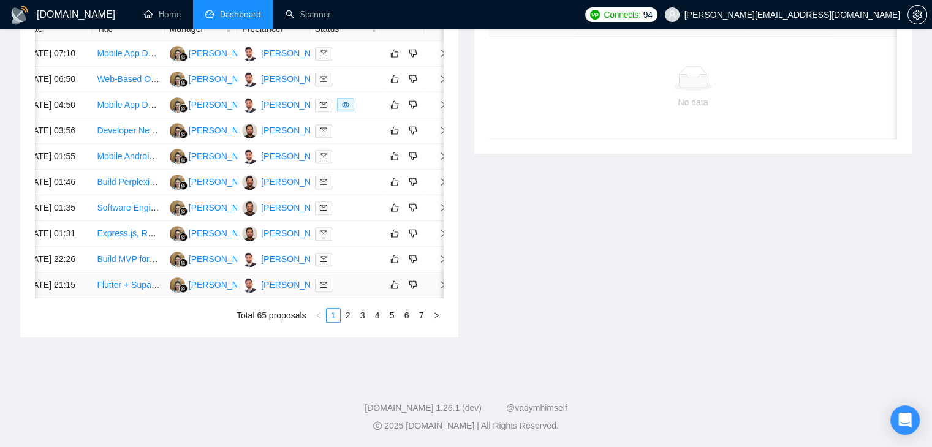
click at [432, 273] on td at bounding box center [436, 286] width 25 height 26
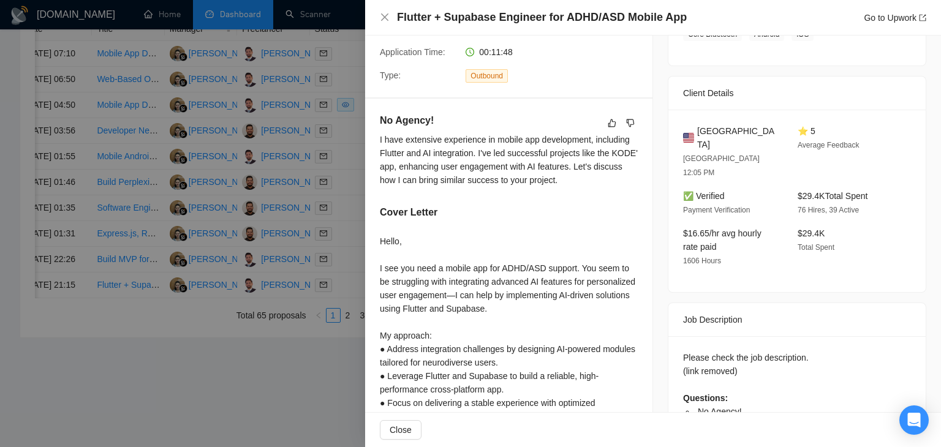
scroll to position [306, 0]
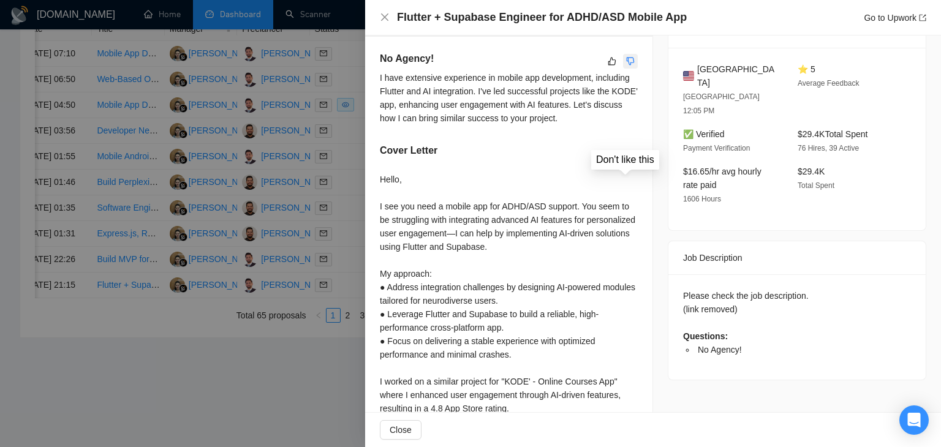
click at [629, 56] on button "button" at bounding box center [630, 61] width 15 height 15
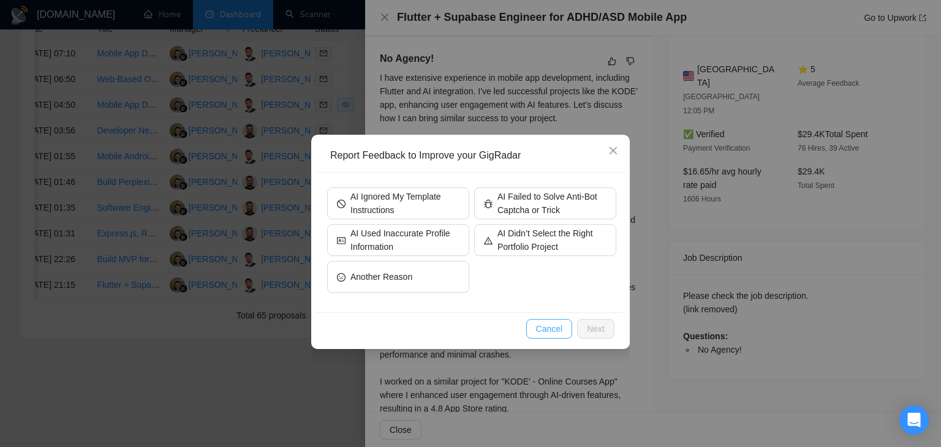
click at [543, 327] on span "Cancel" at bounding box center [549, 328] width 27 height 13
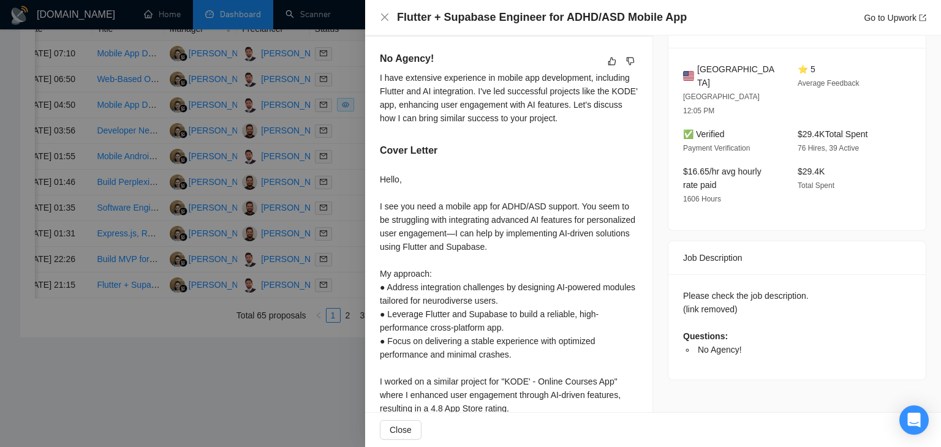
click at [379, 17] on div "Flutter + Supabase Engineer for ADHD/ASD Mobile App Go to Upwork" at bounding box center [653, 18] width 576 height 36
click at [382, 12] on icon "close" at bounding box center [385, 17] width 10 height 10
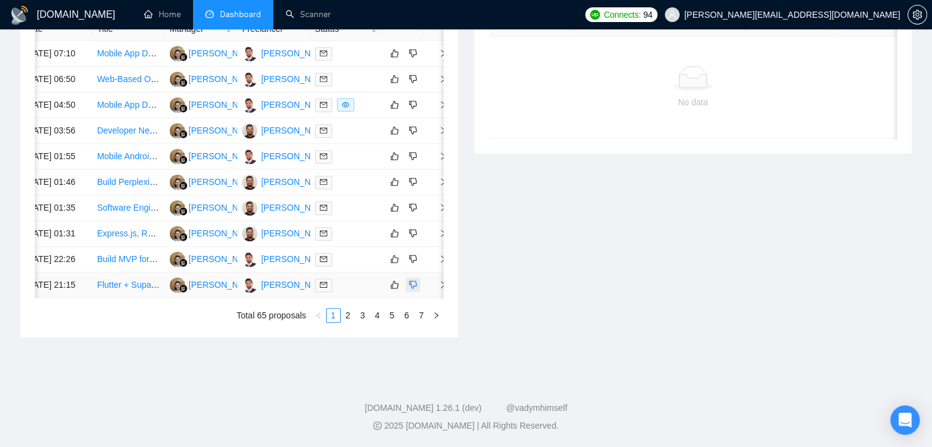
click at [415, 278] on button "button" at bounding box center [413, 285] width 15 height 15
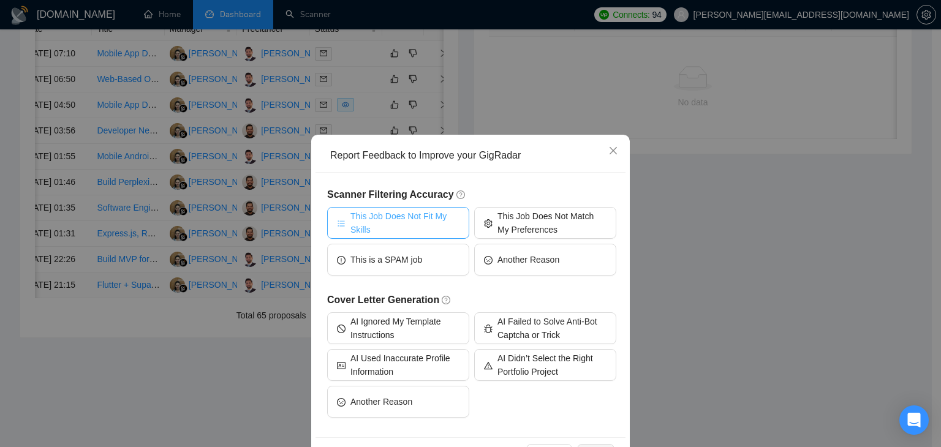
click at [418, 221] on span "This Job Does Not Fit My Skills" at bounding box center [405, 223] width 109 height 27
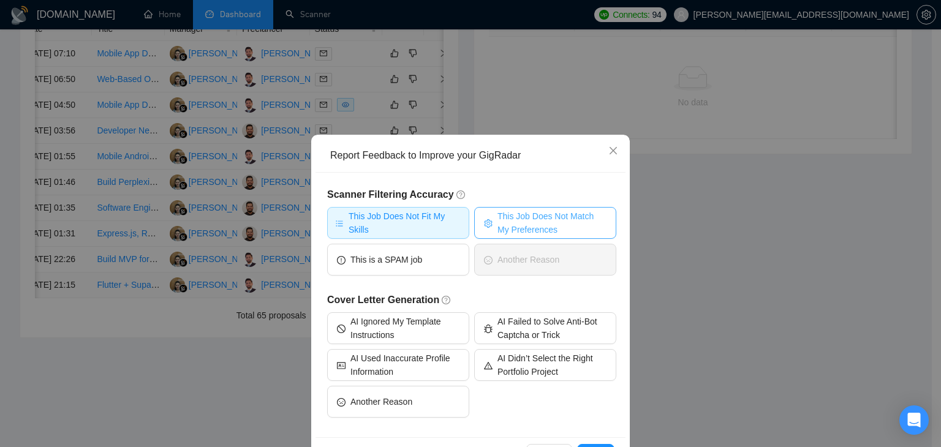
click at [492, 218] on button "This Job Does Not Match My Preferences" at bounding box center [545, 223] width 142 height 32
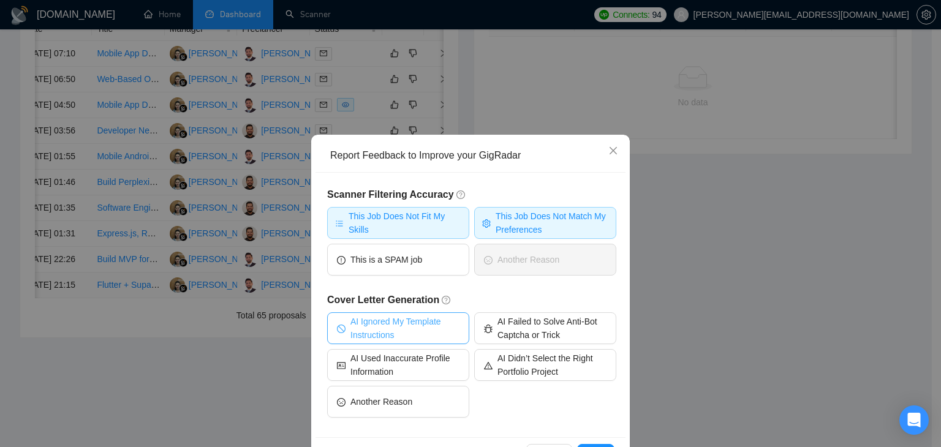
click at [427, 334] on span "AI Ignored My Template Instructions" at bounding box center [405, 328] width 109 height 27
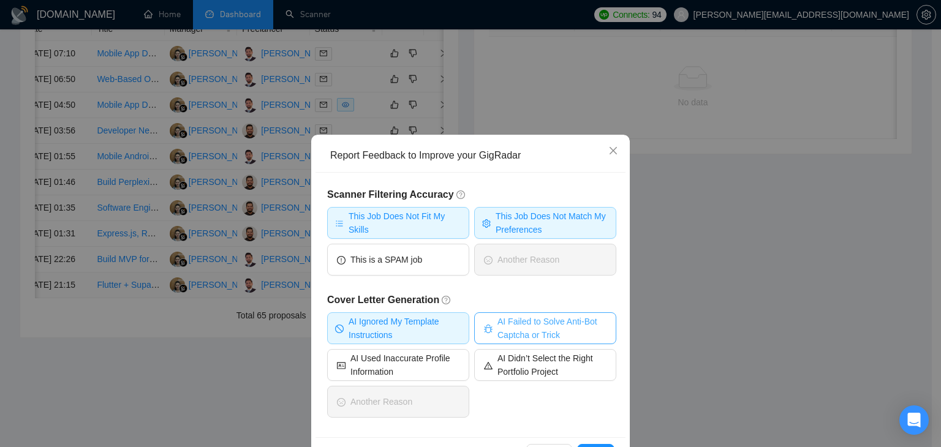
click at [507, 327] on span "AI Failed to Solve Anti-Bot Captcha or Trick" at bounding box center [552, 328] width 109 height 27
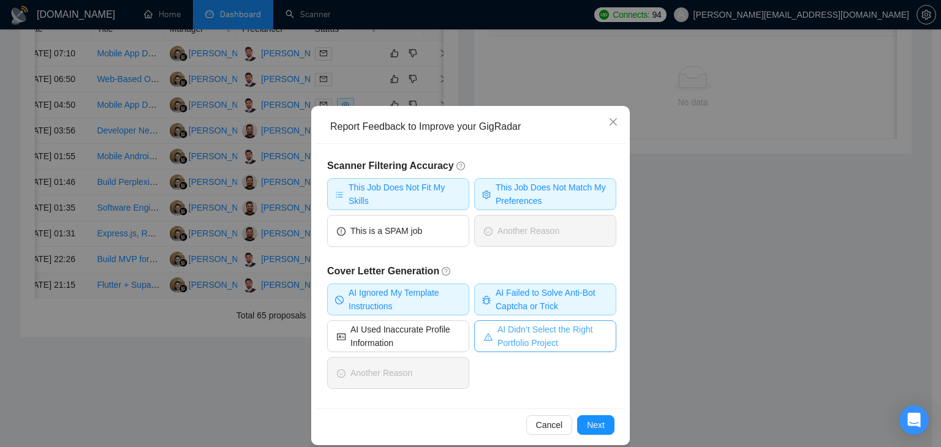
scroll to position [42, 0]
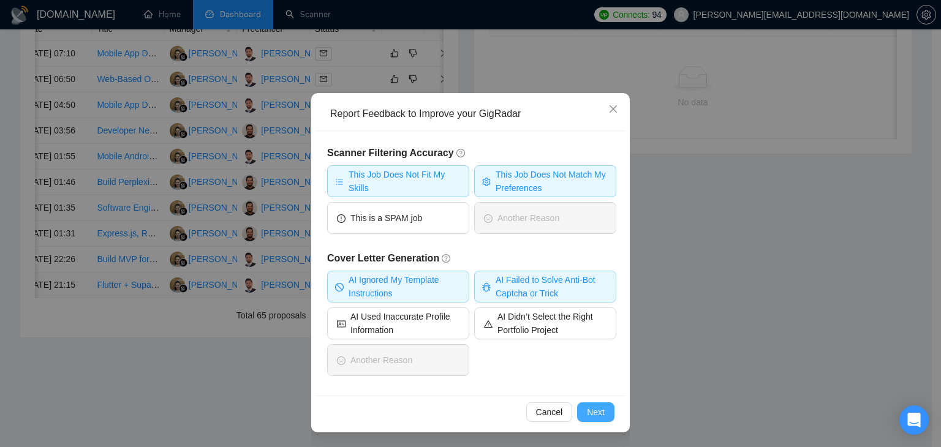
click at [587, 409] on span "Next" at bounding box center [596, 412] width 18 height 13
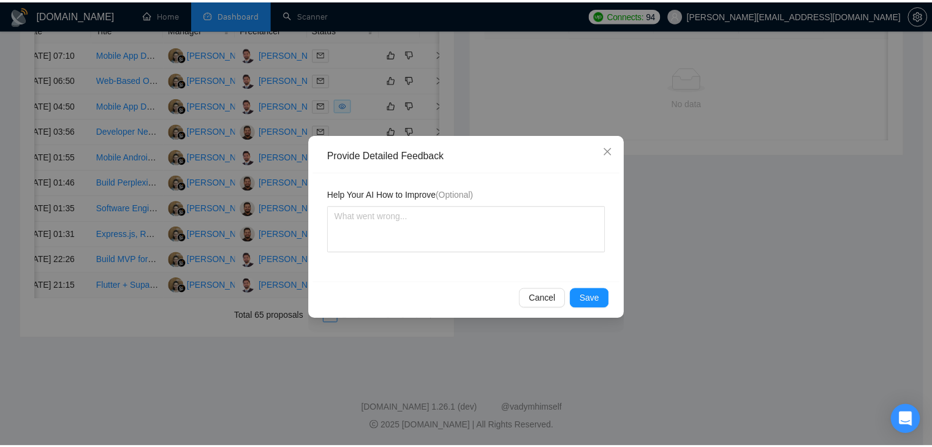
scroll to position [0, 0]
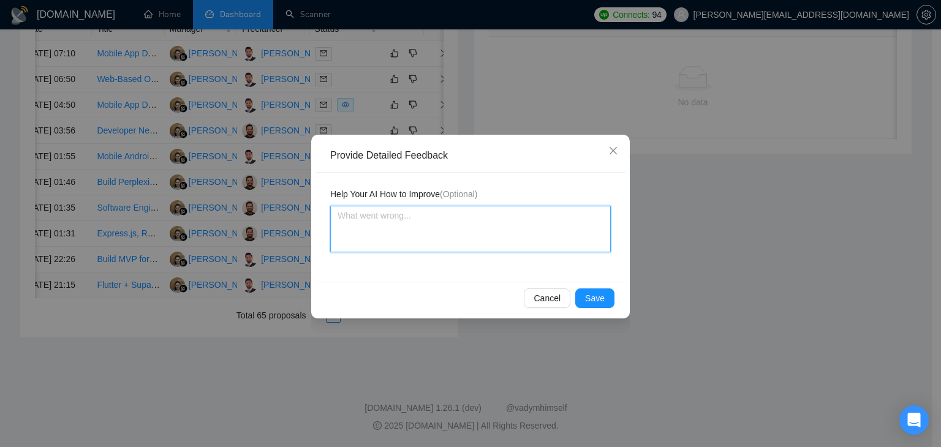
click at [409, 226] on textarea at bounding box center [470, 229] width 281 height 47
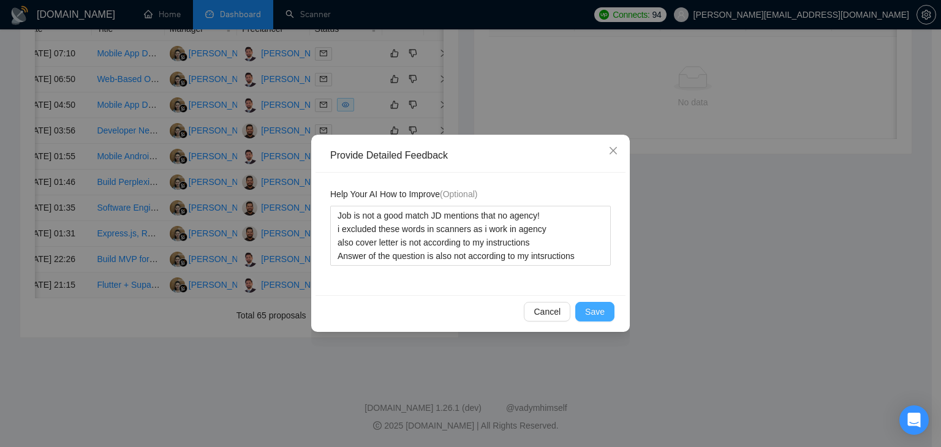
click at [605, 311] on button "Save" at bounding box center [594, 312] width 39 height 20
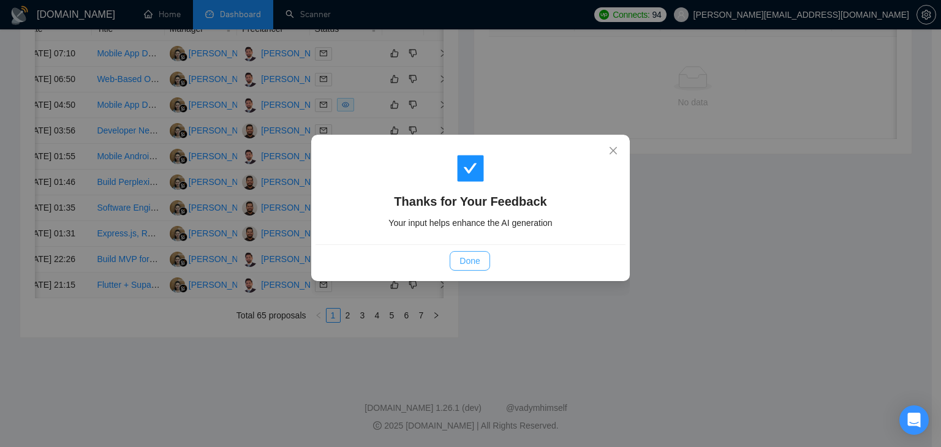
click at [480, 270] on button "Done" at bounding box center [470, 261] width 40 height 20
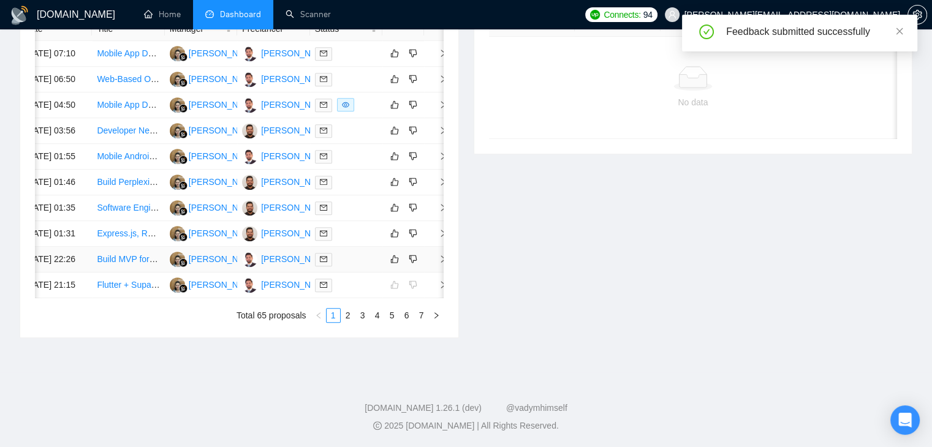
click at [440, 255] on icon "right" at bounding box center [443, 259] width 9 height 9
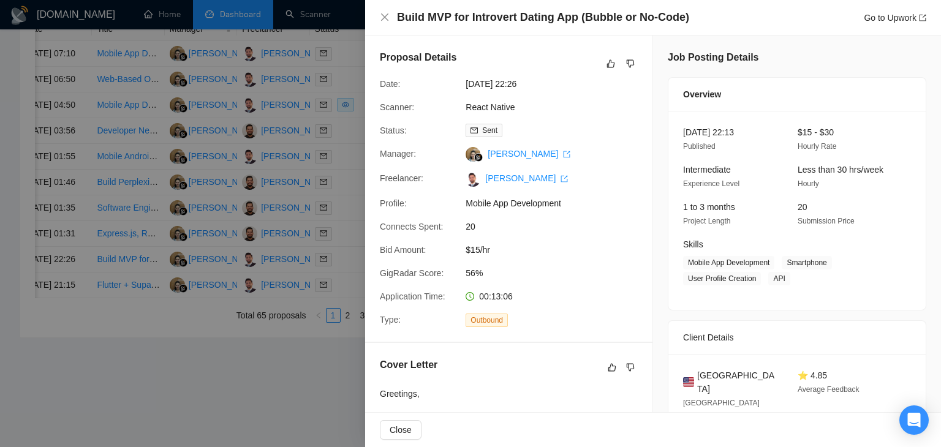
drag, startPoint x: 680, startPoint y: 21, endPoint x: 659, endPoint y: 21, distance: 20.8
click at [681, 21] on h4 "Build MVP for Introvert Dating App (Bubble or No-Code)" at bounding box center [543, 17] width 292 height 15
drag, startPoint x: 544, startPoint y: 23, endPoint x: 463, endPoint y: 22, distance: 80.3
click at [463, 22] on h4 "Build MVP for Introvert Dating App (Bubble or No-Code)" at bounding box center [543, 17] width 292 height 15
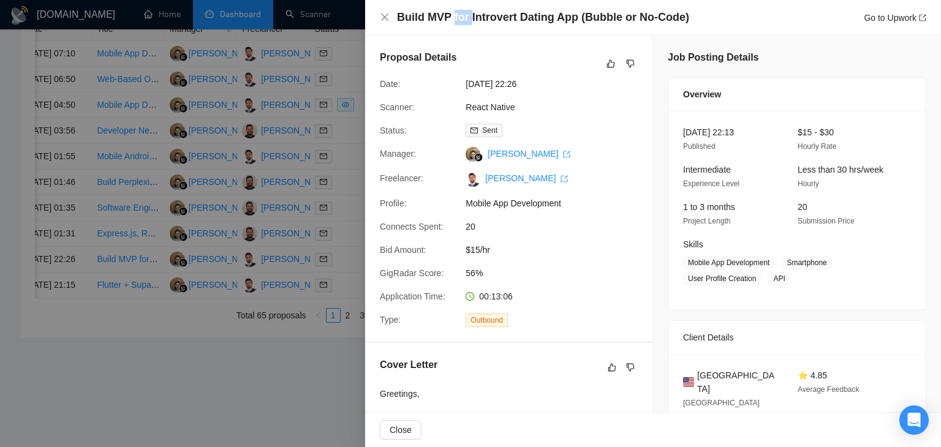
click at [463, 22] on h4 "Build MVP for Introvert Dating App (Bubble or No-Code)" at bounding box center [543, 17] width 292 height 15
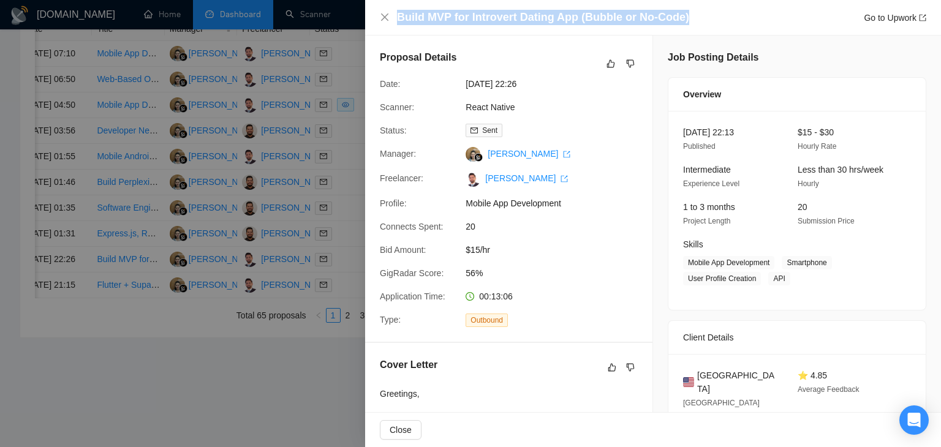
click at [463, 22] on h4 "Build MVP for Introvert Dating App (Bubble or No-Code)" at bounding box center [543, 17] width 292 height 15
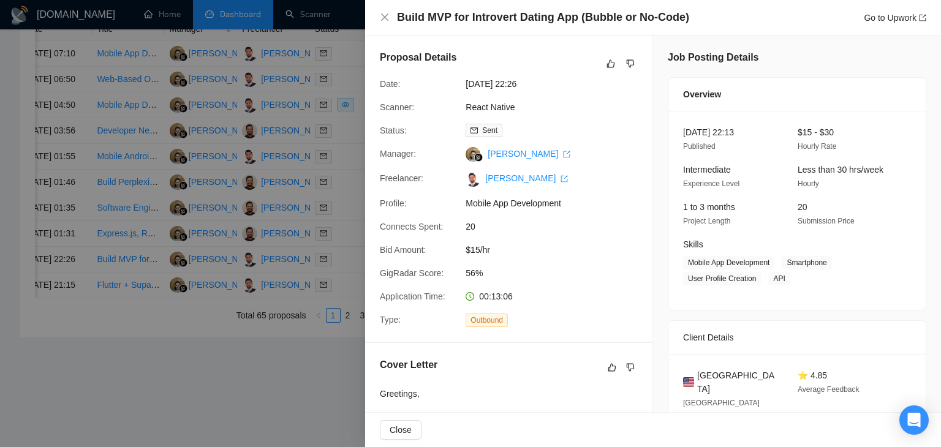
click at [557, 23] on h4 "Build MVP for Introvert Dating App (Bubble or No-Code)" at bounding box center [543, 17] width 292 height 15
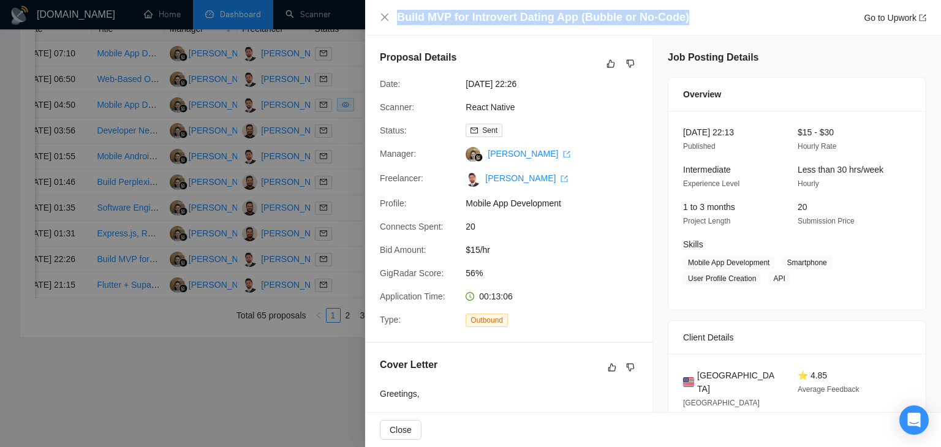
click at [557, 23] on h4 "Build MVP for Introvert Dating App (Bubble or No-Code)" at bounding box center [543, 17] width 292 height 15
click at [544, 21] on h4 "Build MVP for Introvert Dating App (Bubble or No-Code)" at bounding box center [543, 17] width 292 height 15
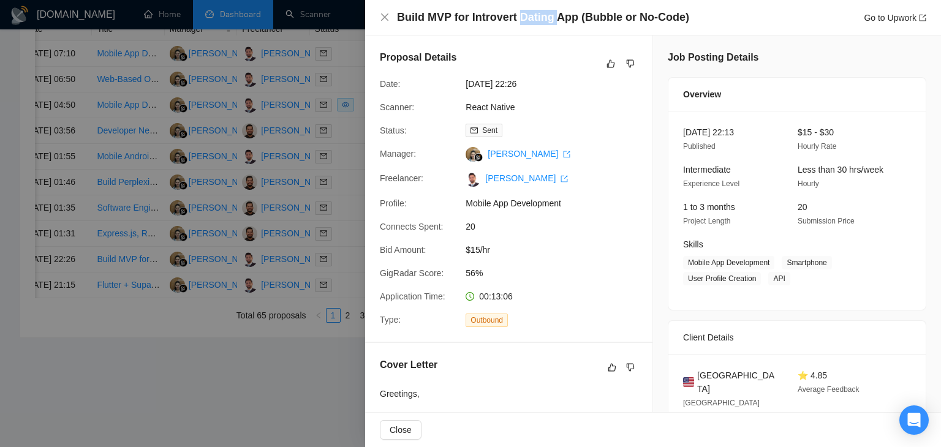
click at [544, 21] on h4 "Build MVP for Introvert Dating App (Bubble or No-Code)" at bounding box center [543, 17] width 292 height 15
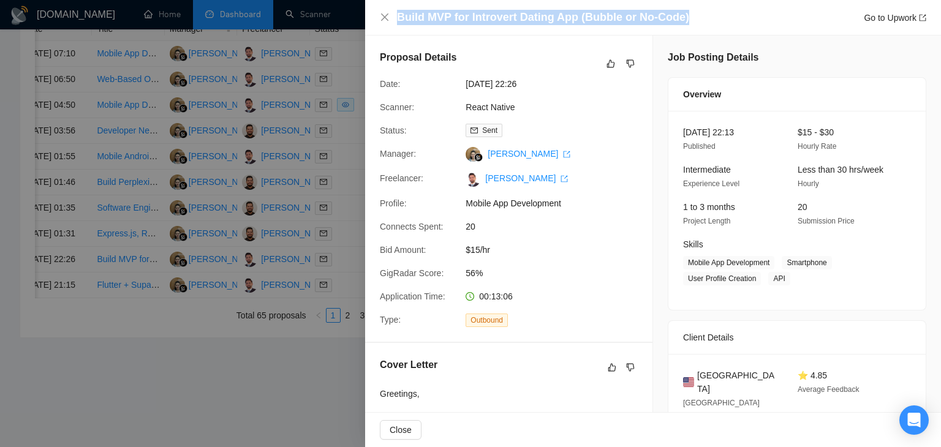
click at [544, 21] on h4 "Build MVP for Introvert Dating App (Bubble or No-Code)" at bounding box center [543, 17] width 292 height 15
click at [512, 20] on h4 "Build MVP for Introvert Dating App (Bubble or No-Code)" at bounding box center [543, 17] width 292 height 15
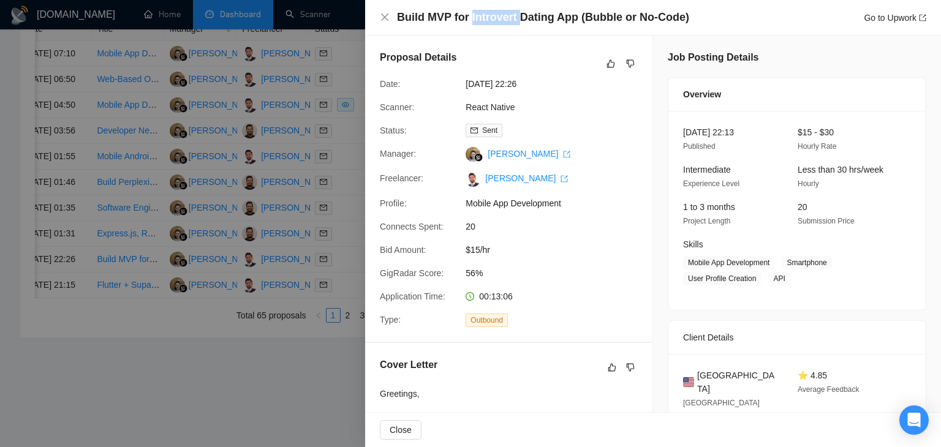
click at [512, 20] on h4 "Build MVP for Introvert Dating App (Bubble or No-Code)" at bounding box center [543, 17] width 292 height 15
click at [534, 16] on h4 "Build MVP for Introvert Dating App (Bubble or No-Code)" at bounding box center [543, 17] width 292 height 15
click at [490, 21] on h4 "Build MVP for Introvert Dating App (Bubble or No-Code)" at bounding box center [543, 17] width 292 height 15
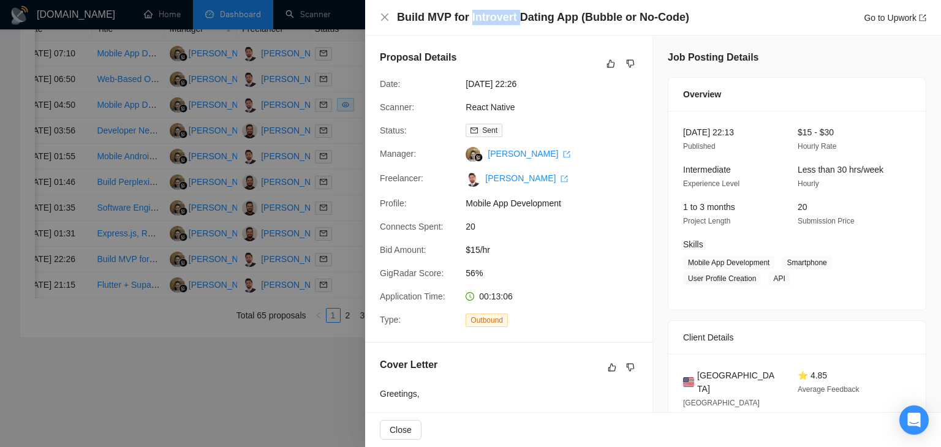
click at [498, 20] on h4 "Build MVP for Introvert Dating App (Bubble or No-Code)" at bounding box center [543, 17] width 292 height 15
drag, startPoint x: 515, startPoint y: 18, endPoint x: 558, endPoint y: 20, distance: 43.5
click at [558, 20] on h4 "Build MVP for Introvert Dating App (Bubble or No-Code)" at bounding box center [543, 17] width 292 height 15
click at [539, 26] on div "Build MVP for Introvert Dating App (Bubble or No-Code) Go to Upwork" at bounding box center [653, 18] width 576 height 36
drag, startPoint x: 516, startPoint y: 21, endPoint x: 564, endPoint y: 20, distance: 48.4
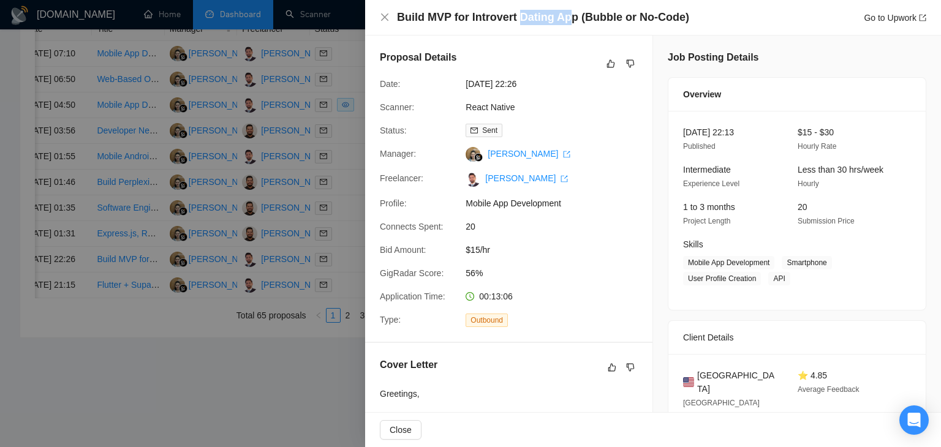
click at [564, 20] on h4 "Build MVP for Introvert Dating App (Bubble or No-Code)" at bounding box center [543, 17] width 292 height 15
click at [548, 20] on h4 "Build MVP for Introvert Dating App (Bubble or No-Code)" at bounding box center [543, 17] width 292 height 15
click at [534, 18] on h4 "Build MVP for Introvert Dating App (Bubble or No-Code)" at bounding box center [543, 17] width 292 height 15
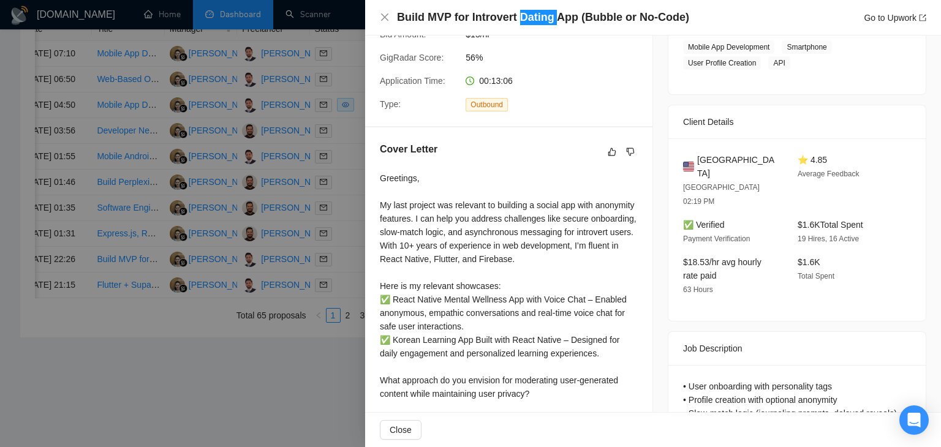
scroll to position [245, 0]
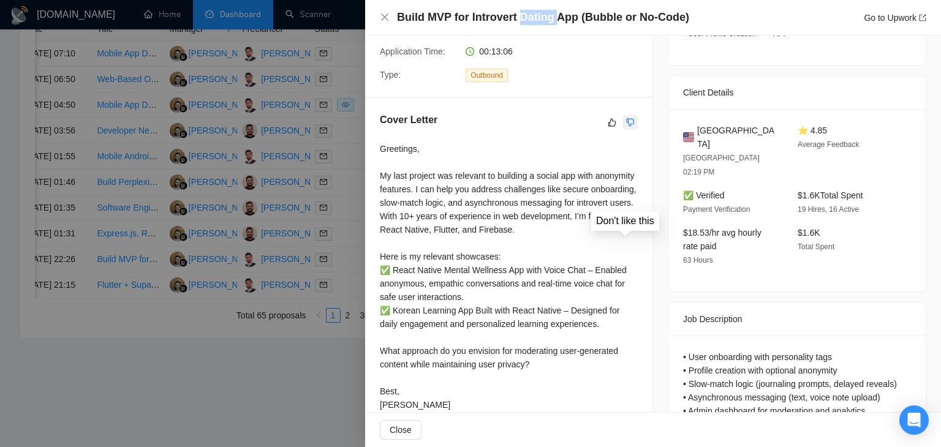
click at [626, 123] on icon "dislike" at bounding box center [630, 123] width 9 height 10
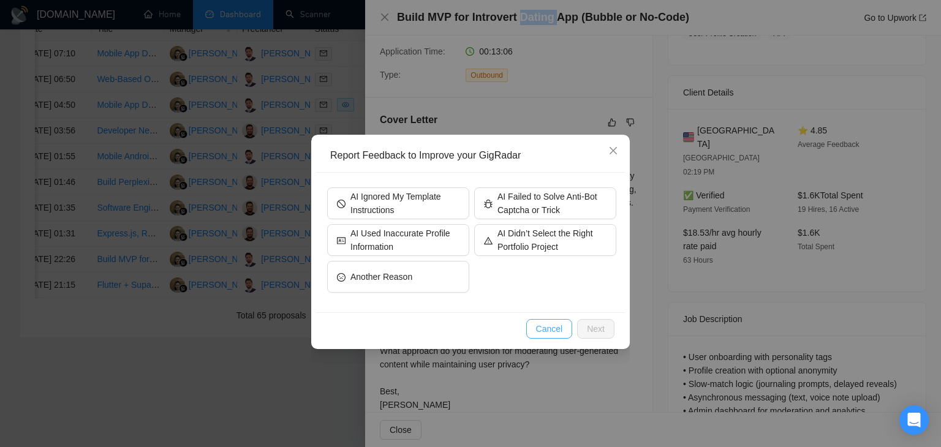
click at [552, 327] on span "Cancel" at bounding box center [549, 328] width 27 height 13
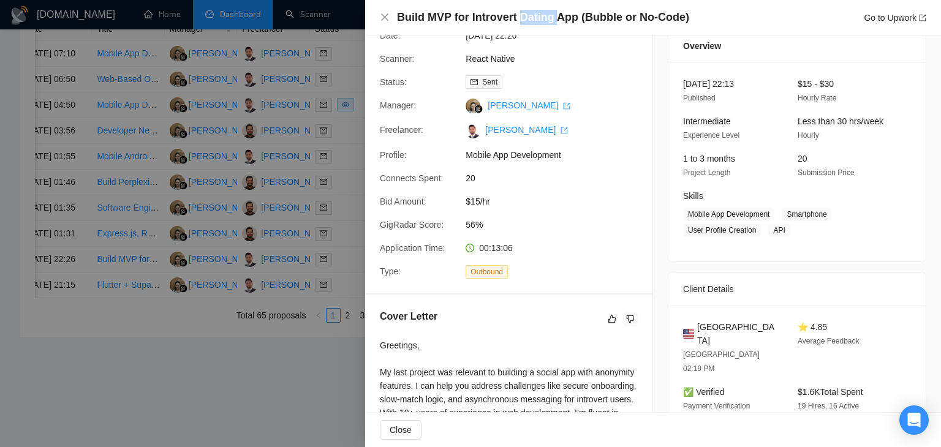
scroll to position [0, 0]
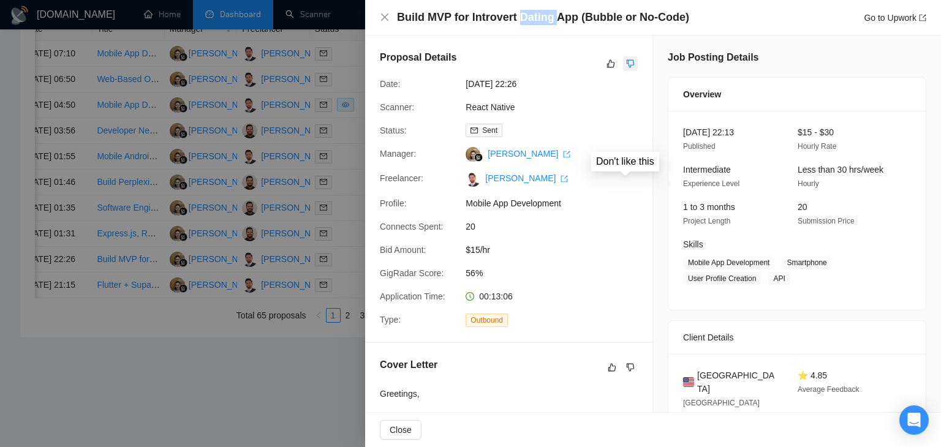
click at [627, 64] on icon "dislike" at bounding box center [630, 64] width 9 height 10
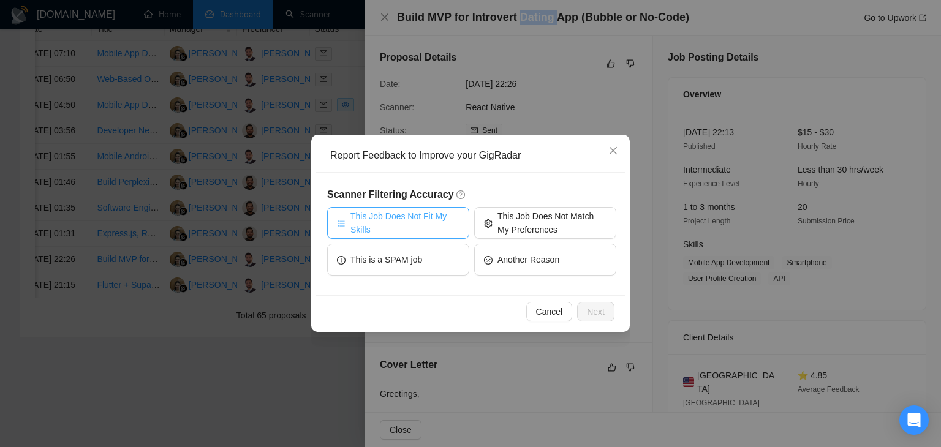
click at [424, 223] on span "This Job Does Not Fit My Skills" at bounding box center [405, 223] width 109 height 27
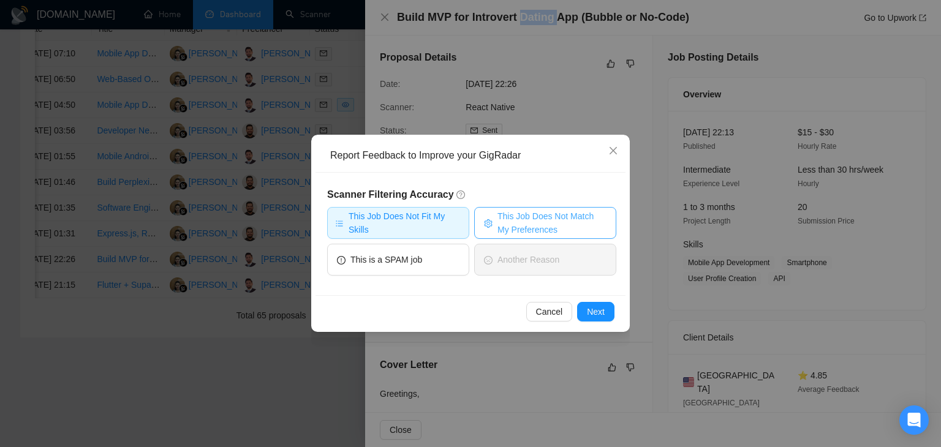
click at [526, 229] on span "This Job Does Not Match My Preferences" at bounding box center [552, 223] width 109 height 27
click at [591, 324] on div "Cancel Next" at bounding box center [471, 311] width 310 height 32
click at [585, 310] on button "Next" at bounding box center [595, 312] width 37 height 20
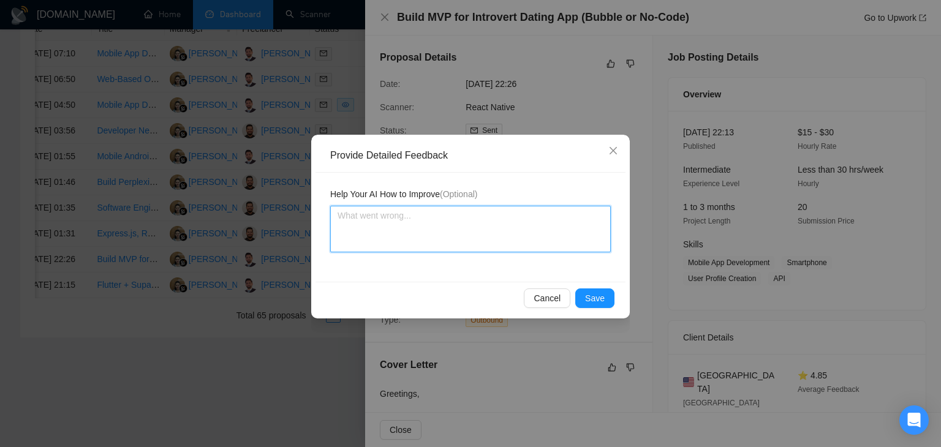
click at [468, 235] on textarea at bounding box center [470, 229] width 281 height 47
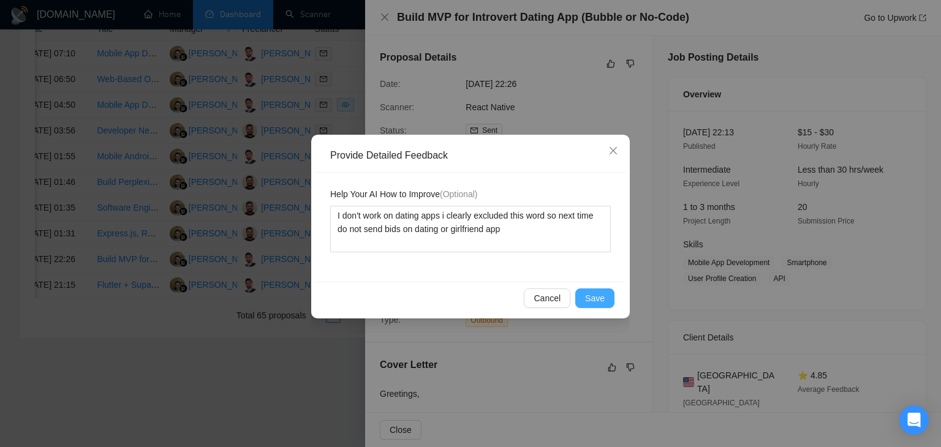
click at [591, 292] on span "Save" at bounding box center [595, 298] width 20 height 13
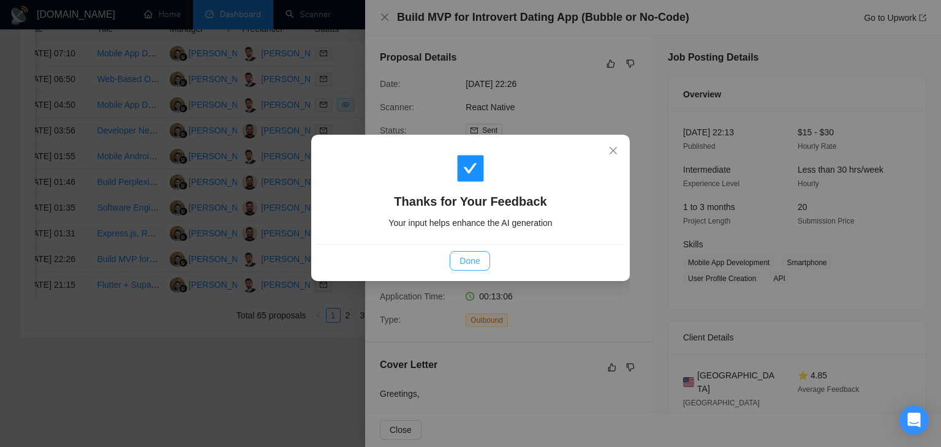
click at [454, 267] on button "Done" at bounding box center [470, 261] width 40 height 20
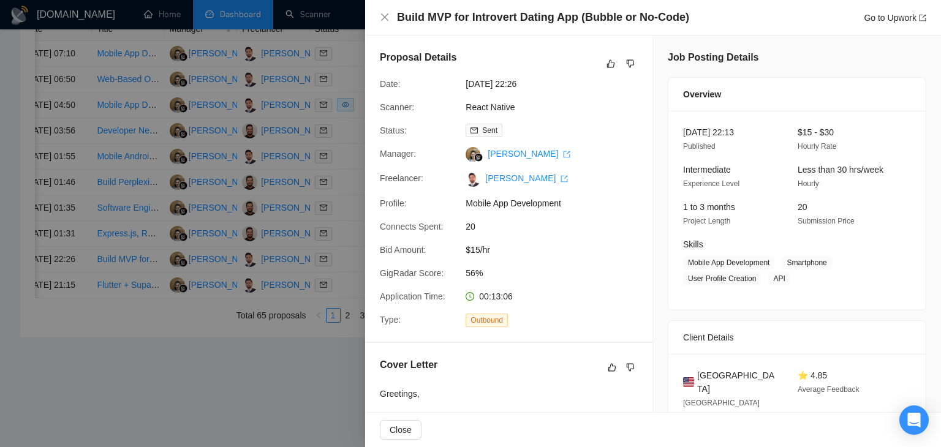
click at [382, 8] on div "Build MVP for Introvert Dating App (Bubble or No-Code) Go to Upwork" at bounding box center [653, 18] width 576 height 36
click at [382, 10] on div "Build MVP for Introvert Dating App (Bubble or No-Code) Go to Upwork" at bounding box center [653, 17] width 547 height 15
click at [385, 19] on icon "close" at bounding box center [385, 17] width 10 height 10
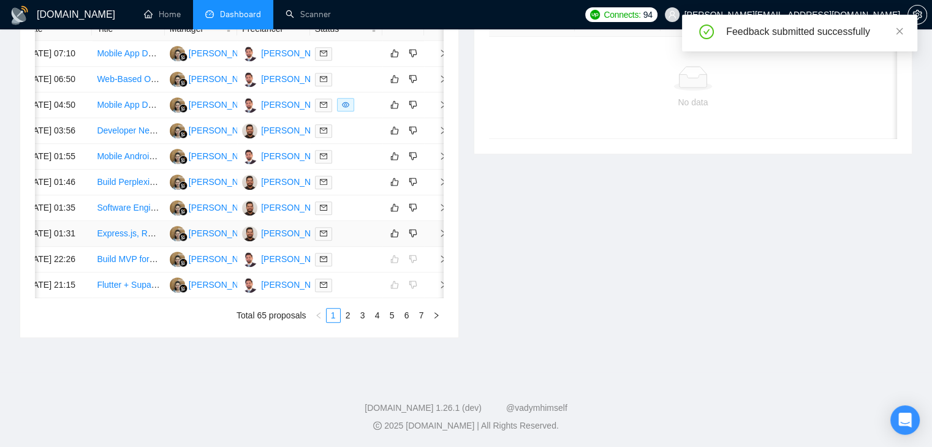
click at [435, 229] on span "right" at bounding box center [438, 233] width 18 height 9
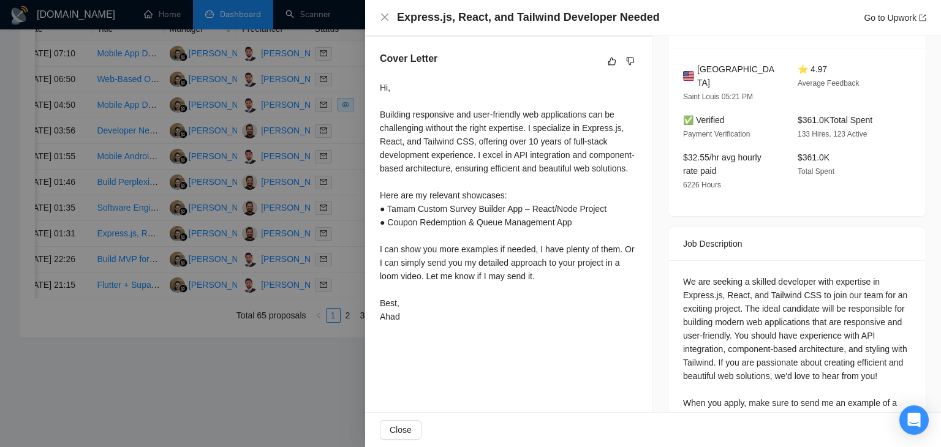
scroll to position [353, 0]
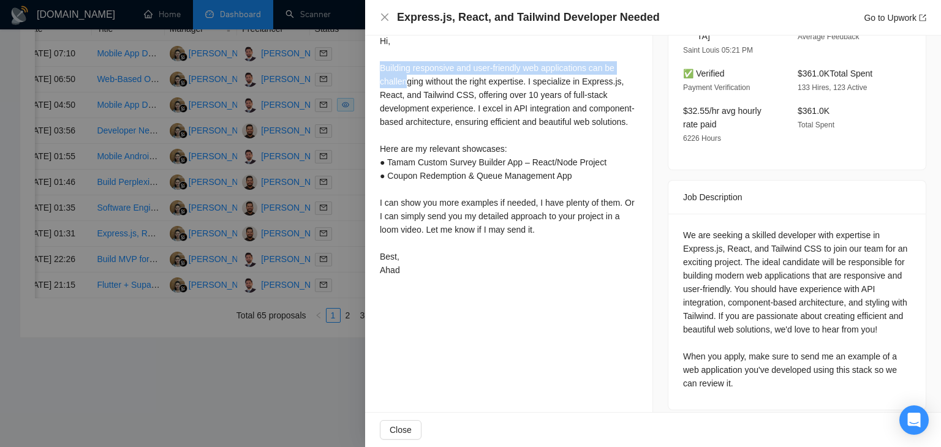
drag, startPoint x: 378, startPoint y: 67, endPoint x: 404, endPoint y: 84, distance: 32.0
click at [404, 84] on div "Cover Letter Hi, Building responsive and user-friendly web applications can be …" at bounding box center [508, 143] width 287 height 306
click at [403, 84] on div "Hi, Building responsive and user-friendly web applications can be challenging w…" at bounding box center [509, 155] width 258 height 243
click at [387, 72] on div "Hi, Building responsive and user-friendly web applications can be challenging w…" at bounding box center [509, 155] width 258 height 243
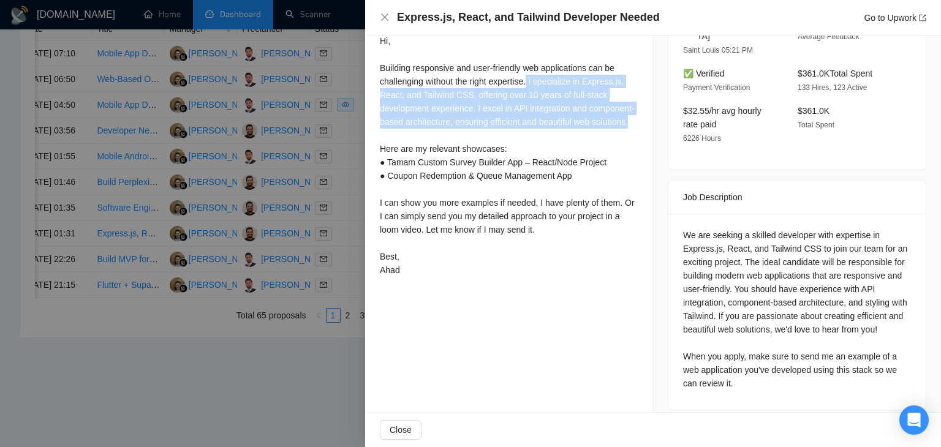
drag, startPoint x: 529, startPoint y: 82, endPoint x: 496, endPoint y: 136, distance: 63.8
click at [499, 137] on div "Hi, Building responsive and user-friendly web applications can be challenging w…" at bounding box center [509, 155] width 258 height 243
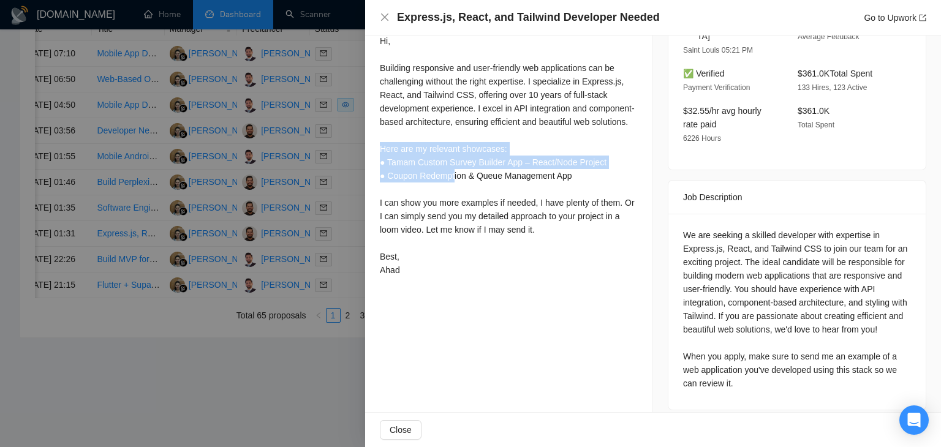
drag, startPoint x: 380, startPoint y: 163, endPoint x: 455, endPoint y: 192, distance: 80.3
click at [455, 192] on div "Hi, Building responsive and user-friendly web applications can be challenging w…" at bounding box center [509, 155] width 258 height 243
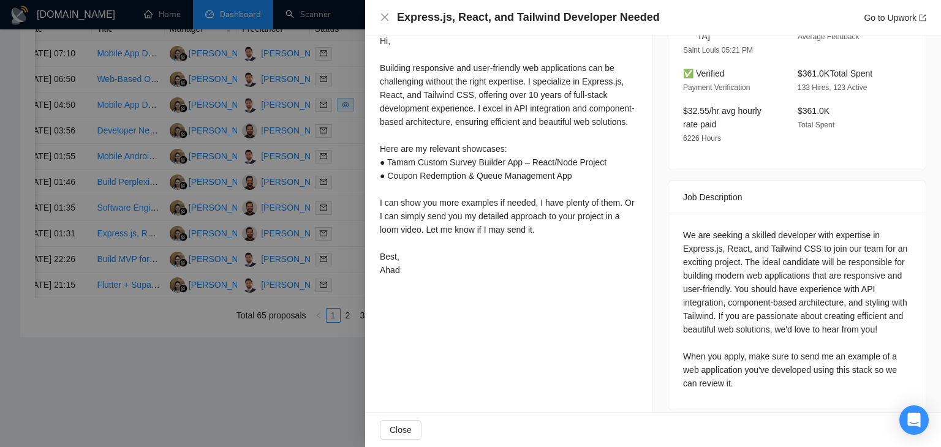
click at [472, 216] on div "Hi, Building responsive and user-friendly web applications can be challenging w…" at bounding box center [509, 155] width 258 height 243
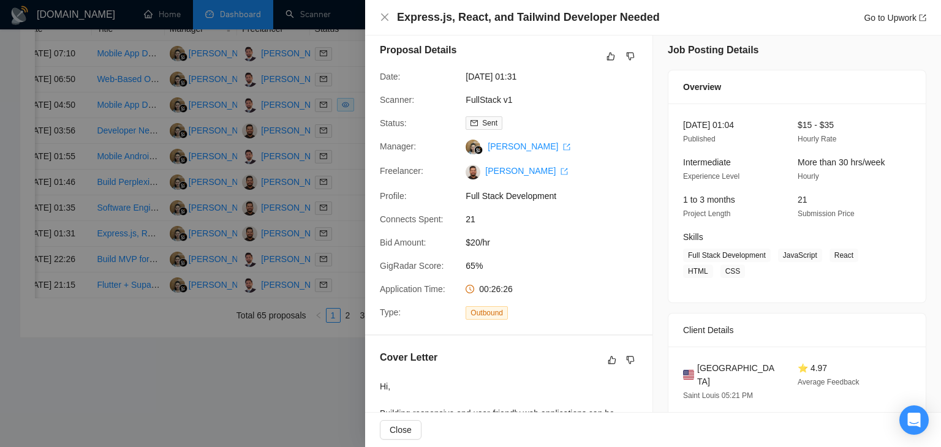
scroll to position [0, 0]
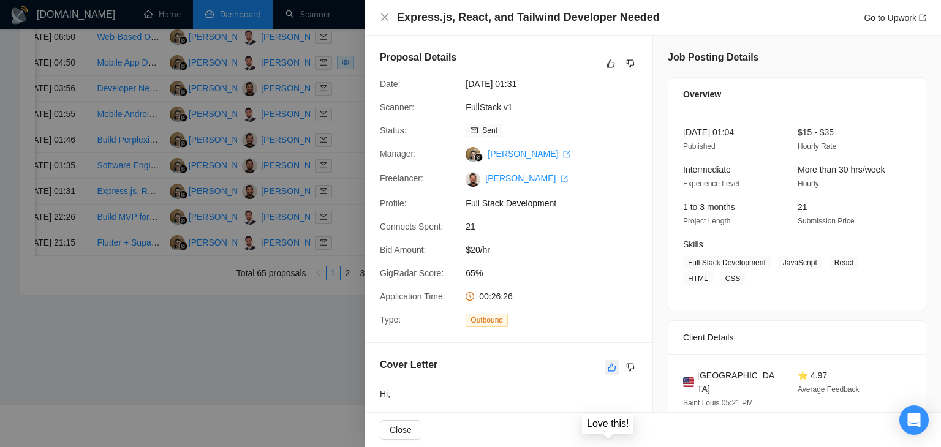
click at [610, 369] on icon "like" at bounding box center [612, 368] width 9 height 10
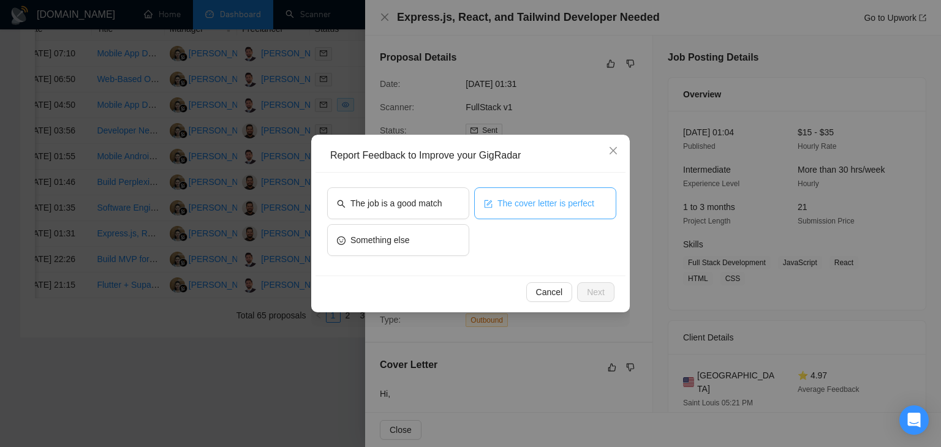
click at [520, 204] on span "The cover letter is perfect" at bounding box center [546, 203] width 97 height 13
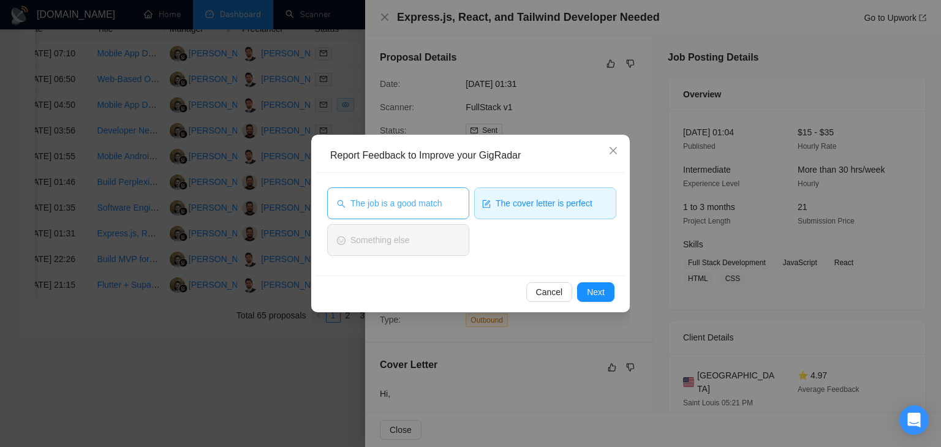
click at [399, 207] on span "The job is a good match" at bounding box center [396, 203] width 91 height 13
click at [591, 289] on span "Next" at bounding box center [596, 292] width 18 height 13
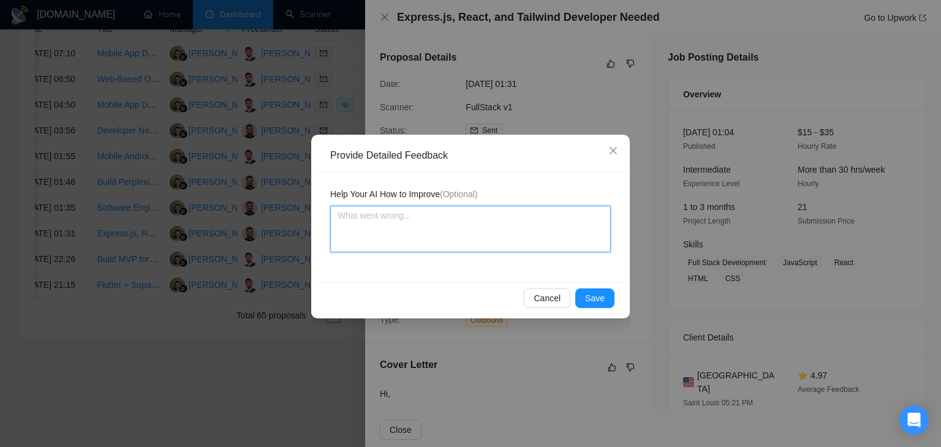
click at [427, 241] on textarea at bounding box center [470, 229] width 281 height 47
paste textarea ""Dating","
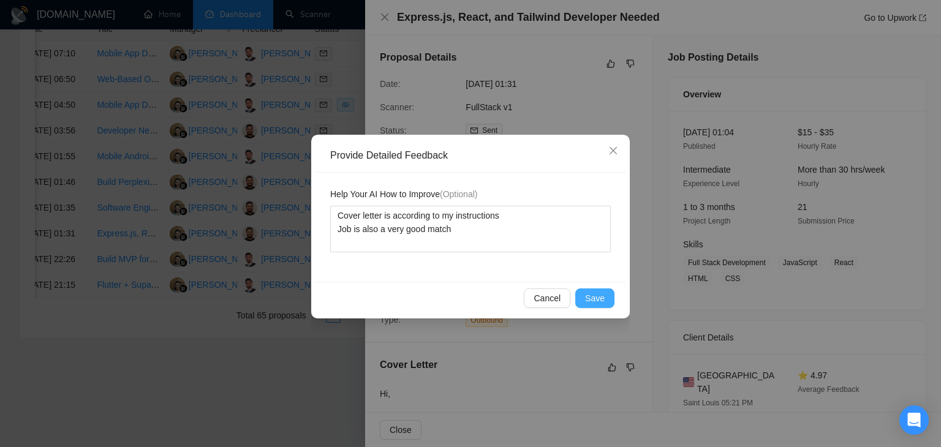
click at [599, 299] on span "Save" at bounding box center [595, 298] width 20 height 13
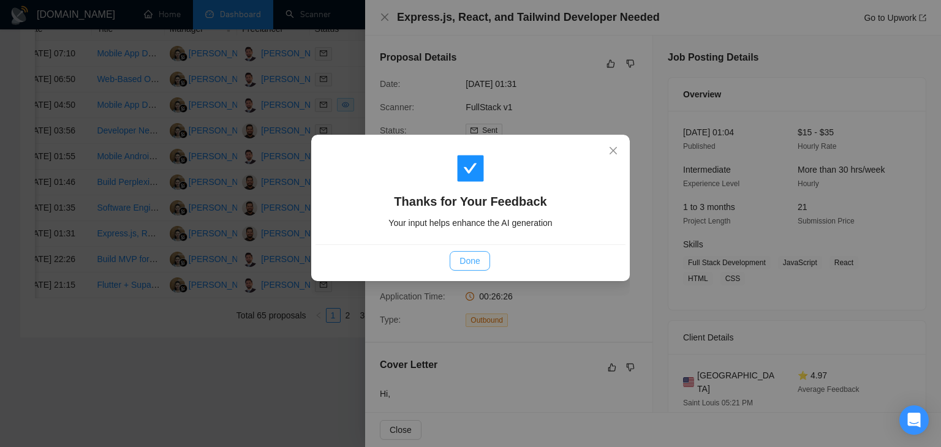
click at [458, 265] on button "Done" at bounding box center [470, 261] width 40 height 20
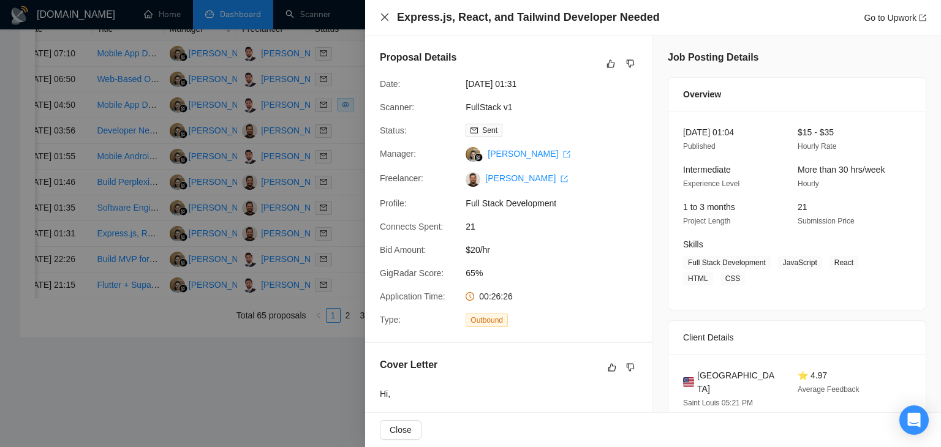
click at [385, 20] on icon "close" at bounding box center [385, 17] width 10 height 10
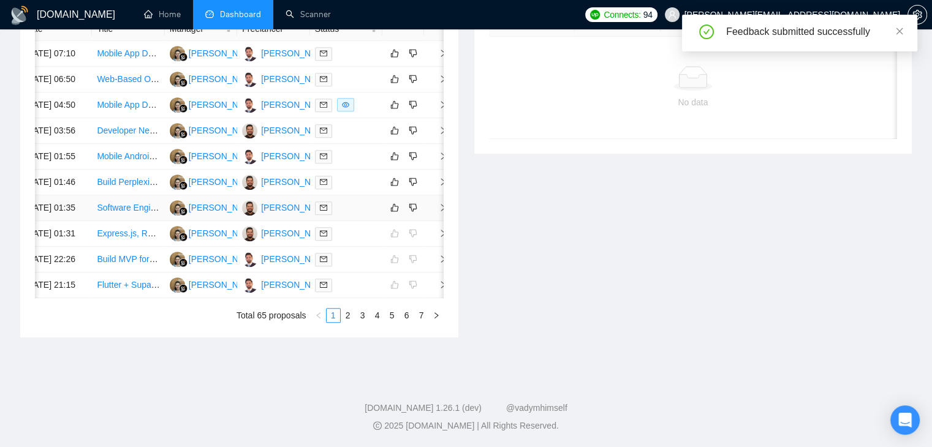
click at [434, 203] on span "right" at bounding box center [438, 207] width 18 height 9
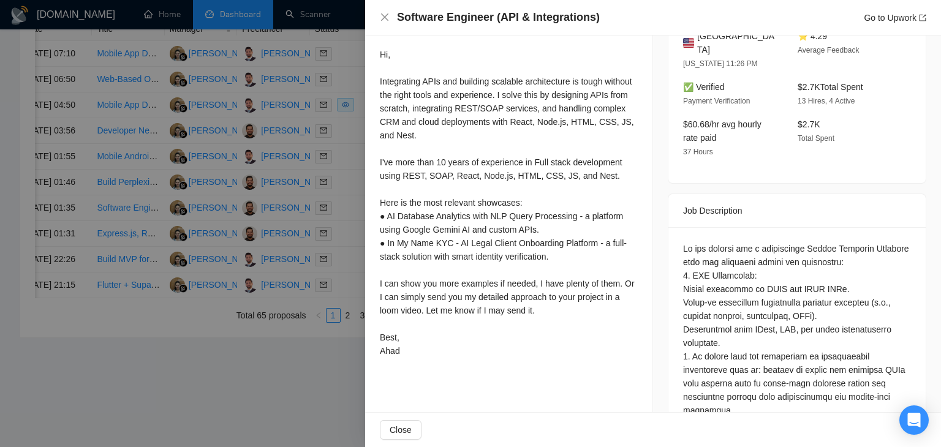
scroll to position [368, 0]
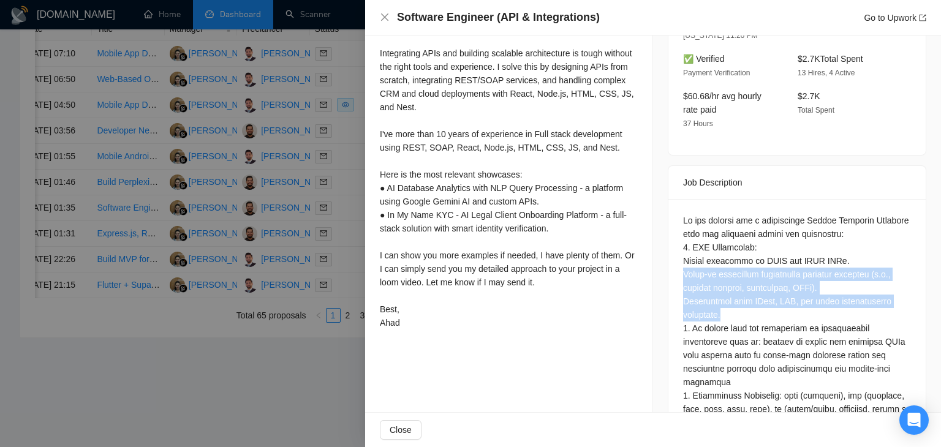
drag, startPoint x: 678, startPoint y: 260, endPoint x: 892, endPoint y: 297, distance: 217.0
click at [892, 297] on div at bounding box center [797, 450] width 228 height 472
click at [734, 299] on div at bounding box center [797, 450] width 228 height 472
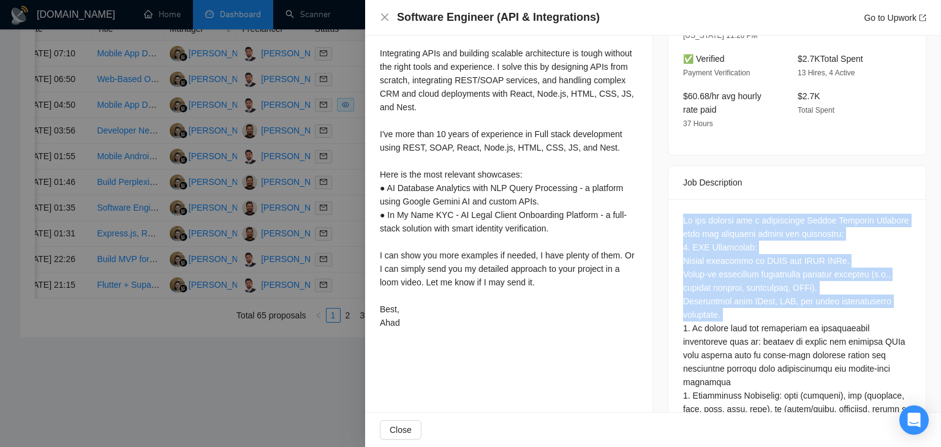
drag, startPoint x: 734, startPoint y: 299, endPoint x: 669, endPoint y: 209, distance: 110.7
click at [669, 209] on div at bounding box center [797, 452] width 257 height 506
click at [669, 212] on div at bounding box center [797, 452] width 257 height 506
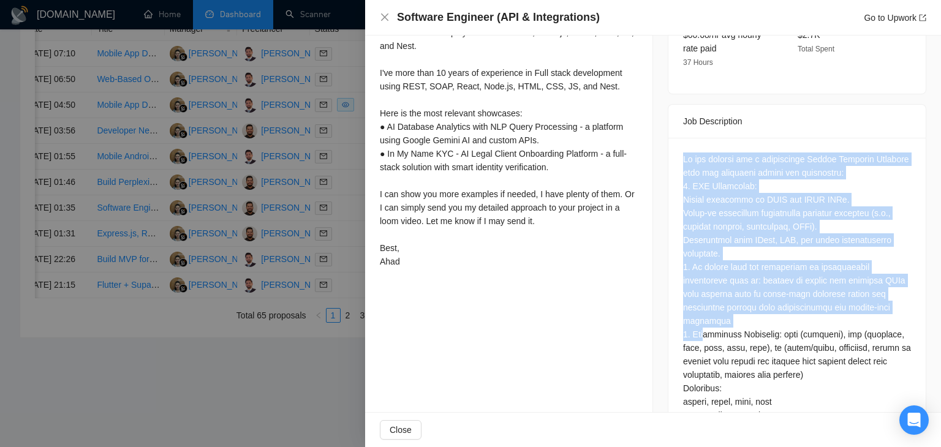
drag, startPoint x: 677, startPoint y: 195, endPoint x: 736, endPoint y: 334, distance: 150.5
click at [717, 324] on div at bounding box center [797, 391] width 257 height 506
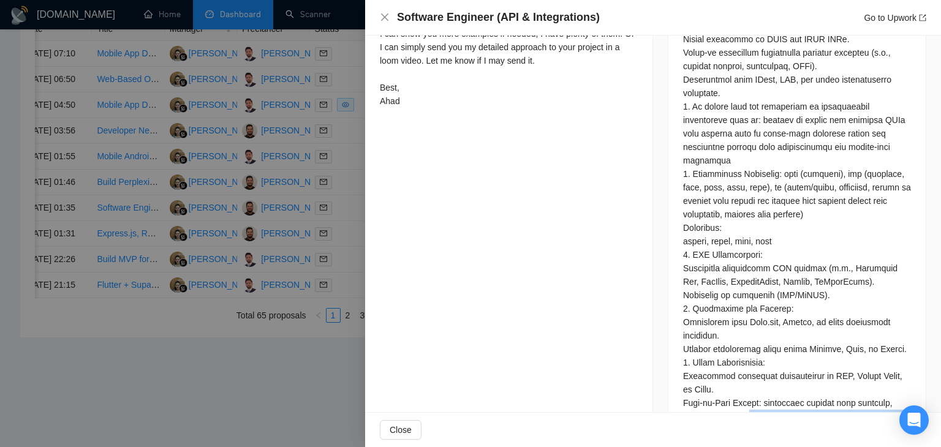
drag, startPoint x: 778, startPoint y: 412, endPoint x: 747, endPoint y: 406, distance: 31.8
click at [747, 406] on div "Software Engineer (API & Integrations) Go to Upwork Proposal Details Date: 25 S…" at bounding box center [653, 223] width 576 height 447
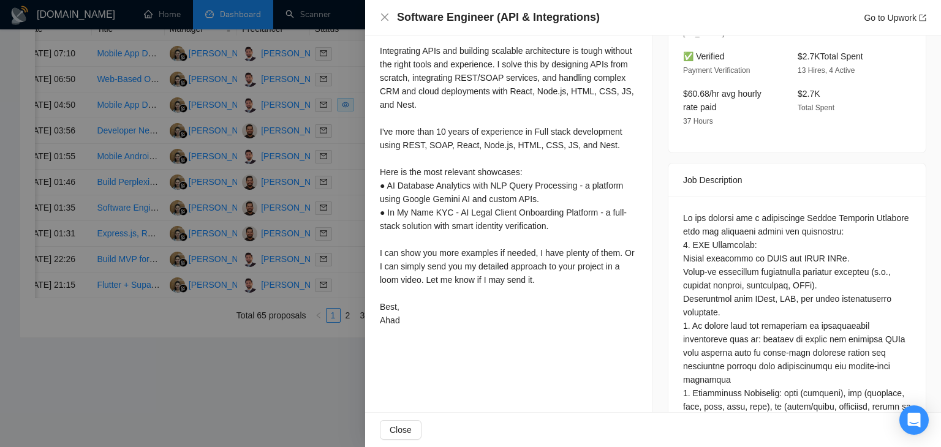
scroll to position [309, 0]
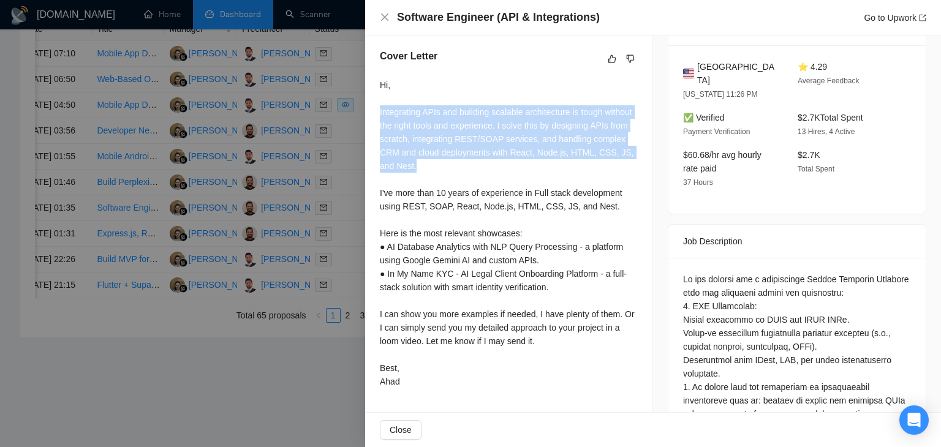
drag, startPoint x: 391, startPoint y: 111, endPoint x: 489, endPoint y: 170, distance: 114.3
click at [489, 170] on div "Cover Letter Hi, Integrating APIs and building scalable architecture is tough w…" at bounding box center [508, 221] width 287 height 374
click at [466, 173] on div "Hi, Integrating APIs and building scalable architecture is tough without the ri…" at bounding box center [509, 233] width 258 height 310
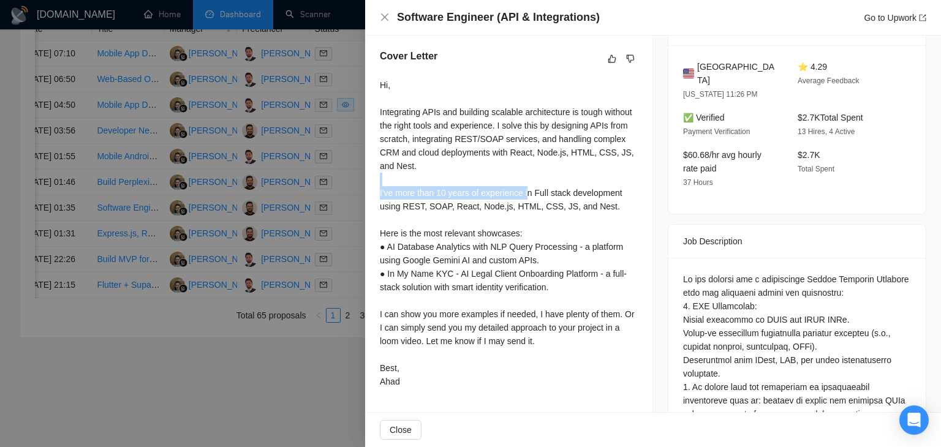
drag, startPoint x: 368, startPoint y: 186, endPoint x: 525, endPoint y: 191, distance: 157.0
click at [525, 191] on div "Cover Letter Hi, Integrating APIs and building scalable architecture is tough w…" at bounding box center [508, 221] width 287 height 374
click at [392, 195] on div "Hi, Integrating APIs and building scalable architecture is tough without the ri…" at bounding box center [509, 233] width 258 height 310
click at [375, 193] on div "Cover Letter Hi, Integrating APIs and building scalable architecture is tough w…" at bounding box center [508, 221] width 287 height 374
drag, startPoint x: 376, startPoint y: 192, endPoint x: 612, endPoint y: 220, distance: 236.9
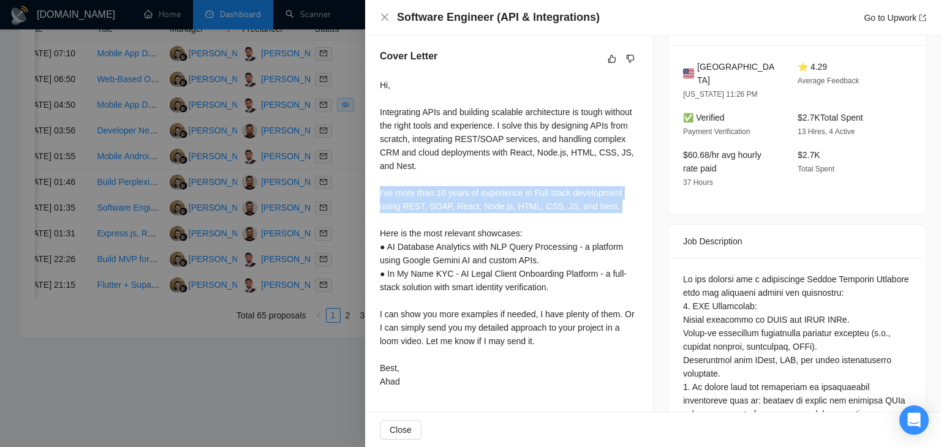
click at [612, 220] on div "Cover Letter Hi, Integrating APIs and building scalable architecture is tough w…" at bounding box center [508, 221] width 287 height 374
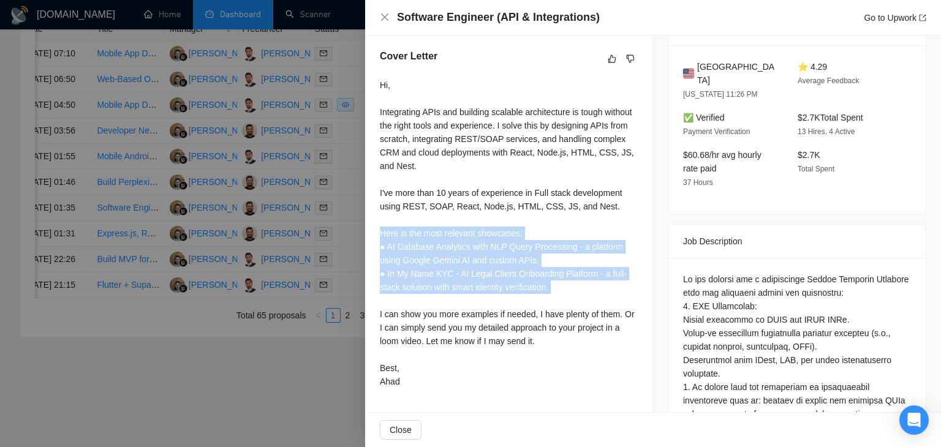
drag, startPoint x: 378, startPoint y: 233, endPoint x: 576, endPoint y: 305, distance: 210.5
click at [576, 305] on div "Cover Letter Hi, Integrating APIs and building scalable architecture is tough w…" at bounding box center [508, 221] width 287 height 374
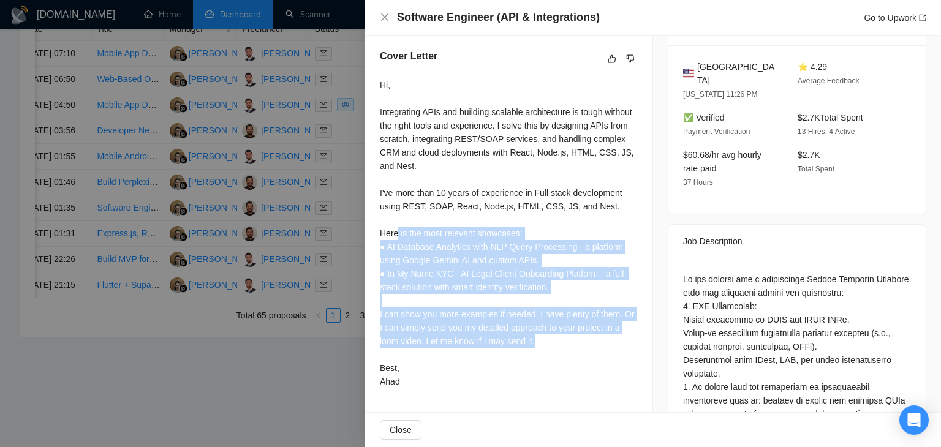
drag, startPoint x: 566, startPoint y: 346, endPoint x: 397, endPoint y: 230, distance: 204.5
click at [397, 230] on div "Hi, Integrating APIs and building scalable architecture is tough without the ri…" at bounding box center [509, 233] width 258 height 310
click at [451, 271] on div "Hi, Integrating APIs and building scalable architecture is tough without the ri…" at bounding box center [509, 233] width 258 height 310
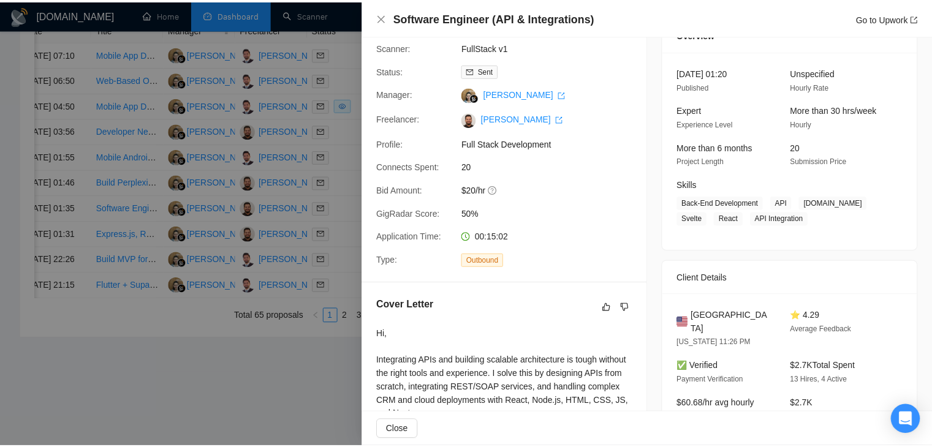
scroll to position [0, 0]
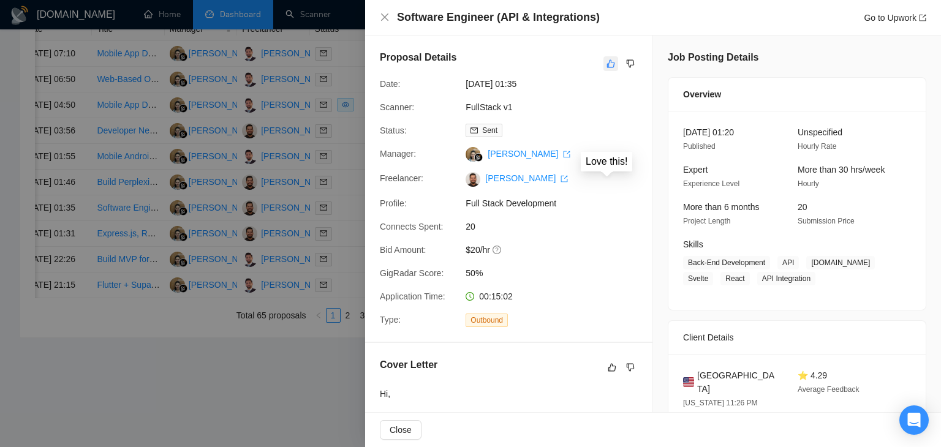
click at [607, 63] on icon "like" at bounding box center [611, 64] width 9 height 10
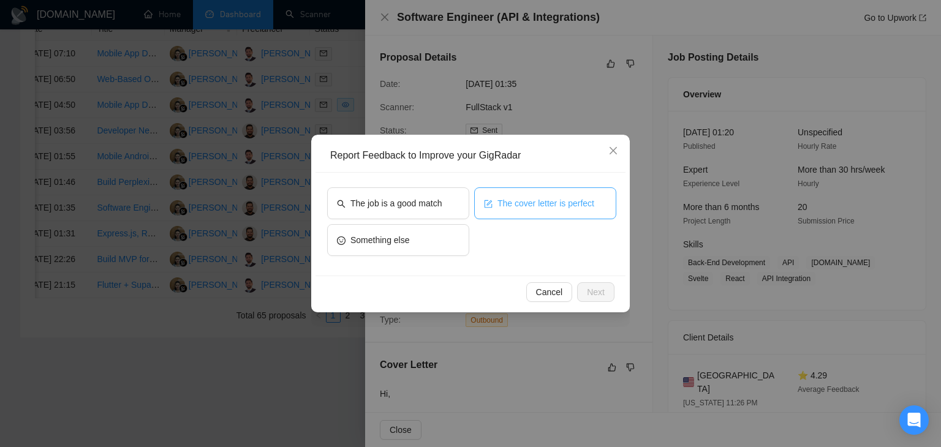
click at [498, 203] on span "The cover letter is perfect" at bounding box center [546, 203] width 97 height 13
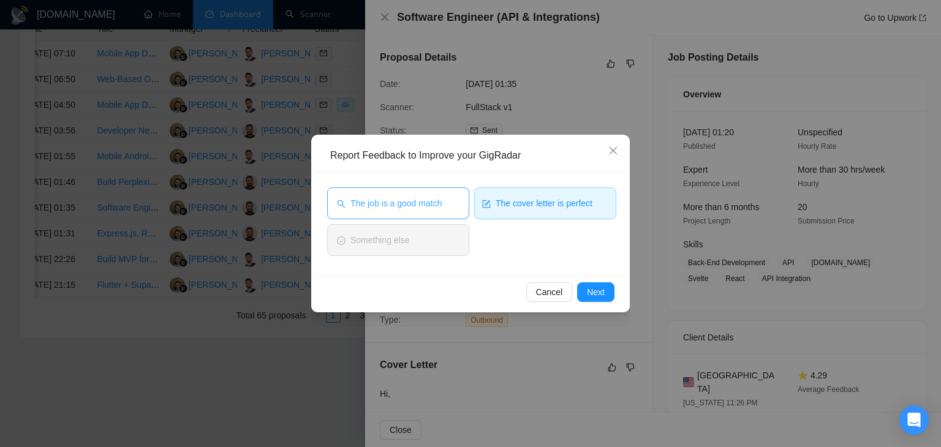
click at [439, 207] on span "The job is a good match" at bounding box center [396, 203] width 91 height 13
click at [600, 295] on span "Next" at bounding box center [596, 292] width 18 height 13
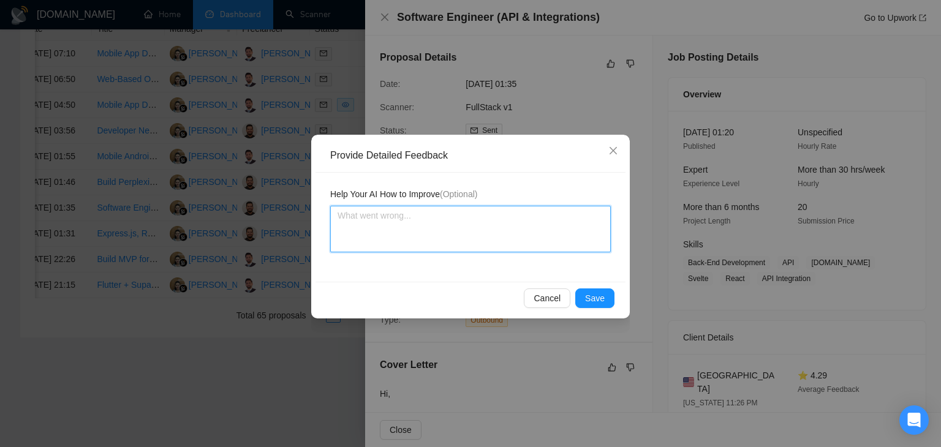
click at [451, 211] on textarea at bounding box center [470, 229] width 281 height 47
paste textarea ""Dating","
drag, startPoint x: 452, startPoint y: 230, endPoint x: 314, endPoint y: 211, distance: 139.1
click at [314, 211] on div "Provide Detailed Feedback Help Your AI How to Improve (Optional) Cover letter i…" at bounding box center [470, 227] width 319 height 184
click at [479, 222] on textarea "Cover letter is according to my instructions Job is also a very good match" at bounding box center [470, 229] width 281 height 47
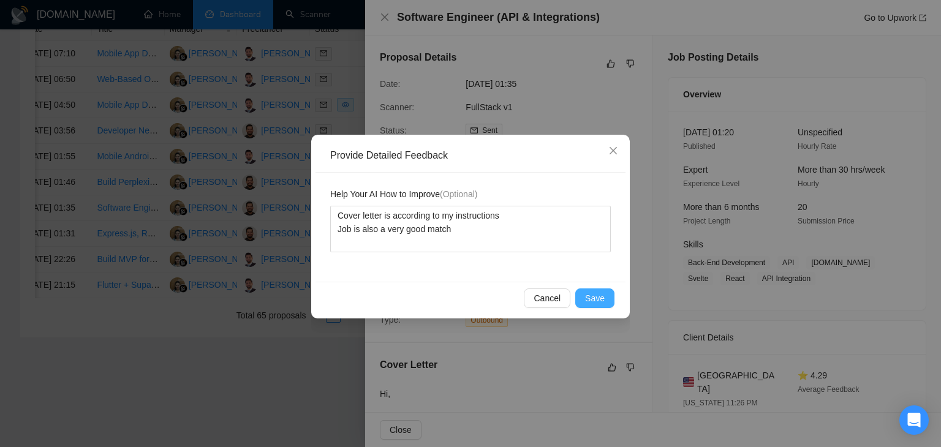
click at [604, 294] on span "Save" at bounding box center [595, 298] width 20 height 13
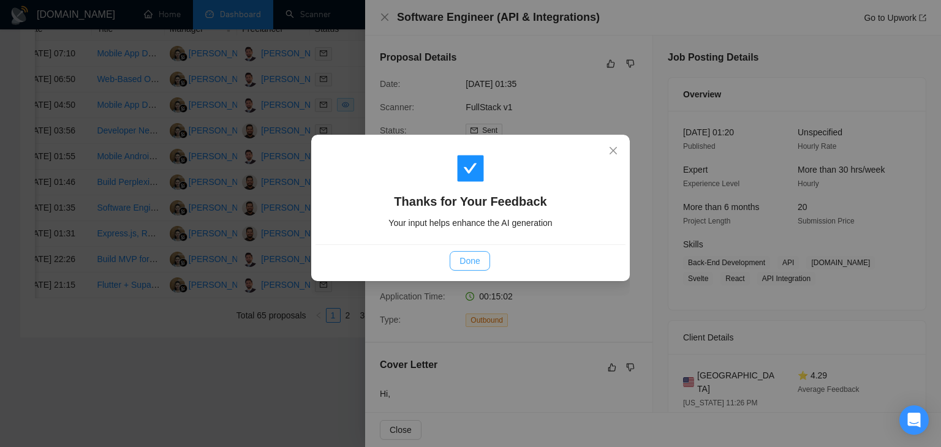
click at [469, 260] on span "Done" at bounding box center [470, 260] width 20 height 13
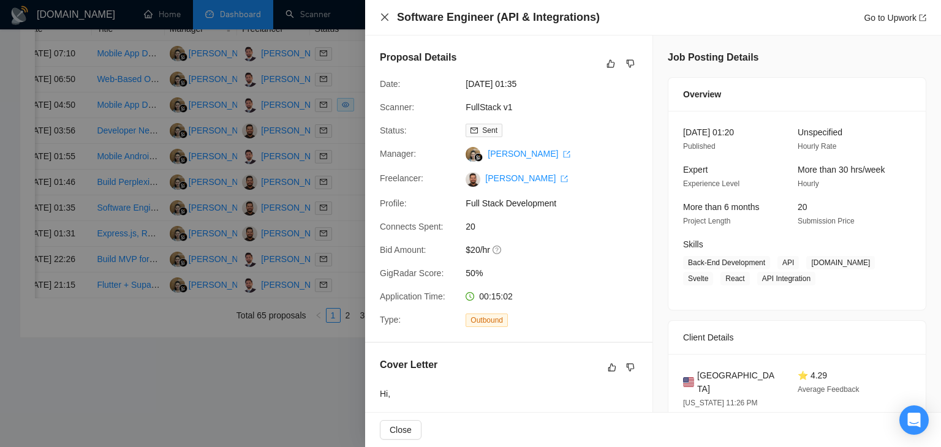
click at [387, 18] on icon "close" at bounding box center [385, 17] width 10 height 10
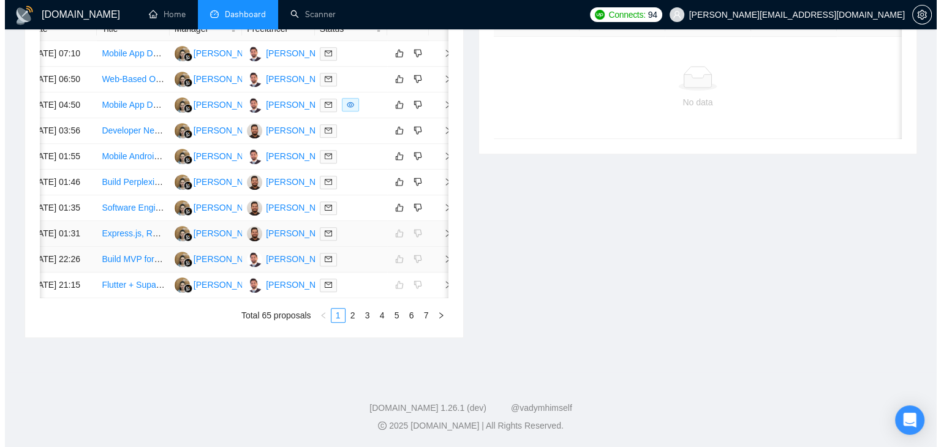
scroll to position [601, 0]
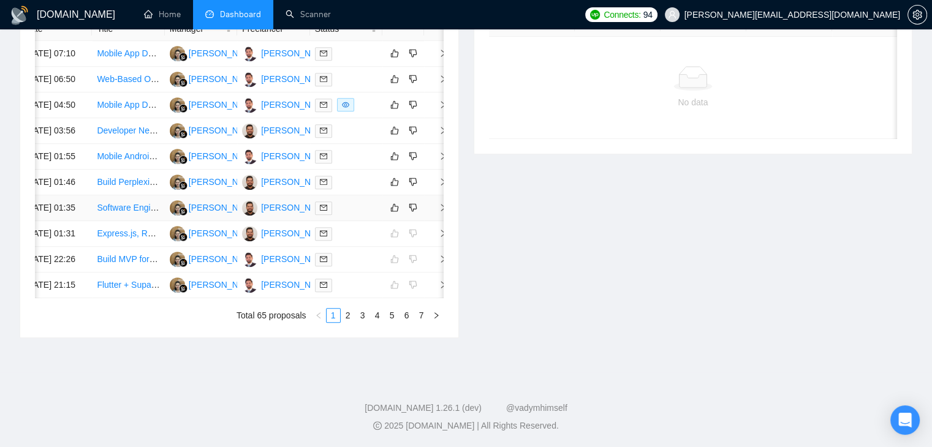
click at [436, 212] on span "right" at bounding box center [438, 207] width 18 height 9
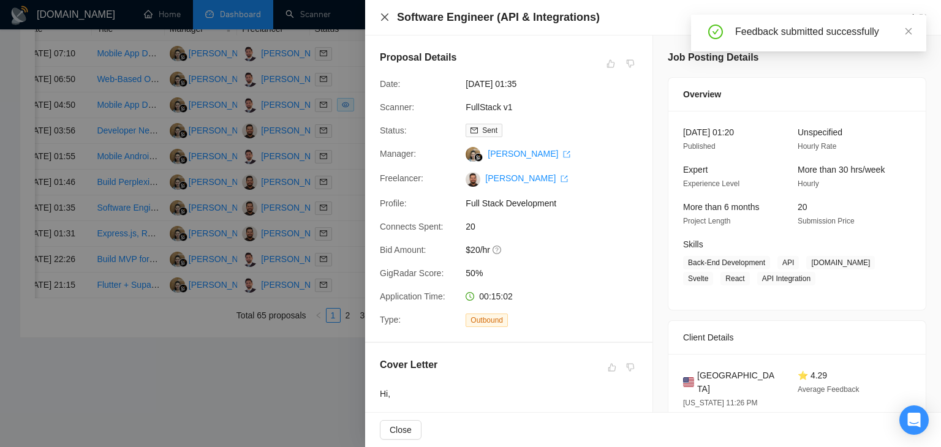
click at [387, 17] on icon "close" at bounding box center [385, 17] width 10 height 10
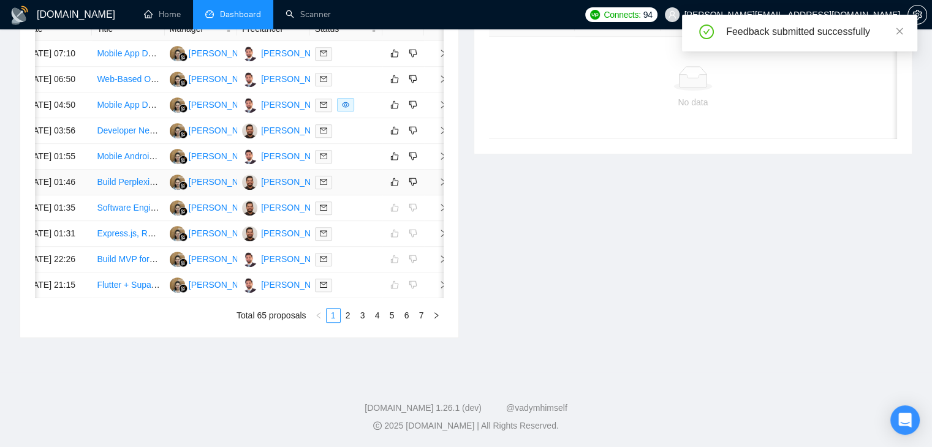
click at [431, 185] on span "right" at bounding box center [438, 182] width 18 height 9
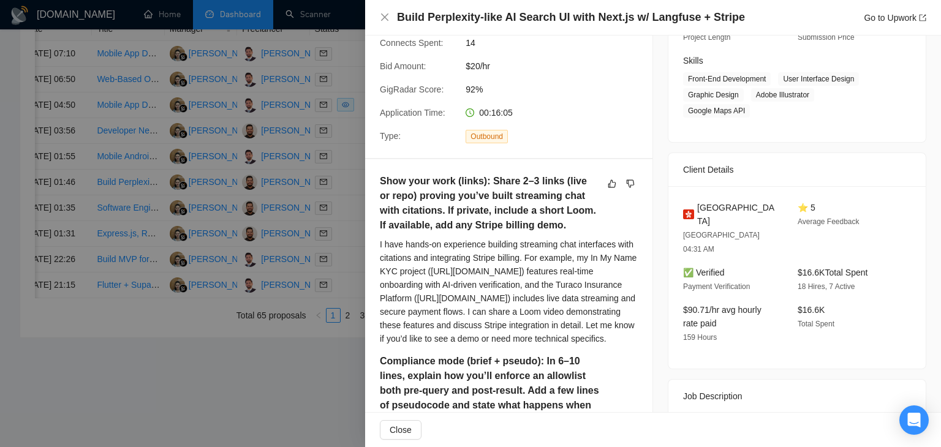
scroll to position [245, 0]
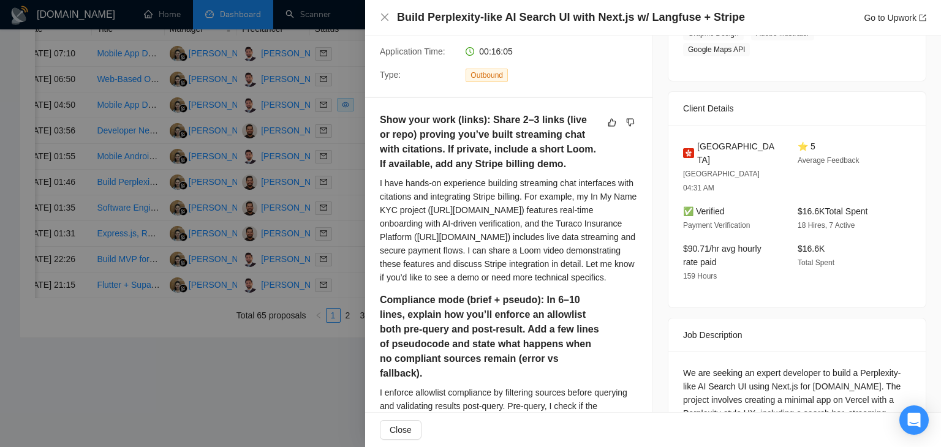
drag, startPoint x: 378, startPoint y: 184, endPoint x: 610, endPoint y: 332, distance: 275.8
click at [487, 284] on div "I have hands-on experience building streaming chat interfaces with citations an…" at bounding box center [509, 230] width 258 height 108
click at [515, 284] on div "I have hands-on experience building streaming chat interfaces with citations an…" at bounding box center [509, 230] width 258 height 108
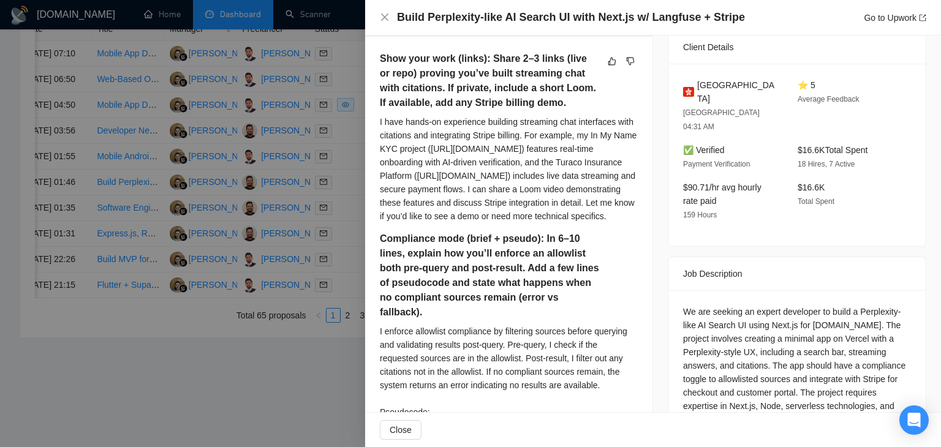
scroll to position [368, 0]
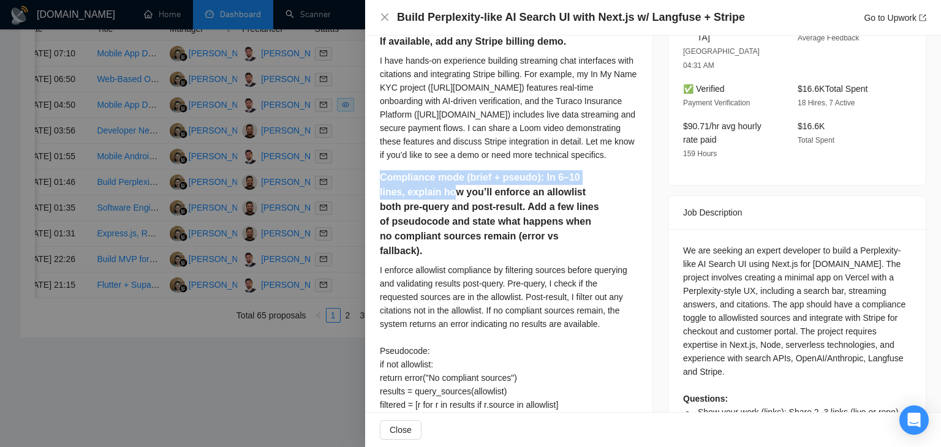
drag, startPoint x: 379, startPoint y: 243, endPoint x: 449, endPoint y: 255, distance: 71.4
click at [539, 256] on h5 "Compliance mode (brief + pseudo): In 6–10 lines, explain how you’ll enforce an …" at bounding box center [489, 214] width 219 height 88
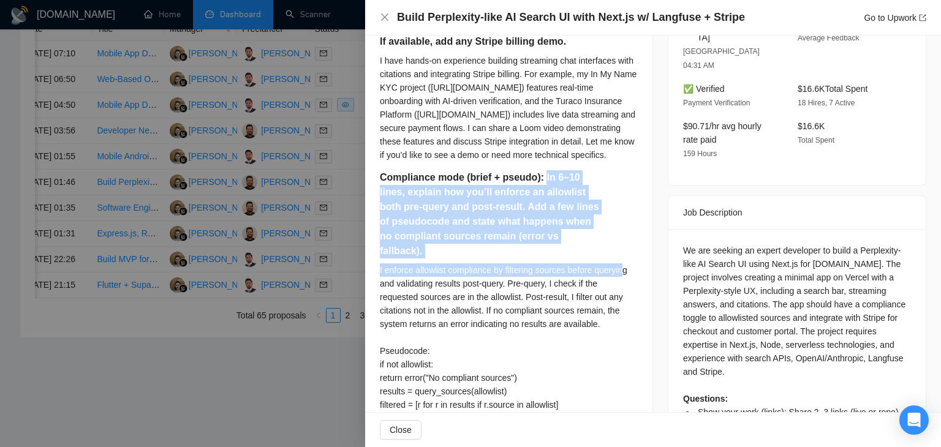
drag, startPoint x: 539, startPoint y: 248, endPoint x: 619, endPoint y: 324, distance: 110.1
click at [619, 324] on div "Compliance mode (brief + pseudo): In 6–10 lines, explain how you’ll enforce an …" at bounding box center [509, 328] width 258 height 317
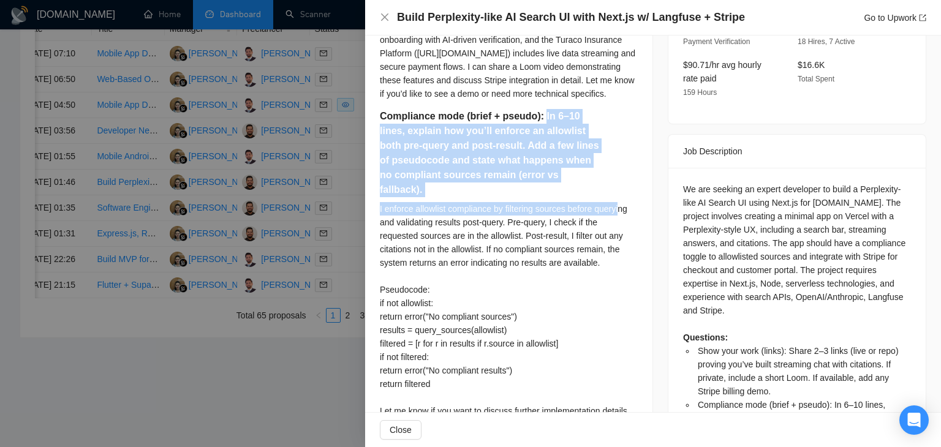
click at [543, 197] on h5 "Compliance mode (brief + pseudo): In 6–10 lines, explain how you’ll enforce an …" at bounding box center [489, 153] width 219 height 88
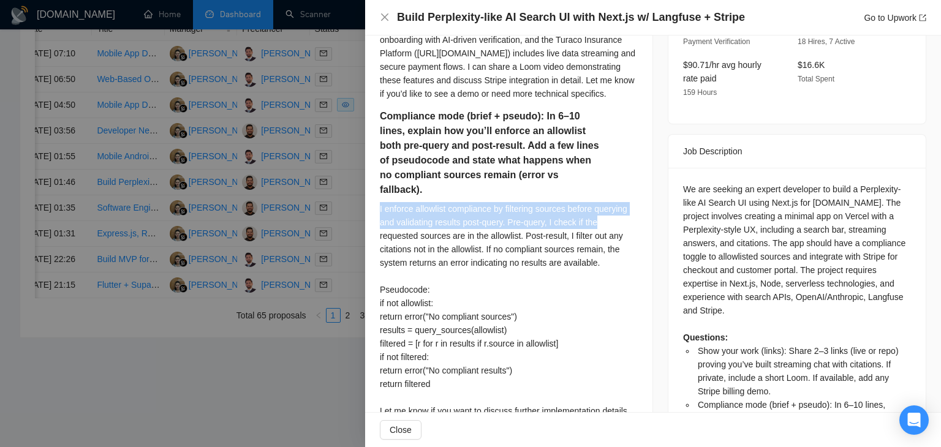
drag, startPoint x: 379, startPoint y: 264, endPoint x: 646, endPoint y: 271, distance: 267.3
click at [447, 274] on div "I enforce allowlist compliance by filtering sources before querying and validat…" at bounding box center [509, 310] width 258 height 216
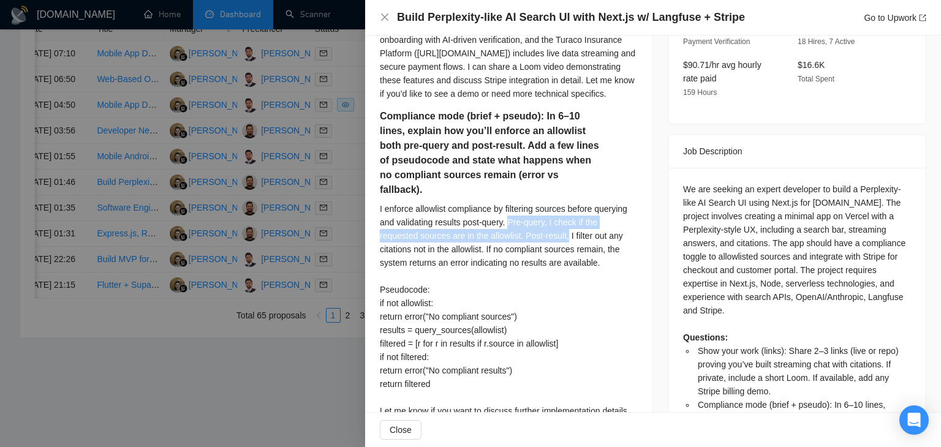
drag, startPoint x: 509, startPoint y: 274, endPoint x: 566, endPoint y: 295, distance: 60.7
click at [566, 295] on div "I enforce allowlist compliance by filtering sources before querying and validat…" at bounding box center [509, 310] width 258 height 216
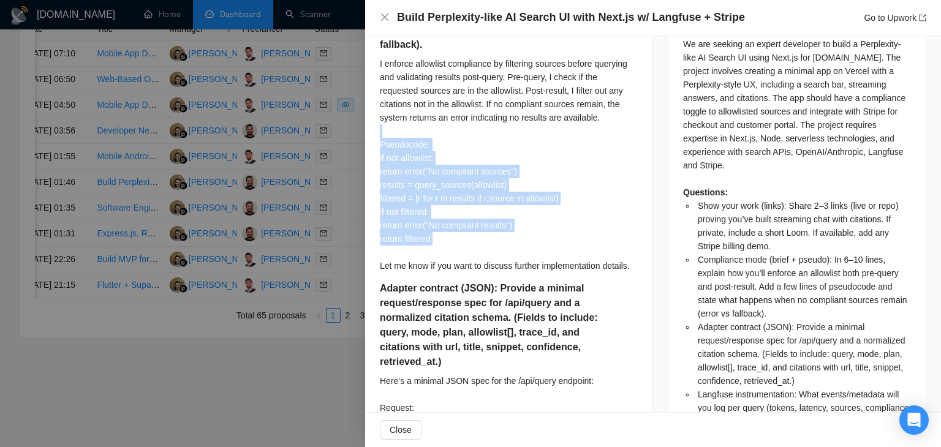
scroll to position [613, 0]
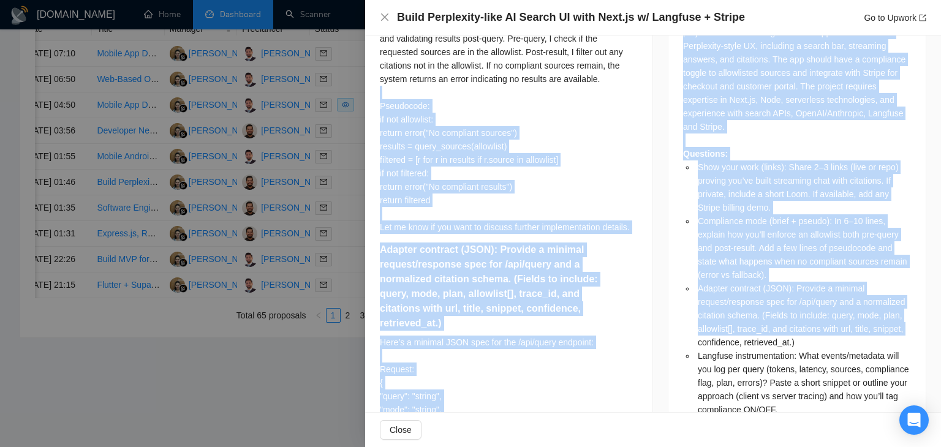
drag, startPoint x: 618, startPoint y: 324, endPoint x: 669, endPoint y: 297, distance: 57.6
click at [669, 297] on div "Proposal Details Date: 25 Sep, 2025 01:46 Scanner: ReactJs v1 Status: Sent Mana…" at bounding box center [653, 453] width 576 height 2060
click at [601, 298] on div "Adapter contract (JSON): Provide a minimal request/response spec for /api/query…" at bounding box center [509, 289] width 258 height 93
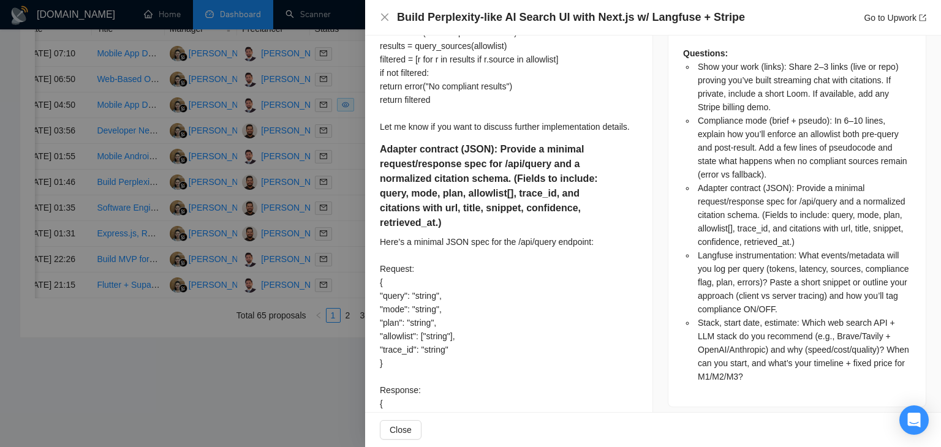
scroll to position [735, 0]
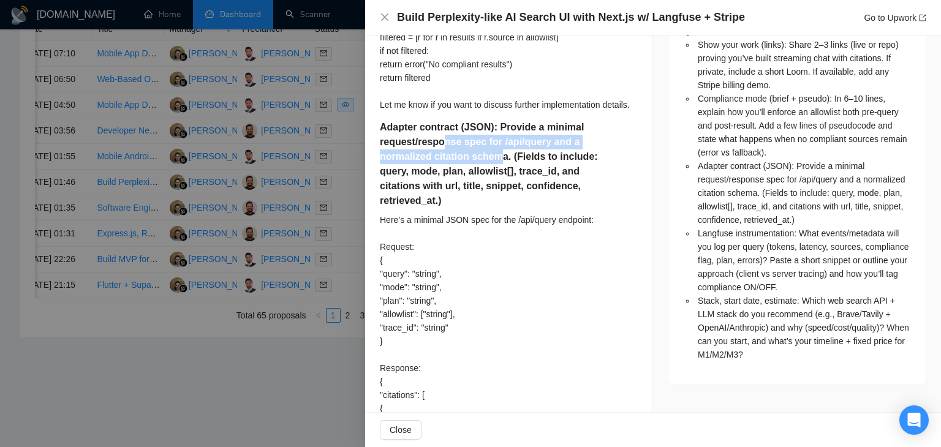
drag, startPoint x: 446, startPoint y: 197, endPoint x: 498, endPoint y: 213, distance: 54.7
click at [498, 208] on h5 "Adapter contract (JSON): Provide a minimal request/response spec for /api/query…" at bounding box center [489, 164] width 219 height 88
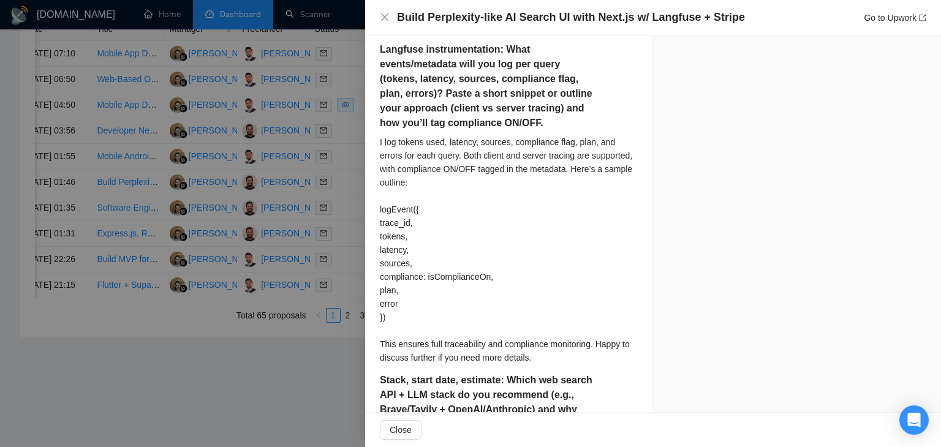
scroll to position [1287, 0]
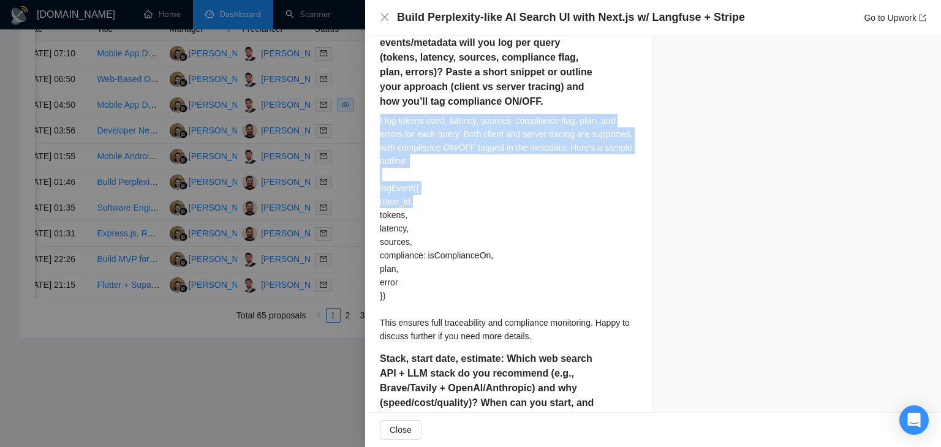
drag, startPoint x: 376, startPoint y: 177, endPoint x: 439, endPoint y: 260, distance: 103.7
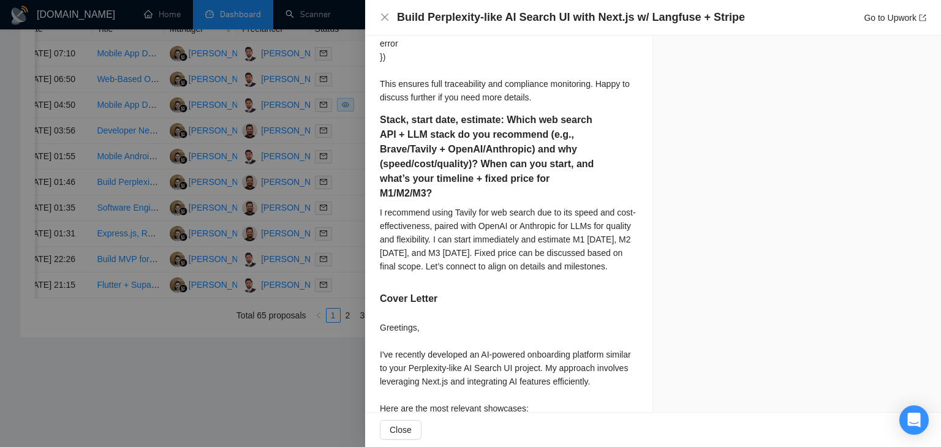
scroll to position [1532, 0]
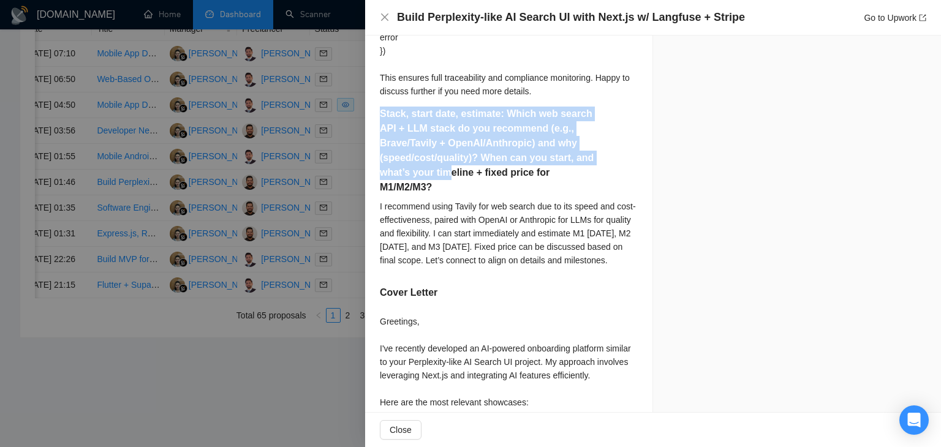
drag, startPoint x: 377, startPoint y: 169, endPoint x: 447, endPoint y: 232, distance: 94.6
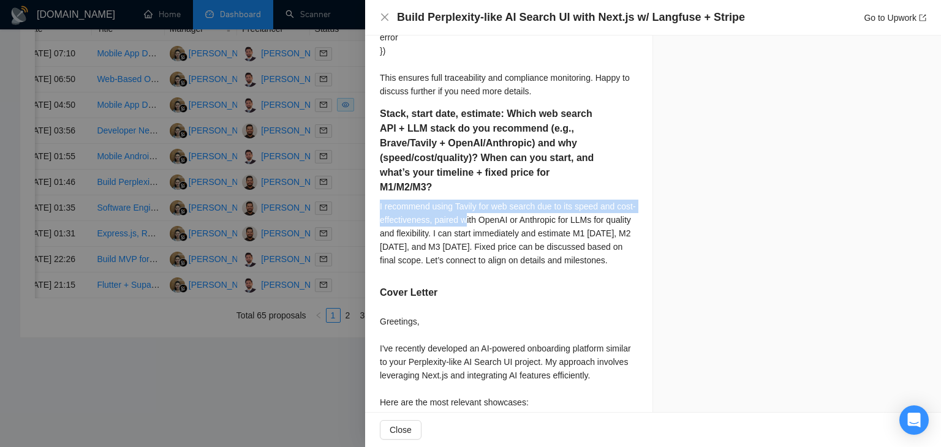
drag, startPoint x: 375, startPoint y: 255, endPoint x: 484, endPoint y: 276, distance: 111.1
drag, startPoint x: 461, startPoint y: 331, endPoint x: 368, endPoint y: 259, distance: 117.4
click at [440, 267] on div "I recommend using Tavily for web search due to its speed and cost-effectiveness…" at bounding box center [509, 233] width 258 height 67
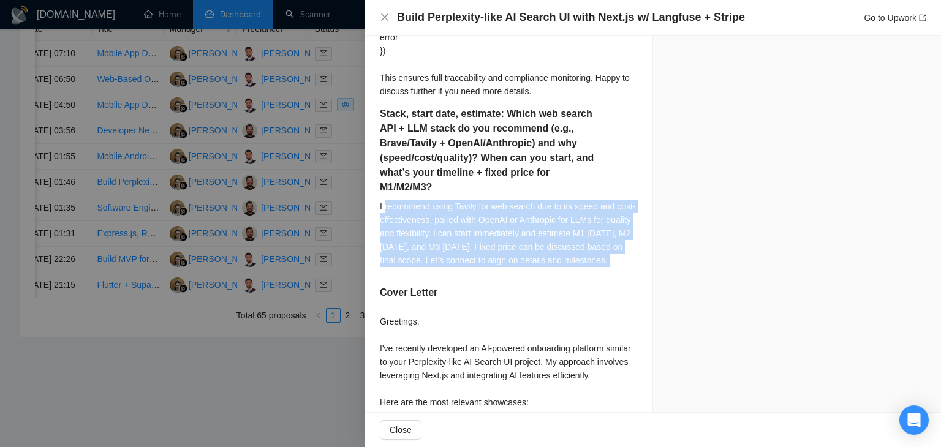
drag, startPoint x: 440, startPoint y: 324, endPoint x: 388, endPoint y: 253, distance: 88.1
click at [388, 253] on div "I recommend using Tavily for web search due to its speed and cost-effectiveness…" at bounding box center [509, 233] width 258 height 67
drag, startPoint x: 372, startPoint y: 262, endPoint x: 516, endPoint y: 336, distance: 162.3
click at [516, 276] on div "Stack, start date, estimate: Which web search API + LLM stack do you recommend …" at bounding box center [509, 191] width 258 height 169
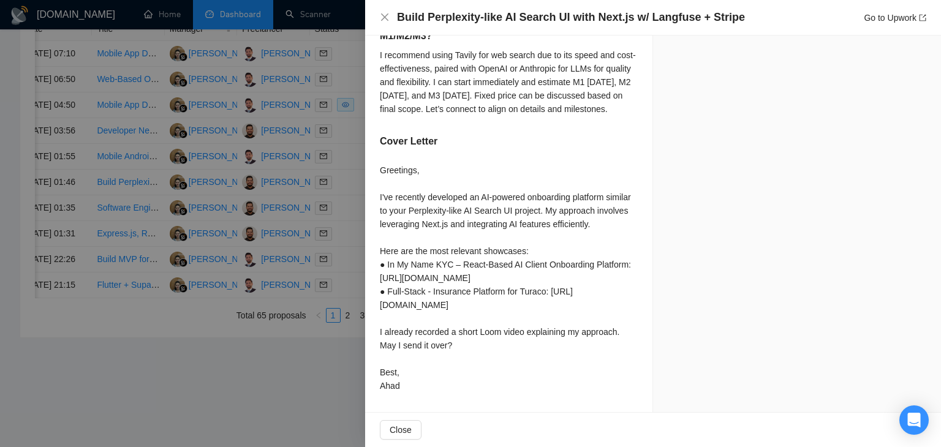
scroll to position [1777, 0]
drag, startPoint x: 432, startPoint y: 381, endPoint x: 382, endPoint y: 143, distance: 242.3
click at [382, 164] on div "Greetings, I've recently developed an AI-powered onboarding platform similar to…" at bounding box center [509, 278] width 258 height 229
drag, startPoint x: 371, startPoint y: 223, endPoint x: 422, endPoint y: 382, distance: 167.3
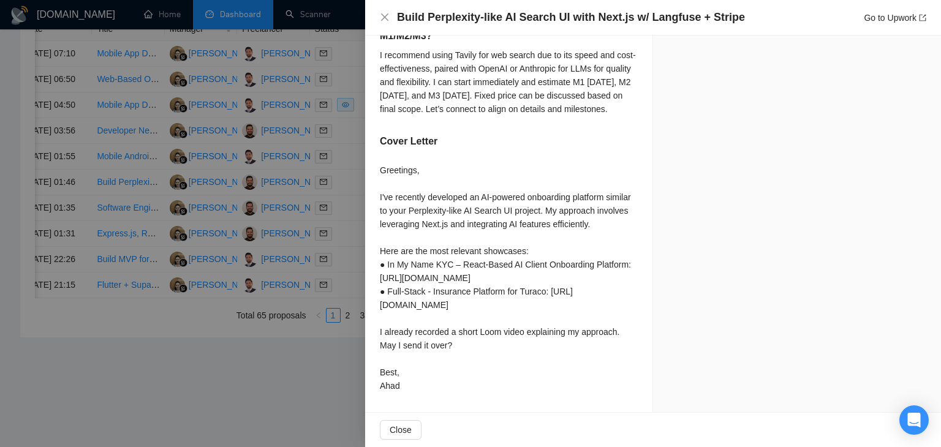
click at [422, 382] on div "Greetings, I've recently developed an AI-powered onboarding platform similar to…" at bounding box center [509, 278] width 258 height 229
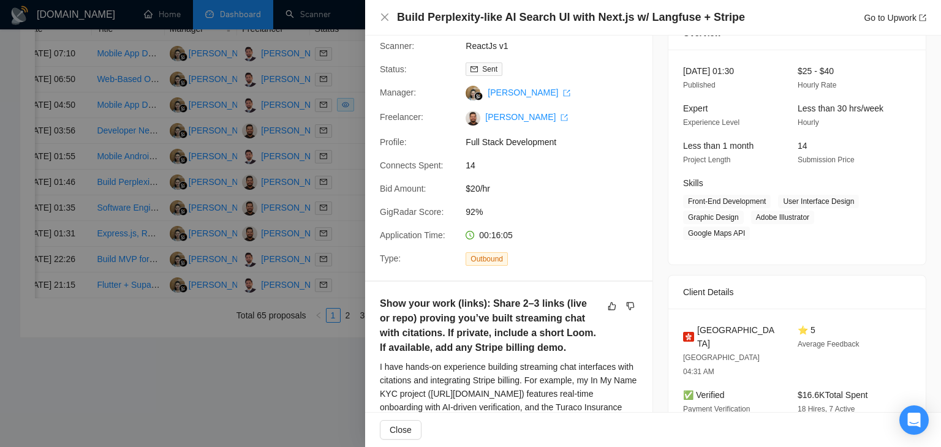
scroll to position [0, 0]
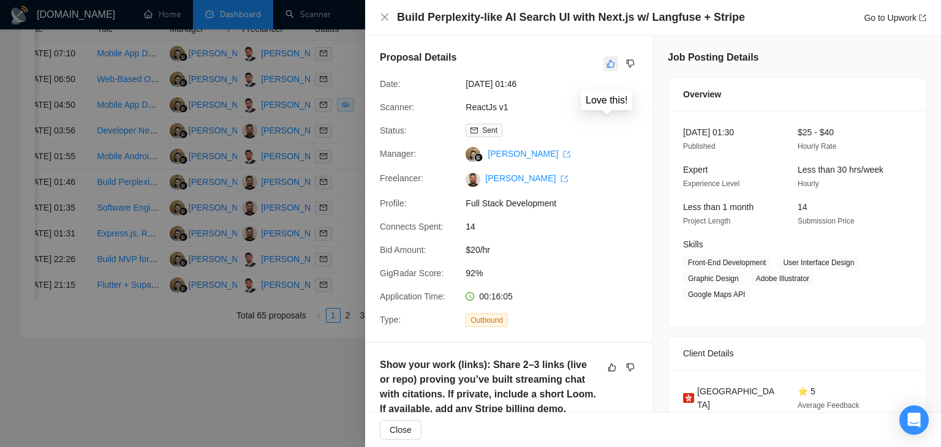
click at [607, 66] on icon "like" at bounding box center [611, 64] width 9 height 10
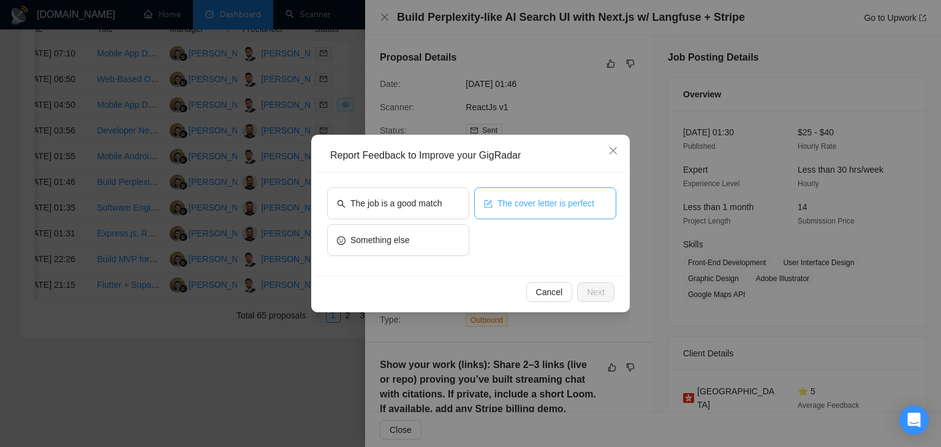
click at [512, 198] on span "The cover letter is perfect" at bounding box center [546, 203] width 97 height 13
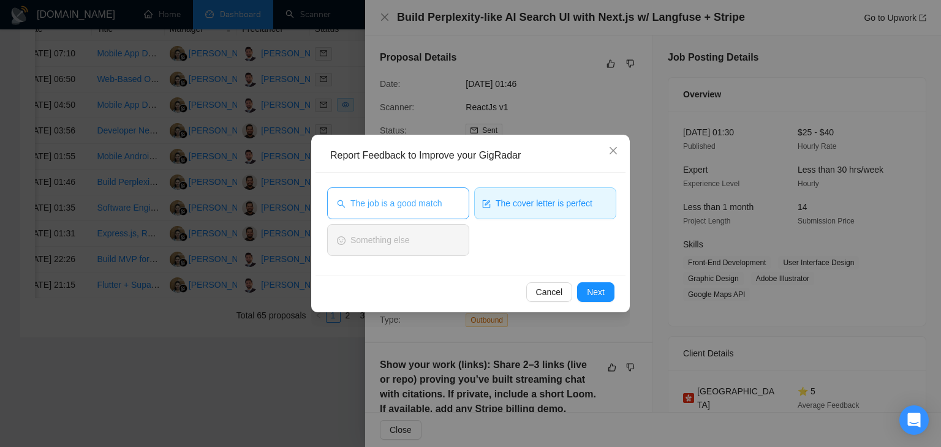
click at [389, 200] on span "The job is a good match" at bounding box center [396, 203] width 91 height 13
click at [593, 298] on span "Next" at bounding box center [596, 292] width 18 height 13
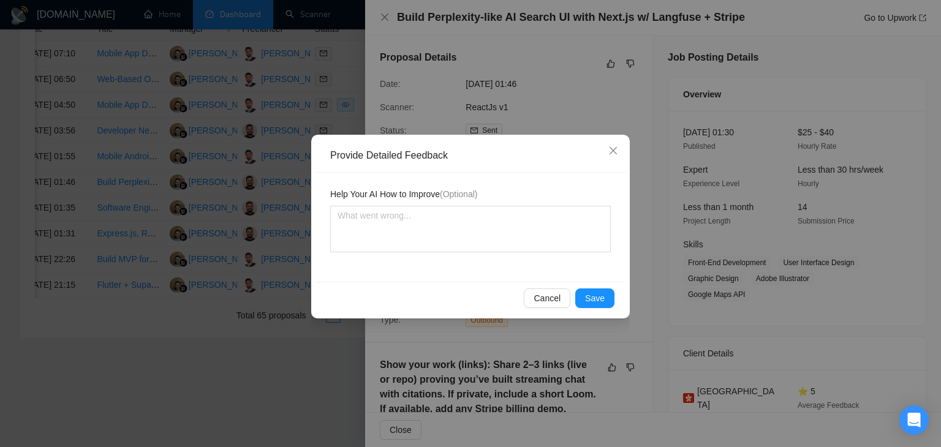
click at [321, 218] on div "Help Your AI How to Improve (Optional)" at bounding box center [471, 227] width 310 height 109
click at [358, 218] on textarea at bounding box center [470, 229] width 281 height 47
paste textarea "Cover letter is according to my instructions Job is also a very good match"
click at [588, 297] on span "Save" at bounding box center [595, 298] width 20 height 13
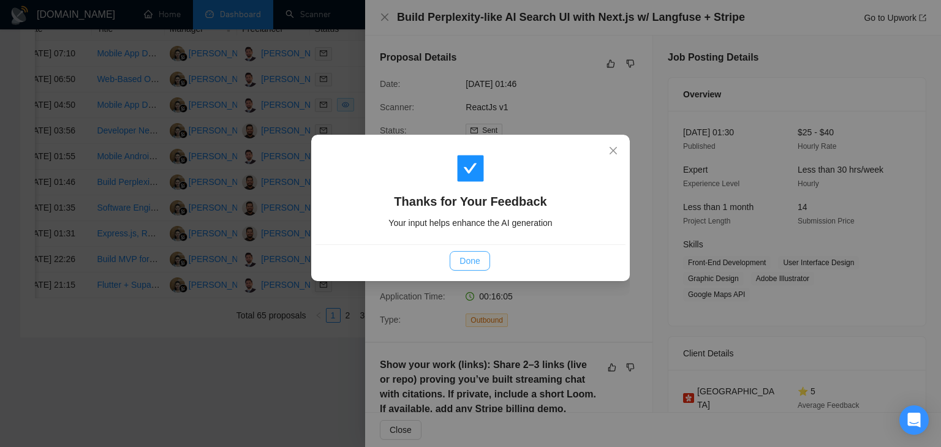
click at [469, 264] on span "Done" at bounding box center [470, 260] width 20 height 13
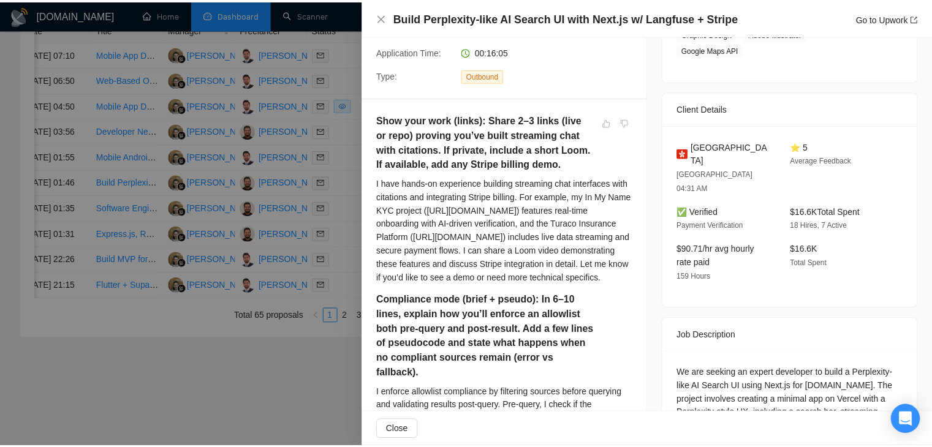
scroll to position [306, 0]
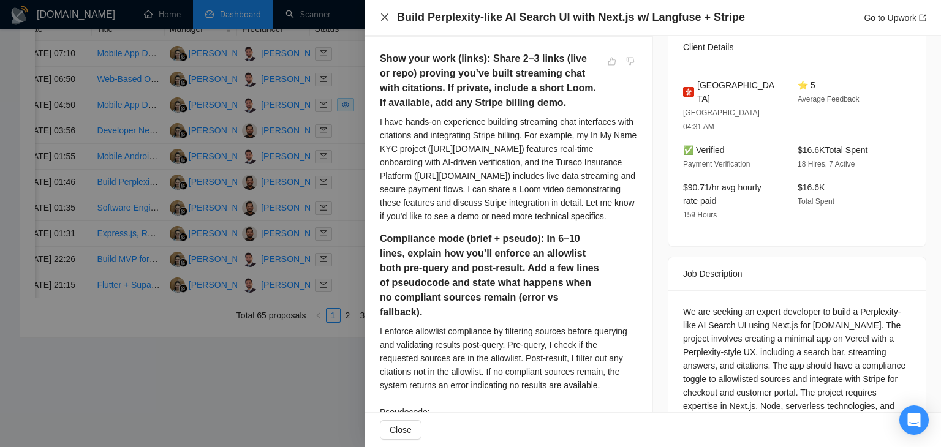
click at [382, 20] on icon "close" at bounding box center [385, 17] width 10 height 10
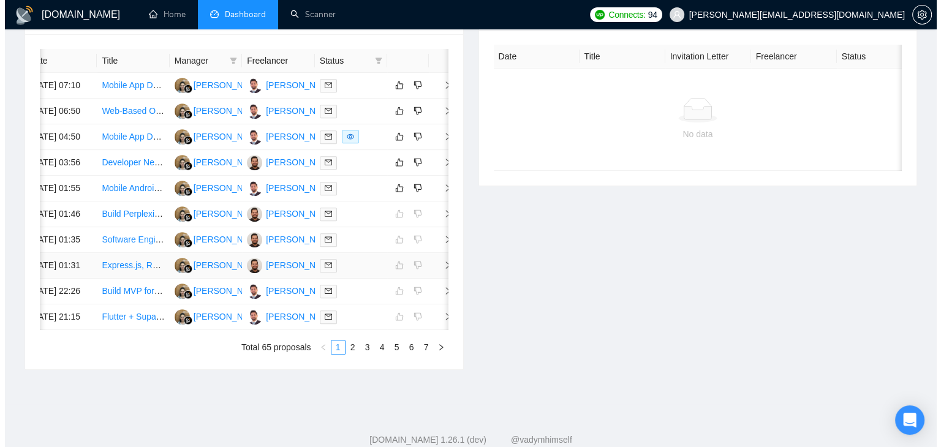
scroll to position [479, 0]
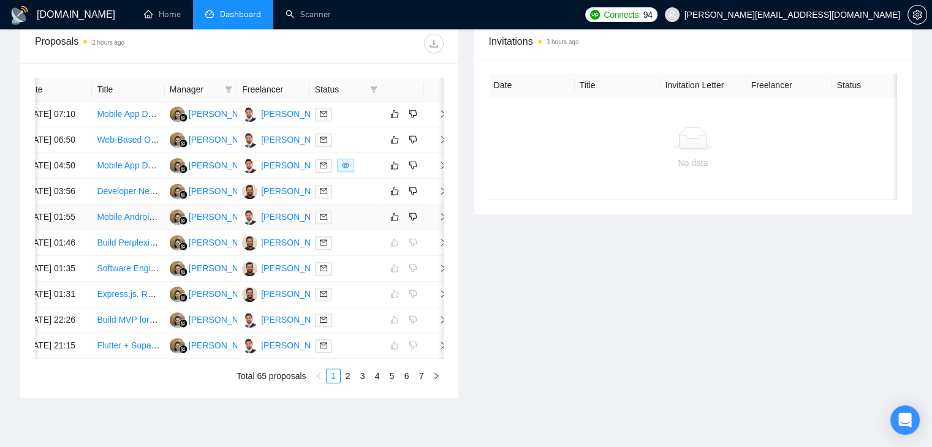
click at [440, 221] on icon "right" at bounding box center [443, 217] width 9 height 9
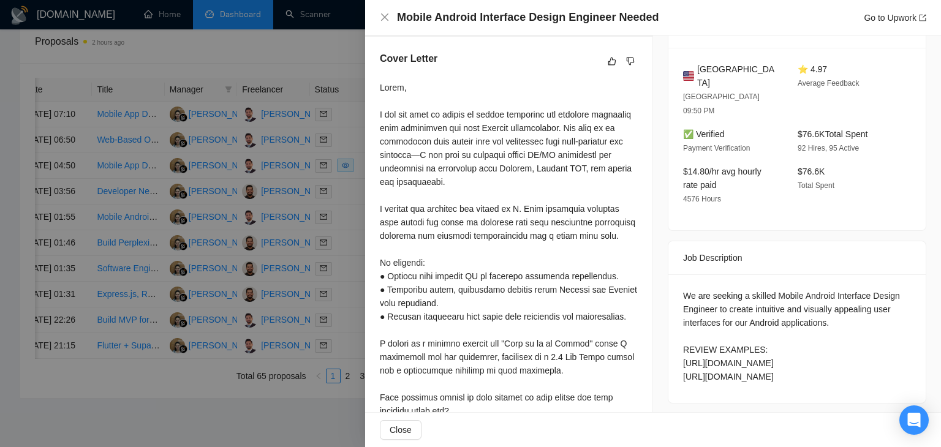
scroll to position [386, 0]
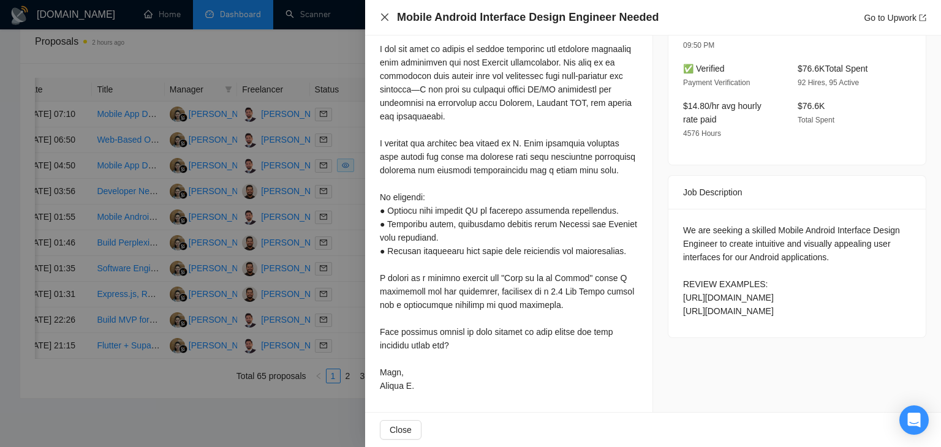
click at [385, 16] on icon "close" at bounding box center [384, 16] width 7 height 7
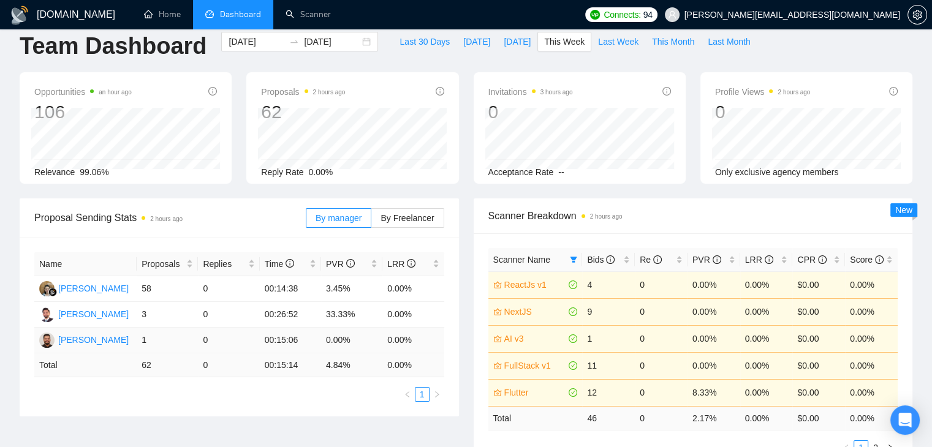
scroll to position [0, 0]
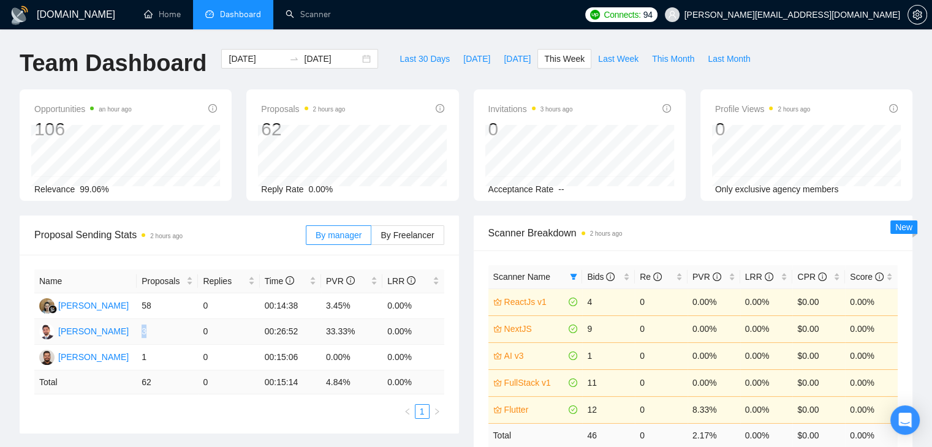
drag, startPoint x: 140, startPoint y: 332, endPoint x: 148, endPoint y: 331, distance: 8.0
click at [148, 331] on td "3" at bounding box center [167, 332] width 61 height 26
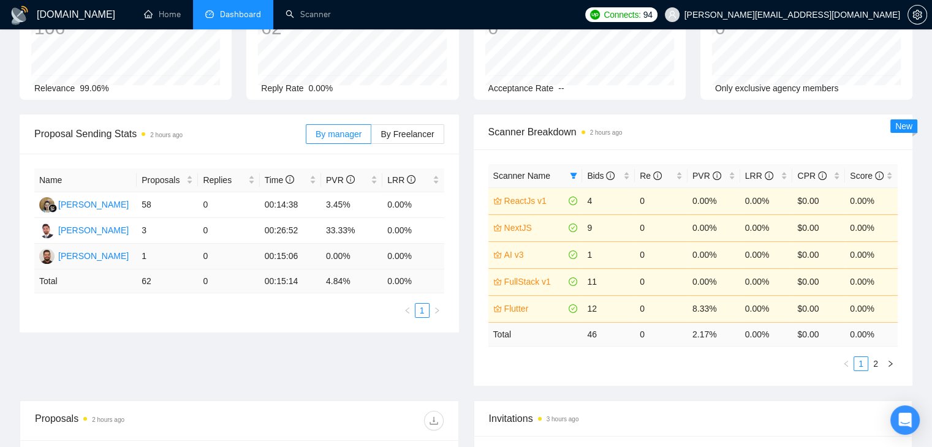
scroll to position [123, 0]
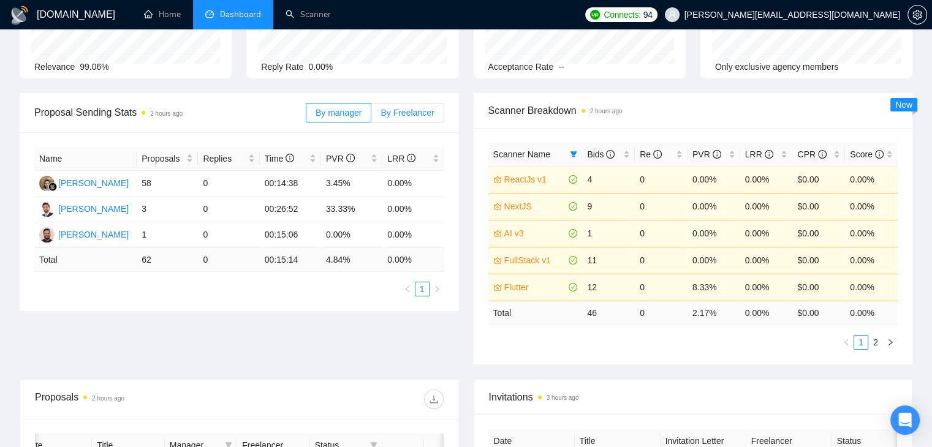
click at [401, 113] on span "By Freelancer" at bounding box center [407, 113] width 53 height 10
click at [371, 116] on input "By Freelancer" at bounding box center [371, 116] width 0 height 0
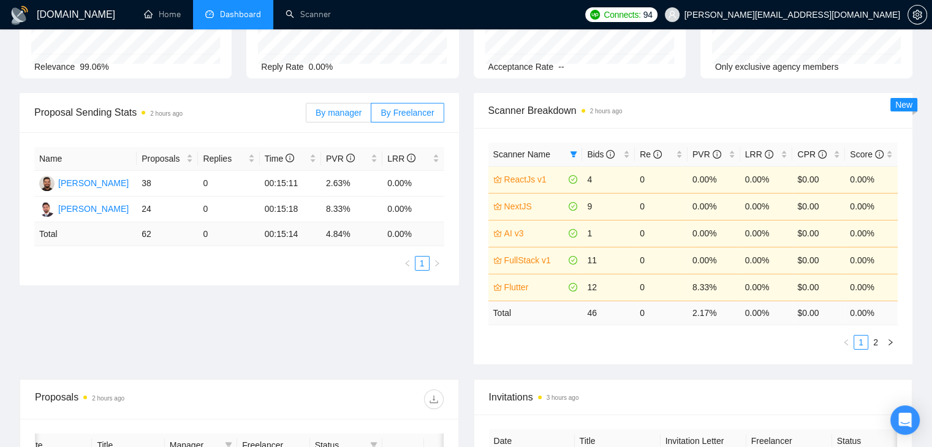
click at [348, 113] on span "By manager" at bounding box center [339, 113] width 46 height 10
click at [306, 116] on input "By manager" at bounding box center [306, 116] width 0 height 0
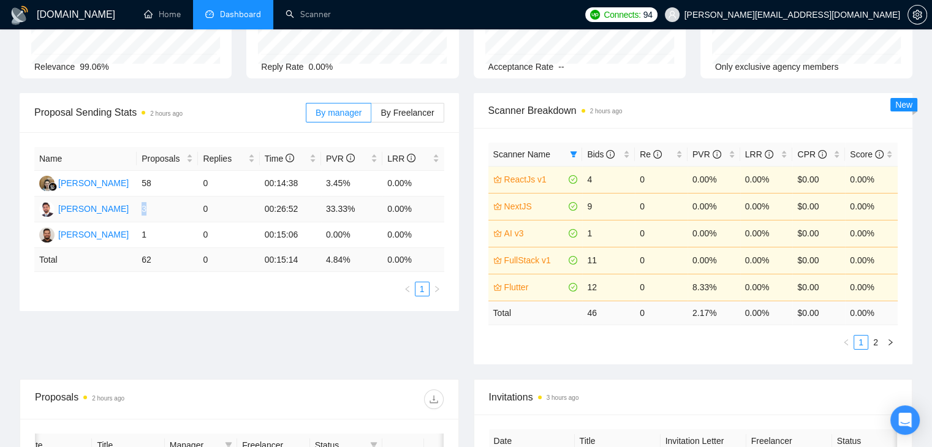
drag, startPoint x: 150, startPoint y: 207, endPoint x: 140, endPoint y: 208, distance: 10.4
click at [140, 208] on td "3" at bounding box center [167, 210] width 61 height 26
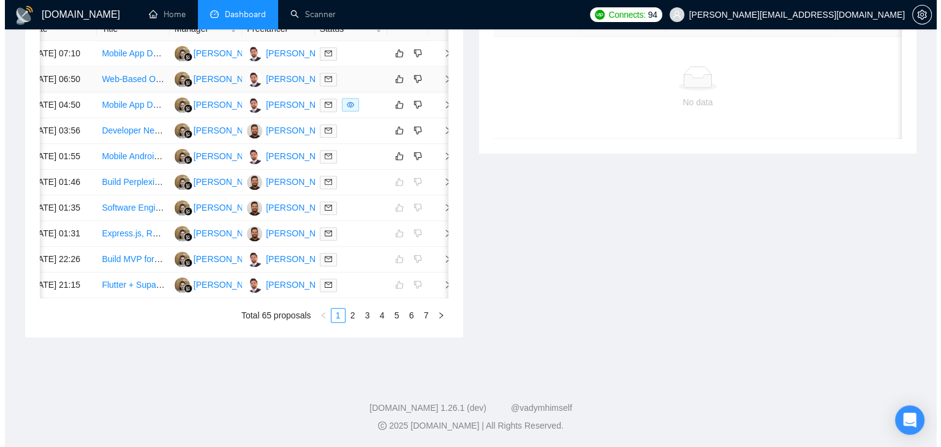
scroll to position [613, 0]
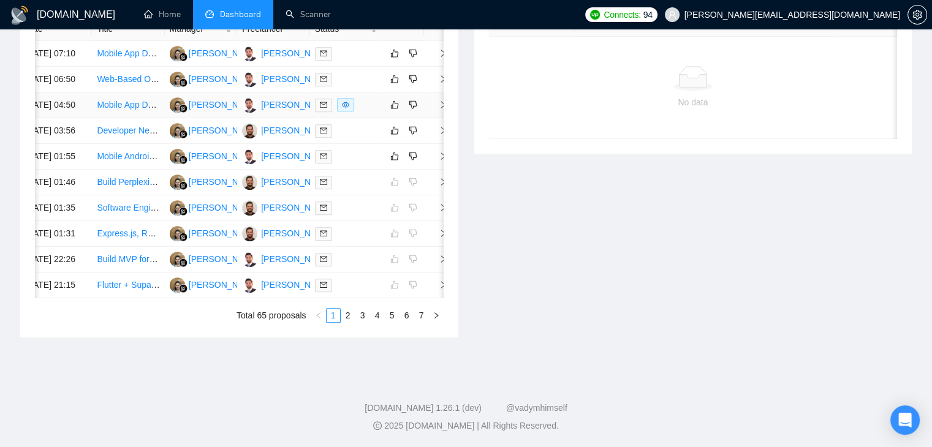
click at [439, 101] on icon "right" at bounding box center [443, 105] width 9 height 9
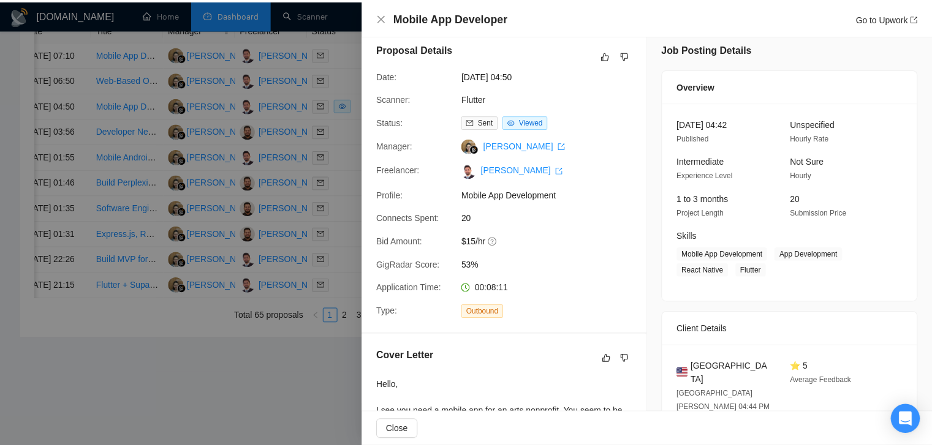
scroll to position [0, 0]
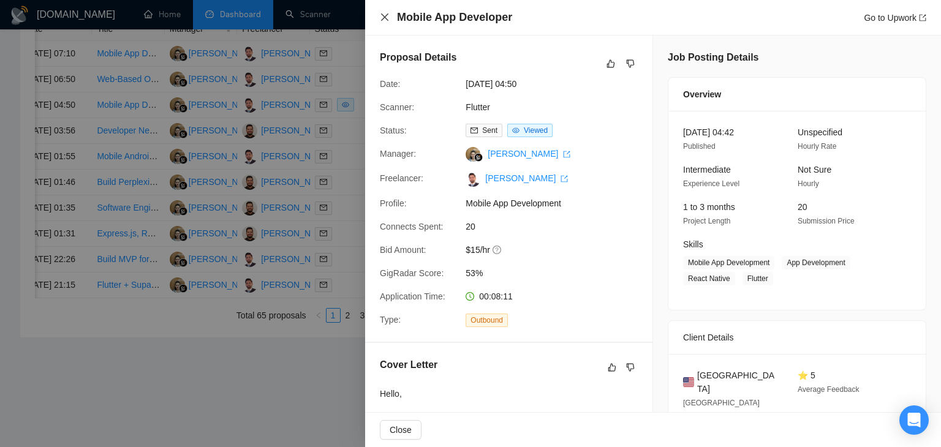
click at [381, 17] on icon "close" at bounding box center [385, 17] width 10 height 10
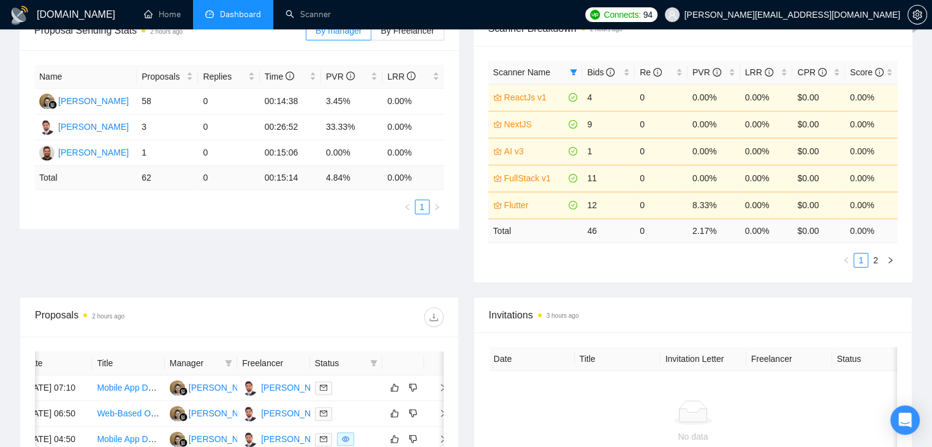
scroll to position [184, 0]
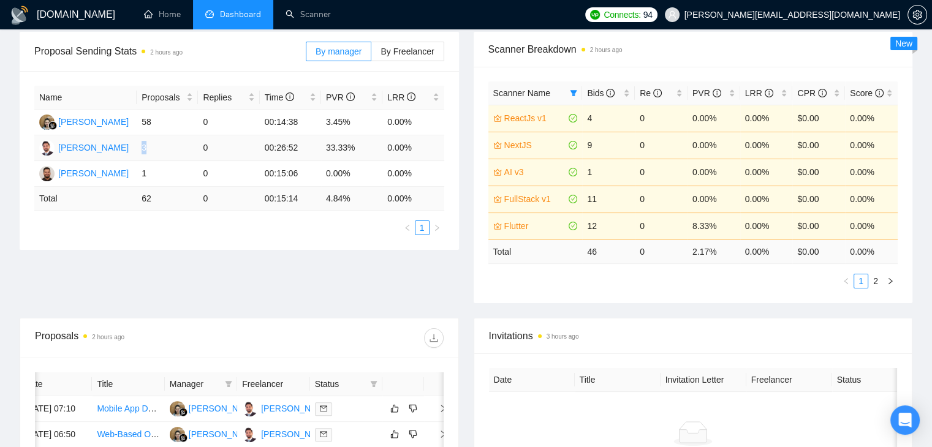
drag, startPoint x: 157, startPoint y: 150, endPoint x: 138, endPoint y: 150, distance: 19.0
click at [138, 150] on td "3" at bounding box center [167, 148] width 61 height 26
drag, startPoint x: 276, startPoint y: 147, endPoint x: 300, endPoint y: 146, distance: 23.9
click at [300, 146] on td "00:26:52" at bounding box center [290, 148] width 61 height 26
drag, startPoint x: 262, startPoint y: 150, endPoint x: 298, endPoint y: 150, distance: 36.2
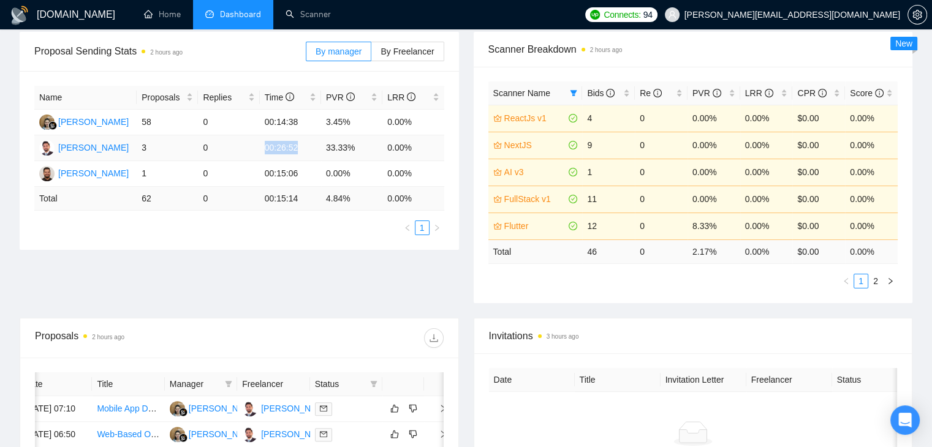
click at [298, 150] on td "00:26:52" at bounding box center [290, 148] width 61 height 26
click at [300, 289] on div "Proposal Sending Stats 2 hours ago By manager By Freelancer Name Proposals Repl…" at bounding box center [466, 175] width 908 height 286
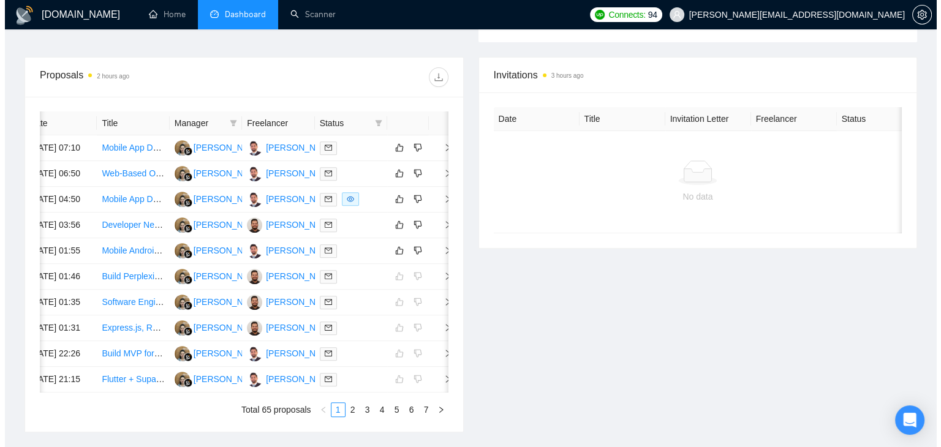
scroll to position [490, 0]
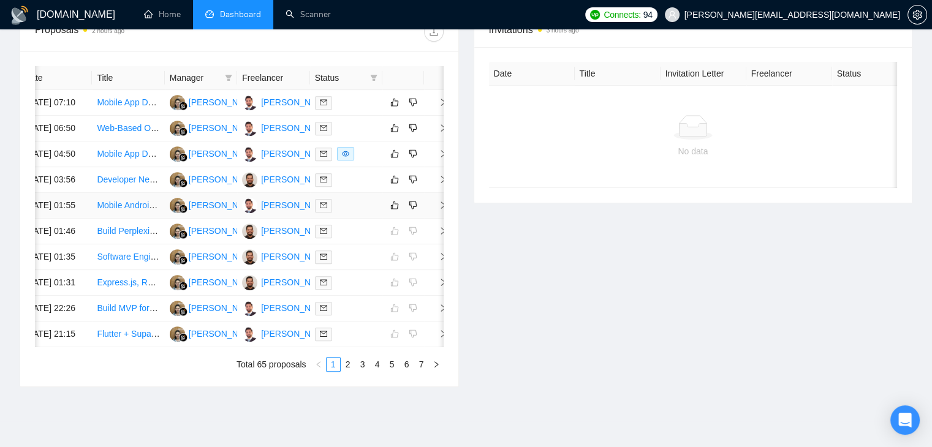
click at [434, 210] on span "right" at bounding box center [438, 205] width 18 height 9
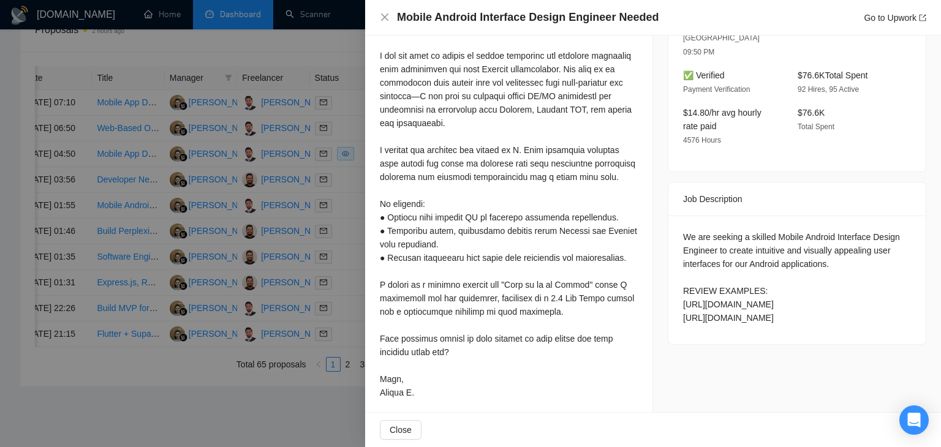
scroll to position [368, 0]
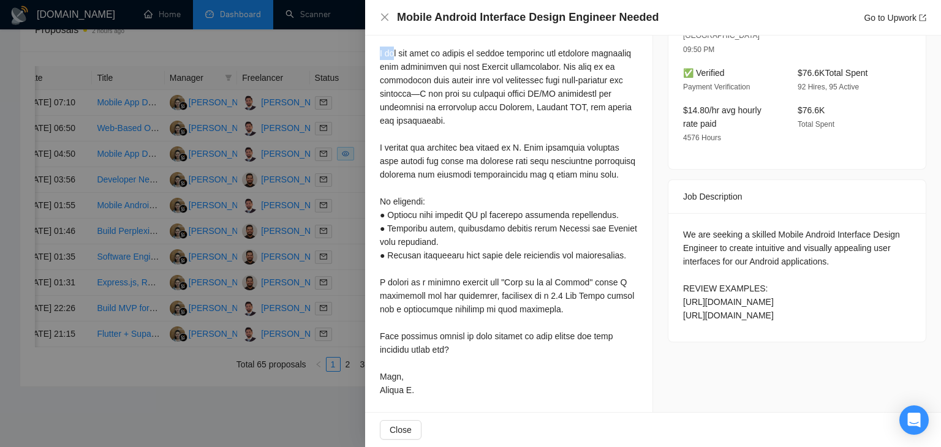
drag, startPoint x: 373, startPoint y: 50, endPoint x: 395, endPoint y: 48, distance: 21.5
click at [395, 48] on div "Cover Letter" at bounding box center [508, 195] width 287 height 441
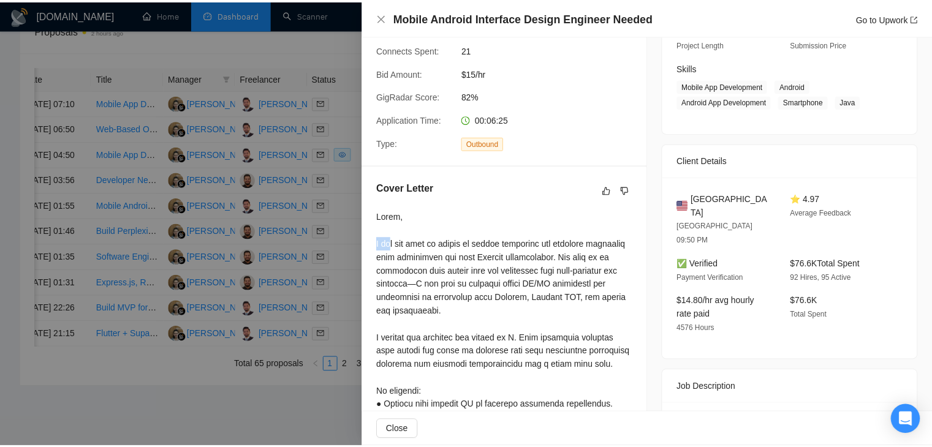
scroll to position [245, 0]
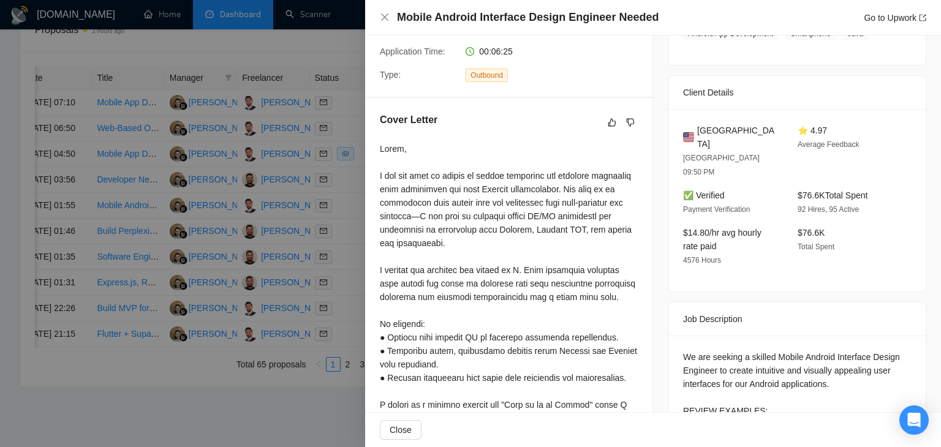
click at [400, 171] on div at bounding box center [509, 331] width 258 height 378
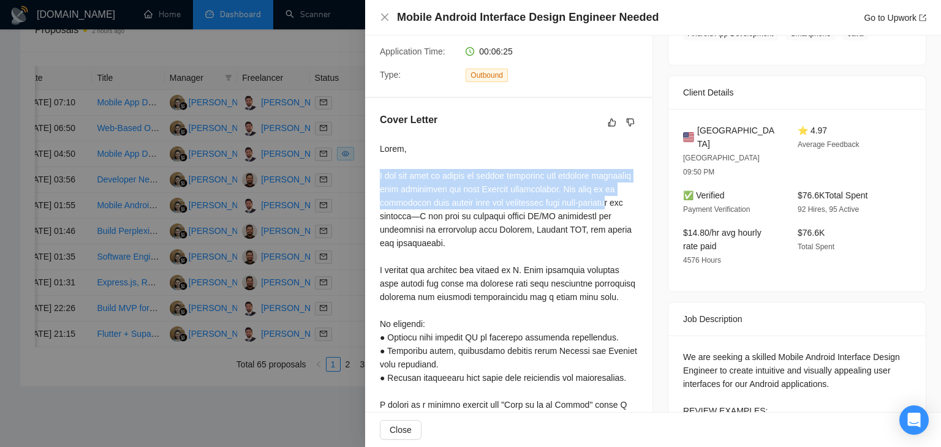
drag, startPoint x: 374, startPoint y: 178, endPoint x: 608, endPoint y: 205, distance: 235.0
click at [608, 205] on div "Cover Letter" at bounding box center [508, 318] width 287 height 441
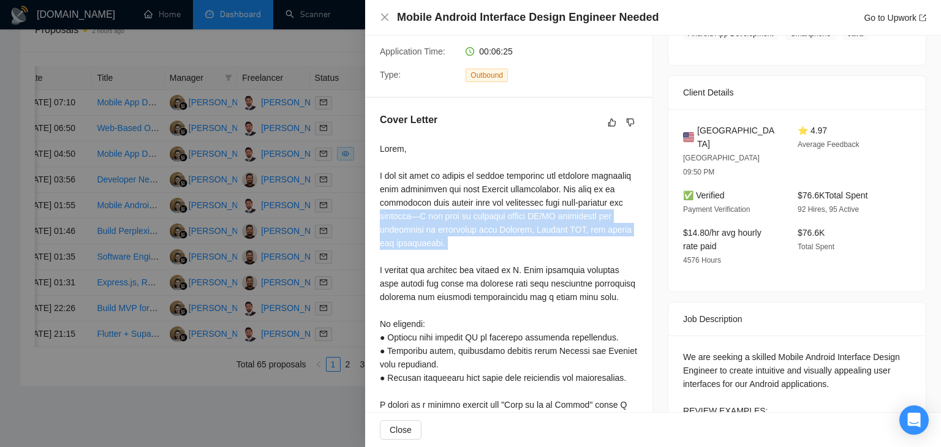
drag, startPoint x: 639, startPoint y: 207, endPoint x: 488, endPoint y: 260, distance: 160.1
click at [488, 260] on div "Cover Letter" at bounding box center [508, 318] width 287 height 441
click at [488, 260] on div at bounding box center [509, 331] width 258 height 378
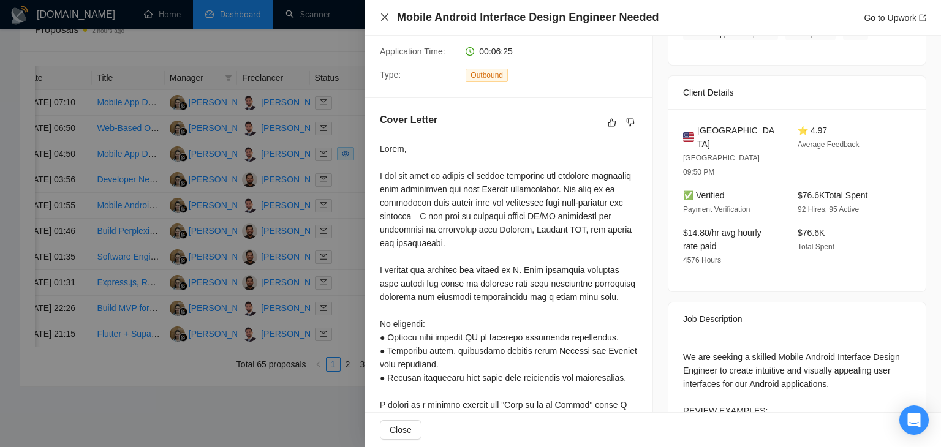
click at [388, 18] on icon "close" at bounding box center [385, 17] width 10 height 10
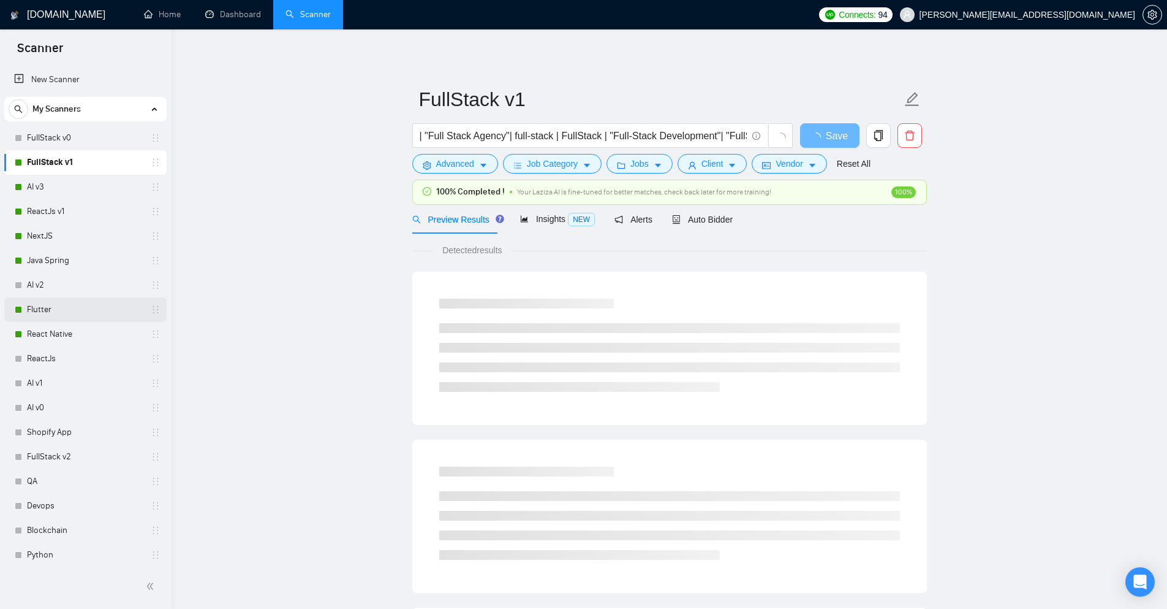
click at [47, 313] on link "Flutter" at bounding box center [85, 309] width 116 height 25
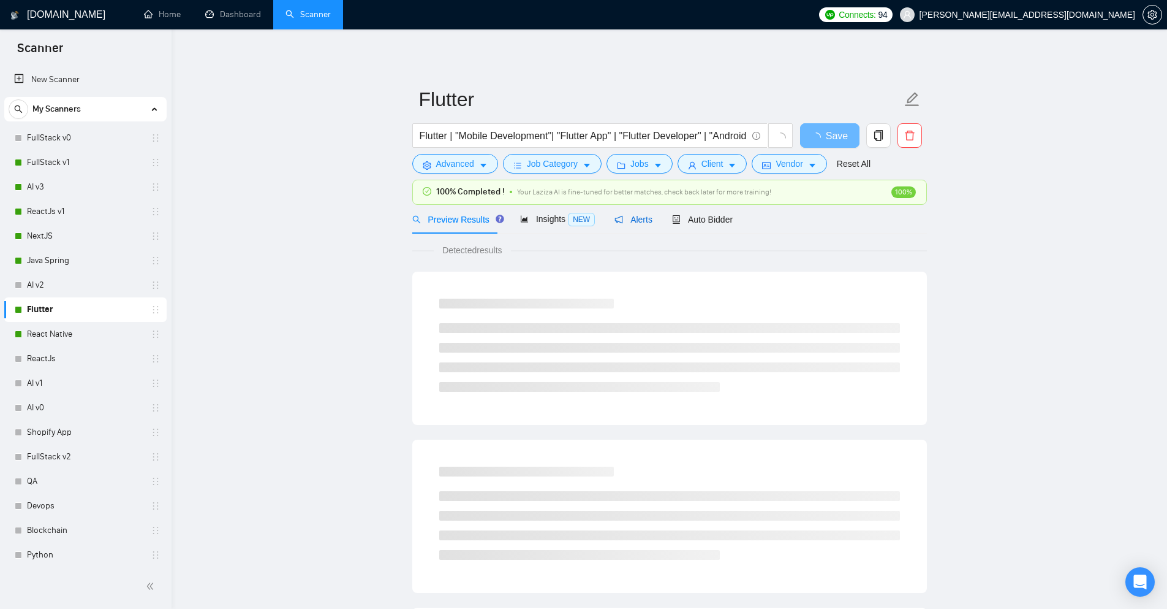
click at [645, 222] on span "Alerts" at bounding box center [634, 219] width 38 height 10
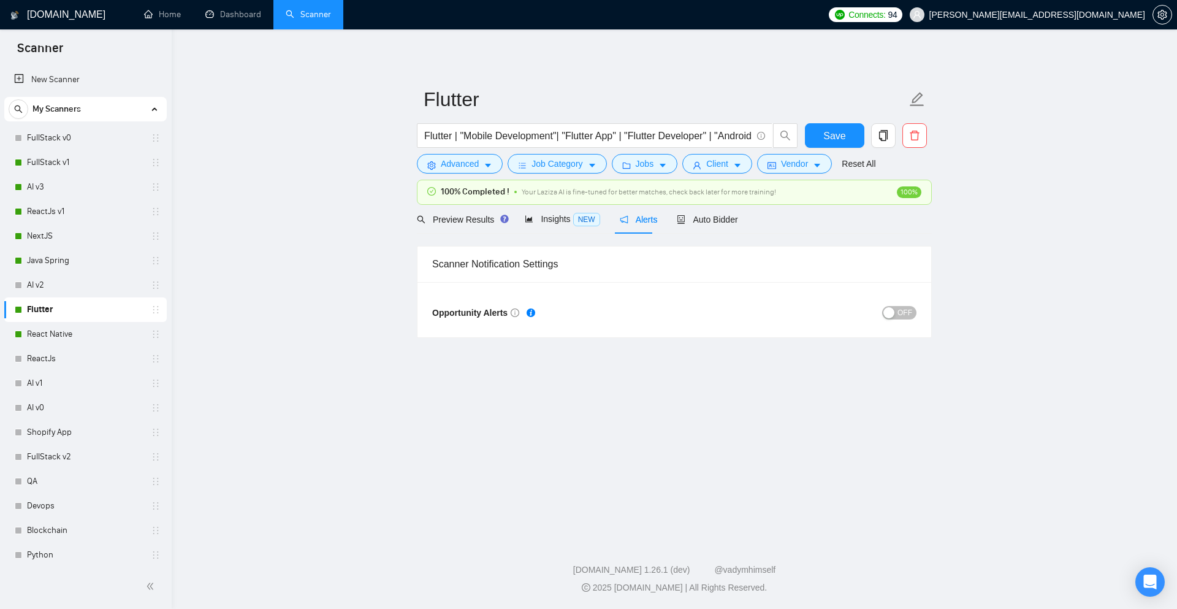
click at [908, 312] on span "OFF" at bounding box center [904, 312] width 15 height 13
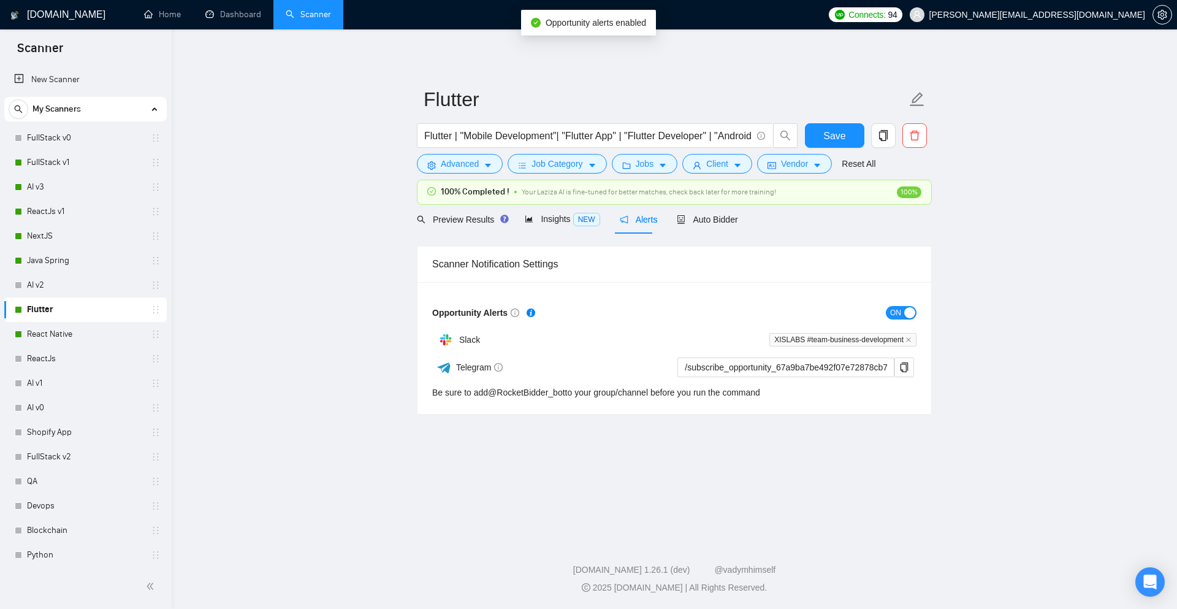
click at [901, 313] on button "ON" at bounding box center [901, 312] width 31 height 13
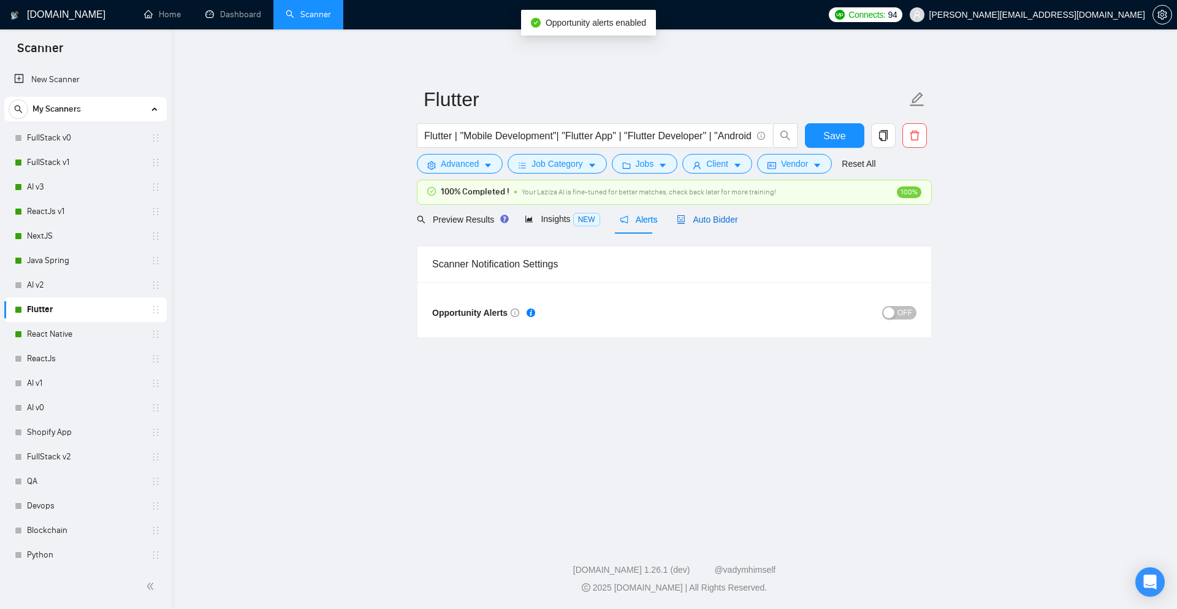
click at [678, 217] on icon "robot" at bounding box center [681, 219] width 9 height 9
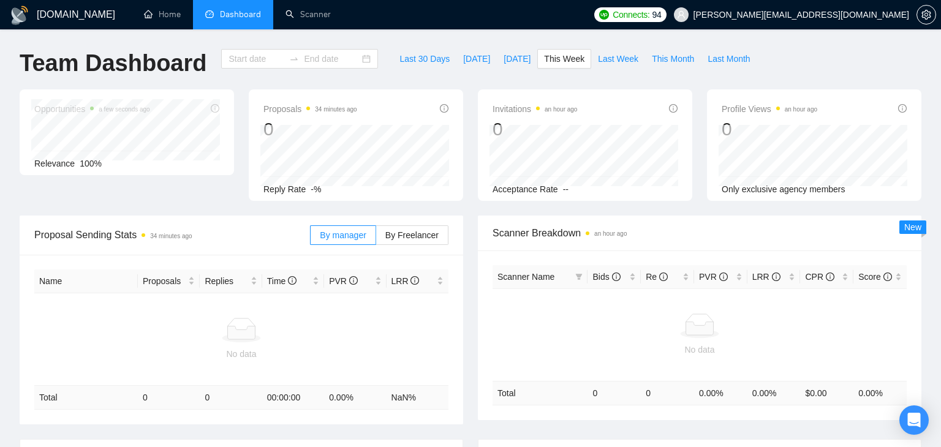
type input "2025-09-22"
type input "2025-09-28"
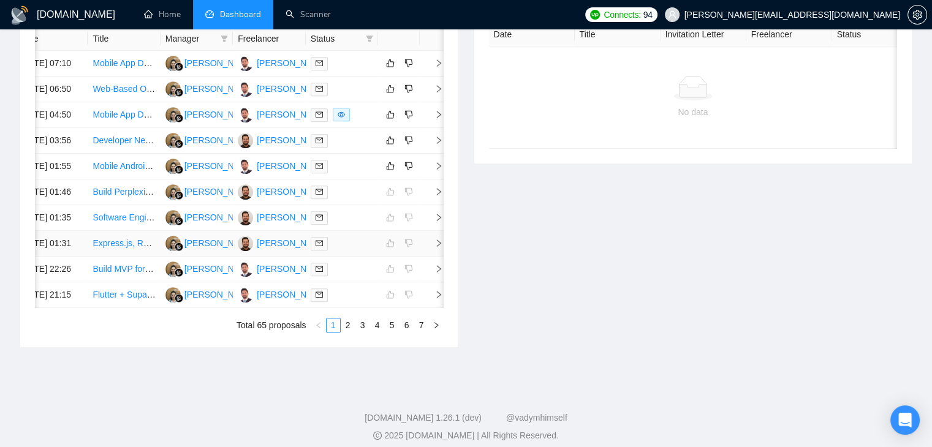
scroll to position [468, 0]
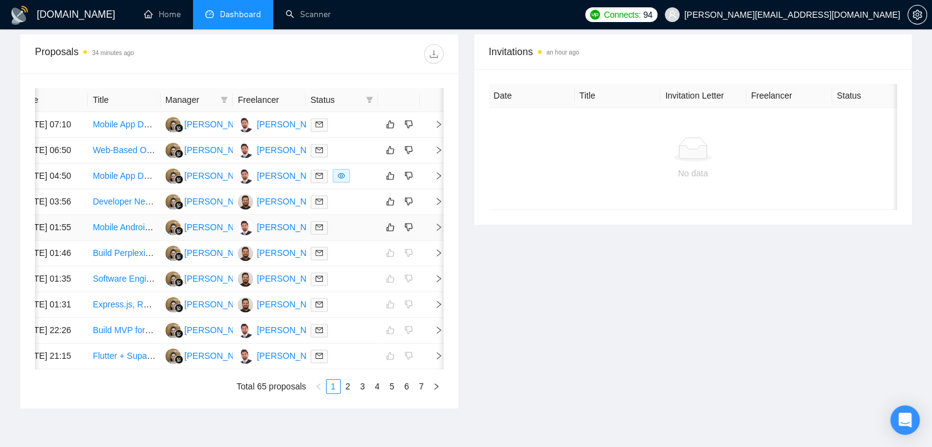
click at [439, 232] on icon "right" at bounding box center [438, 227] width 9 height 9
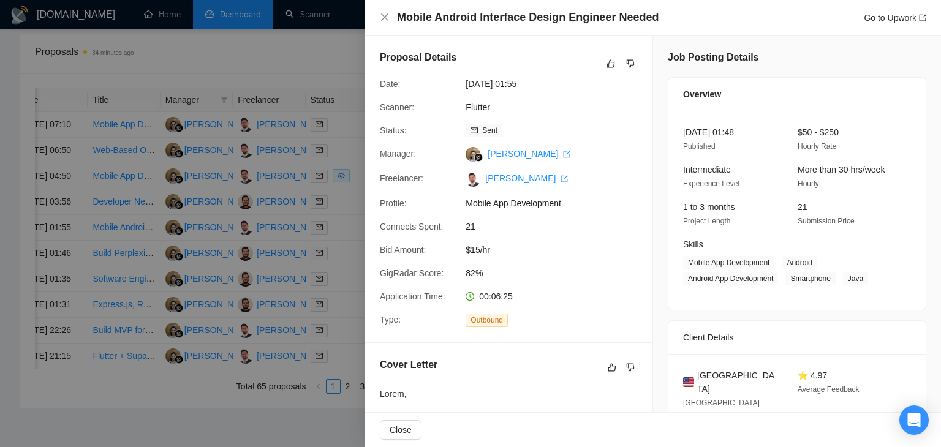
click at [378, 13] on div "Mobile Android Interface Design Engineer Needed Go to Upwork" at bounding box center [653, 18] width 576 height 36
click at [382, 15] on icon "close" at bounding box center [385, 17] width 10 height 10
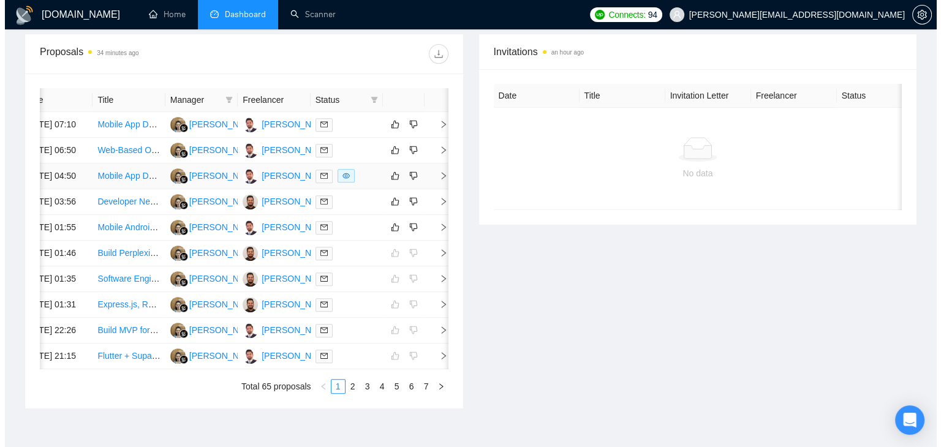
scroll to position [0, 15]
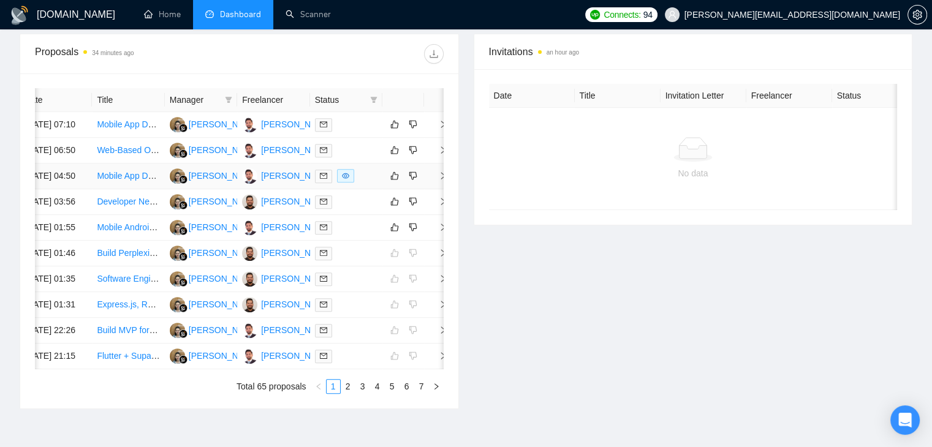
click at [433, 180] on span "right" at bounding box center [438, 176] width 18 height 9
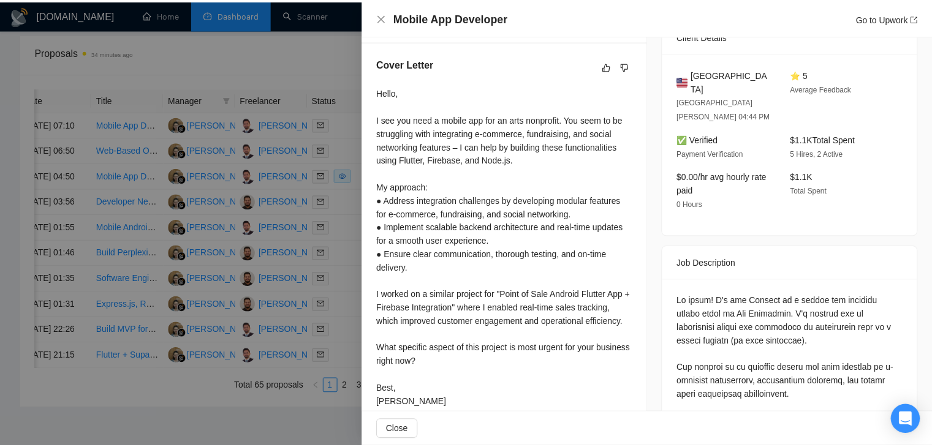
scroll to position [306, 0]
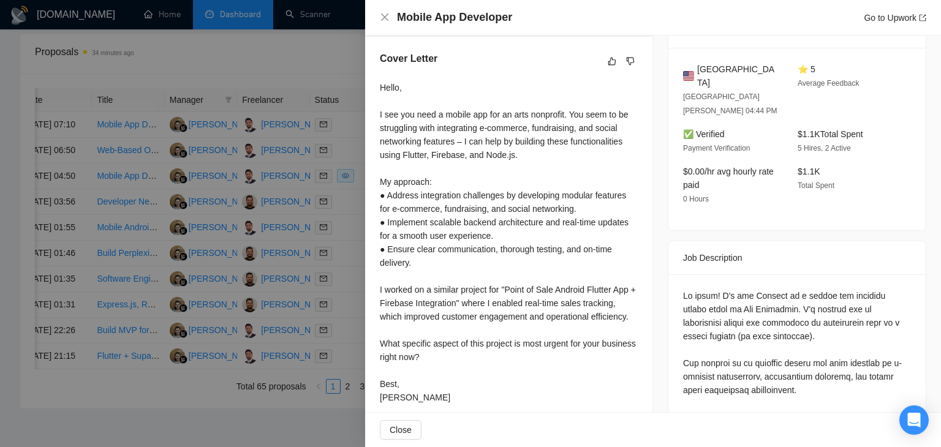
click at [386, 25] on div "Mobile App Developer Go to Upwork" at bounding box center [653, 18] width 576 height 36
click at [385, 19] on icon "close" at bounding box center [385, 17] width 10 height 10
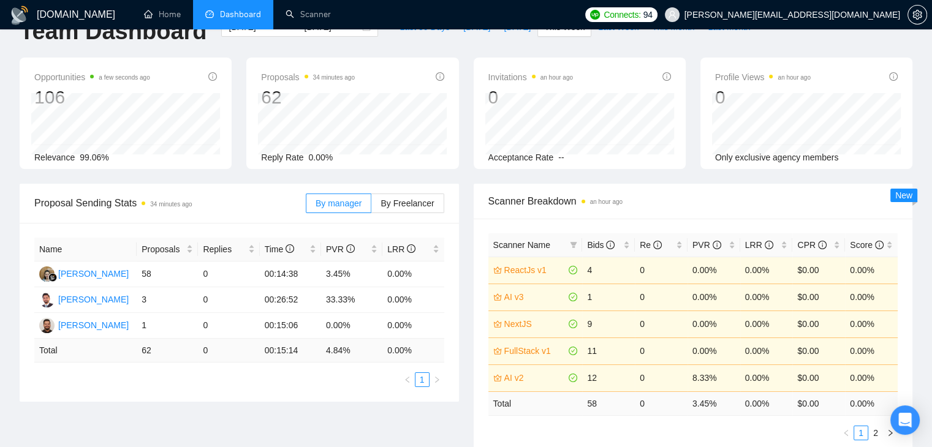
scroll to position [0, 0]
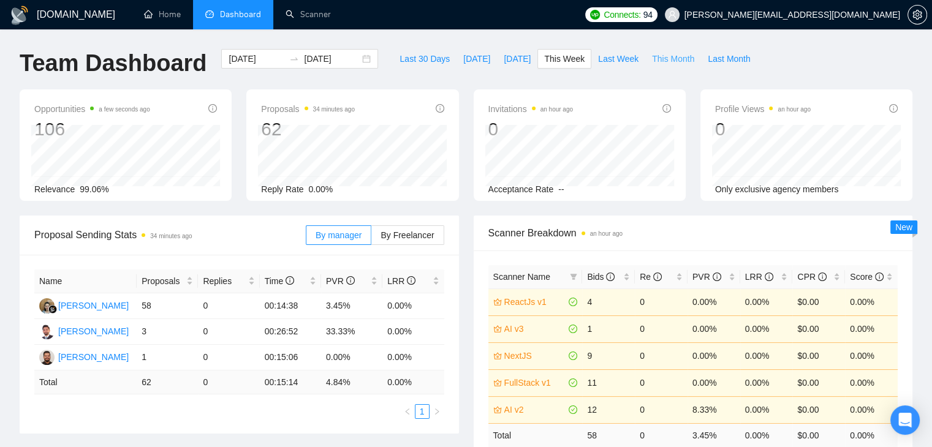
click at [650, 66] on button "This Month" at bounding box center [673, 59] width 56 height 20
type input "2025-09-01"
type input "2025-09-30"
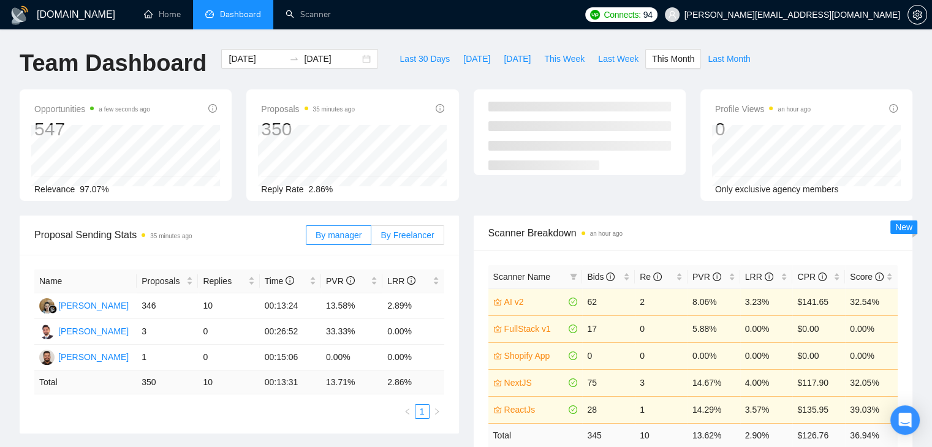
click at [401, 230] on span "By Freelancer" at bounding box center [407, 235] width 53 height 10
click at [371, 238] on input "By Freelancer" at bounding box center [371, 238] width 0 height 0
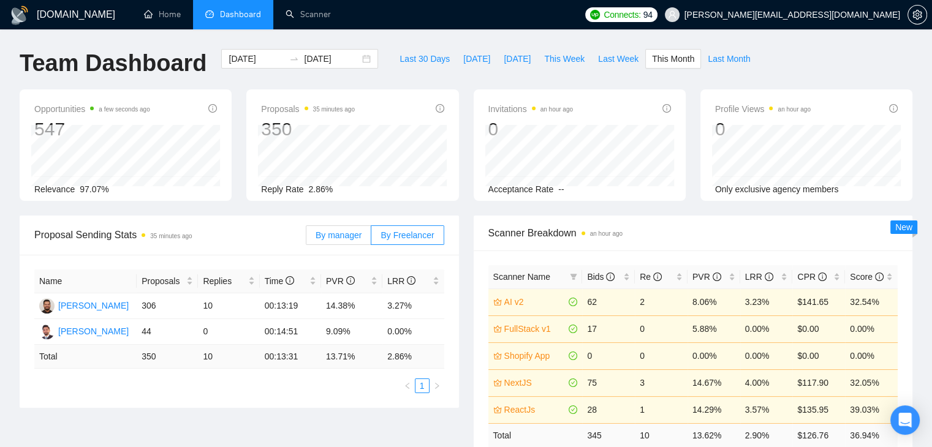
click at [355, 235] on span "By manager" at bounding box center [339, 235] width 46 height 10
click at [306, 238] on input "By manager" at bounding box center [306, 238] width 0 height 0
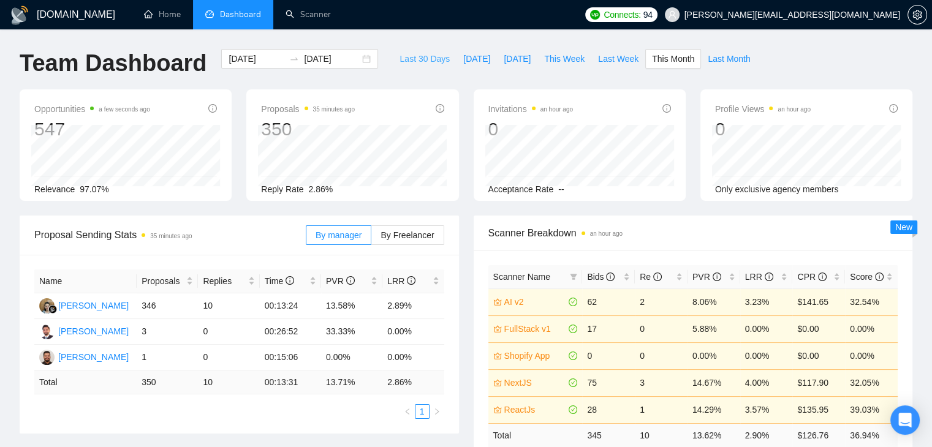
click at [419, 63] on span "Last 30 Days" at bounding box center [425, 58] width 50 height 13
type input "[DATE]"
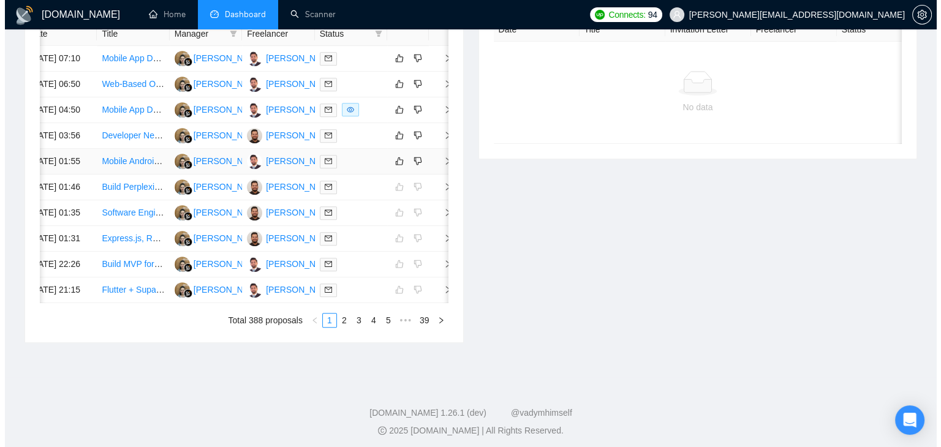
scroll to position [552, 0]
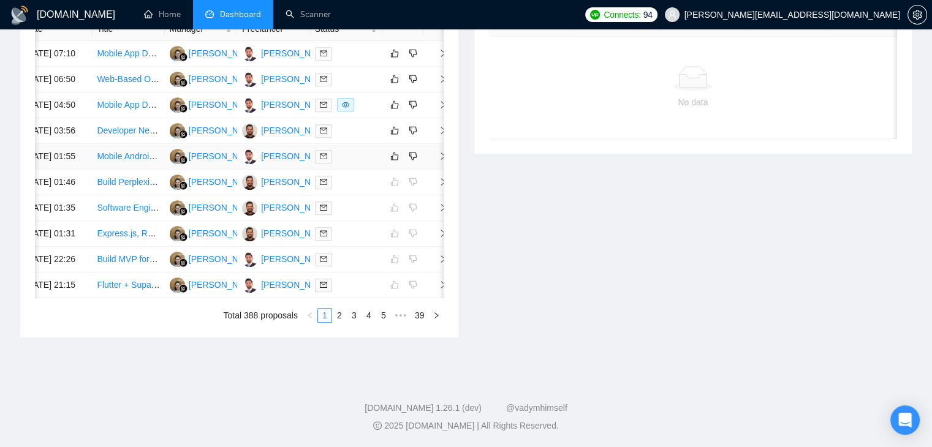
click at [437, 170] on td at bounding box center [436, 157] width 25 height 26
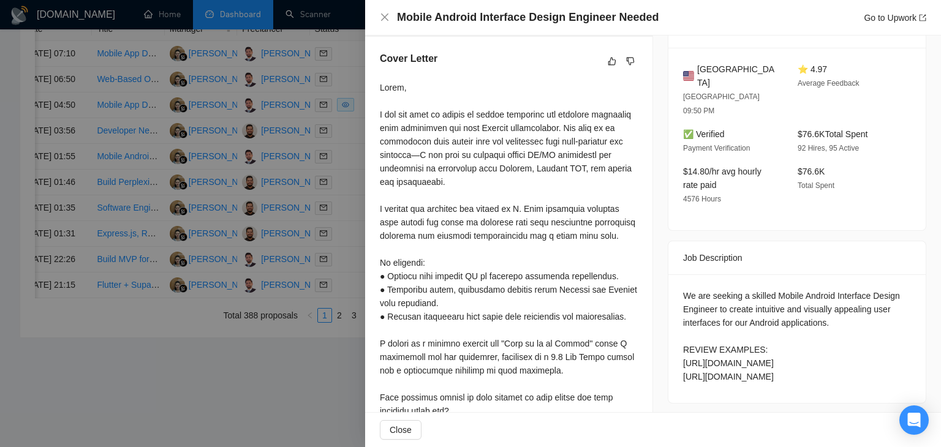
scroll to position [368, 0]
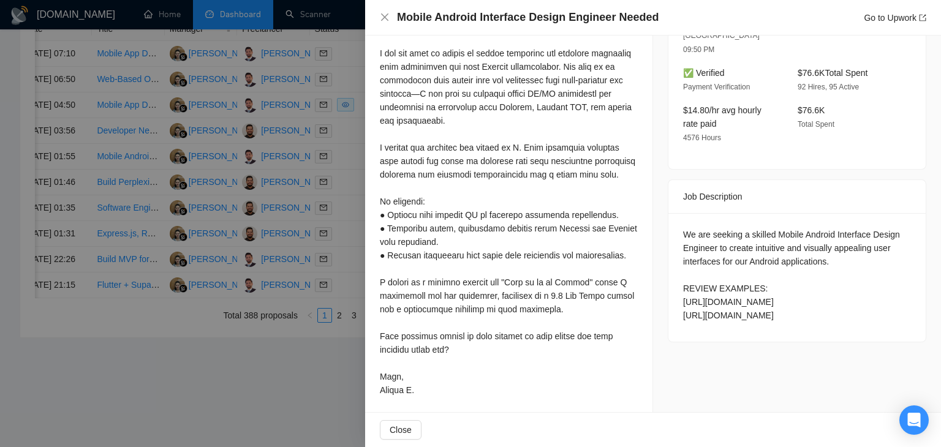
drag, startPoint x: 675, startPoint y: 207, endPoint x: 898, endPoint y: 308, distance: 245.5
click at [898, 308] on div "We are seeking a skilled Mobile Android Interface Design Engineer to create int…" at bounding box center [797, 277] width 257 height 129
click at [713, 333] on div "Job Posting Details Overview 25 Sep, 2025 01:48 Published $50 - $250 Hourly Rat…" at bounding box center [797, 42] width 288 height 749
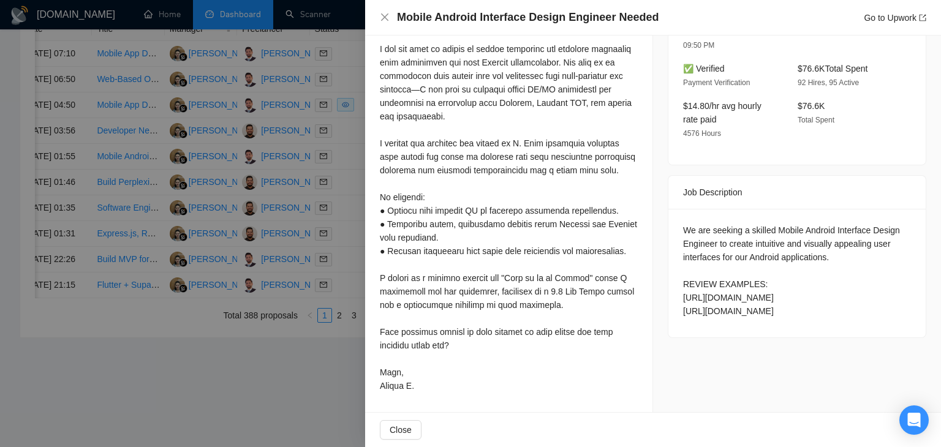
scroll to position [325, 0]
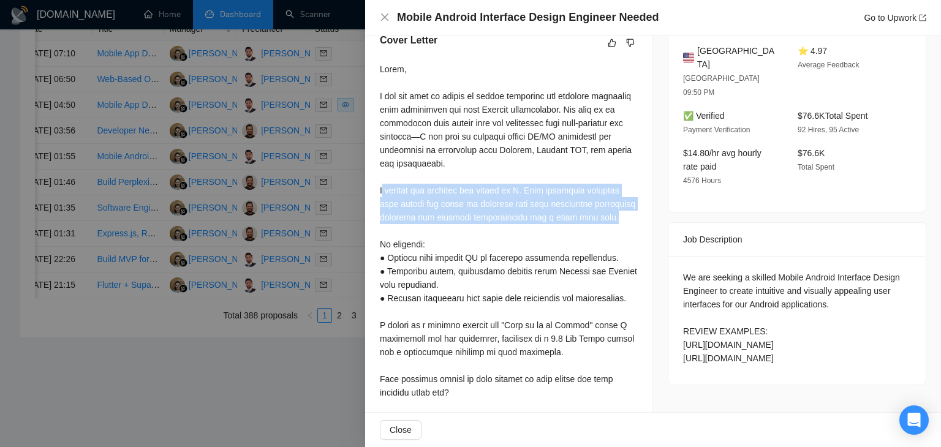
drag, startPoint x: 382, startPoint y: 187, endPoint x: 412, endPoint y: 235, distance: 56.1
click at [412, 235] on div at bounding box center [509, 252] width 258 height 378
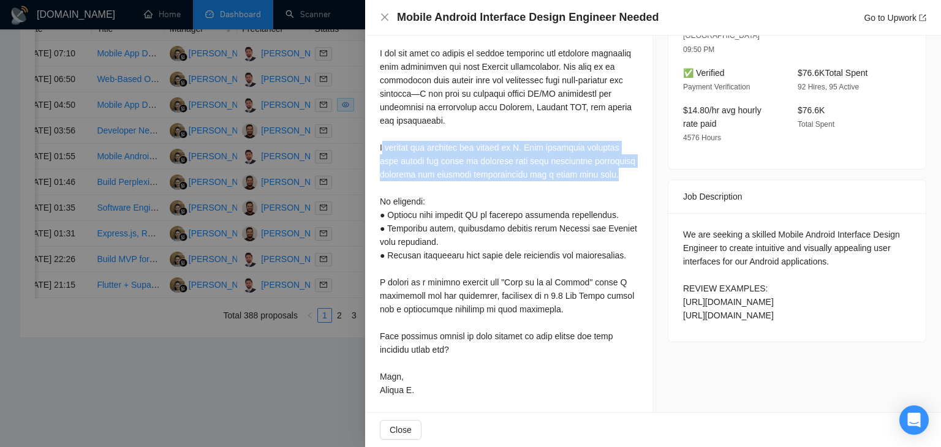
scroll to position [386, 0]
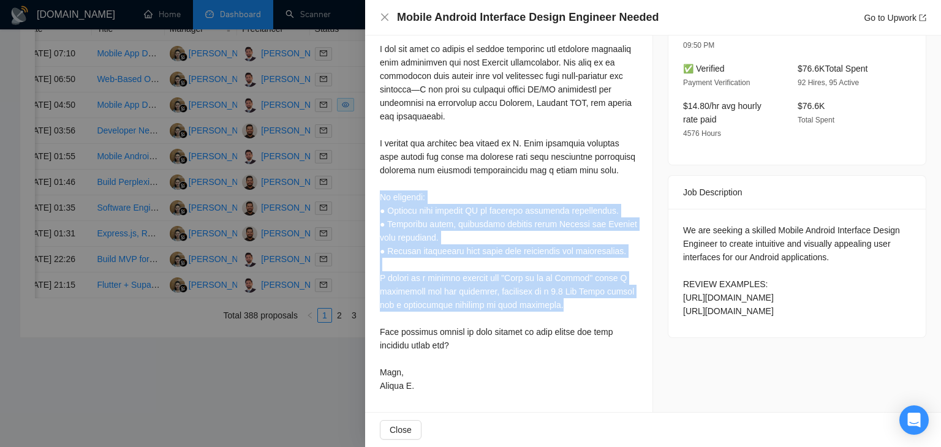
drag, startPoint x: 381, startPoint y: 199, endPoint x: 549, endPoint y: 307, distance: 200.1
click at [549, 307] on div at bounding box center [509, 204] width 258 height 378
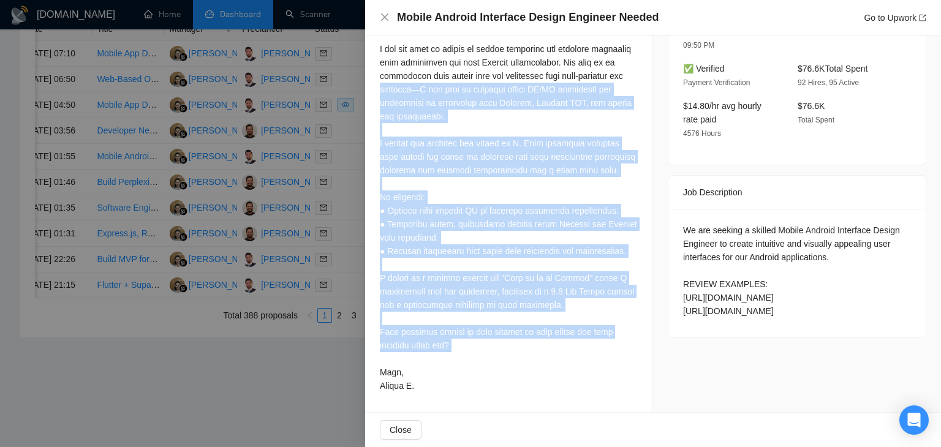
drag, startPoint x: 481, startPoint y: 357, endPoint x: 380, endPoint y: 80, distance: 295.5
click at [380, 80] on div at bounding box center [509, 204] width 258 height 378
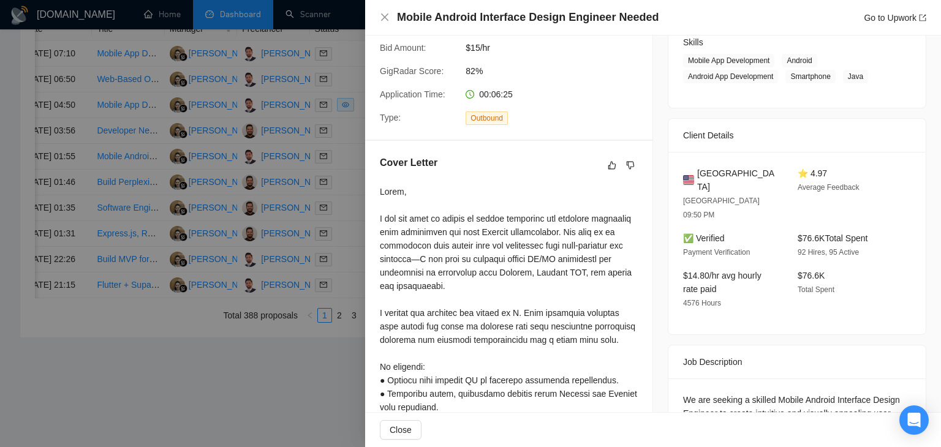
click at [456, 203] on div at bounding box center [509, 374] width 258 height 378
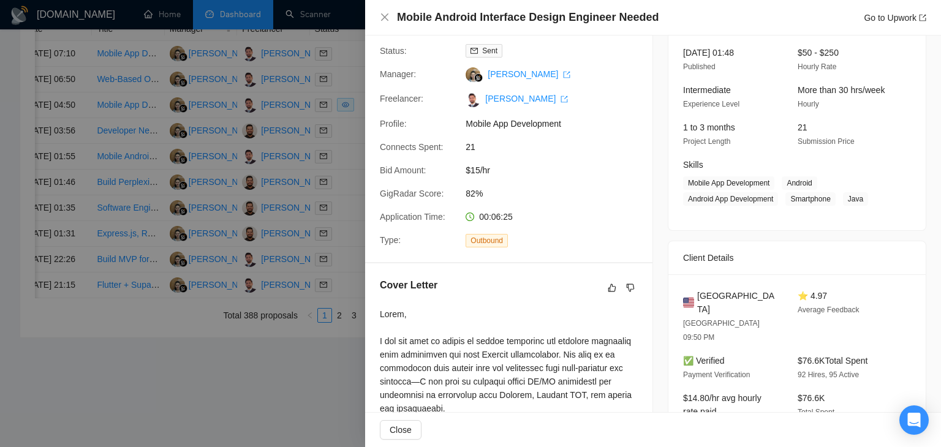
scroll to position [141, 0]
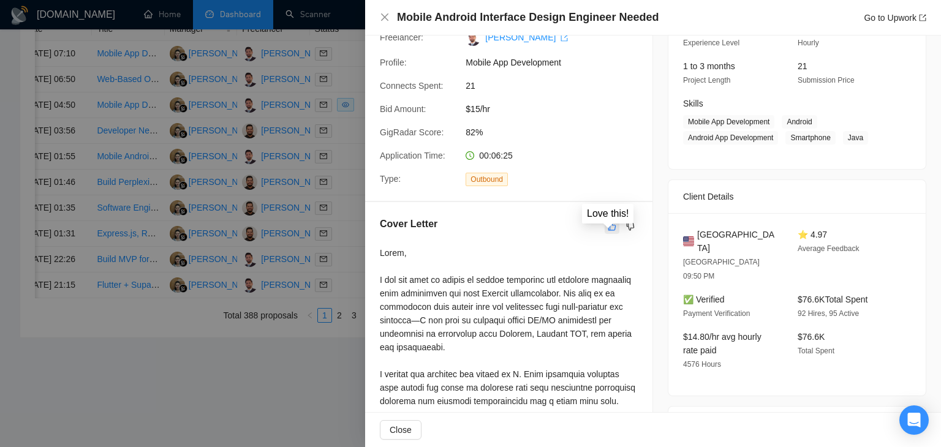
click at [613, 230] on button "button" at bounding box center [612, 226] width 15 height 15
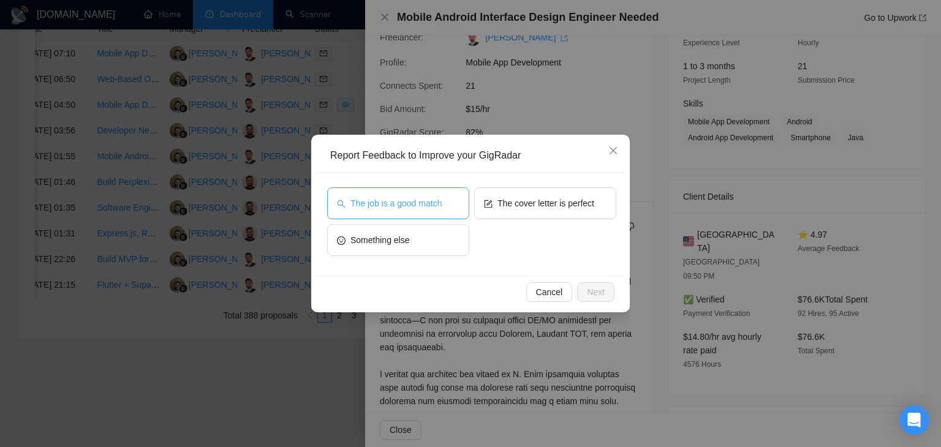
click at [387, 208] on span "The job is a good match" at bounding box center [396, 203] width 91 height 13
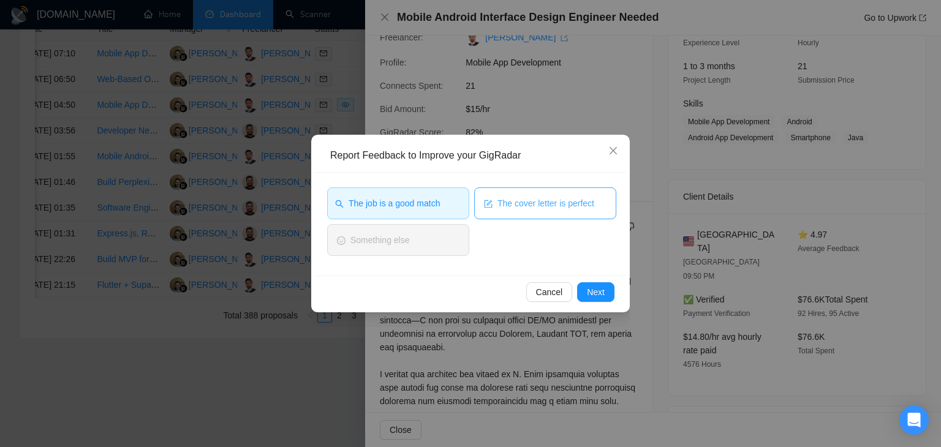
click at [498, 200] on span "The cover letter is perfect" at bounding box center [546, 203] width 97 height 13
click at [594, 291] on span "Next" at bounding box center [596, 292] width 18 height 13
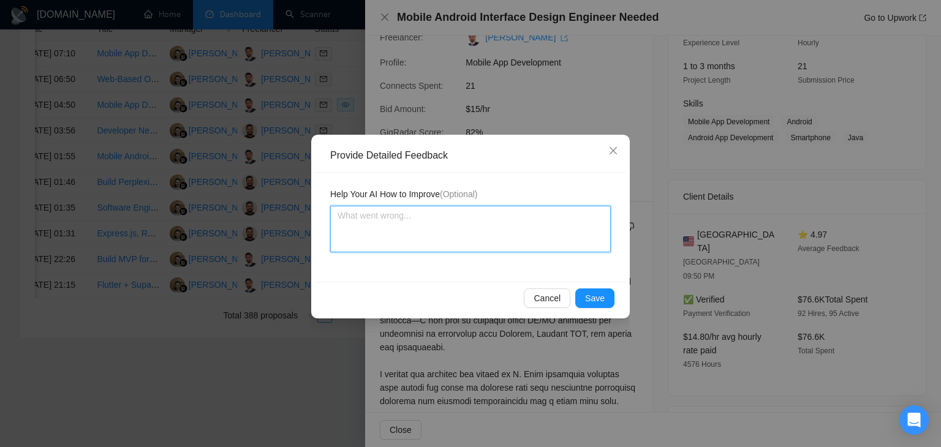
click at [490, 221] on textarea at bounding box center [470, 229] width 281 height 47
drag, startPoint x: 746, startPoint y: 283, endPoint x: 890, endPoint y: 476, distance: 240.5
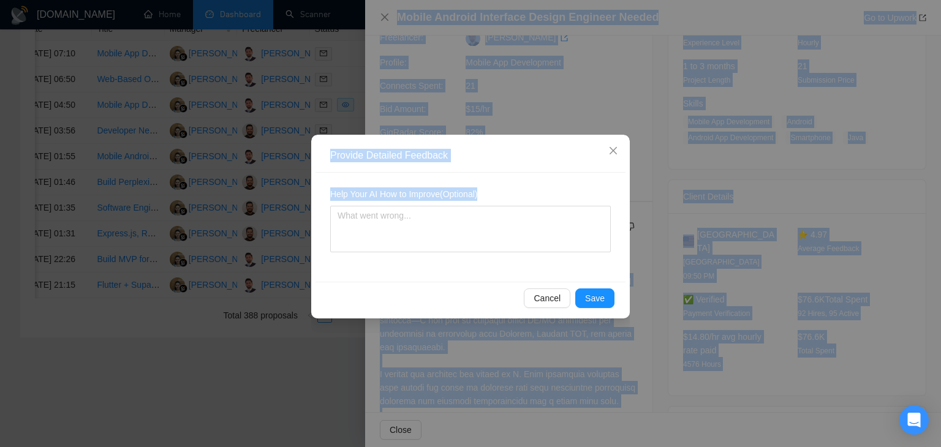
click at [424, 191] on span "Help Your AI How to Improve (Optional)" at bounding box center [403, 194] width 147 height 13
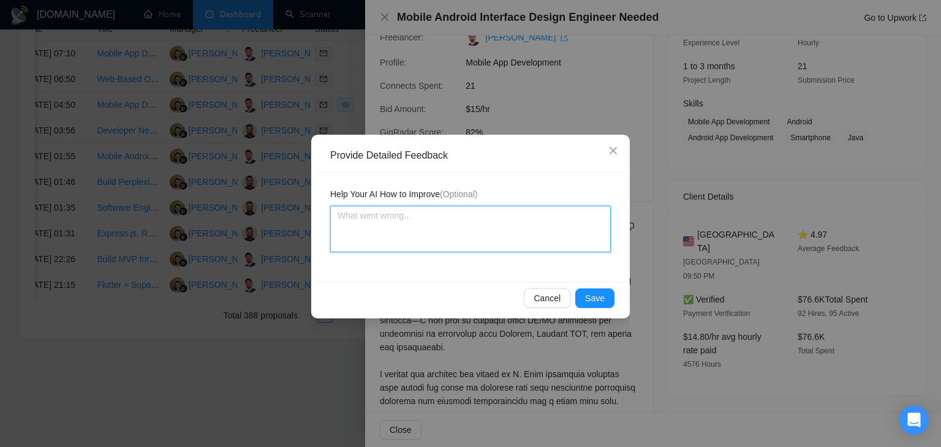
click at [422, 214] on textarea at bounding box center [470, 229] width 281 height 47
type textarea "E"
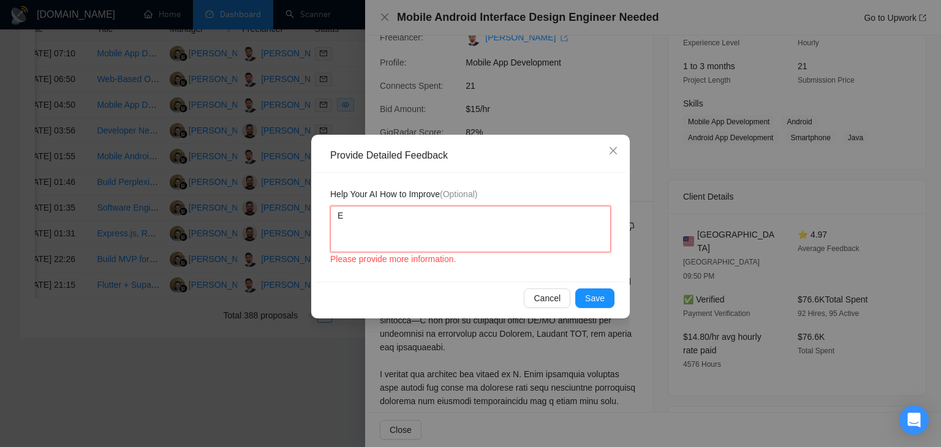
type textarea "Ev"
type textarea "Eve"
type textarea "Evey"
type textarea "Eve"
type textarea "Ever"
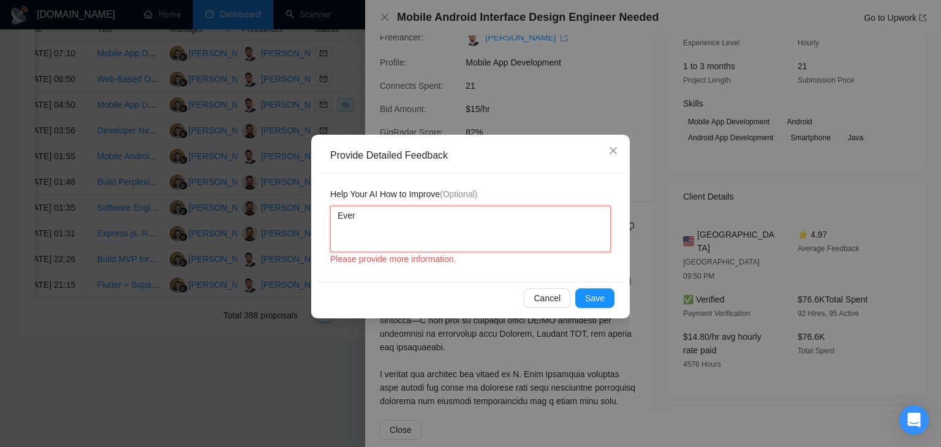
type textarea "Every"
type textarea "Everyt"
type textarea "Everyth"
type textarea "Everythi"
type textarea "Everythin"
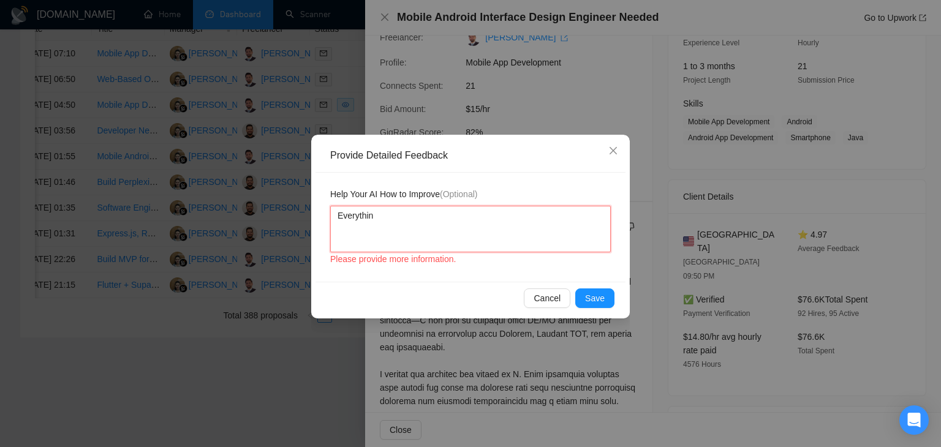
type textarea "Everything"
type textarea "Everything i"
type textarea "Everything is"
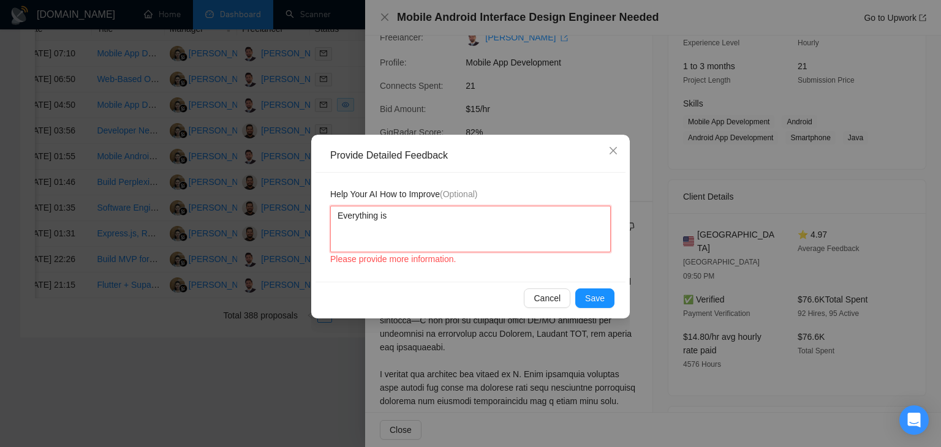
type textarea "Everything is g"
type textarea "Everything is go"
type textarea "Everything is goo"
type textarea "Everything is good"
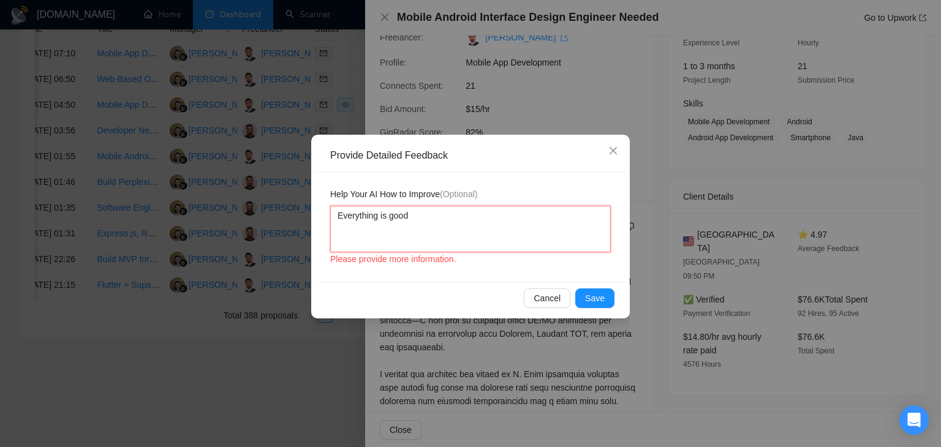
type textarea "Everything is good j"
type textarea "Everything is good ju"
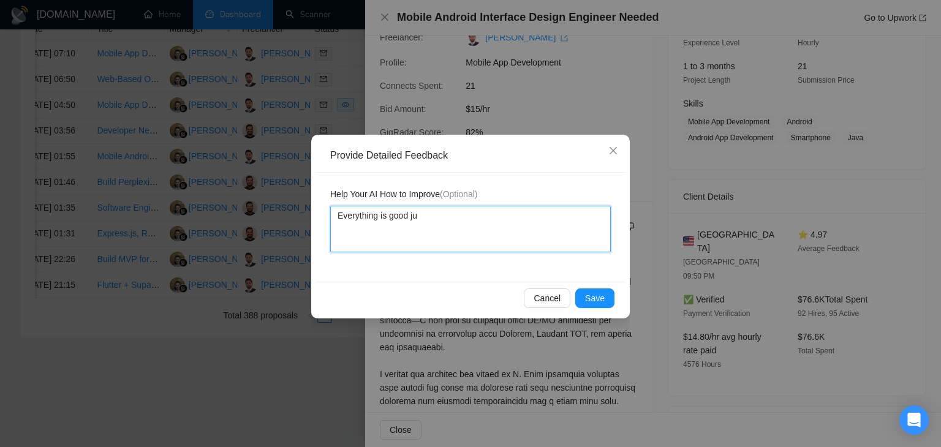
type textarea "Everything is good jus"
type textarea "Everything is good just"
type textarea "Everything is good just c"
type textarea "Everything is good just co"
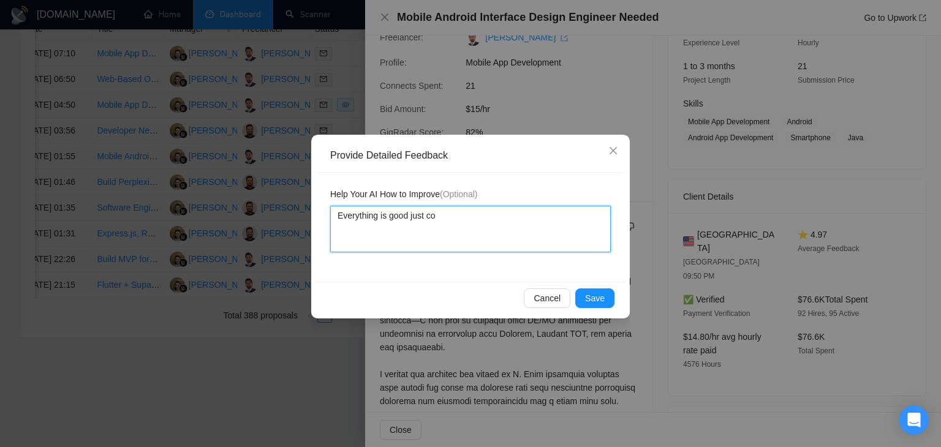
type textarea "Everything is good just cov"
type textarea "Everything is good just cove"
type textarea "Everything is good just cover"
type textarea "Everything is good just cover l"
type textarea "Everything is good just cover le"
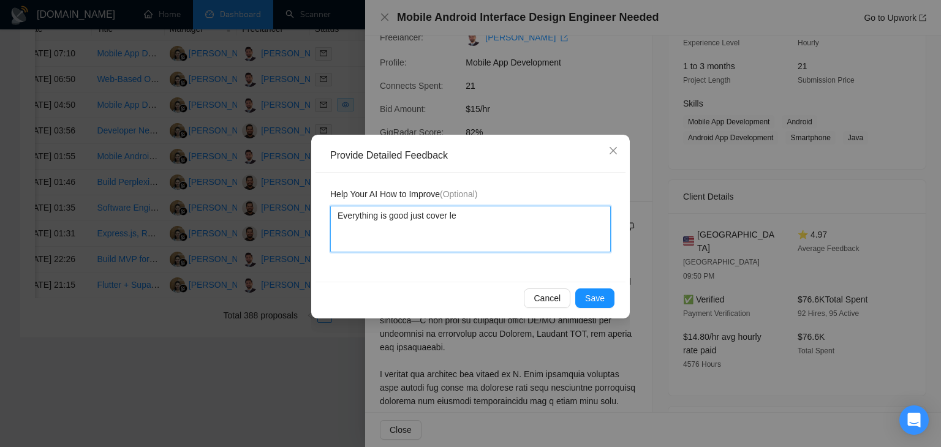
type textarea "Everything is good just cover let"
type textarea "Everything is good just cover lett"
type textarea "Everything is good just cover lette"
type textarea "Everything is good just cover letter"
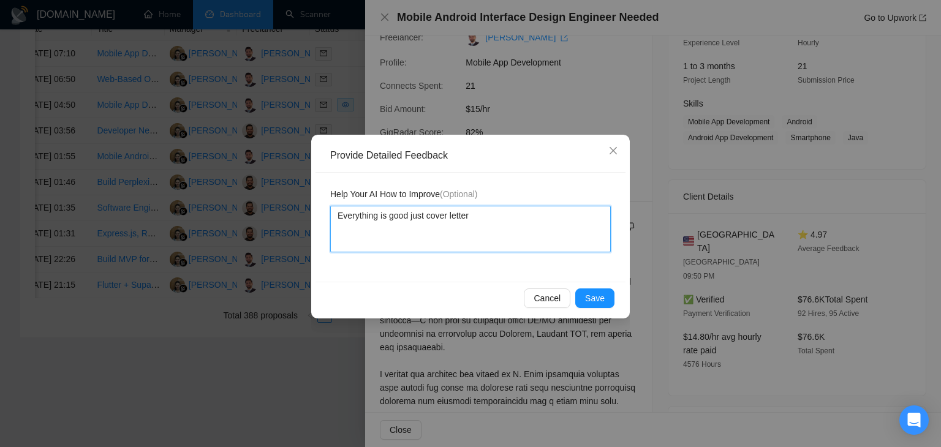
type textarea "Everything is good just cover letter s"
type textarea "Everything is good just cover letter sh"
type textarea "Everything is good just cover letter sho"
type textarea "Everything is good just cover letter shou"
type textarea "Everything is good just cover letter shoul"
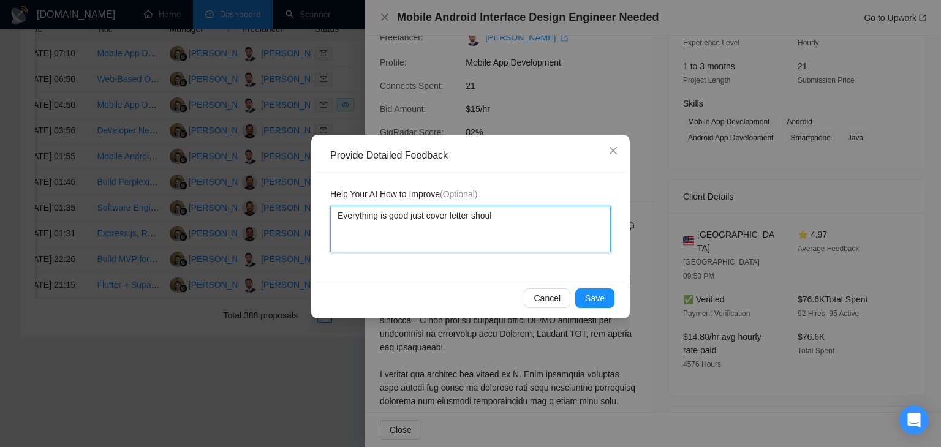
type textarea "Everything is good just cover letter should"
type textarea "Everything is good just cover letter shouldm"
type textarea "Everything is good just cover letter should"
type textarea "Everything is good just cover letter shouldn"
type textarea "Everything is good just cover letter shouldn'"
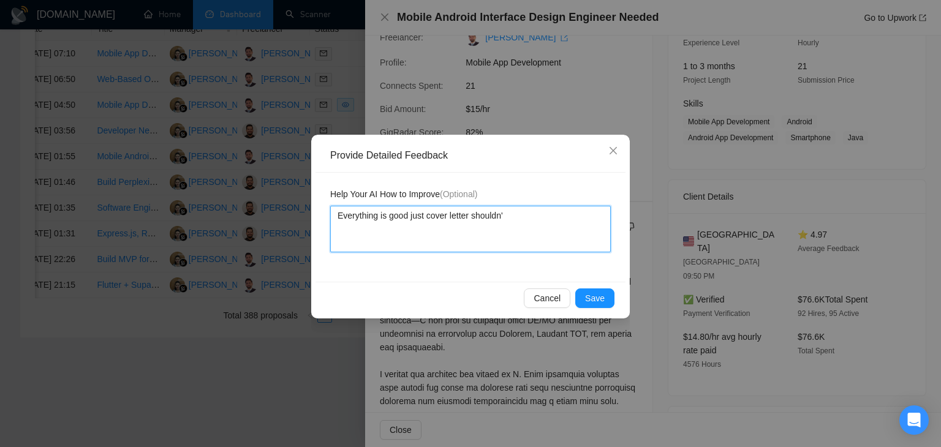
type textarea "Everything is good just cover letter shouldn't"
type textarea "Everything is good just cover letter shouldn't h"
type textarea "Everything is good just cover letter shouldn't ha"
type textarea "Everything is good just cover letter shouldn't hav"
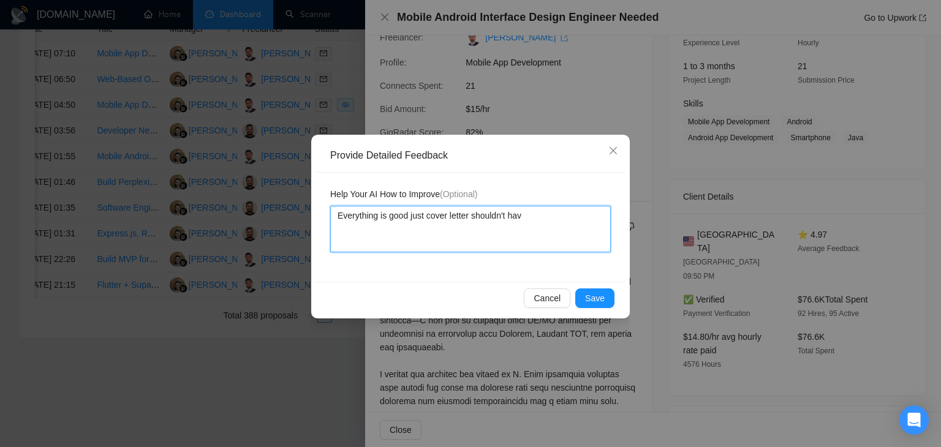
type textarea "Everything is good just cover letter shouldn't have"
type textarea "Everything is good just cover letter shouldn't have h"
type textarea "Everything is good just cover letter shouldn't have hy"
type textarea "Everything is good just cover letter shouldn't have hyp"
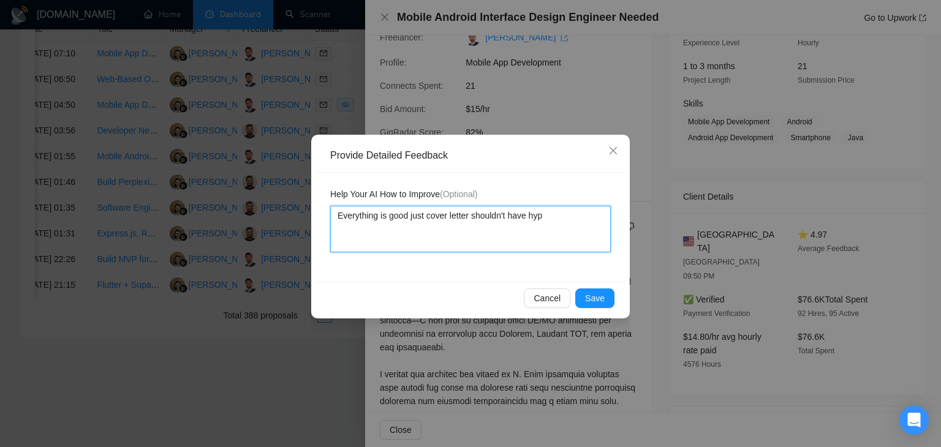
type textarea "Everything is good just cover letter shouldn't have hyph"
type textarea "Everything is good just cover letter shouldn't have hyphe"
type textarea "Everything is good just cover letter shouldn't have hyphen"
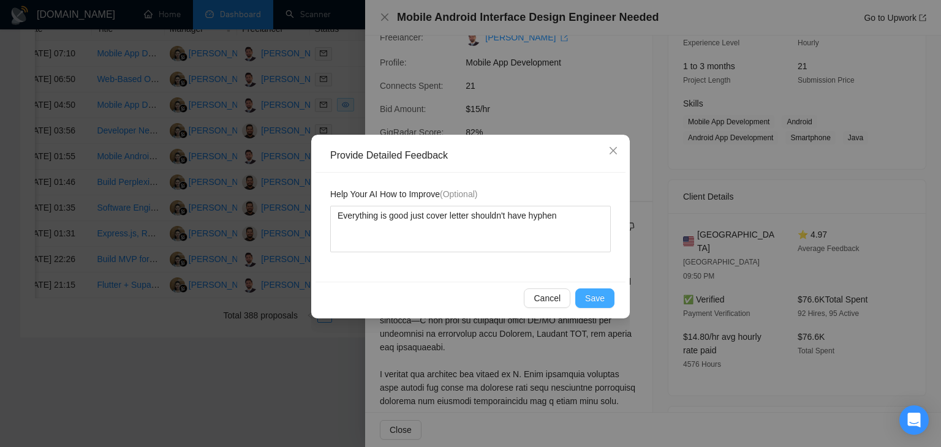
click at [580, 289] on button "Save" at bounding box center [594, 299] width 39 height 20
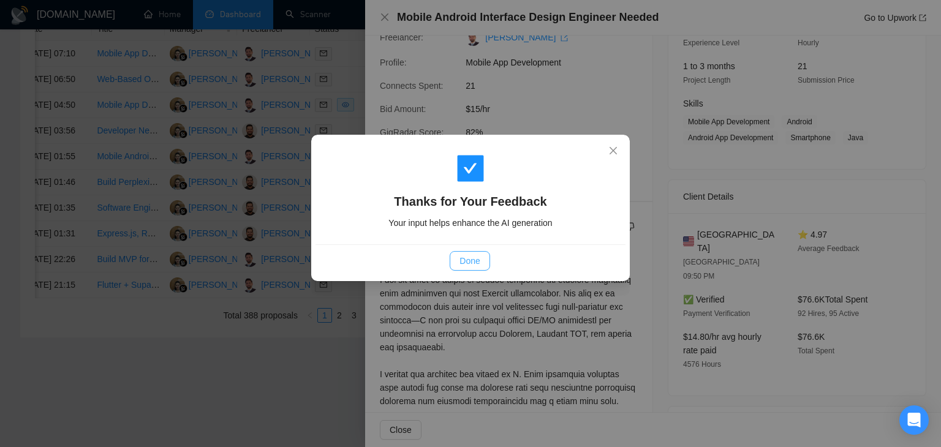
click at [450, 258] on button "Done" at bounding box center [470, 261] width 40 height 20
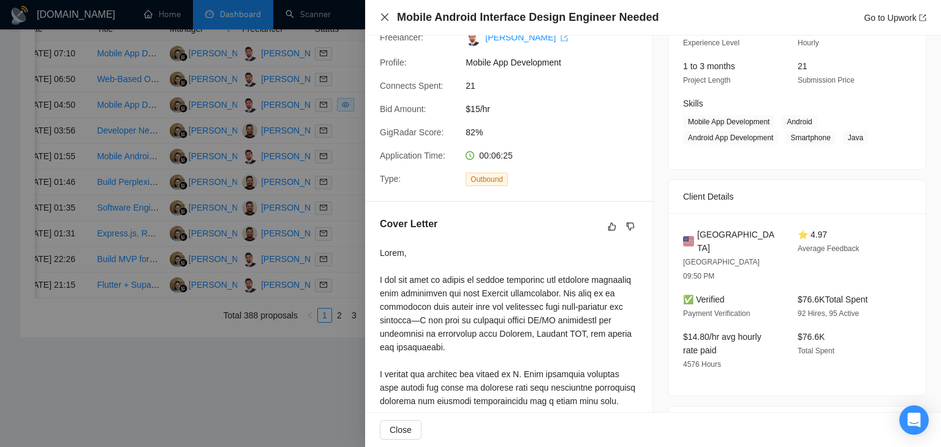
click at [385, 13] on icon "close" at bounding box center [385, 17] width 10 height 10
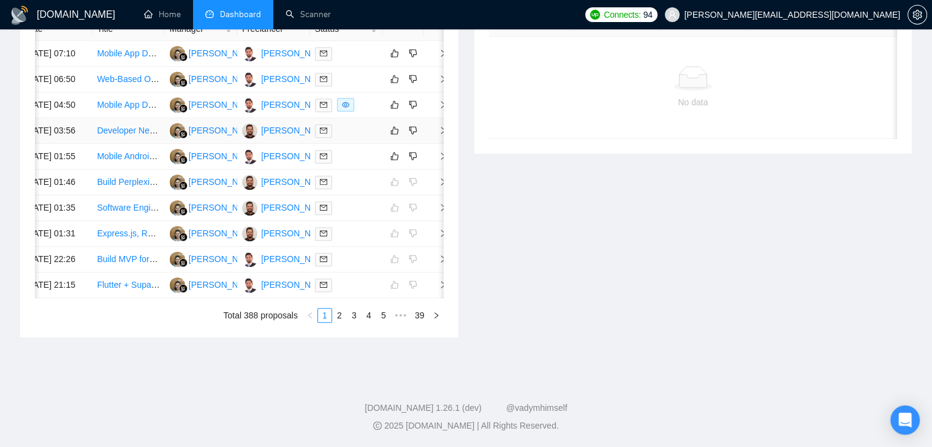
click at [441, 135] on icon "right" at bounding box center [443, 130] width 9 height 9
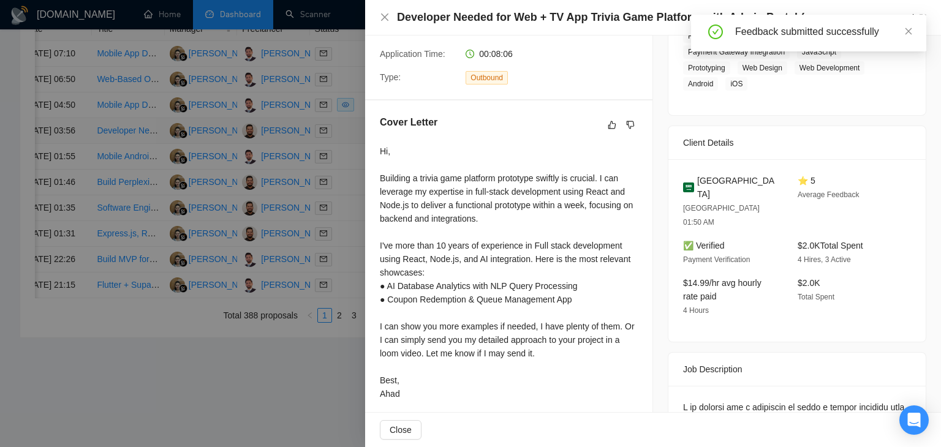
scroll to position [264, 0]
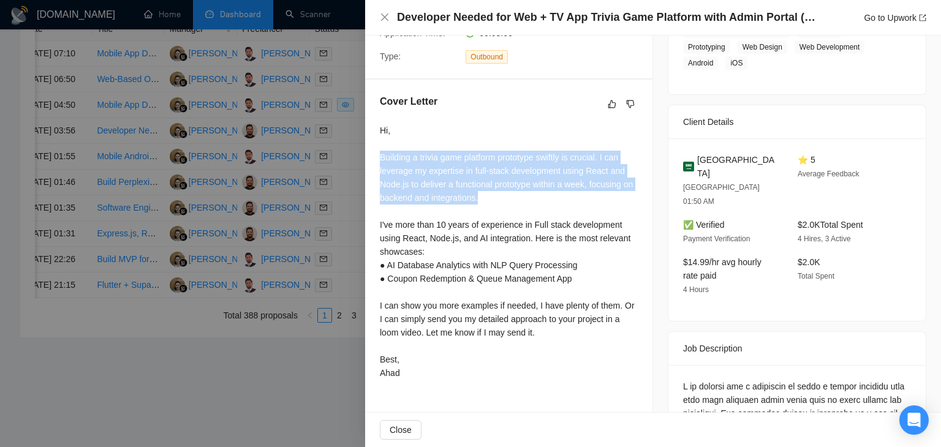
drag, startPoint x: 377, startPoint y: 155, endPoint x: 499, endPoint y: 203, distance: 131.6
click at [505, 203] on div "Cover Letter Hi, Building a trivia game platform prototype swiftly is crucial. …" at bounding box center [508, 240] width 287 height 320
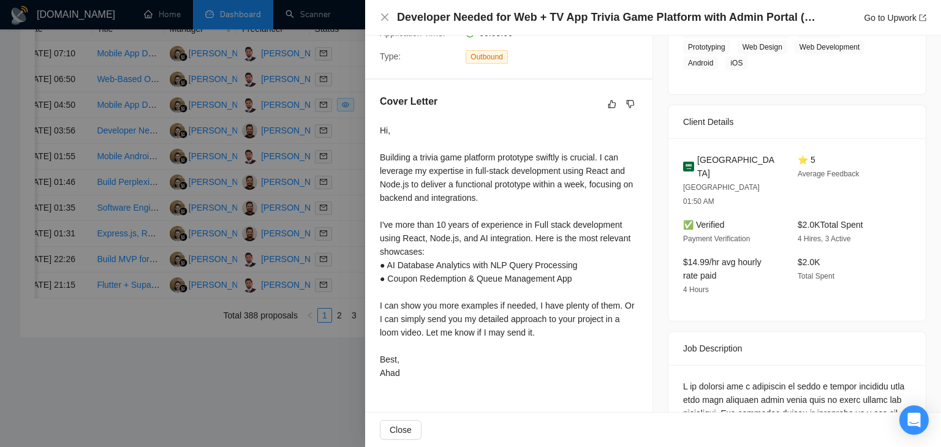
click at [478, 205] on div "Hi, Building a trivia game platform prototype swiftly is crucial. I can leverag…" at bounding box center [509, 252] width 258 height 256
drag, startPoint x: 502, startPoint y: 199, endPoint x: 375, endPoint y: 187, distance: 127.4
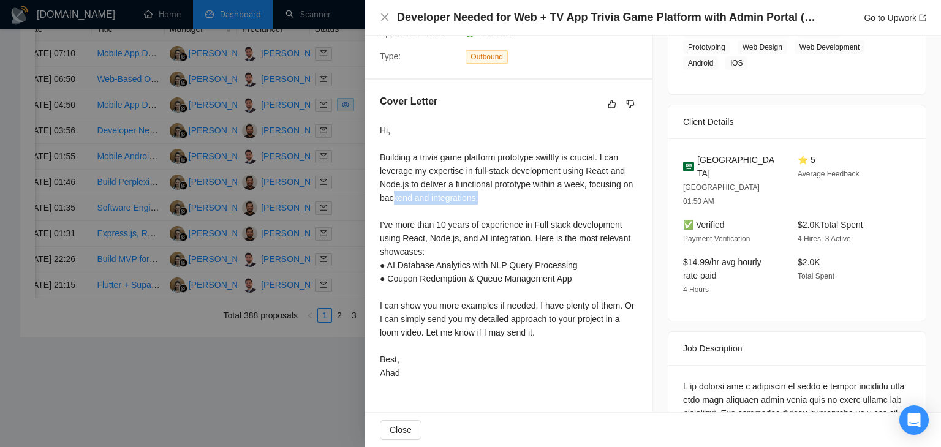
click at [387, 191] on div "Hi, Building a trivia game platform prototype swiftly is crucial. I can leverag…" at bounding box center [509, 252] width 258 height 256
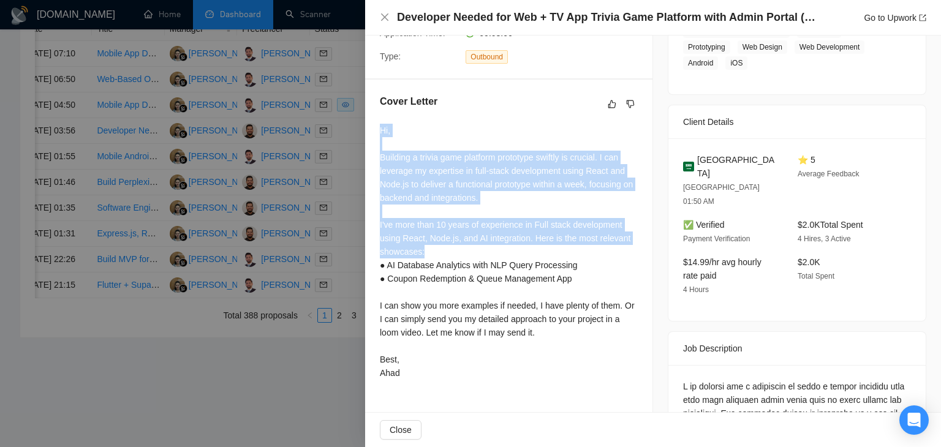
drag, startPoint x: 378, startPoint y: 130, endPoint x: 531, endPoint y: 247, distance: 192.8
click at [531, 247] on div "Cover Letter Hi, Building a trivia game platform prototype swiftly is crucial. …" at bounding box center [508, 240] width 287 height 320
click at [532, 243] on div "Hi, Building a trivia game platform prototype swiftly is crucial. I can leverag…" at bounding box center [509, 252] width 258 height 256
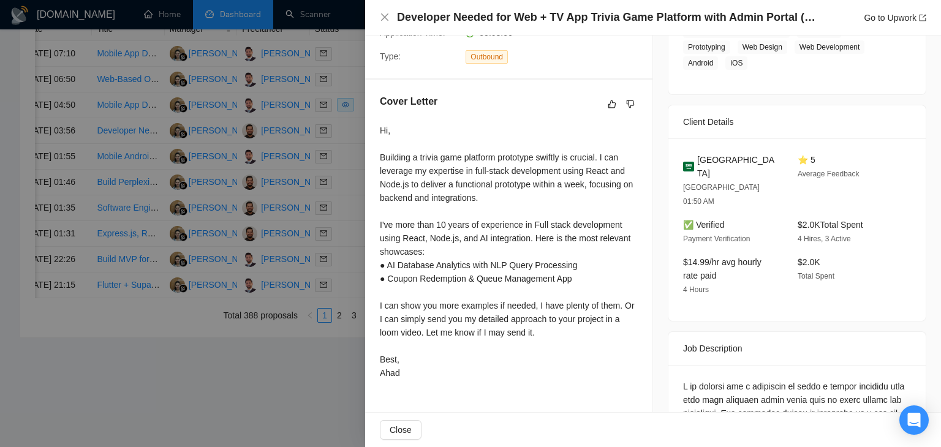
click at [532, 243] on div "Hi, Building a trivia game platform prototype swiftly is crucial. I can leverag…" at bounding box center [509, 252] width 258 height 256
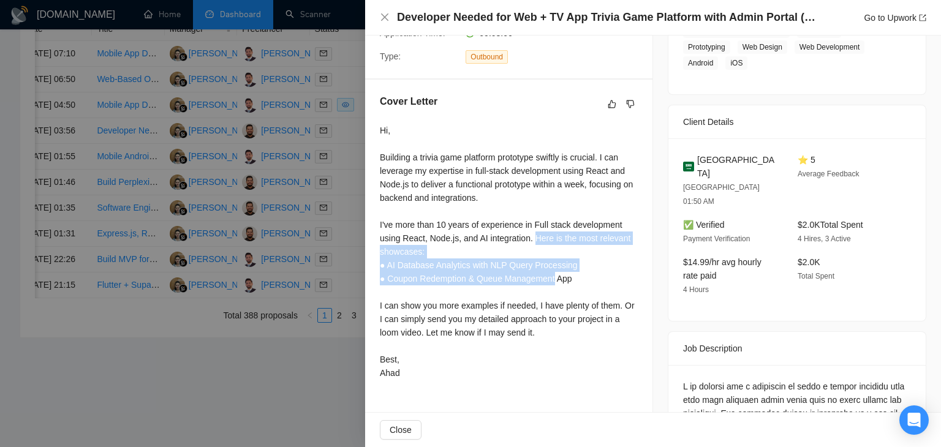
drag, startPoint x: 532, startPoint y: 243, endPoint x: 544, endPoint y: 275, distance: 34.1
click at [544, 275] on div "Hi, Building a trivia game platform prototype swiftly is crucial. I can leverag…" at bounding box center [509, 252] width 258 height 256
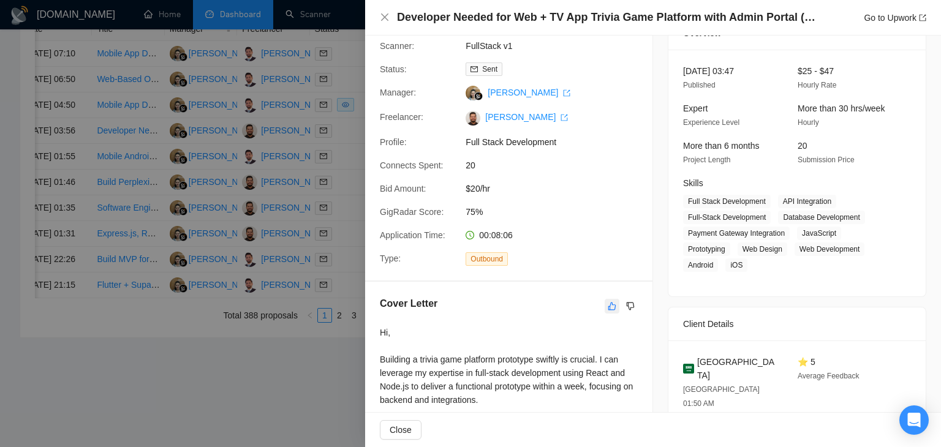
scroll to position [123, 0]
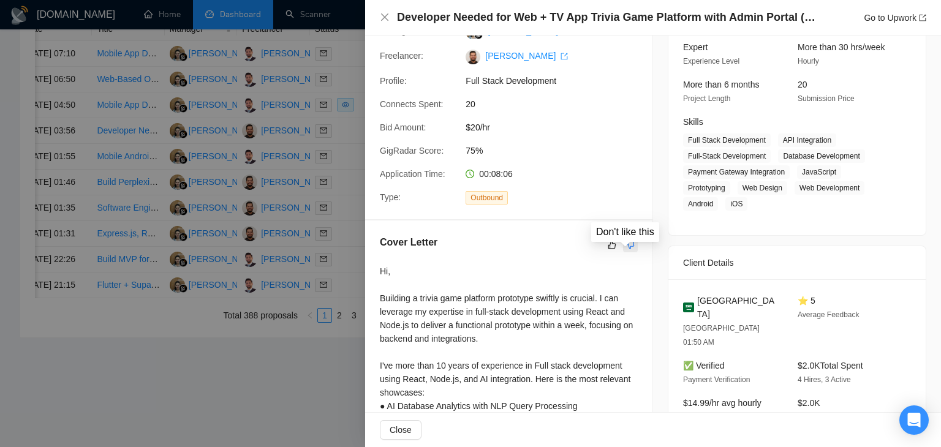
click at [627, 247] on icon "dislike" at bounding box center [631, 245] width 8 height 8
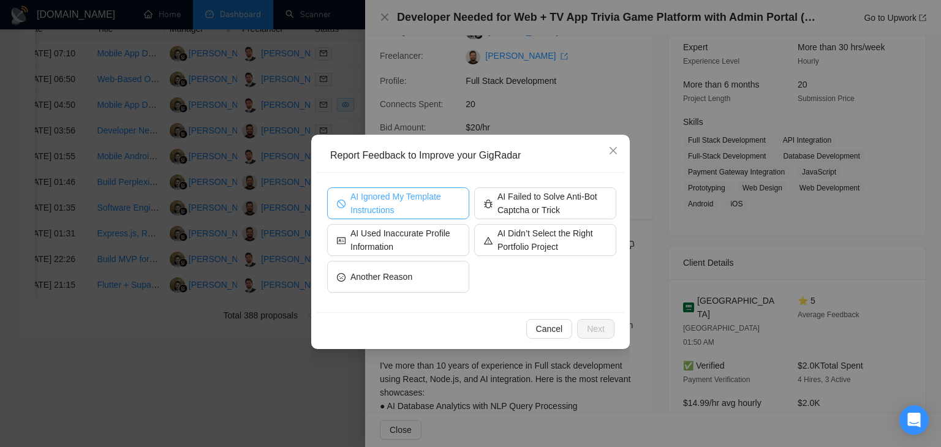
click at [370, 211] on span "AI Ignored My Template Instructions" at bounding box center [405, 203] width 109 height 27
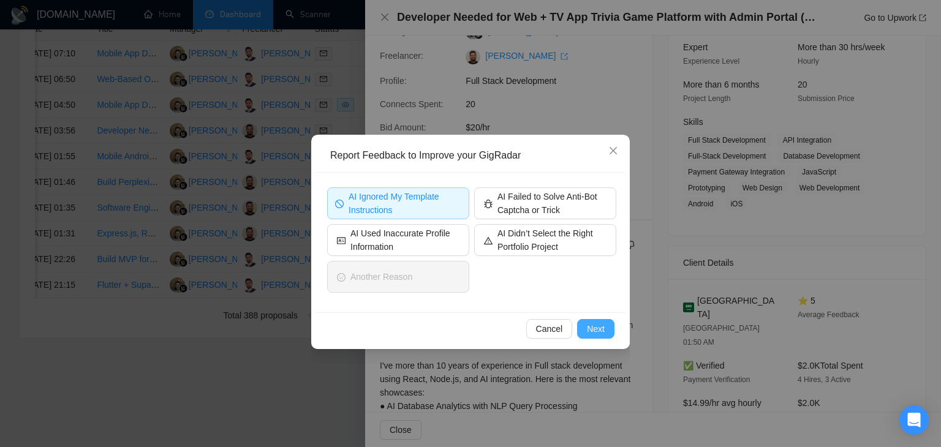
click at [585, 327] on button "Next" at bounding box center [595, 329] width 37 height 20
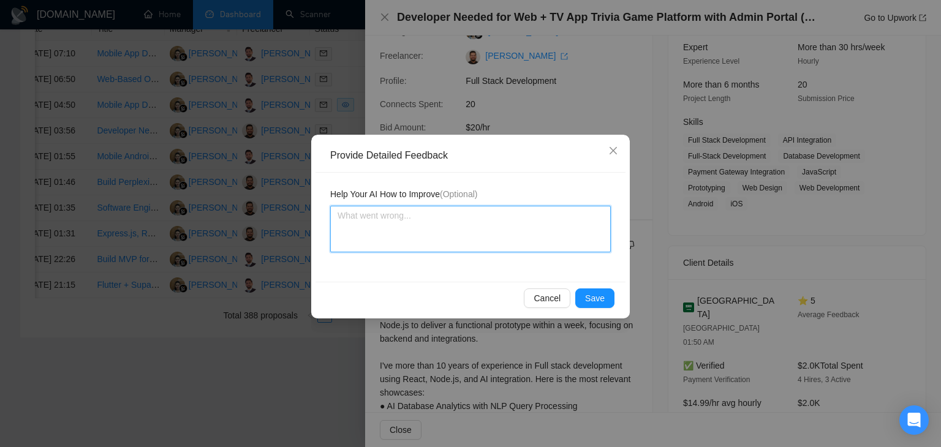
click at [390, 224] on textarea at bounding box center [470, 229] width 281 height 47
type textarea "T"
type textarea "Th"
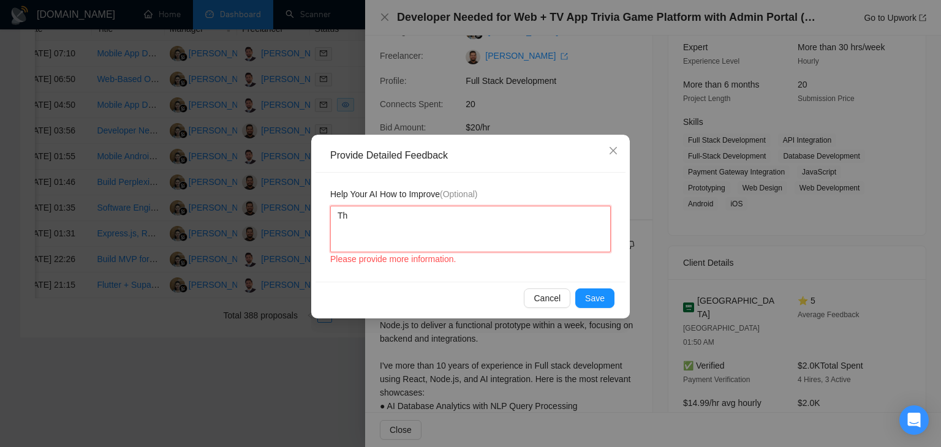
type textarea "The"
type textarea "Ther"
type textarea "There"
type textarea "There s"
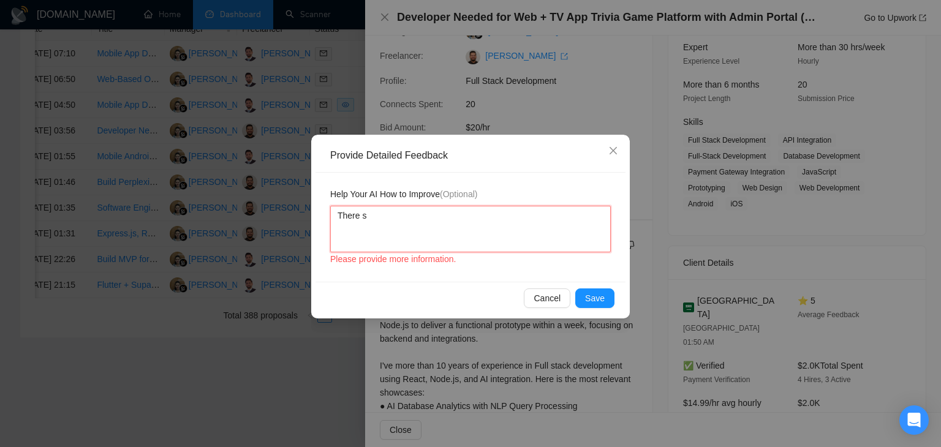
type textarea "There so"
type textarea "There sou"
type textarea "There soul"
type textarea "There sould"
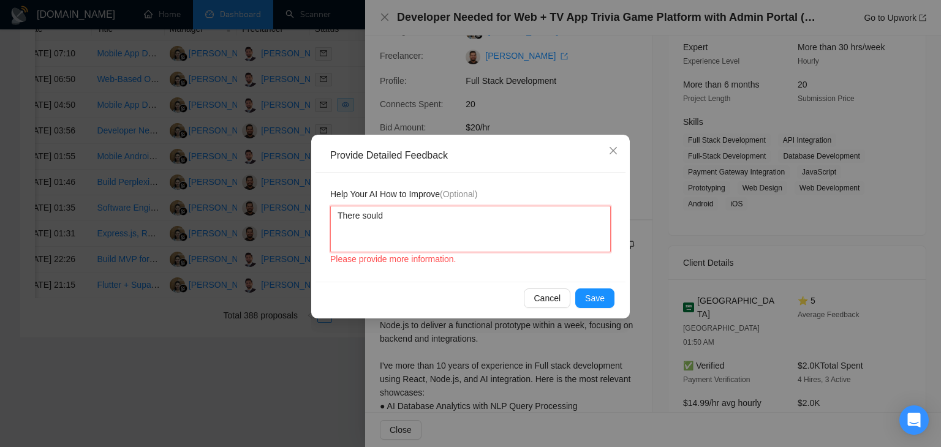
type textarea "There sould"
type textarea "There soul"
type textarea "There sou"
type textarea "There so"
type textarea "There s"
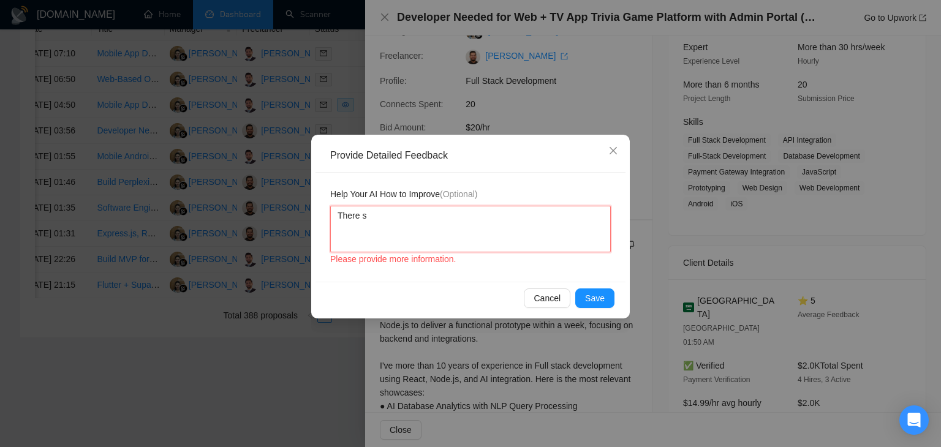
type textarea "There sh"
type textarea "There sho"
type textarea "There shou"
type textarea "There shoul"
type textarea "There should"
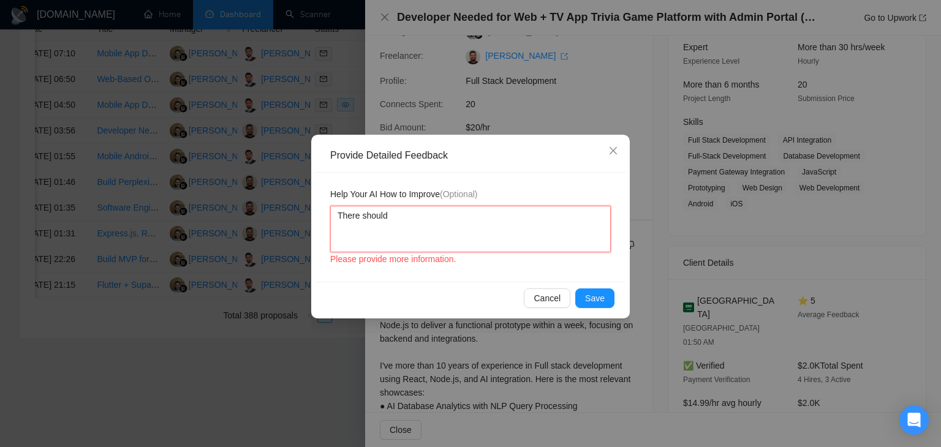
type textarea "There should"
type textarea "There should h"
type textarea "There should ha"
type textarea "There should hav"
type textarea "There should have"
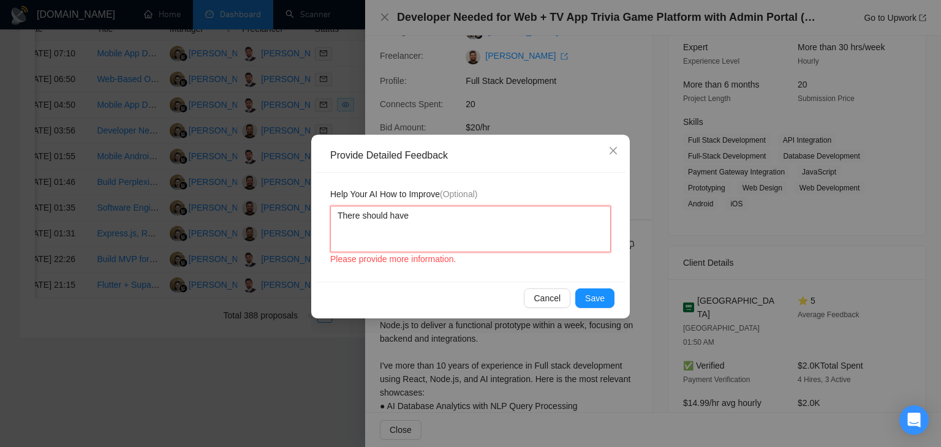
type textarea "There should have"
type textarea "There should have b"
type textarea "There should have be"
type textarea "There should have bee"
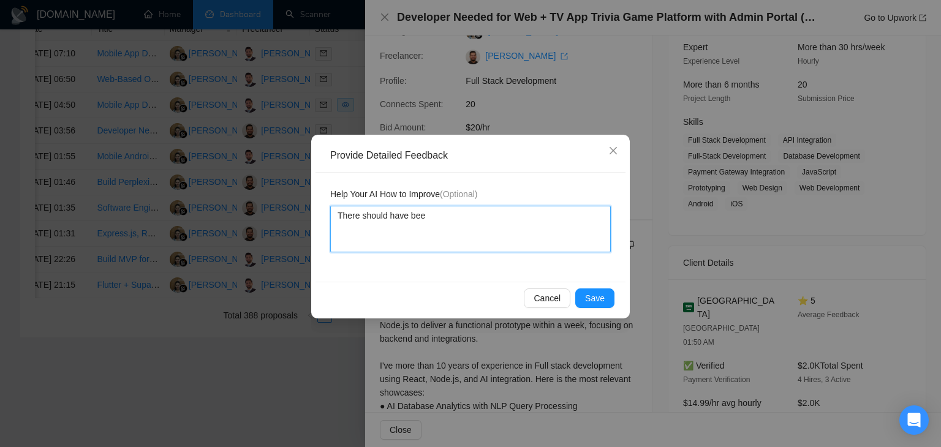
type textarea "There should have been"
type textarea "There should have been a"
type textarea "There should have been a l"
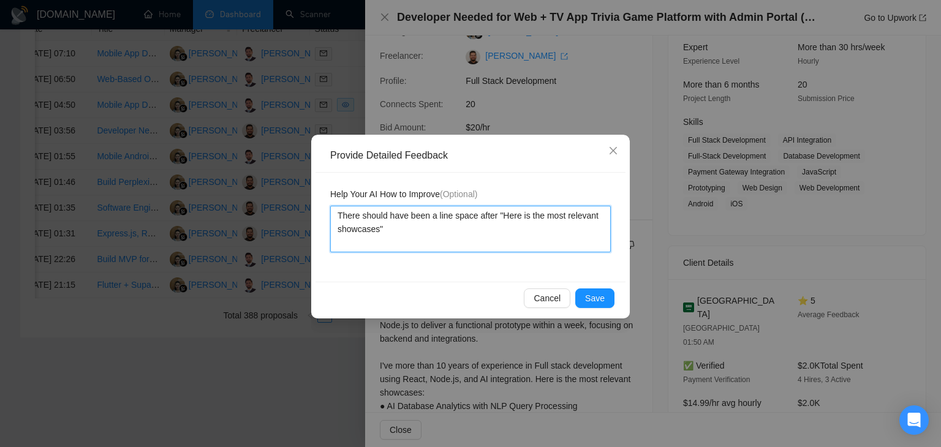
drag, startPoint x: 496, startPoint y: 219, endPoint x: 482, endPoint y: 222, distance: 13.8
click at [482, 222] on textarea "There should have been a line space after "Here is the most relevant showcases"" at bounding box center [470, 229] width 281 height 47
click at [487, 220] on textarea "There should have been a line space after "Here is the most relevant showcases"" at bounding box center [470, 229] width 281 height 47
click at [492, 219] on textarea "There should have been a line space after "Here is the most relevant showcases"" at bounding box center [470, 229] width 281 height 47
drag, startPoint x: 495, startPoint y: 218, endPoint x: 479, endPoint y: 219, distance: 15.9
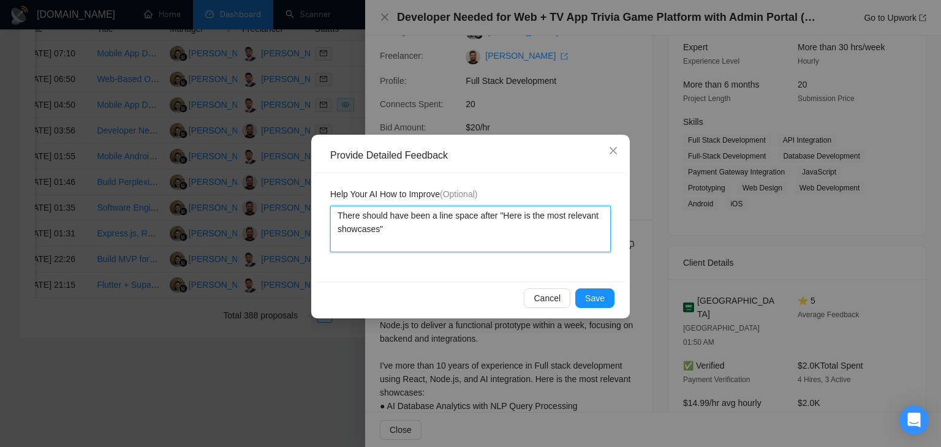
click at [479, 219] on textarea "There should have been a line space after "Here is the most relevant showcases"" at bounding box center [470, 229] width 281 height 47
click at [424, 232] on textarea "There should have been a line space before "Here is the most relevant showcases"" at bounding box center [470, 229] width 281 height 47
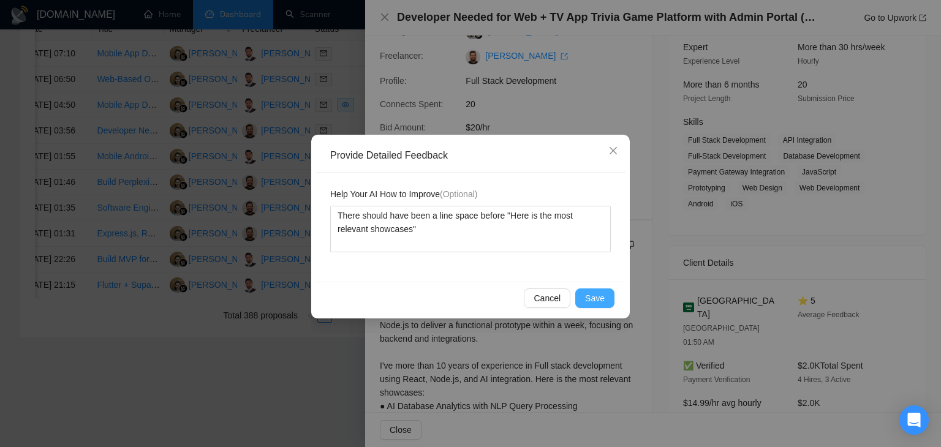
click at [590, 305] on button "Save" at bounding box center [594, 299] width 39 height 20
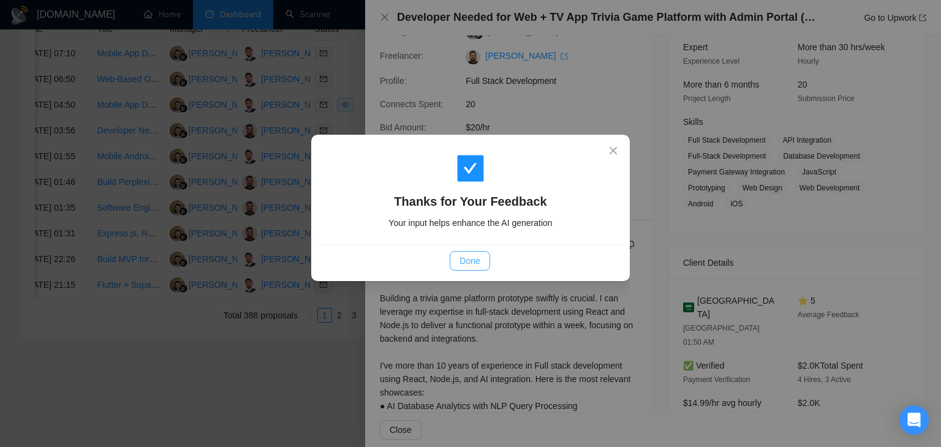
click at [464, 261] on span "Done" at bounding box center [470, 260] width 20 height 13
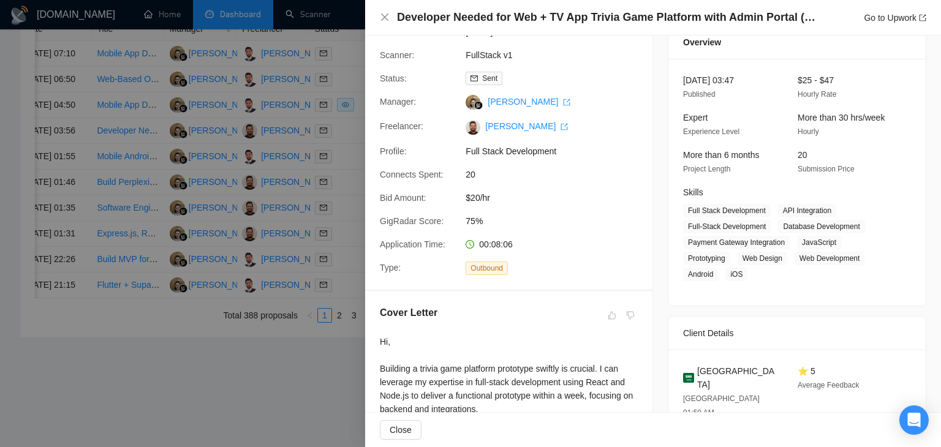
scroll to position [0, 0]
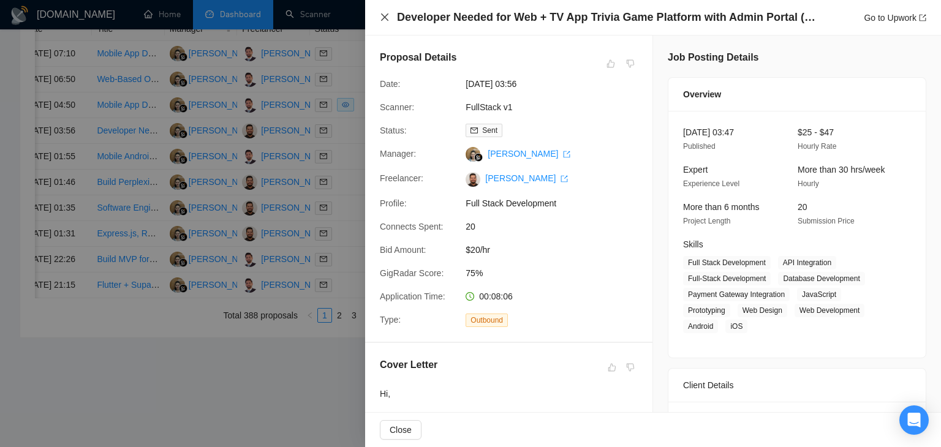
click at [381, 12] on icon "close" at bounding box center [385, 17] width 10 height 10
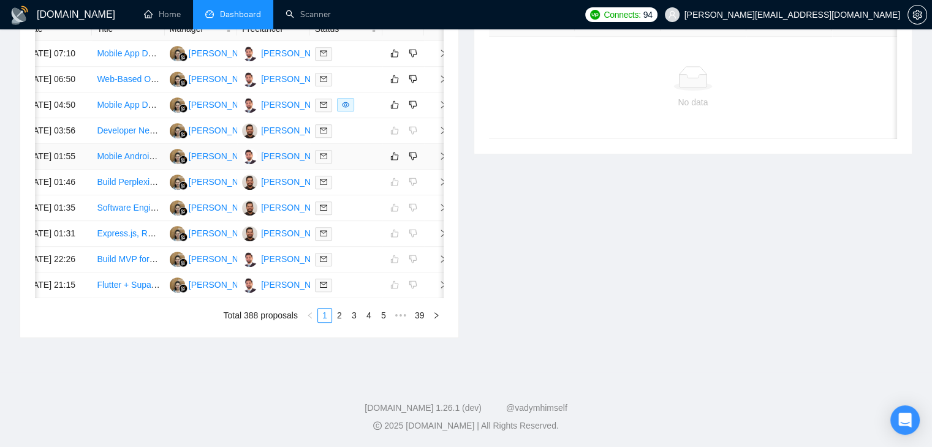
click at [434, 161] on span "right" at bounding box center [438, 156] width 18 height 9
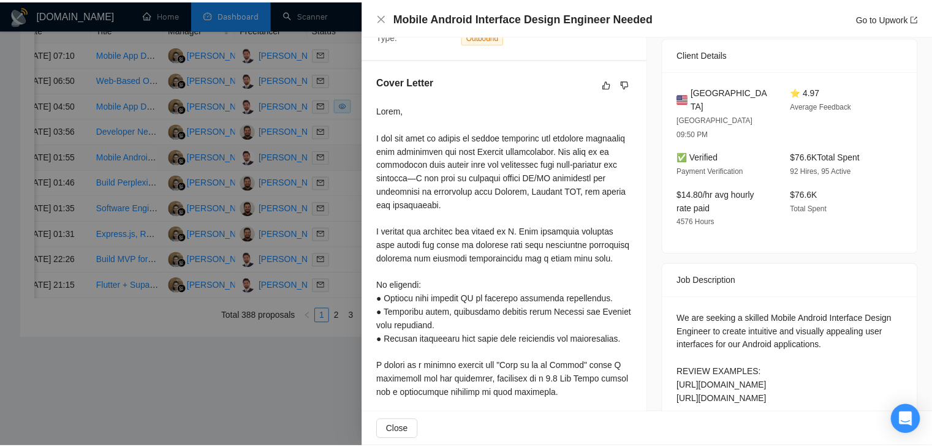
scroll to position [306, 0]
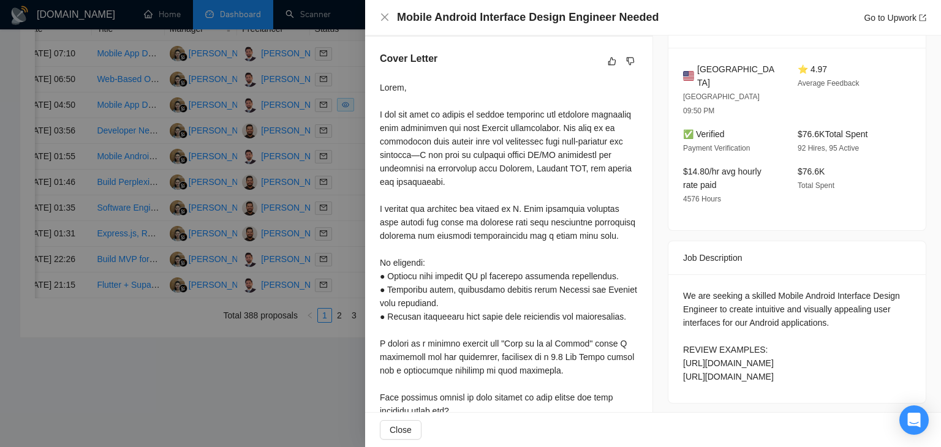
click at [390, 15] on div "Mobile Android Interface Design Engineer Needed Go to Upwork" at bounding box center [653, 17] width 547 height 15
click at [384, 20] on icon "close" at bounding box center [385, 17] width 10 height 10
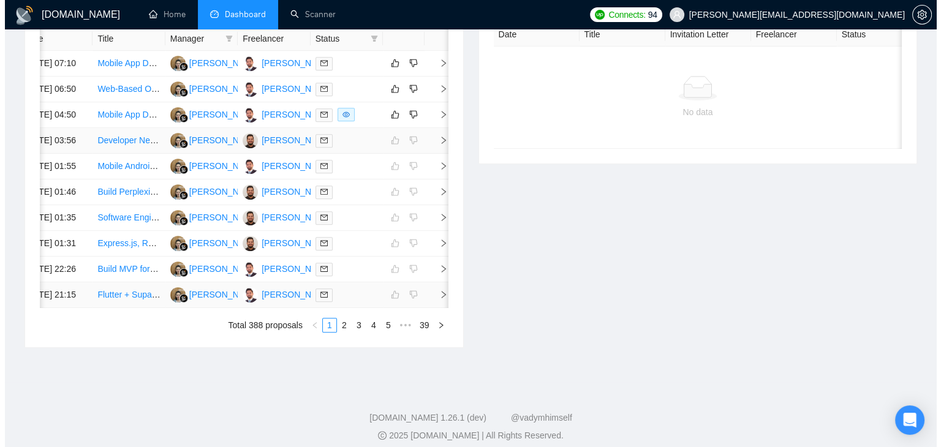
scroll to position [479, 0]
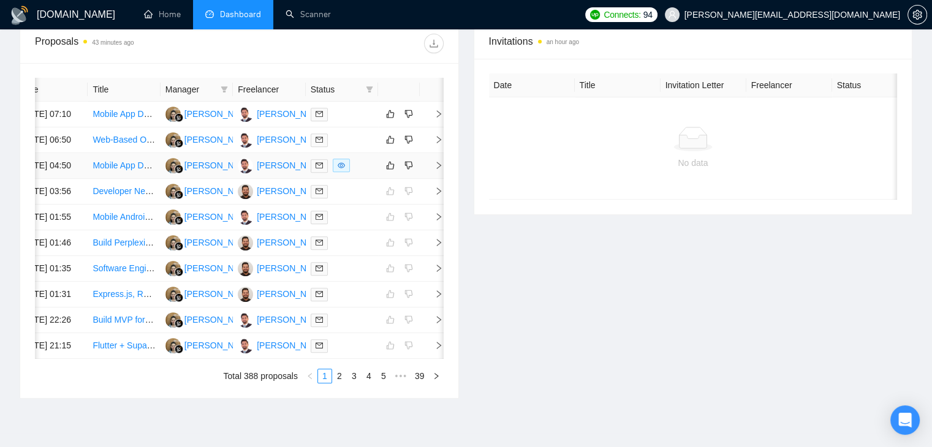
click at [438, 170] on icon "right" at bounding box center [438, 165] width 9 height 9
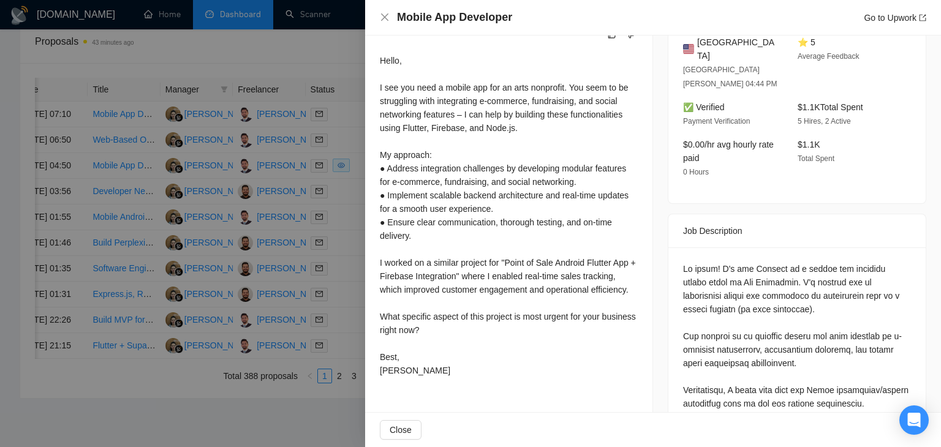
scroll to position [368, 0]
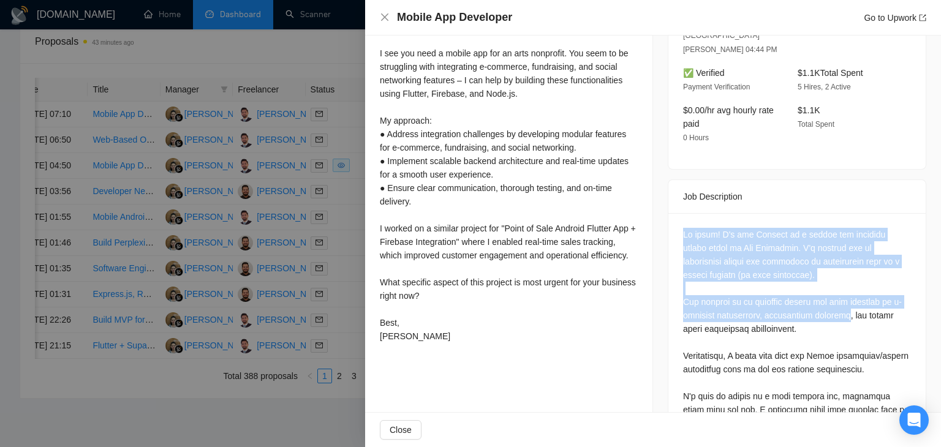
drag, startPoint x: 667, startPoint y: 208, endPoint x: 846, endPoint y: 284, distance: 193.8
click at [846, 284] on div at bounding box center [797, 412] width 257 height 398
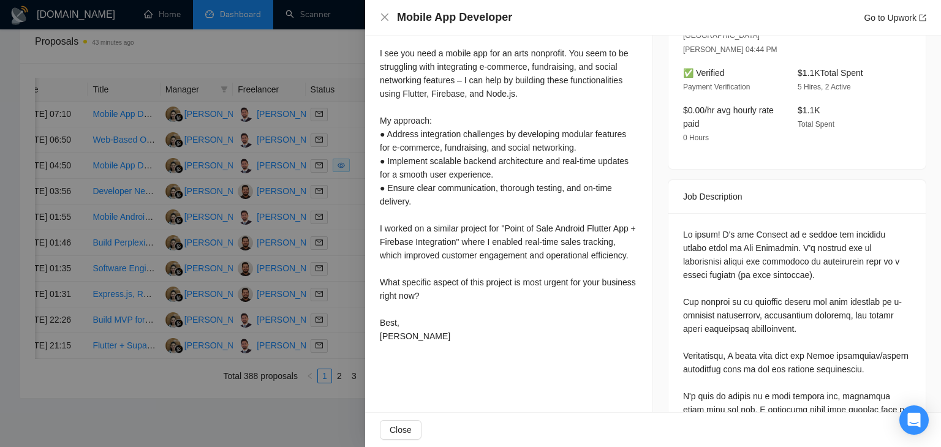
click at [804, 302] on div at bounding box center [797, 410] width 228 height 364
click at [803, 302] on div at bounding box center [797, 410] width 228 height 364
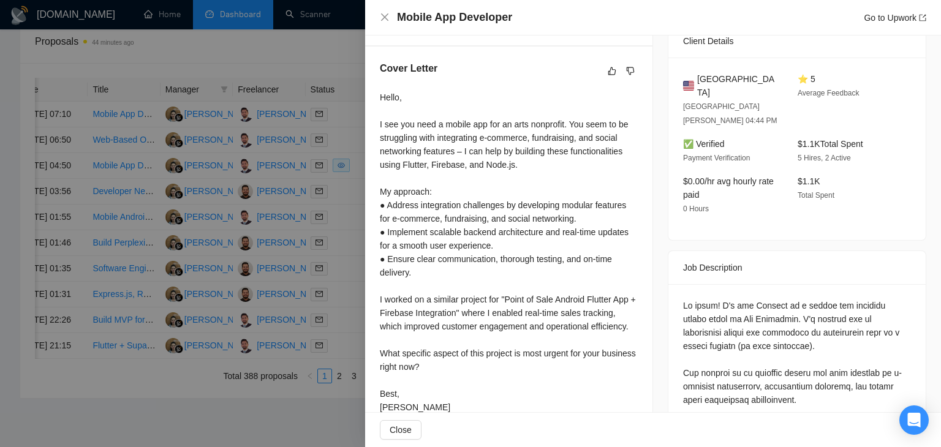
scroll to position [358, 0]
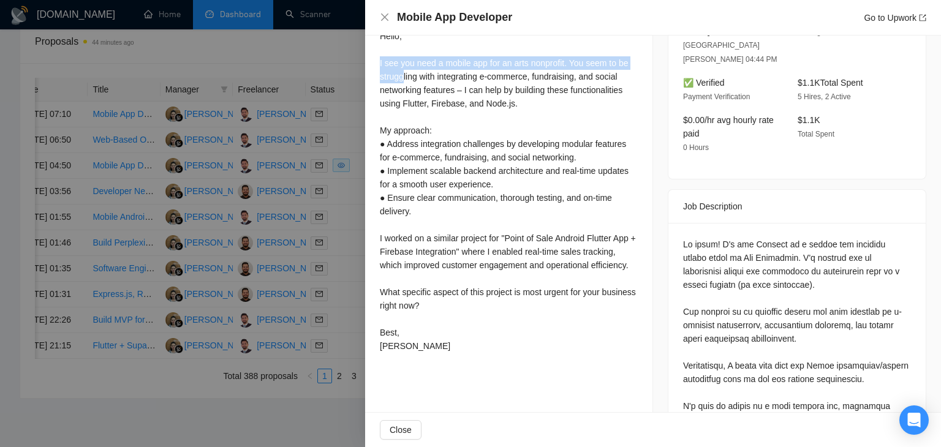
drag, startPoint x: 378, startPoint y: 68, endPoint x: 404, endPoint y: 76, distance: 26.9
click at [402, 83] on div "Cover Letter Hello, I see you need a mobile app for an arts nonprofit. You seem…" at bounding box center [508, 178] width 287 height 387
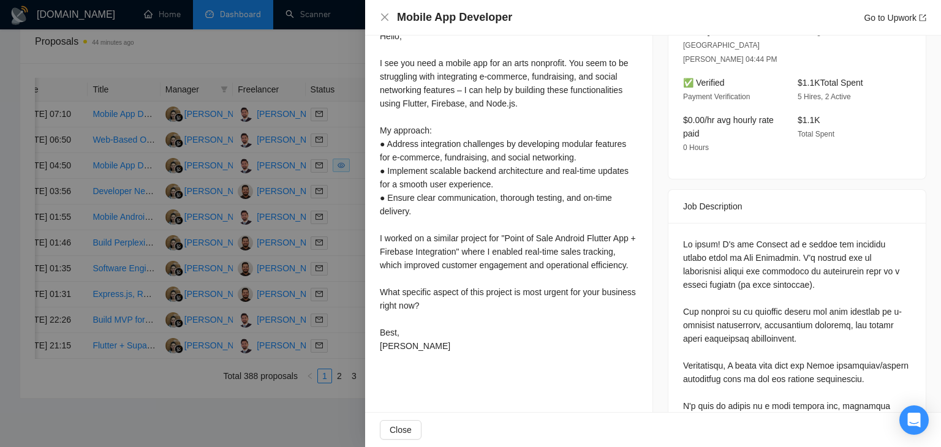
drag, startPoint x: 531, startPoint y: 111, endPoint x: 423, endPoint y: 124, distance: 108.1
click at [423, 124] on div "Hello, I see you need a mobile app for an arts nonprofit. You seem to be strugg…" at bounding box center [509, 191] width 258 height 324
click at [381, 133] on div "Hello, I see you need a mobile app for an arts nonprofit. You seem to be strugg…" at bounding box center [509, 191] width 258 height 324
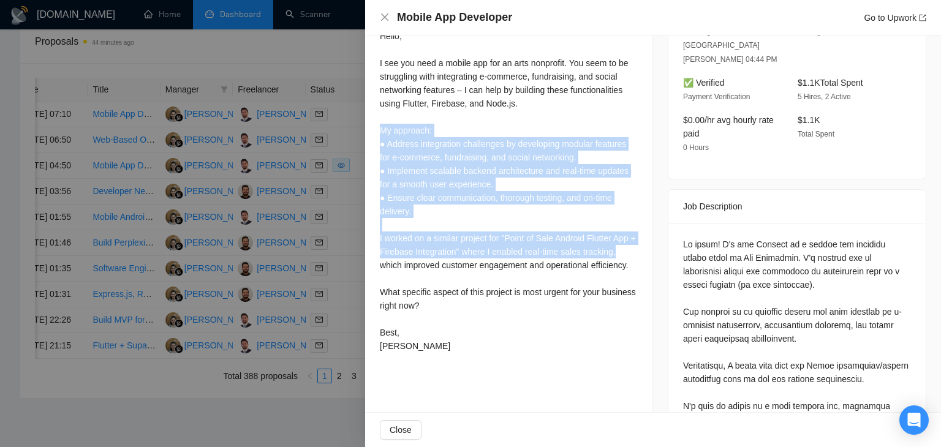
drag, startPoint x: 376, startPoint y: 134, endPoint x: 628, endPoint y: 249, distance: 277.0
click at [628, 249] on div "Cover Letter Hello, I see you need a mobile app for an arts nonprofit. You seem…" at bounding box center [508, 178] width 287 height 387
click at [628, 249] on div "Hello, I see you need a mobile app for an arts nonprofit. You seem to be strugg…" at bounding box center [509, 191] width 258 height 324
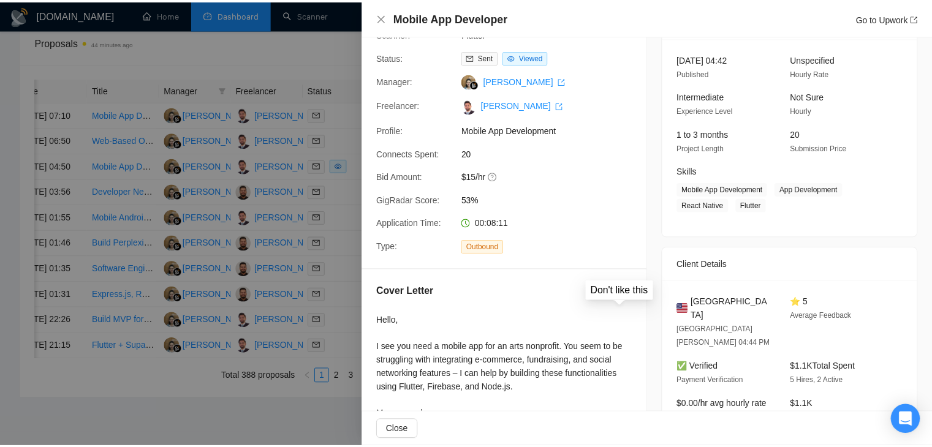
scroll to position [51, 0]
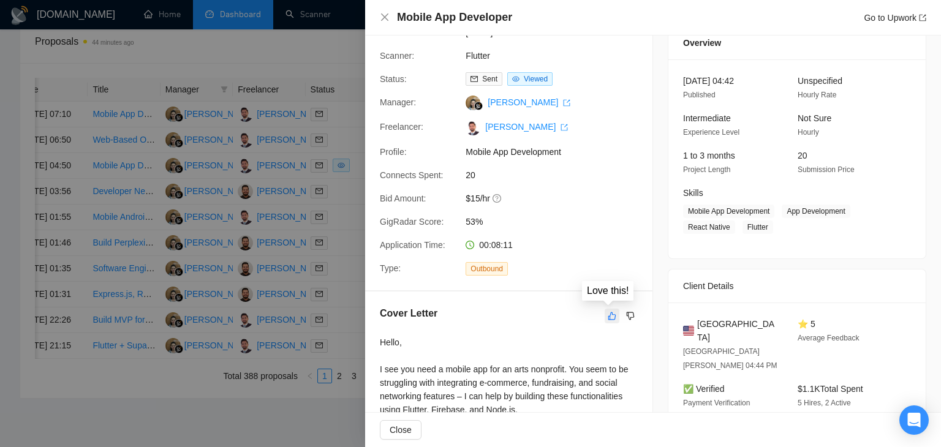
click at [609, 320] on icon "like" at bounding box center [613, 316] width 8 height 8
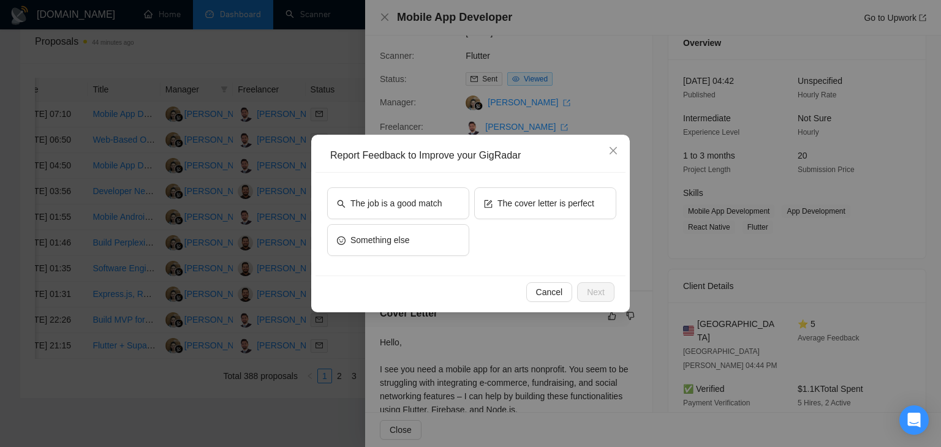
click at [488, 187] on div "The job is a good match The cover letter is perfect Something else" at bounding box center [471, 224] width 310 height 103
click at [442, 201] on button "The job is a good match" at bounding box center [398, 204] width 142 height 32
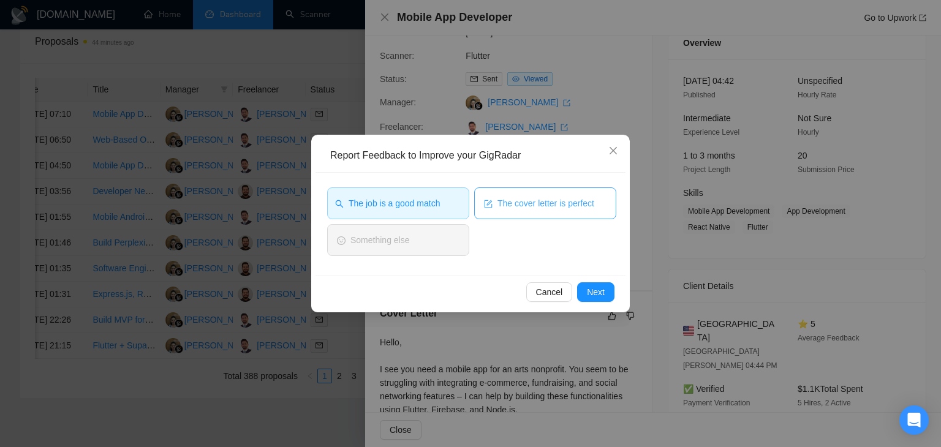
click at [509, 210] on span "The cover letter is perfect" at bounding box center [546, 203] width 97 height 13
click at [604, 300] on button "Next" at bounding box center [595, 293] width 37 height 20
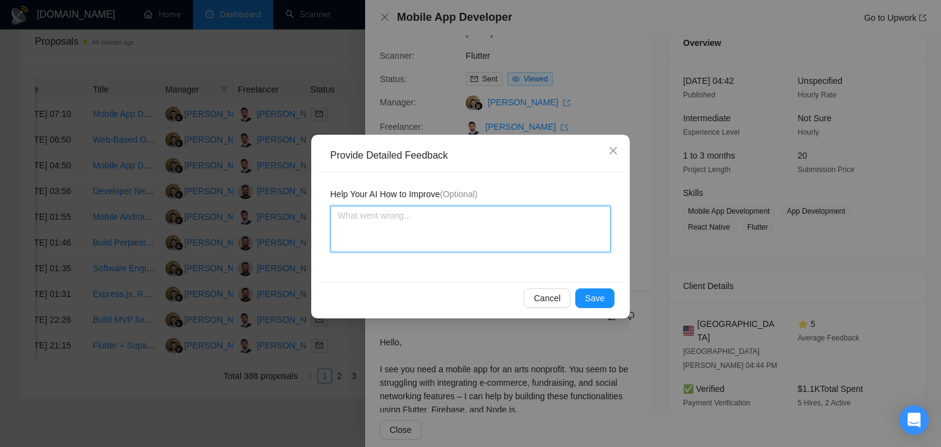
click at [428, 219] on textarea at bounding box center [470, 229] width 281 height 47
paste textarea "Cover letter is according to my instructions Job is also a very good match"
type textarea "Cover letter is according to my instructions Job is also a very good match"
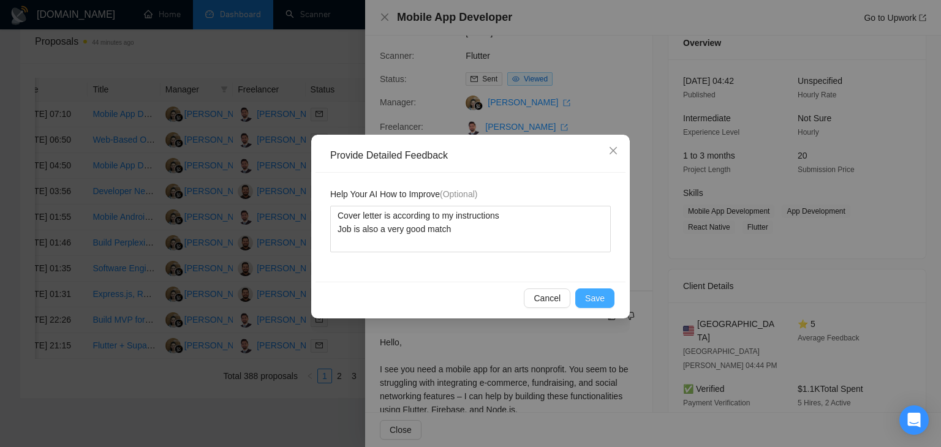
click at [593, 300] on span "Save" at bounding box center [595, 298] width 20 height 13
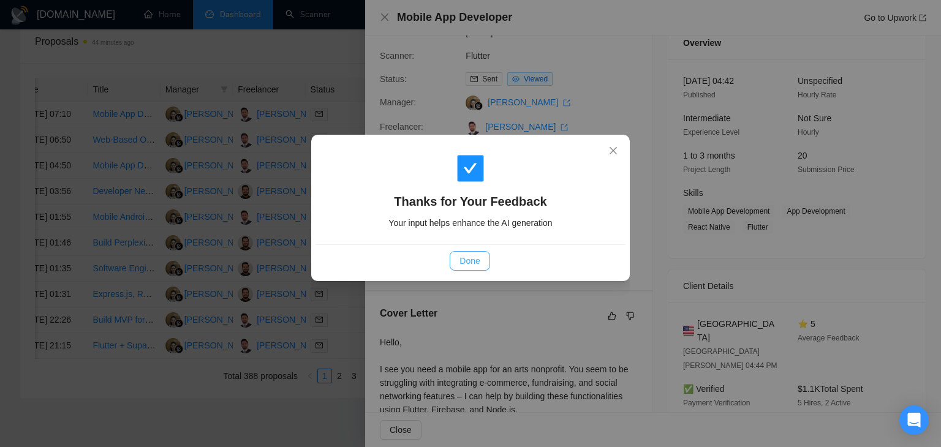
click at [466, 264] on span "Done" at bounding box center [470, 260] width 20 height 13
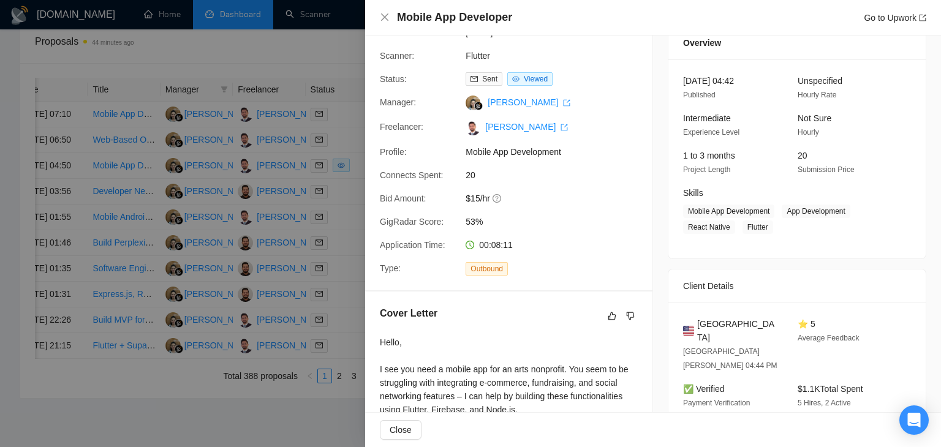
click at [385, 23] on div "Mobile App Developer Go to Upwork" at bounding box center [653, 17] width 547 height 15
click at [390, 14] on div "Mobile App Developer Go to Upwork" at bounding box center [653, 17] width 547 height 15
click at [387, 16] on icon "close" at bounding box center [385, 17] width 10 height 10
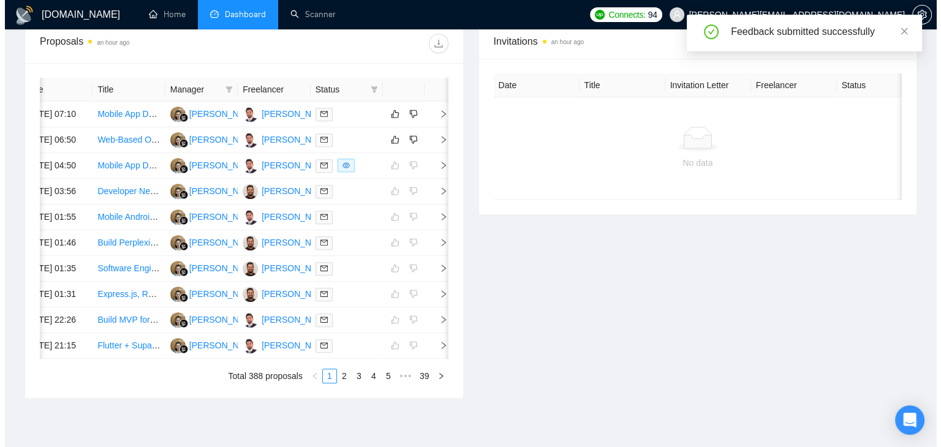
scroll to position [0, 15]
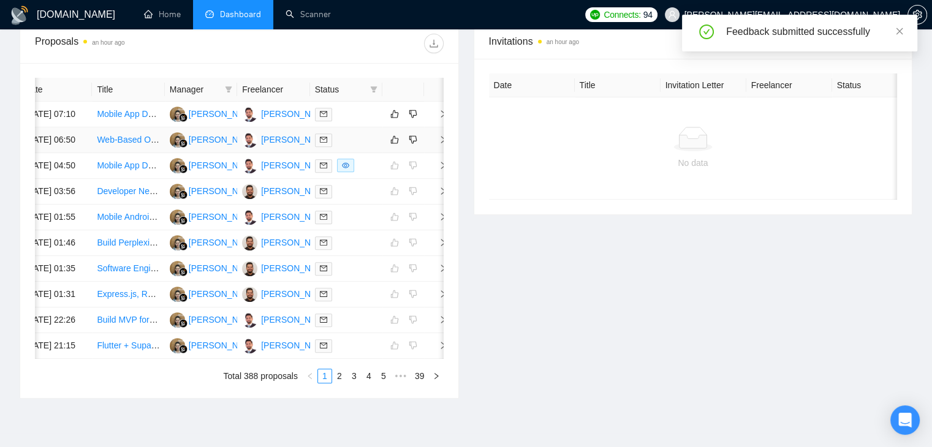
click at [441, 153] on td at bounding box center [436, 140] width 25 height 26
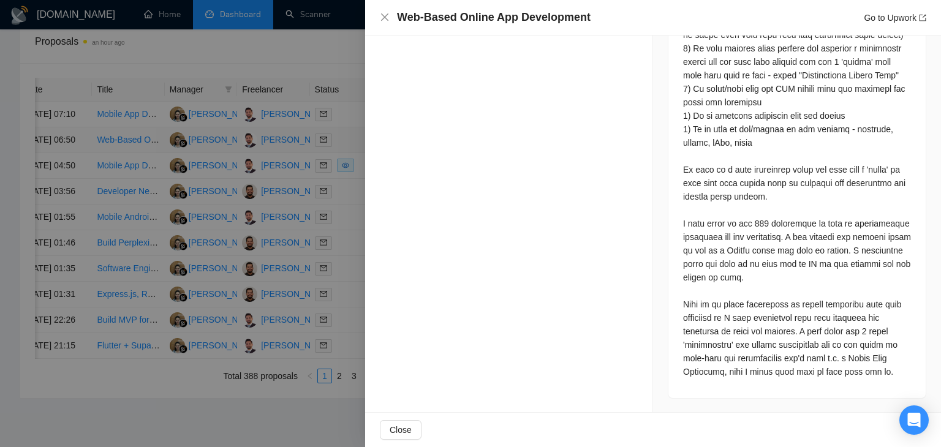
scroll to position [744, 0]
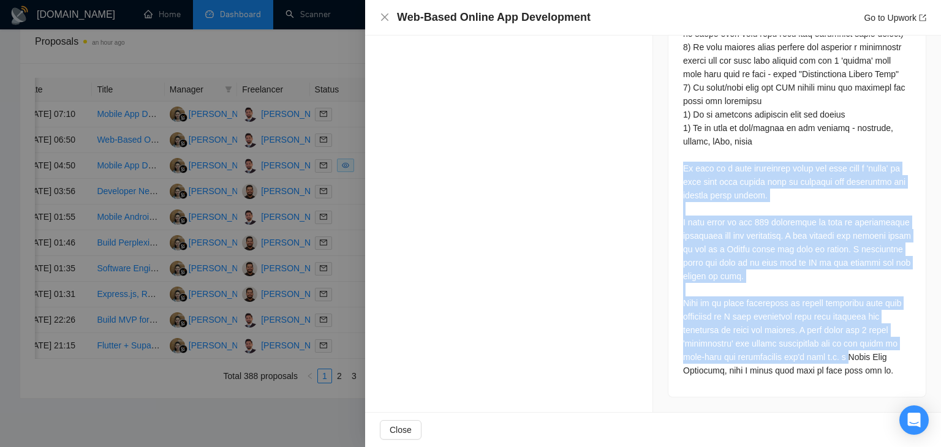
drag, startPoint x: 667, startPoint y: 169, endPoint x: 789, endPoint y: 343, distance: 213.4
click at [830, 354] on div at bounding box center [797, 117] width 257 height 560
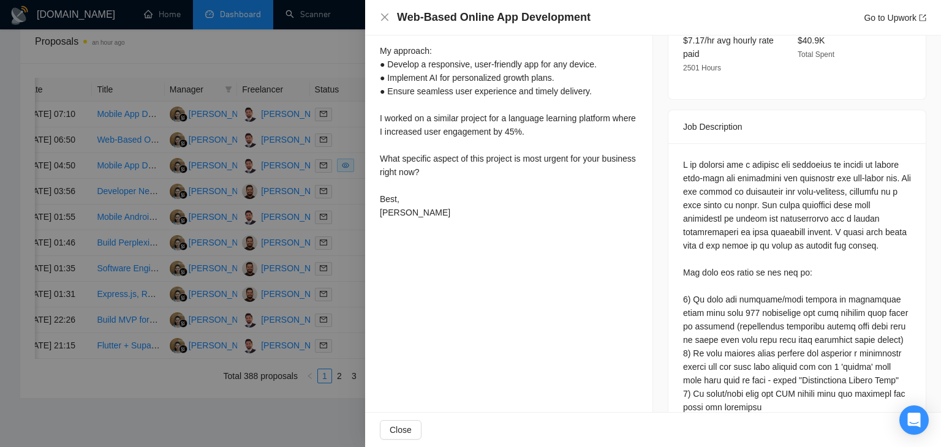
scroll to position [376, 0]
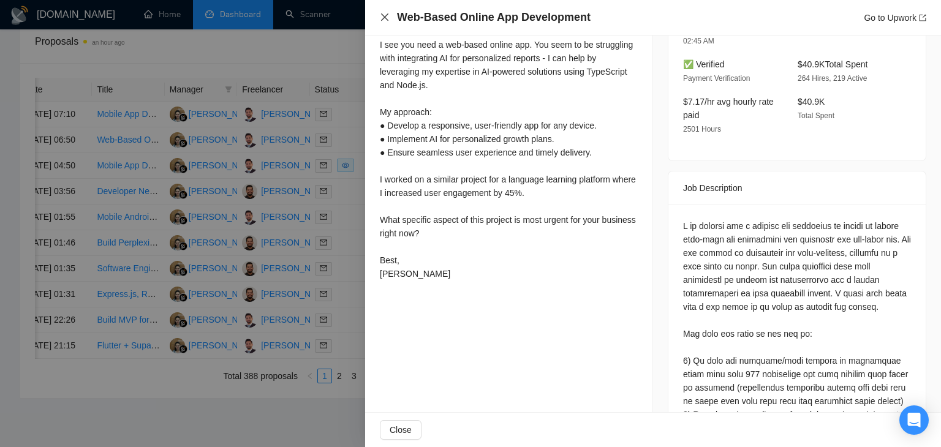
click at [383, 21] on icon "close" at bounding box center [385, 17] width 10 height 10
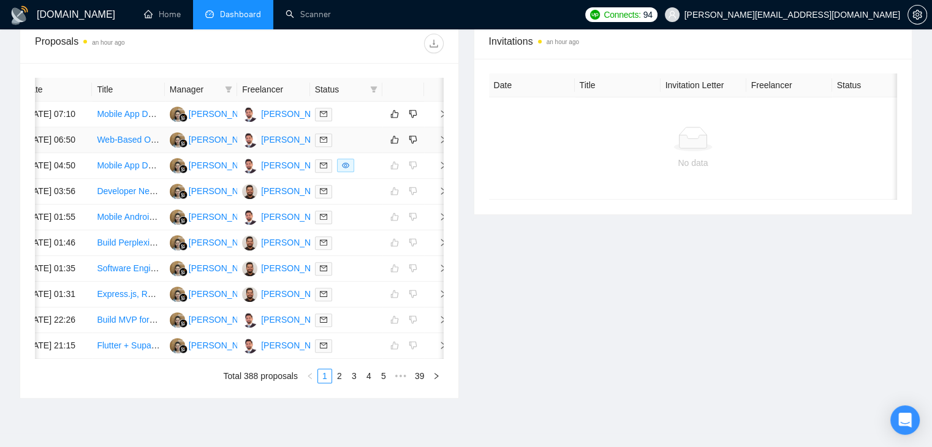
click at [436, 150] on td at bounding box center [436, 140] width 25 height 26
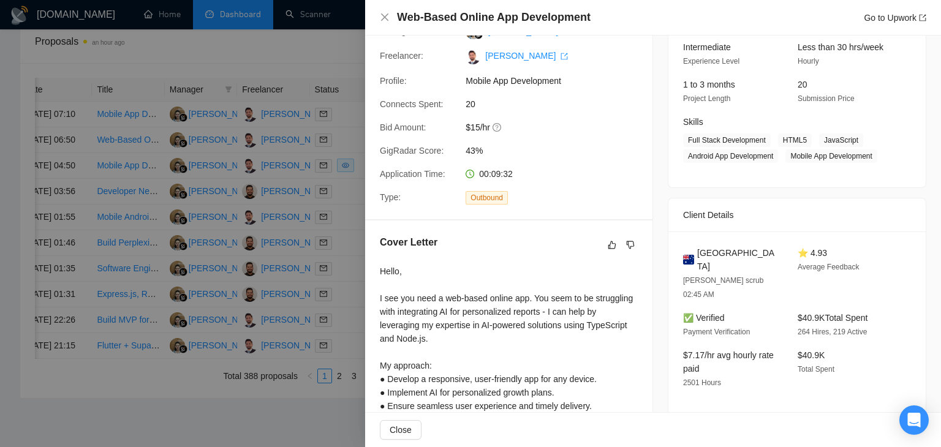
scroll to position [123, 0]
click at [608, 249] on icon "like" at bounding box center [612, 245] width 9 height 10
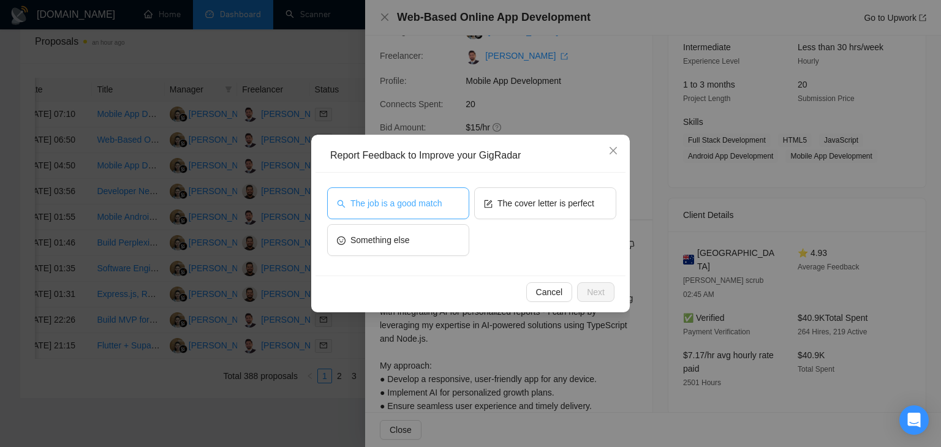
click at [468, 209] on button "The job is a good match" at bounding box center [398, 204] width 142 height 32
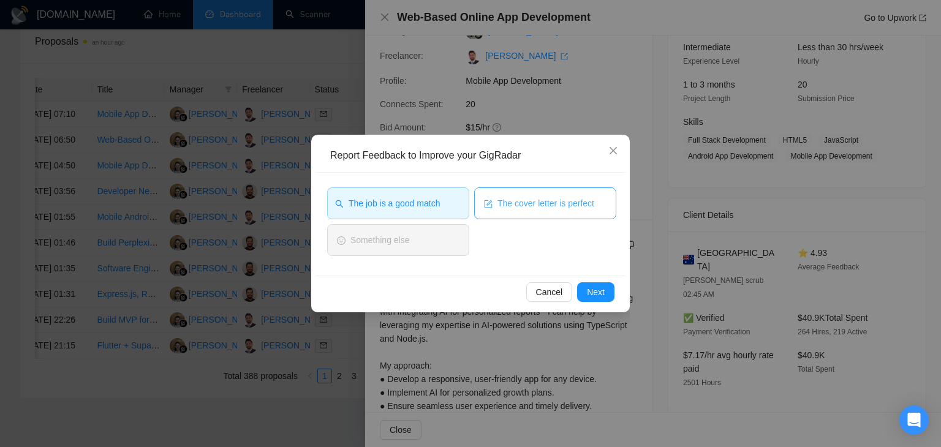
click at [486, 205] on icon "form" at bounding box center [488, 204] width 9 height 9
click at [590, 289] on span "Next" at bounding box center [596, 292] width 18 height 13
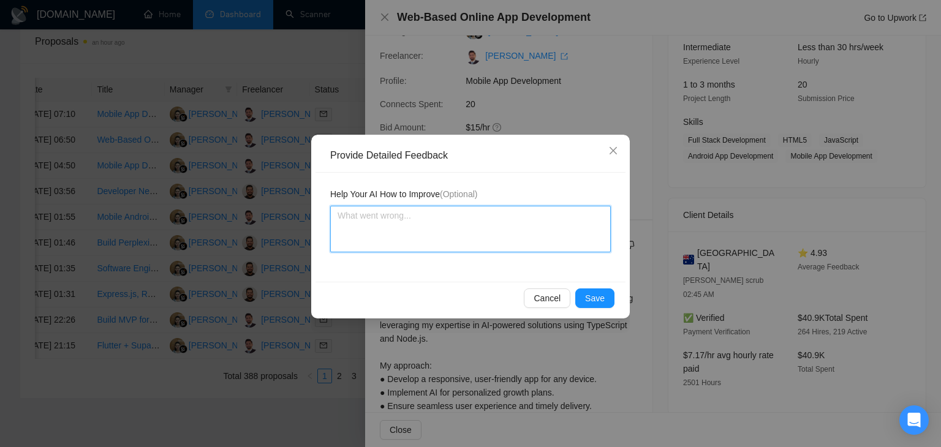
click at [506, 247] on textarea at bounding box center [470, 229] width 281 height 47
paste textarea "Cover letter is according to my instructions Job is also a very good match"
type textarea "Cover letter is according to my instructions Job is also a very good match"
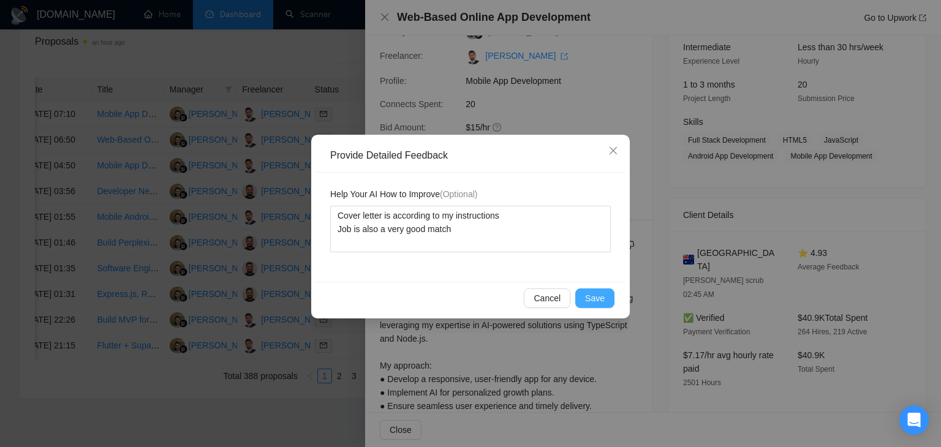
click at [588, 300] on span "Save" at bounding box center [595, 298] width 20 height 13
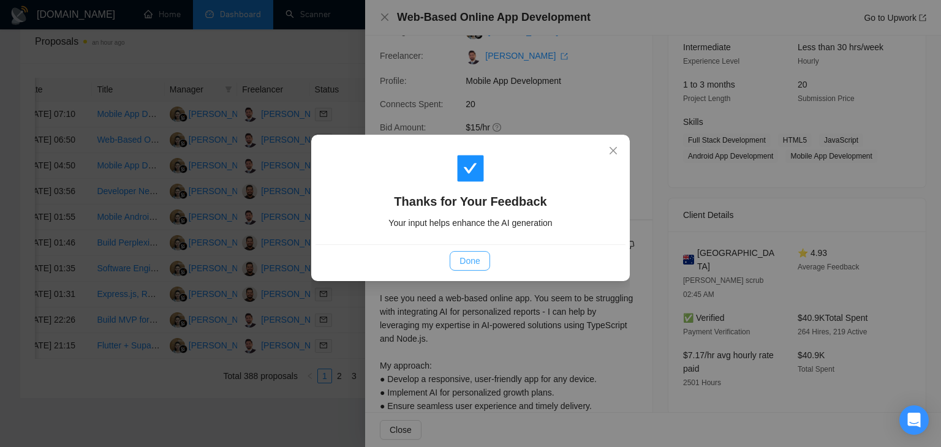
click at [471, 260] on span "Done" at bounding box center [470, 260] width 20 height 13
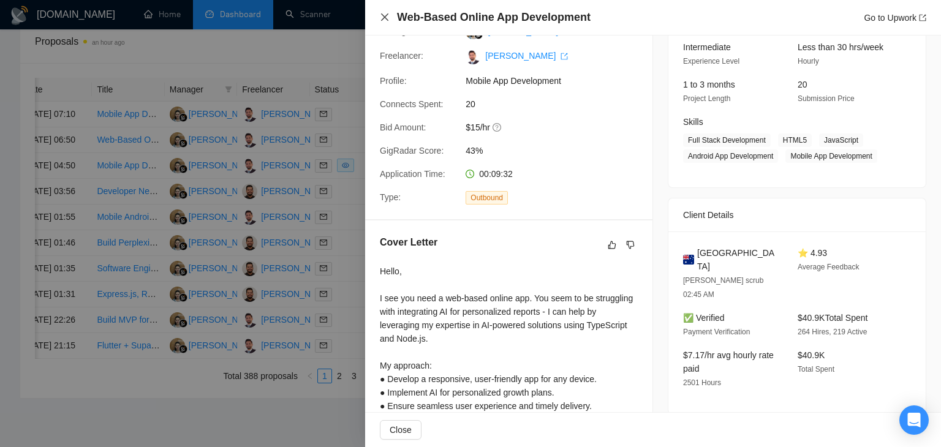
click at [383, 15] on icon "close" at bounding box center [385, 17] width 10 height 10
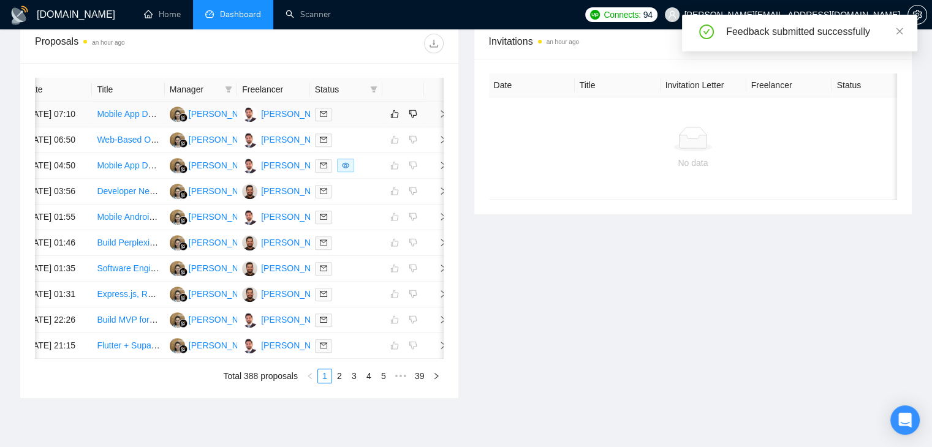
click at [439, 118] on icon "right" at bounding box center [443, 114] width 9 height 9
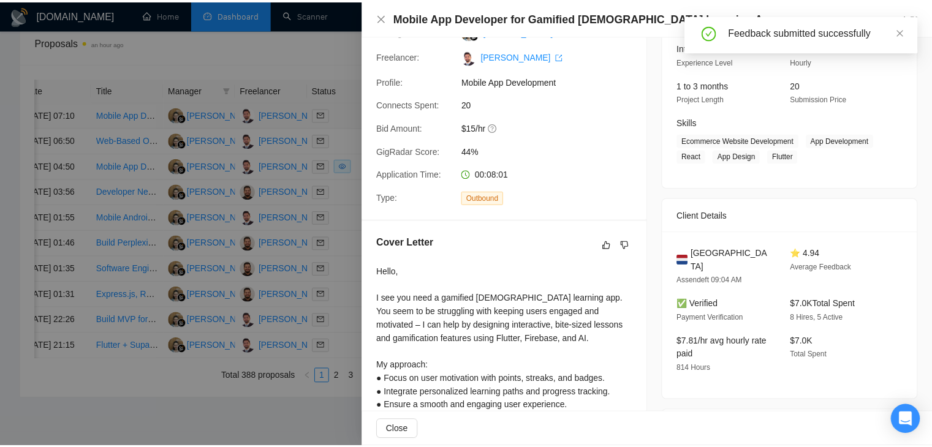
scroll to position [0, 0]
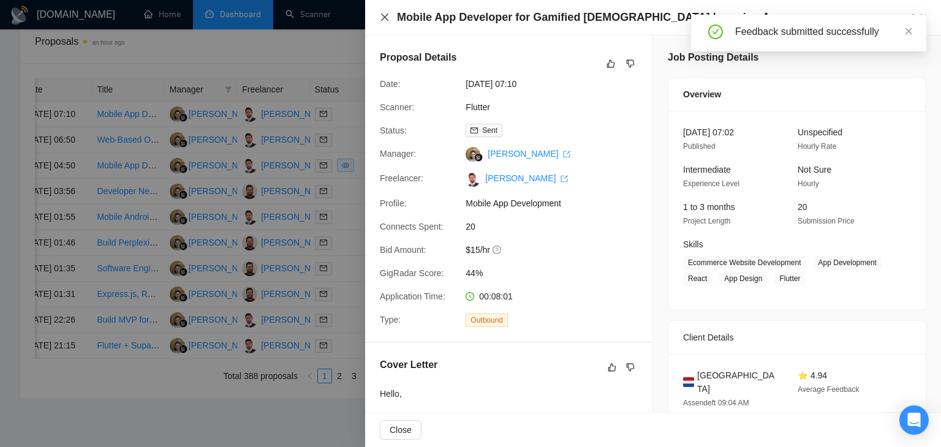
click at [382, 14] on icon "close" at bounding box center [384, 16] width 7 height 7
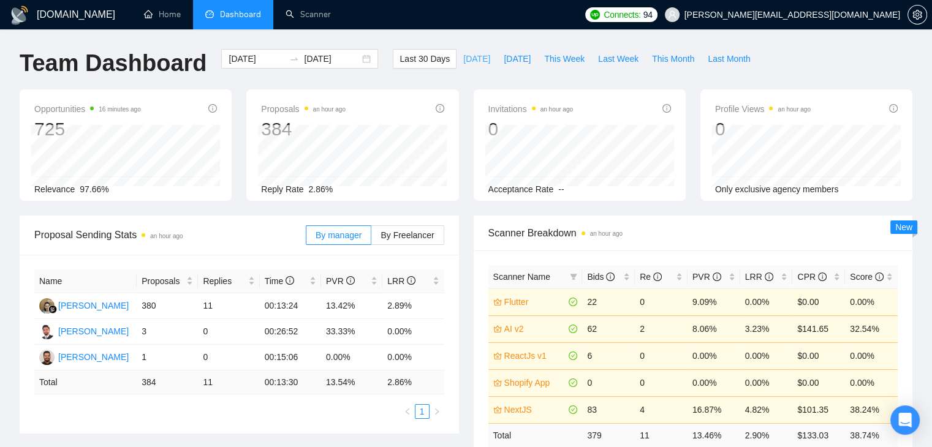
click at [463, 53] on span "[DATE]" at bounding box center [476, 58] width 27 height 13
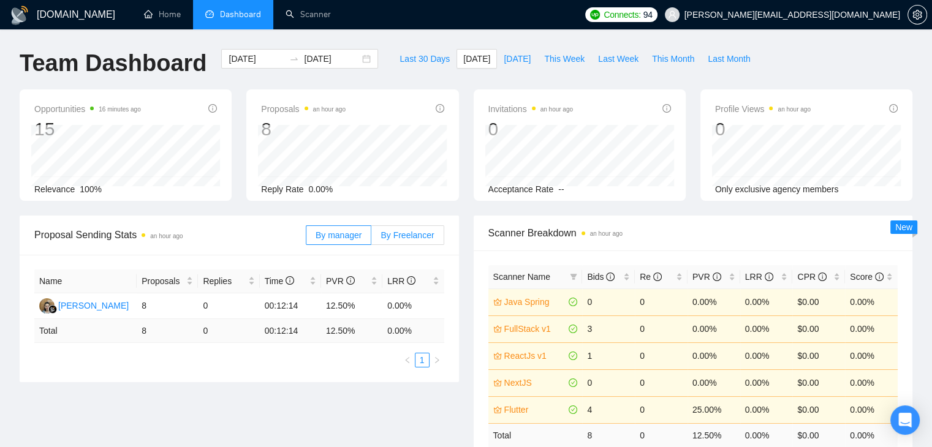
click at [392, 237] on span "By Freelancer" at bounding box center [407, 235] width 53 height 10
click at [371, 238] on input "By Freelancer" at bounding box center [371, 238] width 0 height 0
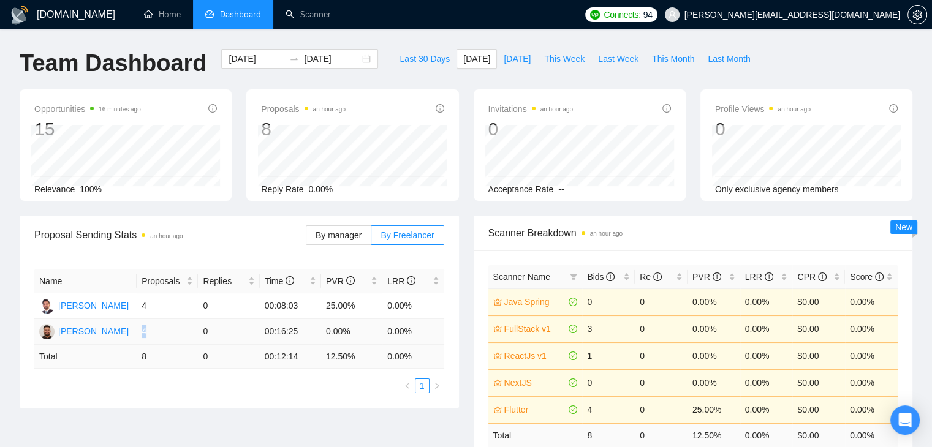
drag, startPoint x: 150, startPoint y: 334, endPoint x: 159, endPoint y: 333, distance: 9.2
click at [159, 333] on td "4" at bounding box center [167, 332] width 61 height 26
drag, startPoint x: 221, startPoint y: 382, endPoint x: 223, endPoint y: 376, distance: 6.6
click at [221, 382] on ul "1" at bounding box center [239, 386] width 410 height 15
click at [504, 58] on span "[DATE]" at bounding box center [517, 58] width 27 height 13
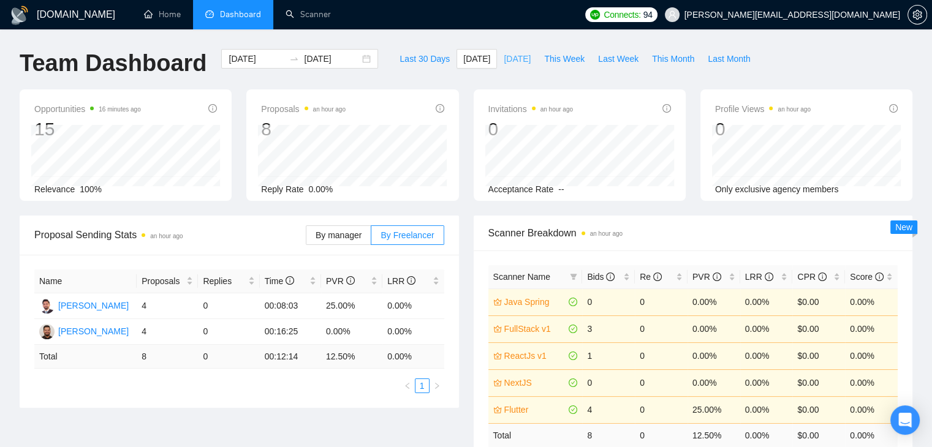
type input "[DATE]"
drag, startPoint x: 140, startPoint y: 308, endPoint x: 159, endPoint y: 308, distance: 19.0
click at [159, 308] on td "11" at bounding box center [167, 307] width 61 height 26
drag, startPoint x: 140, startPoint y: 336, endPoint x: 147, endPoint y: 334, distance: 7.0
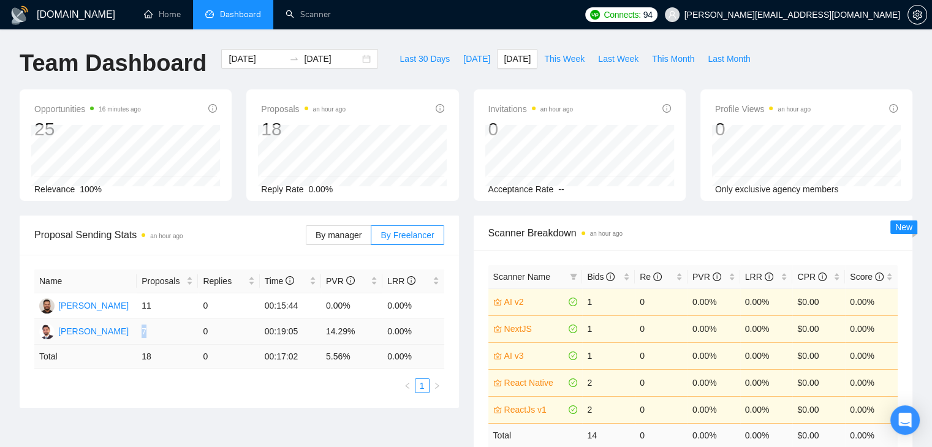
click at [147, 334] on td "7" at bounding box center [167, 332] width 61 height 26
click at [153, 332] on td "7" at bounding box center [167, 332] width 61 height 26
drag, startPoint x: 153, startPoint y: 332, endPoint x: 138, endPoint y: 330, distance: 14.8
click at [138, 330] on td "7" at bounding box center [167, 332] width 61 height 26
click at [162, 385] on ul "1" at bounding box center [239, 386] width 410 height 15
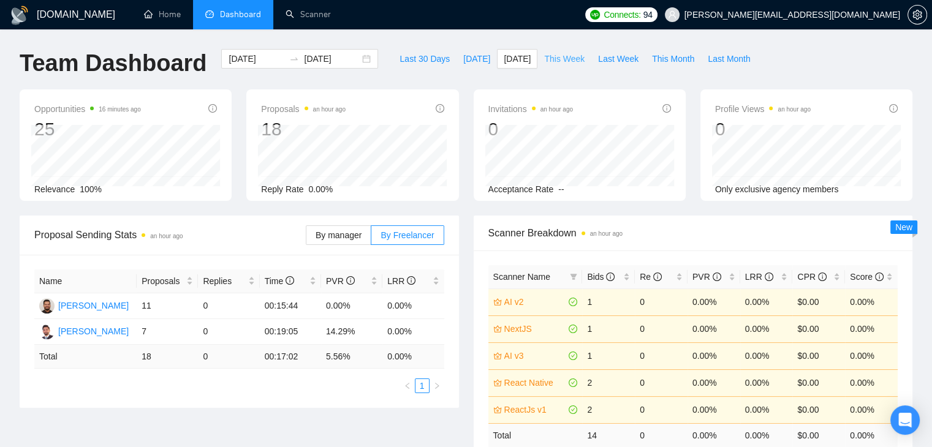
click at [557, 62] on span "This Week" at bounding box center [564, 58] width 40 height 13
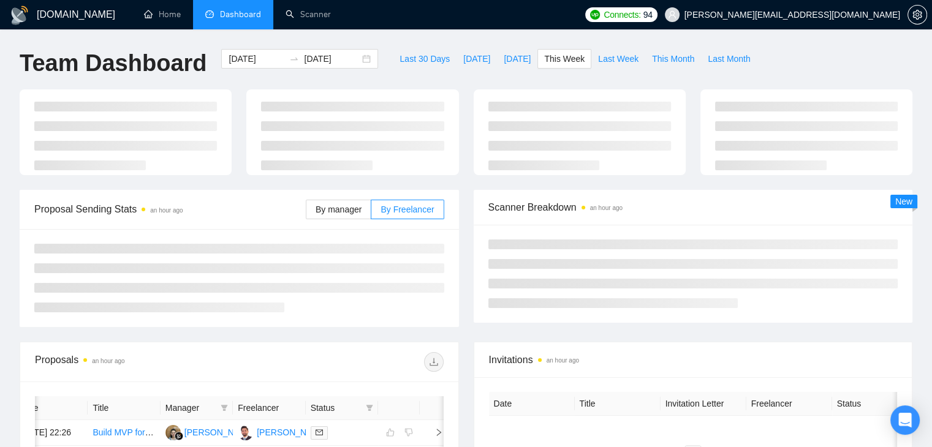
type input "[DATE]"
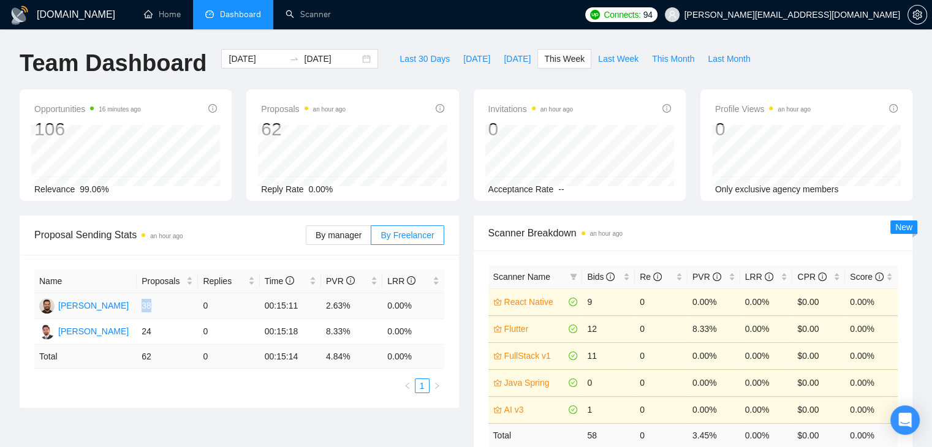
drag, startPoint x: 138, startPoint y: 309, endPoint x: 153, endPoint y: 306, distance: 15.8
click at [153, 306] on td "38" at bounding box center [167, 307] width 61 height 26
click at [245, 395] on div "Name Proposals Replies Time PVR LRR [PERSON_NAME] 38 0 00:15:11 2.63% 0.00% [PE…" at bounding box center [239, 331] width 439 height 153
drag, startPoint x: 159, startPoint y: 305, endPoint x: 149, endPoint y: 308, distance: 10.7
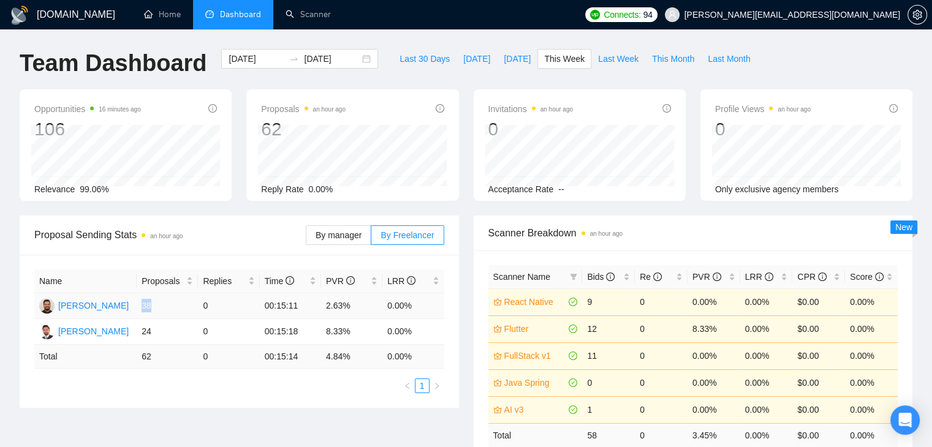
click at [139, 308] on td "38" at bounding box center [167, 307] width 61 height 26
click at [18, 312] on div "Proposal Sending Stats an hour ago By manager By Freelancer Name Proposals Repl…" at bounding box center [239, 312] width 454 height 192
click at [463, 60] on span "[DATE]" at bounding box center [476, 58] width 27 height 13
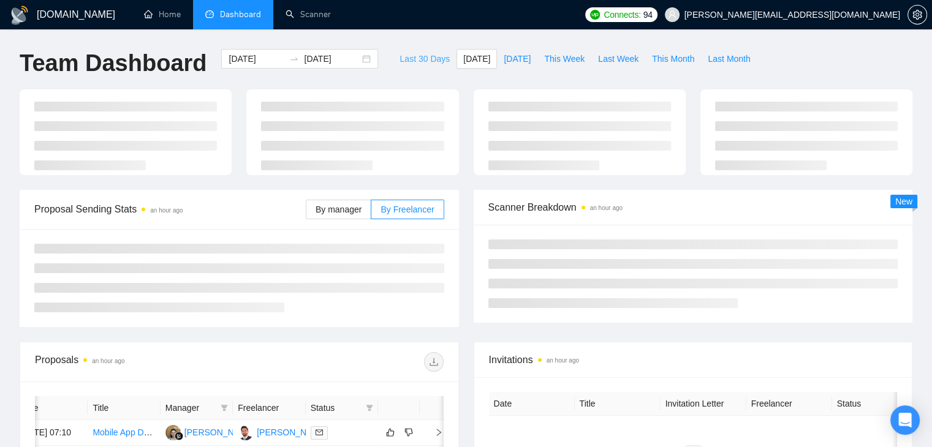
type input "[DATE]"
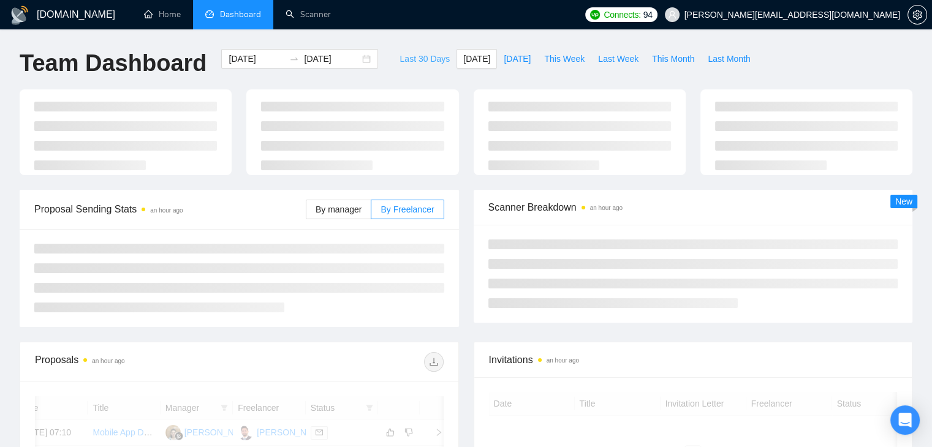
click at [427, 60] on span "Last 30 Days" at bounding box center [425, 58] width 50 height 13
type input "[DATE]"
